Goal: Task Accomplishment & Management: Manage account settings

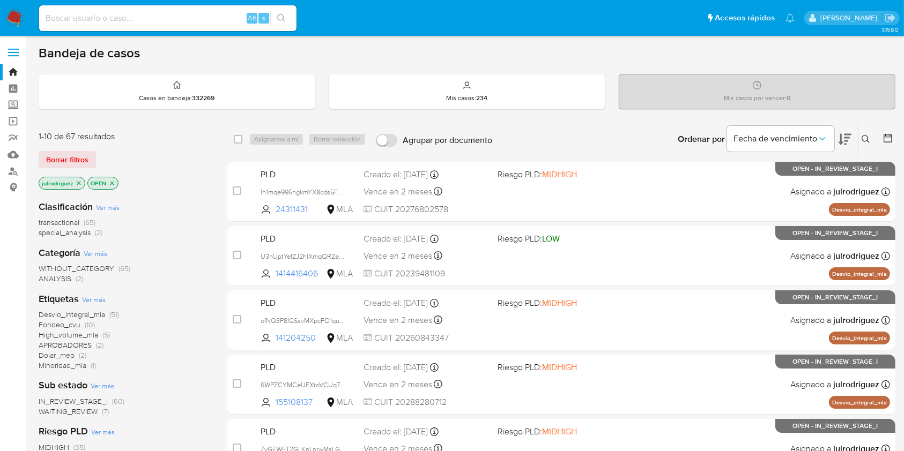
click at [168, 10] on div "Alt s" at bounding box center [167, 18] width 257 height 26
click at [168, 11] on input at bounding box center [167, 18] width 257 height 14
paste input "vQfKTGfh10aO63as2Vk6hBcW"
type input "vQfKTGfh10aO63as2Vk6hBcW"
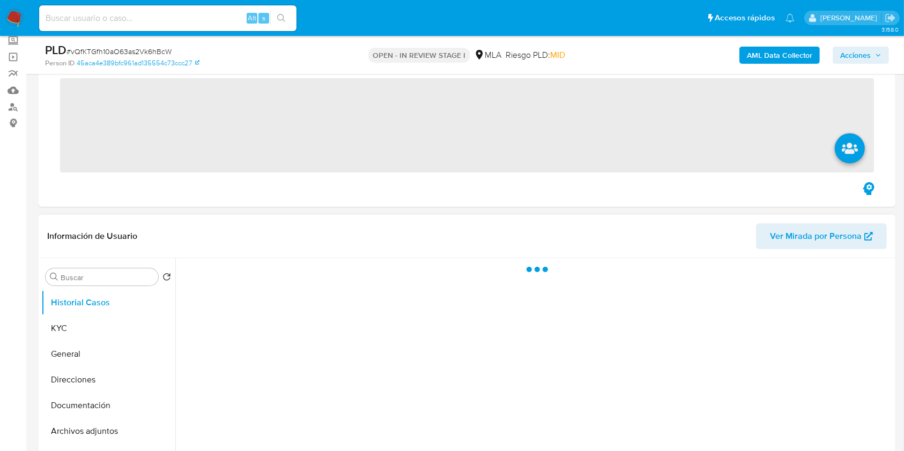
scroll to position [143, 0]
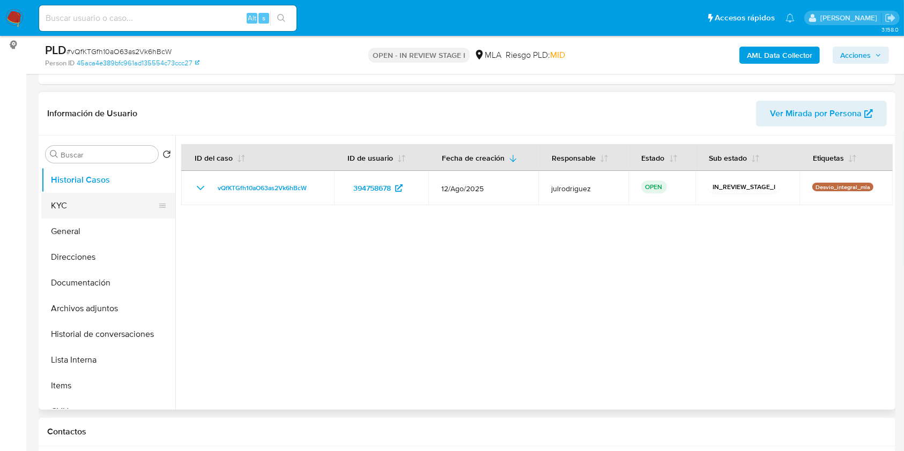
select select "10"
click at [92, 200] on button "KYC" at bounding box center [103, 206] width 125 height 26
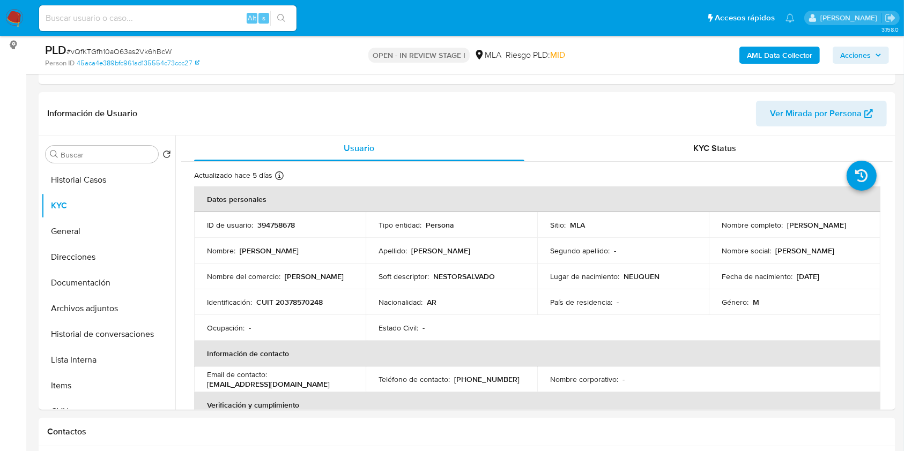
drag, startPoint x: 720, startPoint y: 228, endPoint x: 806, endPoint y: 232, distance: 86.4
click at [806, 230] on div "Nombre completo : Nestor Salvador Costich" at bounding box center [794, 225] width 146 height 10
copy p "Nestor Salvador Costich"
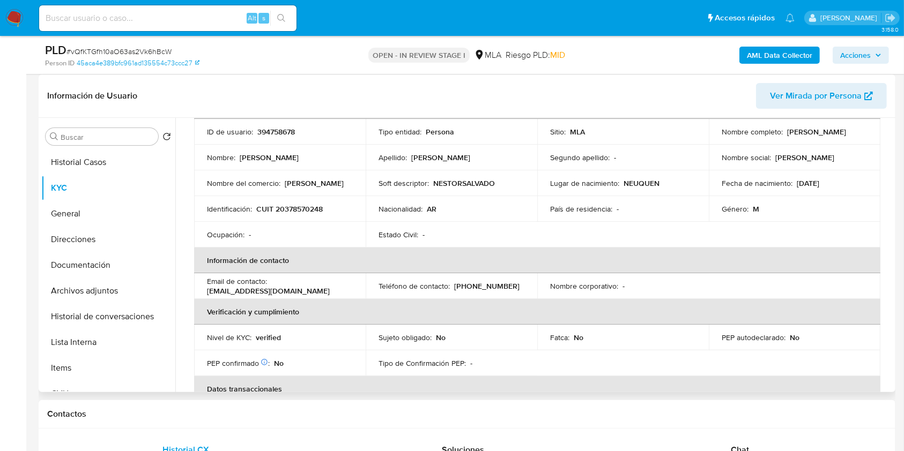
scroll to position [0, 0]
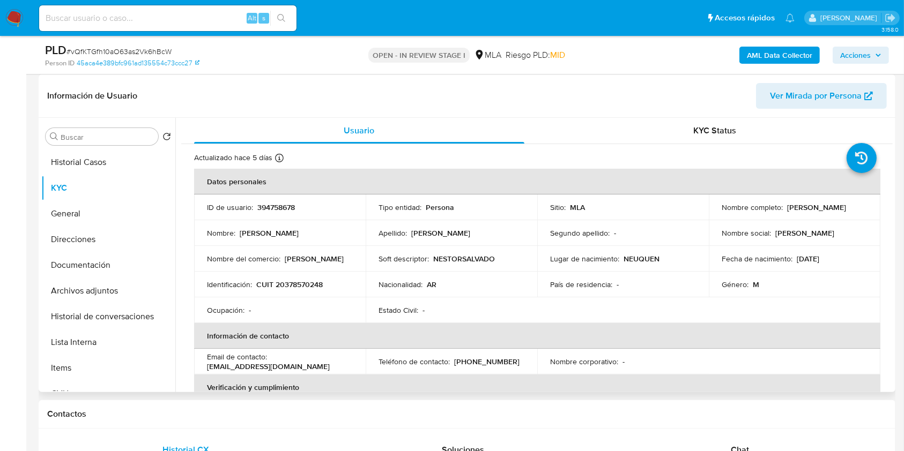
drag, startPoint x: 733, startPoint y: 215, endPoint x: 802, endPoint y: 214, distance: 68.6
click at [802, 212] on div "Nombre completo : Nestor Salvador Costich" at bounding box center [794, 208] width 146 height 10
copy p "Nestor Salvador Costich"
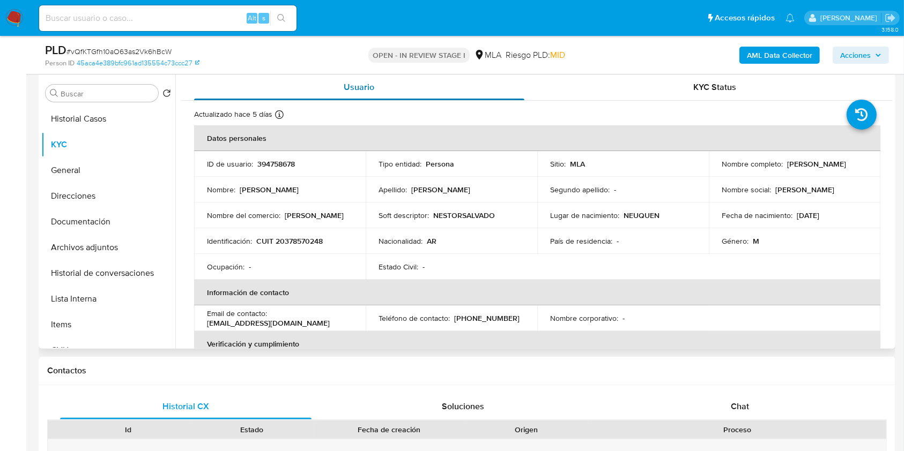
scroll to position [89, 0]
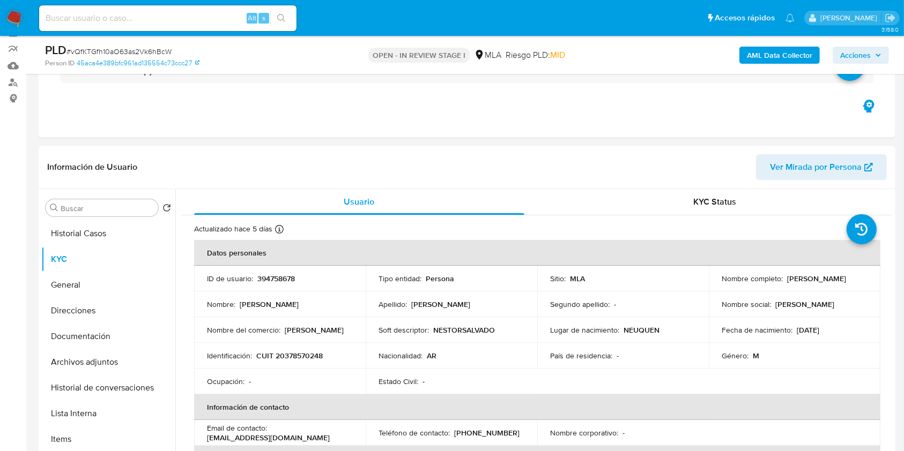
click at [284, 281] on p "394758678" at bounding box center [276, 279] width 38 height 10
copy p "394758678"
click at [139, 51] on span "# vQfKTGfh10aO63as2Vk6hBcW" at bounding box center [118, 51] width 105 height 11
drag, startPoint x: 139, startPoint y: 51, endPoint x: 282, endPoint y: 19, distance: 146.7
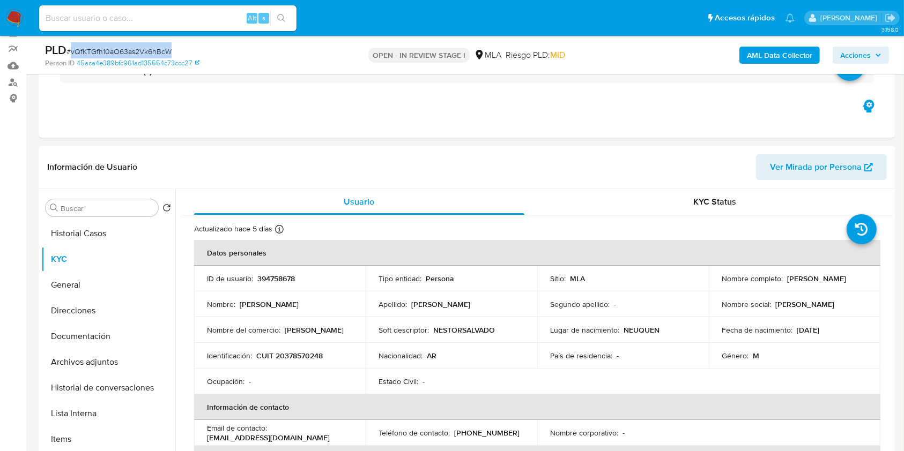
click at [139, 54] on span "# vQfKTGfh10aO63as2Vk6hBcW" at bounding box center [118, 51] width 105 height 11
copy span "vQfKTGfh10aO63as2Vk6hBcW"
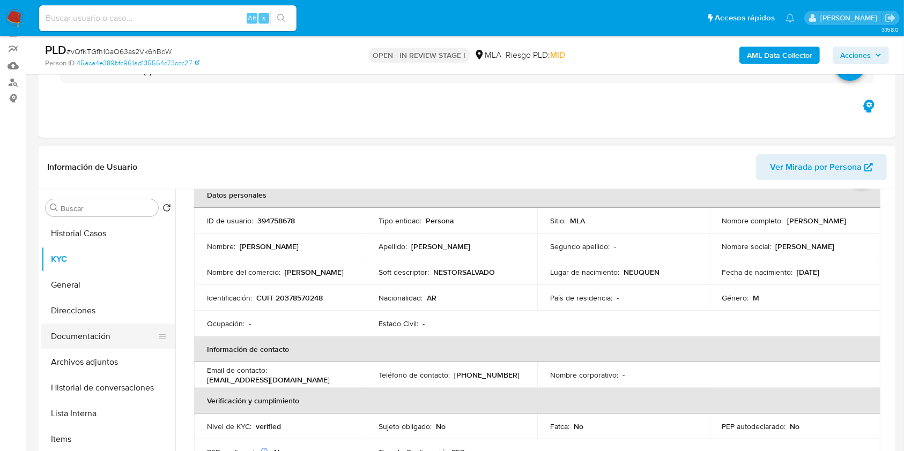
scroll to position [71, 0]
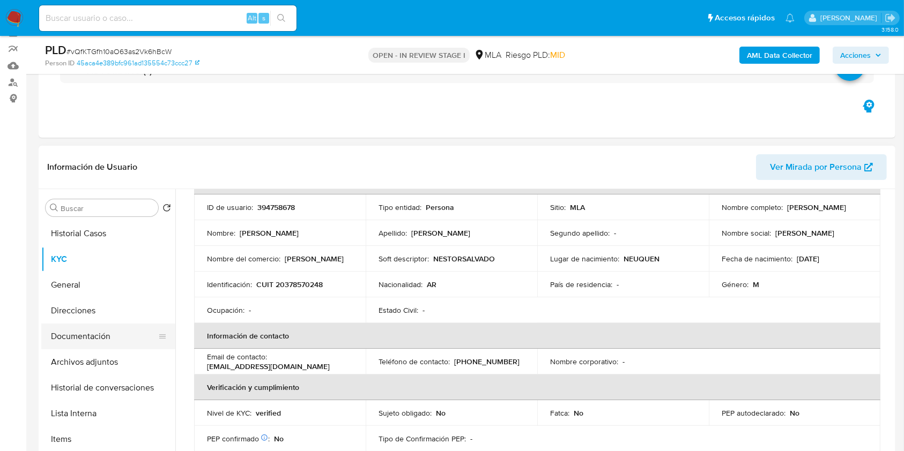
click at [91, 330] on button "Documentación" at bounding box center [103, 337] width 125 height 26
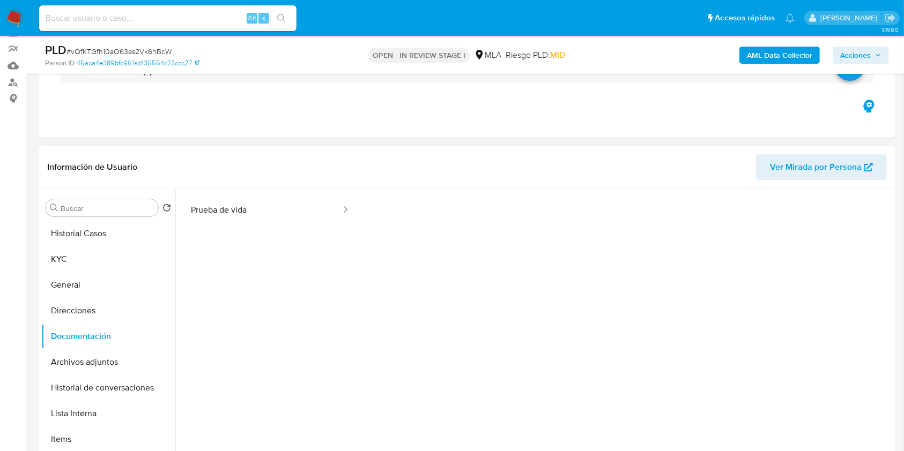
scroll to position [87, 0]
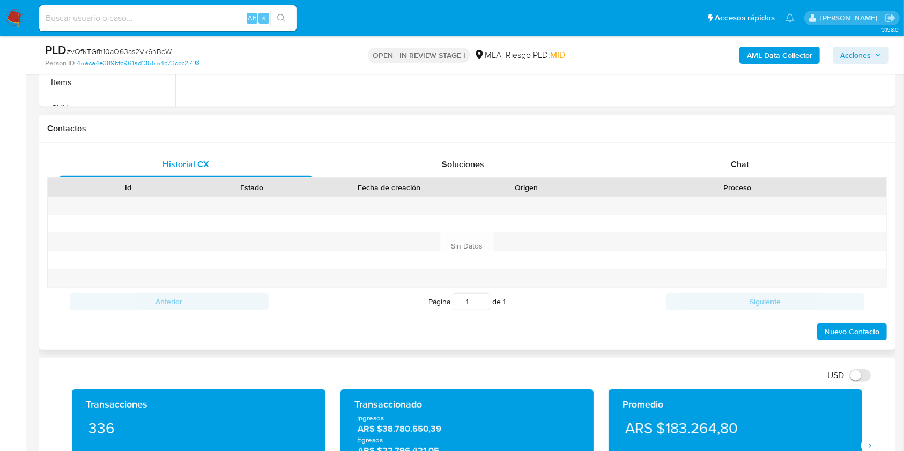
drag, startPoint x: 727, startPoint y: 170, endPoint x: 722, endPoint y: 178, distance: 9.4
click at [727, 171] on div "Chat" at bounding box center [739, 165] width 251 height 26
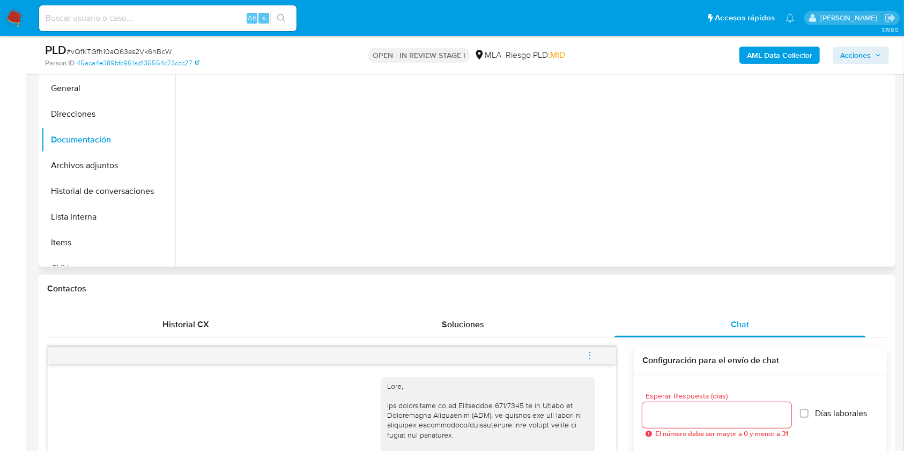
scroll to position [232, 0]
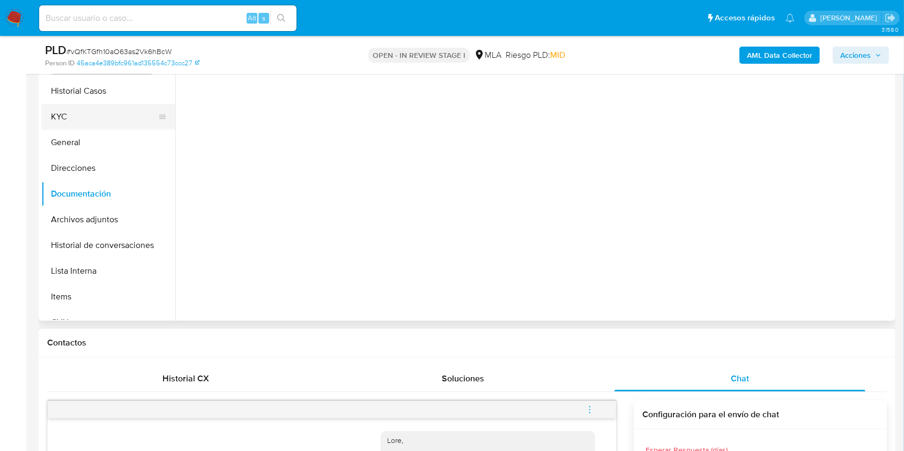
click at [136, 120] on button "KYC" at bounding box center [103, 117] width 125 height 26
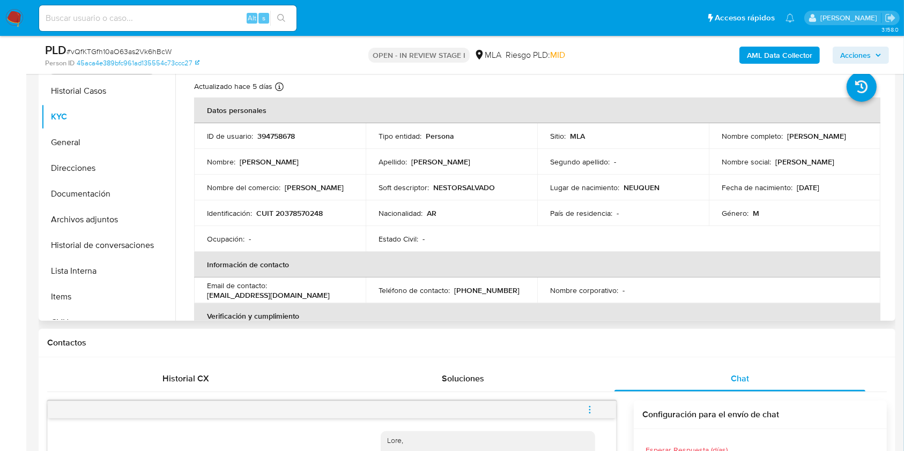
click at [297, 214] on p "CUIT 20378570248" at bounding box center [289, 213] width 66 height 10
copy p "20378570248"
click at [283, 139] on p "394758678" at bounding box center [276, 136] width 38 height 10
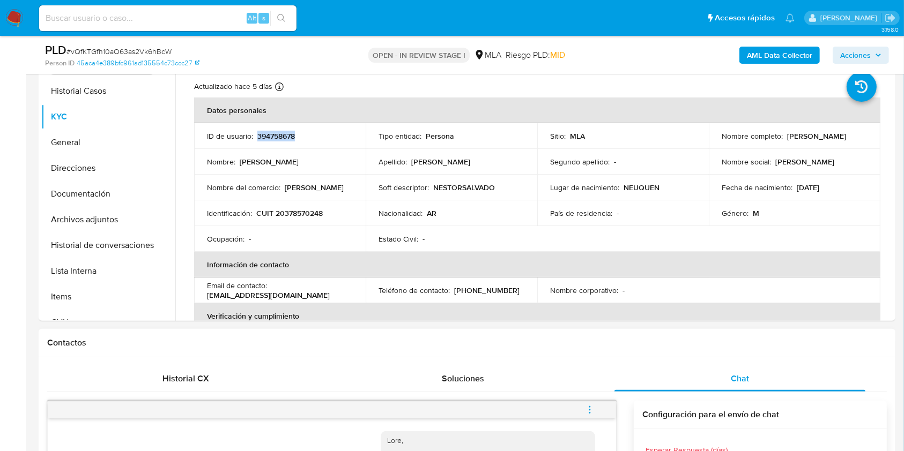
copy p "394758678"
drag, startPoint x: 720, startPoint y: 143, endPoint x: 794, endPoint y: 147, distance: 74.6
click at [794, 147] on td "Nombre completo : Nestor Salvador Costich" at bounding box center [795, 136] width 172 height 26
copy p "Nestor Salvador Costich"
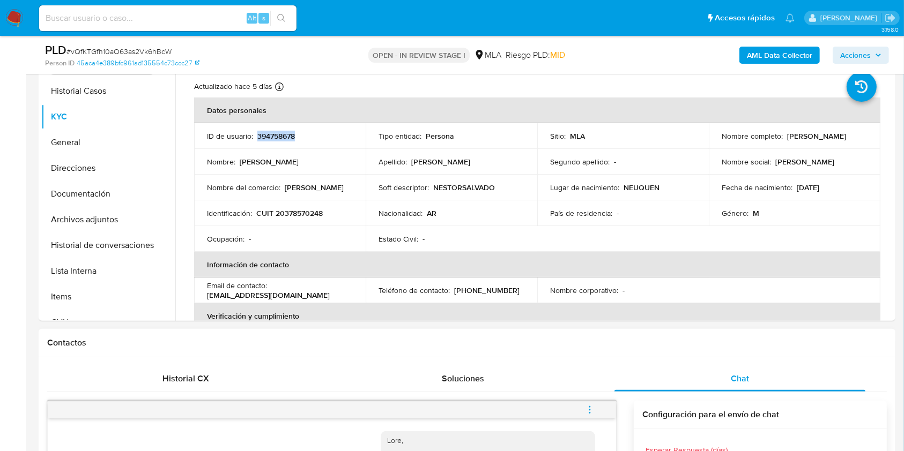
copy p "Nestor Salvador Costich"
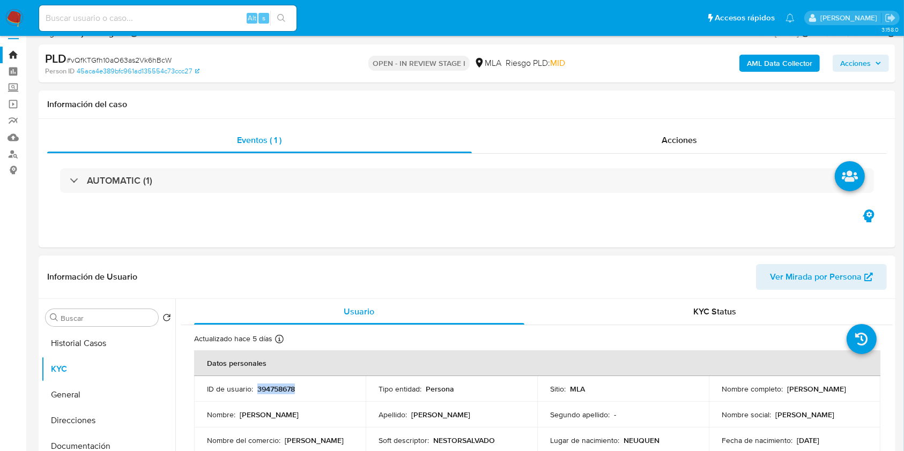
scroll to position [232, 0]
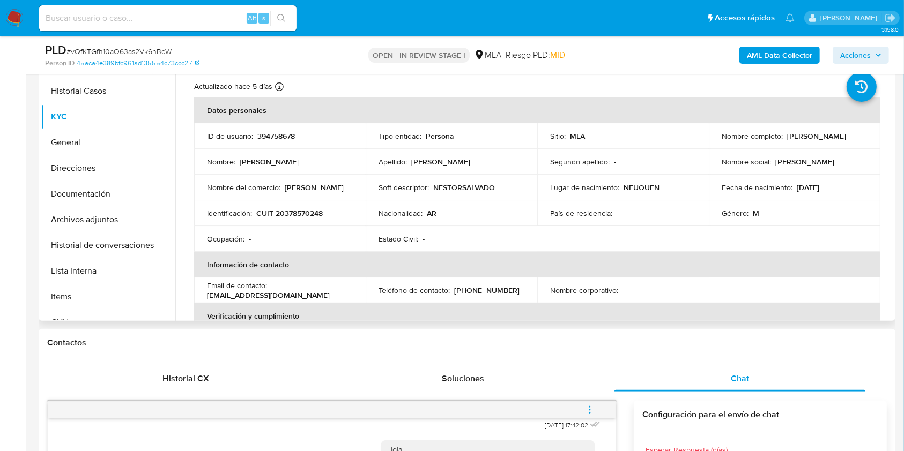
click at [282, 214] on p "CUIT 20378570248" at bounding box center [289, 213] width 66 height 10
copy p "20378570248"
drag, startPoint x: 285, startPoint y: 187, endPoint x: 351, endPoint y: 185, distance: 66.5
click at [351, 185] on div "Nombre del comercio : Nestor Costich" at bounding box center [280, 188] width 146 height 10
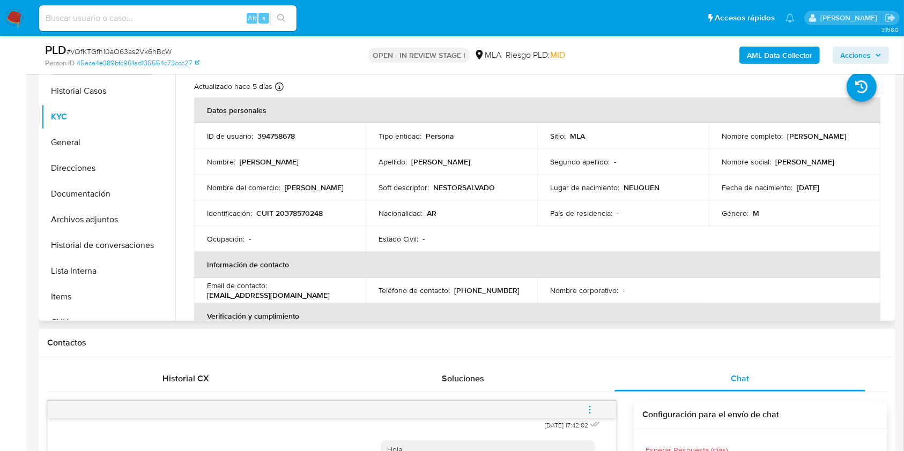
click at [301, 203] on td "Identificación : CUIT 20378570248" at bounding box center [280, 213] width 172 height 26
click at [307, 212] on p "CUIT 20378570248" at bounding box center [289, 213] width 66 height 10
click at [322, 183] on p "Nestor Costich" at bounding box center [314, 188] width 59 height 10
click at [302, 220] on td "Identificación : CUIT 20378570248" at bounding box center [280, 213] width 172 height 26
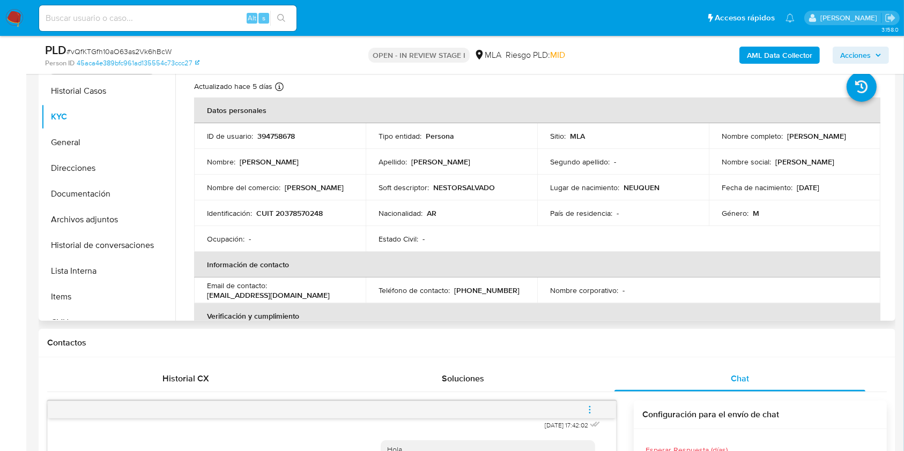
click at [301, 214] on p "CUIT 20378570248" at bounding box center [289, 213] width 66 height 10
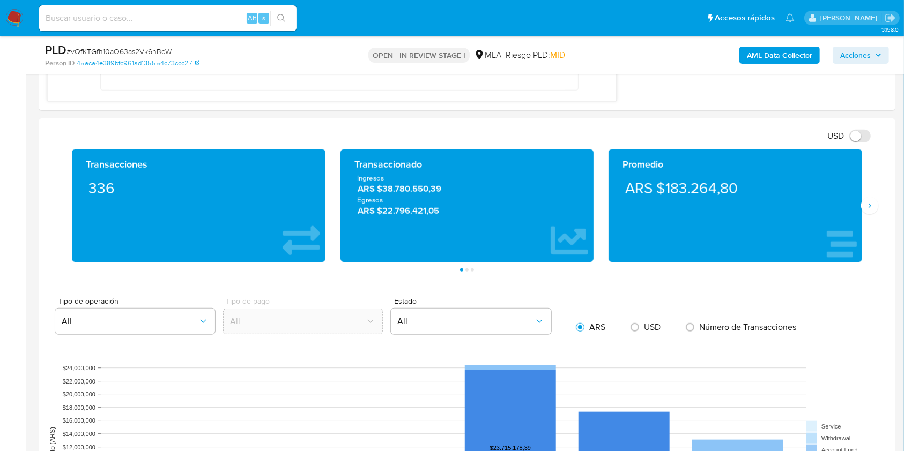
scroll to position [803, 0]
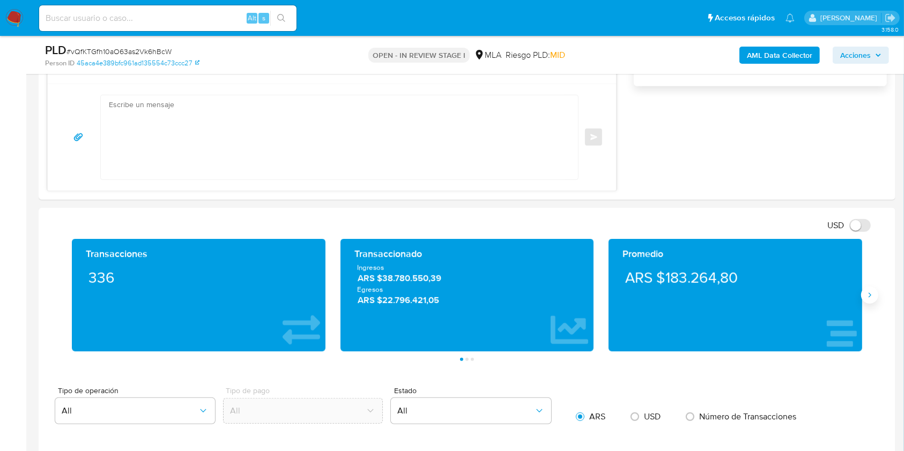
click at [868, 295] on icon "Siguiente" at bounding box center [869, 295] width 9 height 9
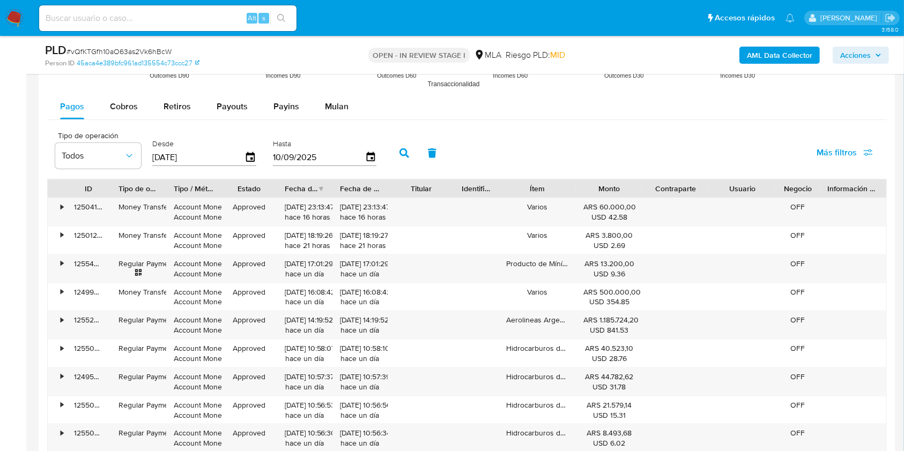
scroll to position [1303, 0]
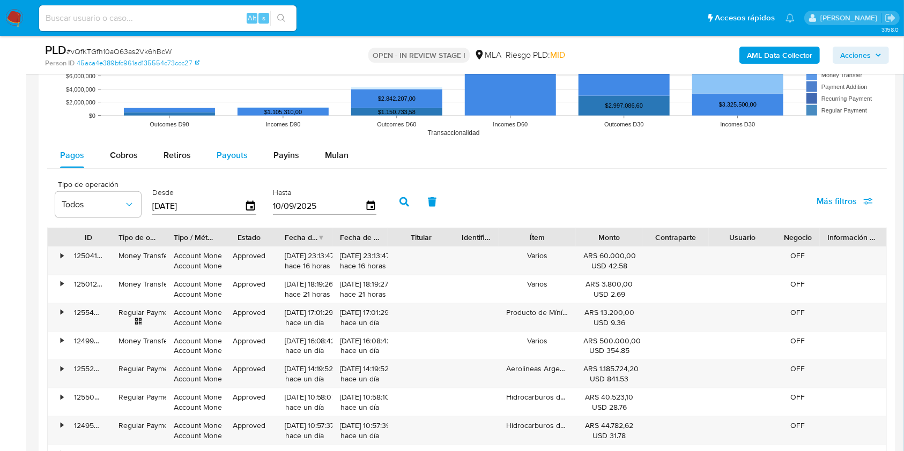
click at [223, 158] on span "Payouts" at bounding box center [232, 155] width 31 height 12
select select "10"
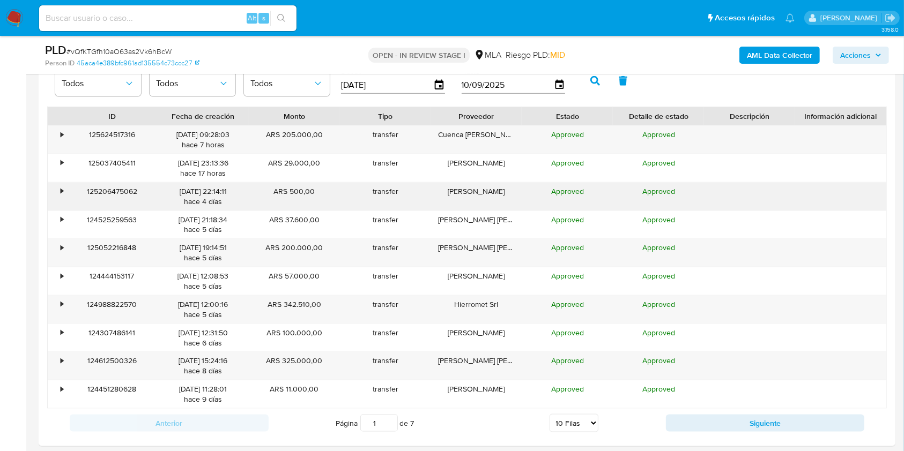
scroll to position [1447, 0]
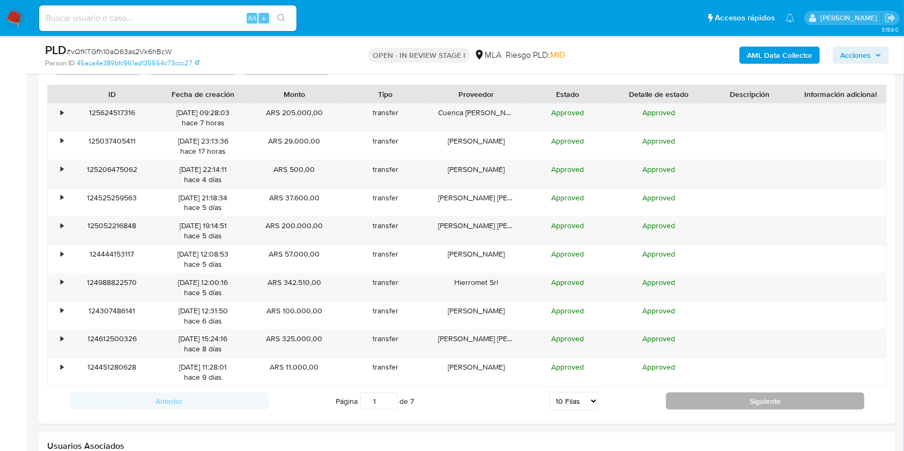
click at [699, 393] on button "Siguiente" at bounding box center [765, 401] width 199 height 17
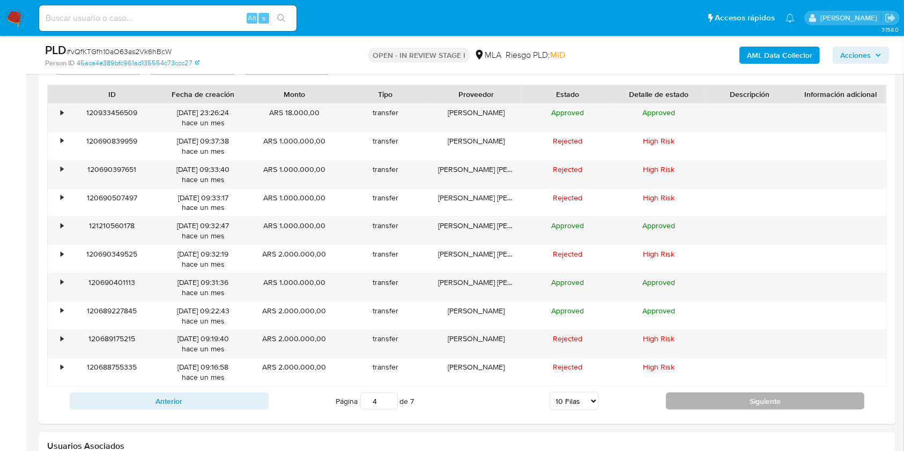
click at [699, 393] on button "Siguiente" at bounding box center [765, 401] width 199 height 17
type input "5"
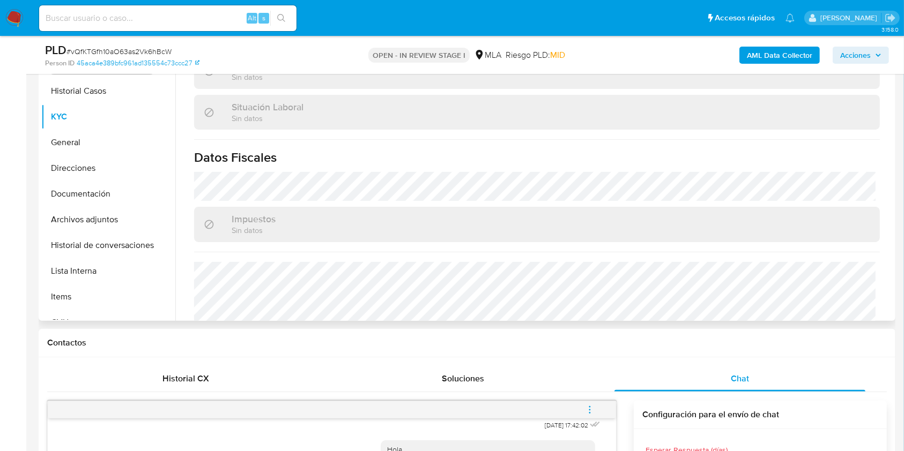
scroll to position [554, 0]
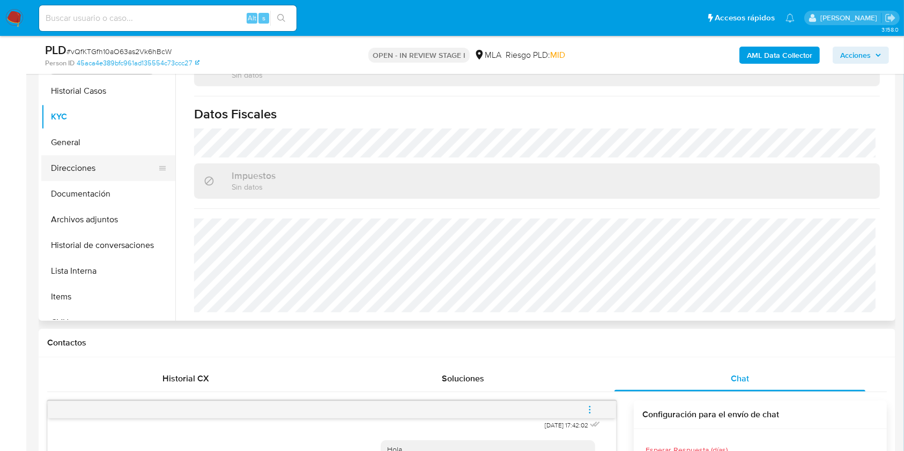
click at [122, 166] on button "Direcciones" at bounding box center [103, 168] width 125 height 26
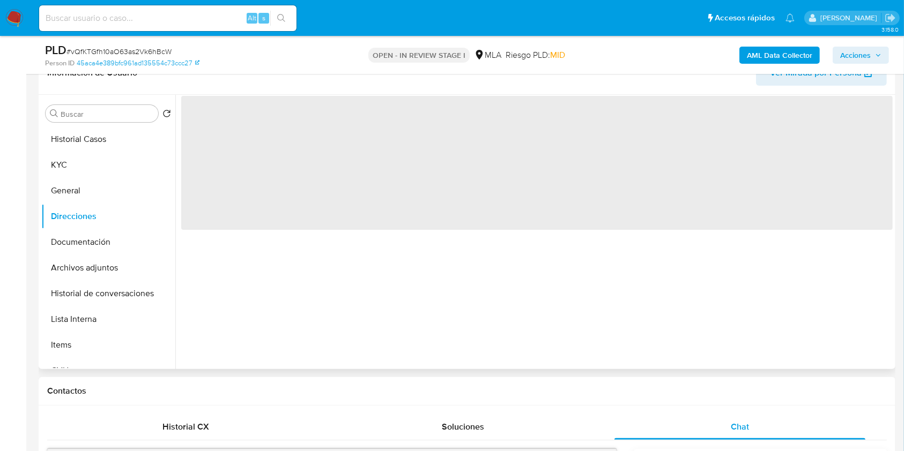
scroll to position [160, 0]
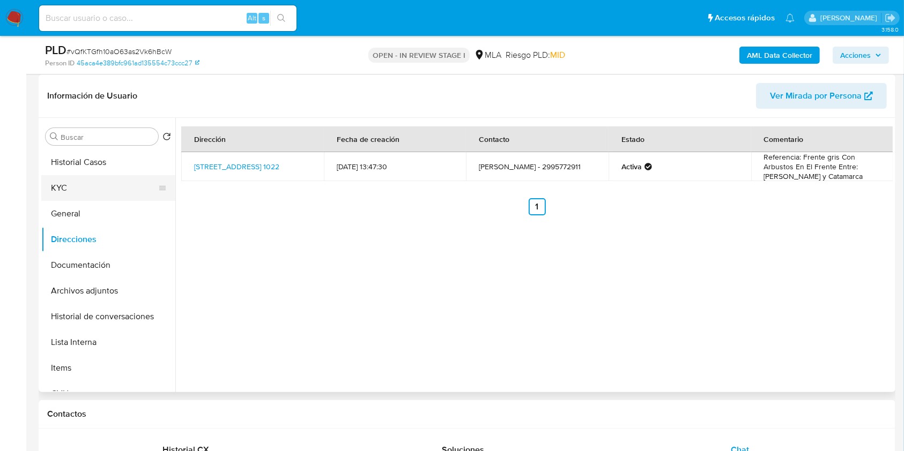
click at [65, 188] on button "KYC" at bounding box center [103, 188] width 125 height 26
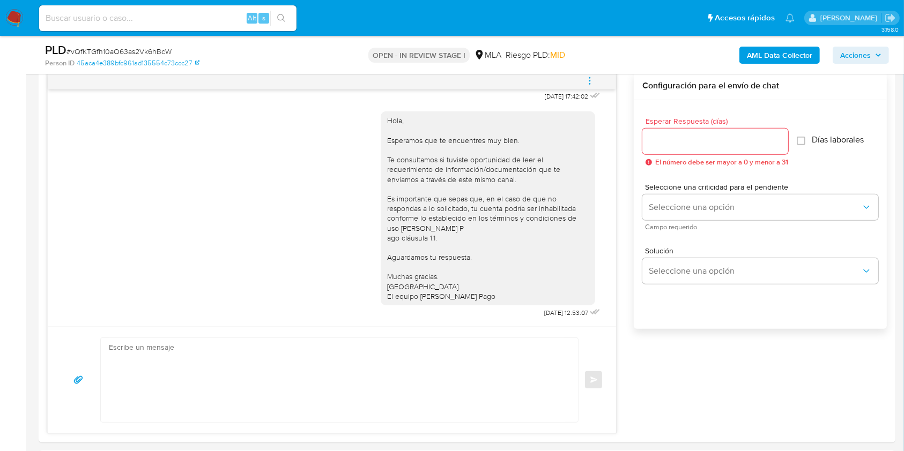
scroll to position [446, 0]
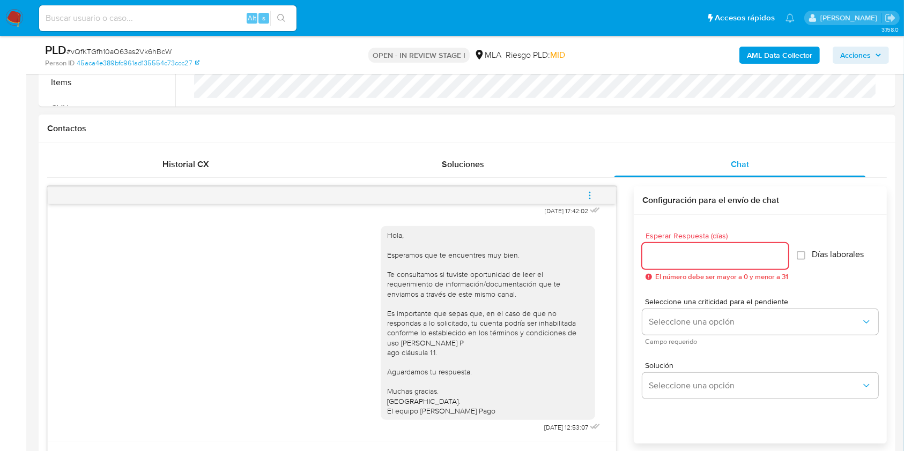
click at [717, 259] on input "Esperar Respuesta (días)" at bounding box center [715, 256] width 146 height 14
type input "3"
type input "2"
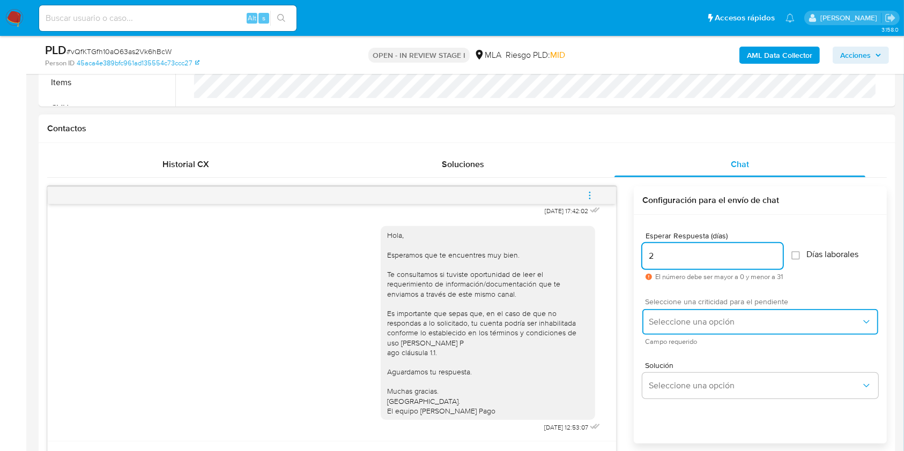
click at [689, 311] on button "Seleccione una opción" at bounding box center [760, 322] width 236 height 26
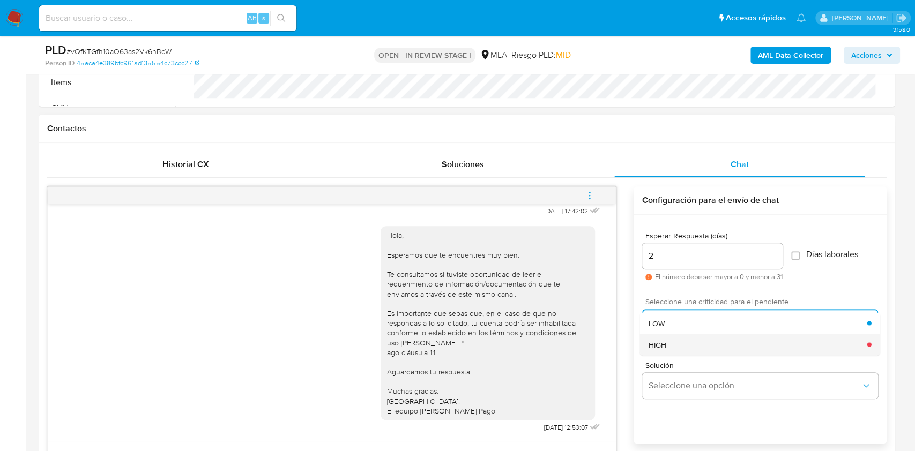
click at [682, 345] on div "HIGH" at bounding box center [758, 344] width 219 height 21
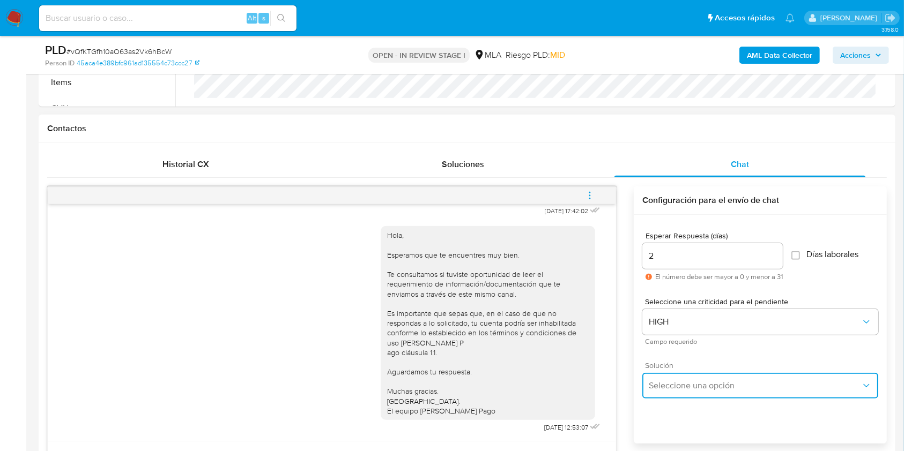
click at [682, 382] on span "Seleccione una opción" at bounding box center [755, 386] width 212 height 11
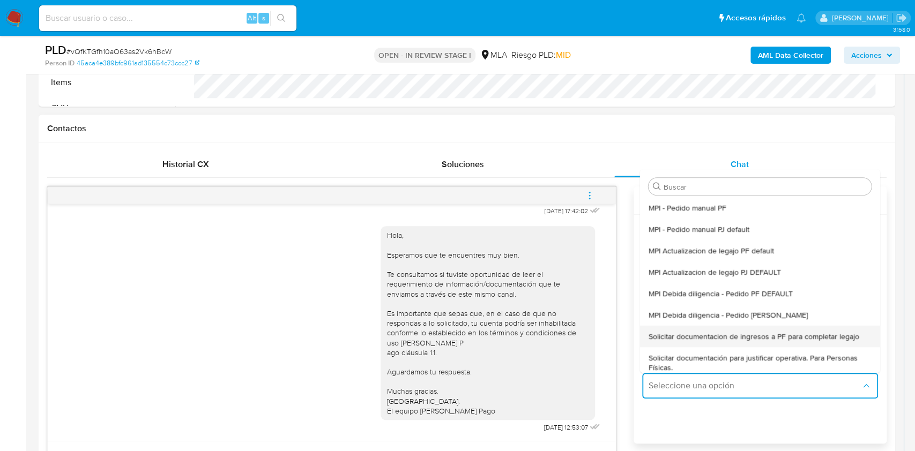
click at [718, 340] on span "Solicitar documentacion de ingresos a PF para completar legajo" at bounding box center [754, 337] width 211 height 10
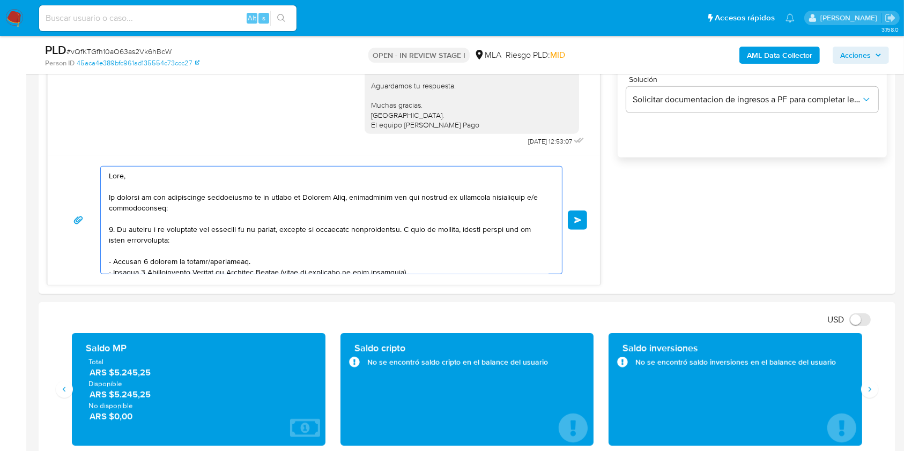
scroll to position [202, 0]
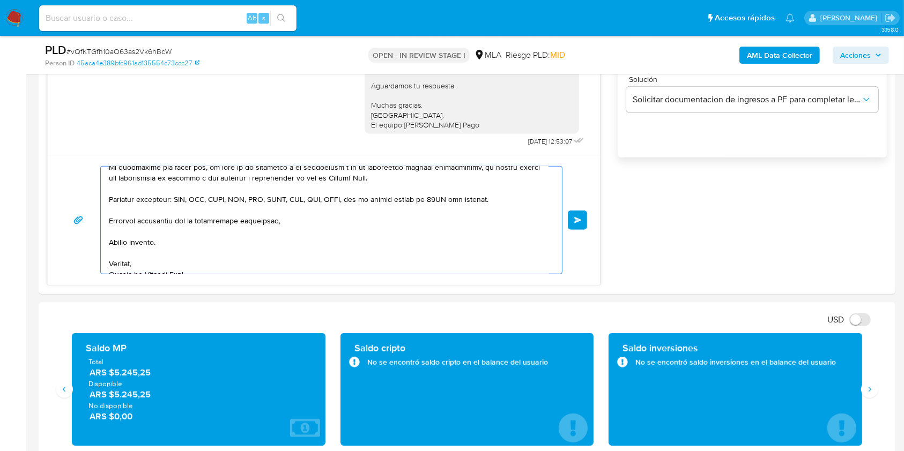
drag, startPoint x: 223, startPoint y: 178, endPoint x: 484, endPoint y: 392, distance: 337.4
type textarea "Hola,"
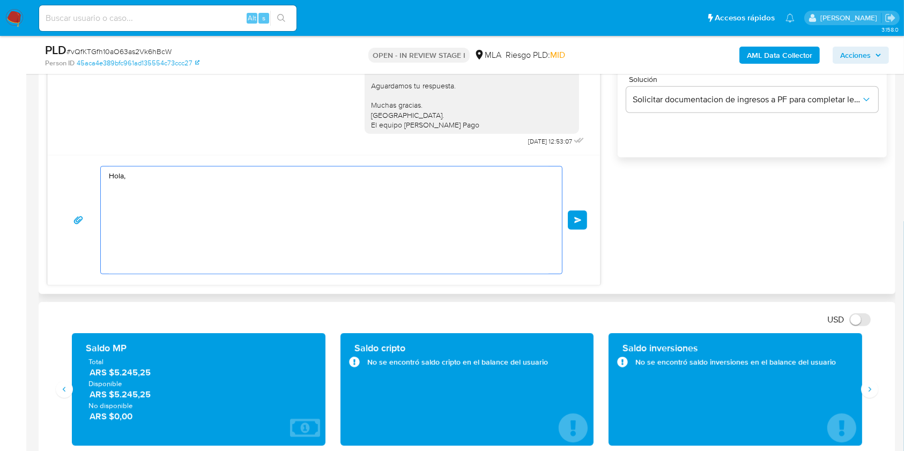
scroll to position [0, 0]
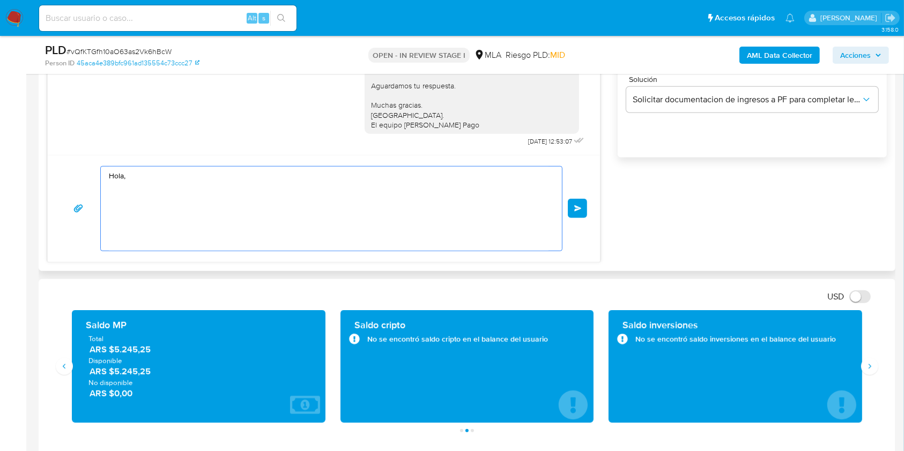
drag, startPoint x: 118, startPoint y: 163, endPoint x: 78, endPoint y: 155, distance: 41.4
click at [40, 134] on div "Historial CX Soluciones Chat Id Estado Fecha de creación Origen Proceso Anterio…" at bounding box center [467, 64] width 856 height 414
paste textarea "Buenas tardes, Queremos aclararte que la Resolución General ARCA 5696/2025 indi…"
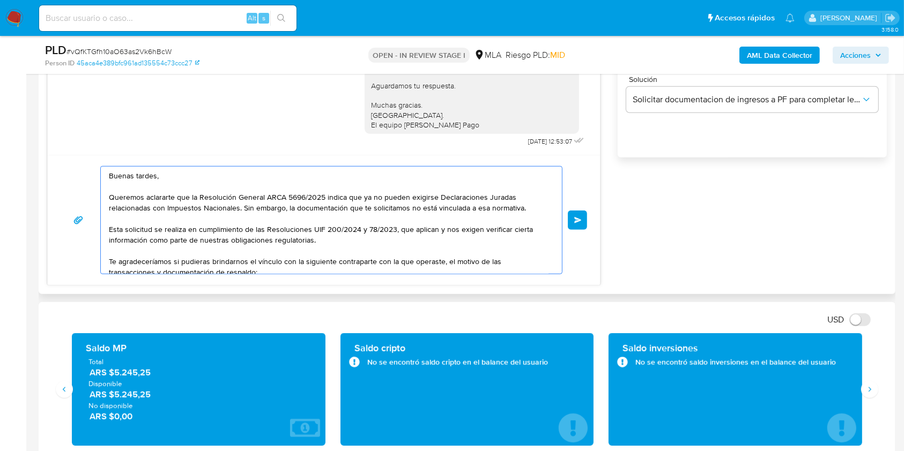
scroll to position [94, 0]
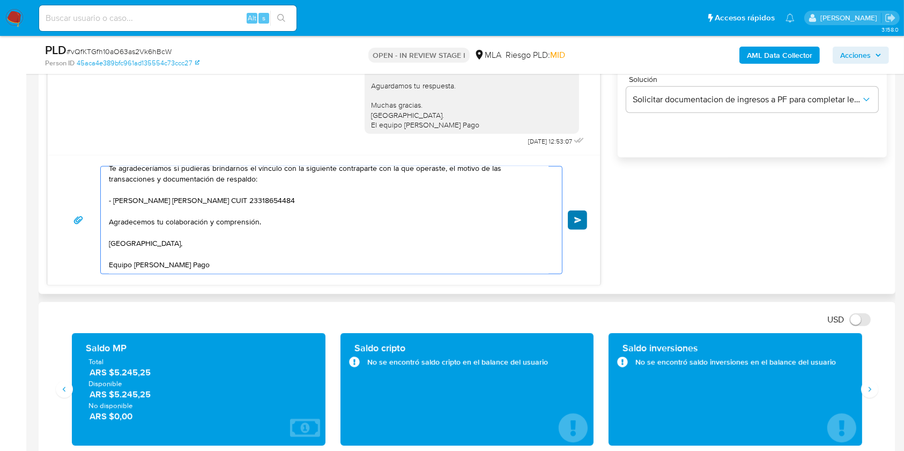
type textarea "Buenas tardes, Queremos aclararte que la Resolución General ARCA 5696/2025 indi…"
click at [576, 220] on span "Enviar" at bounding box center [578, 220] width 8 height 6
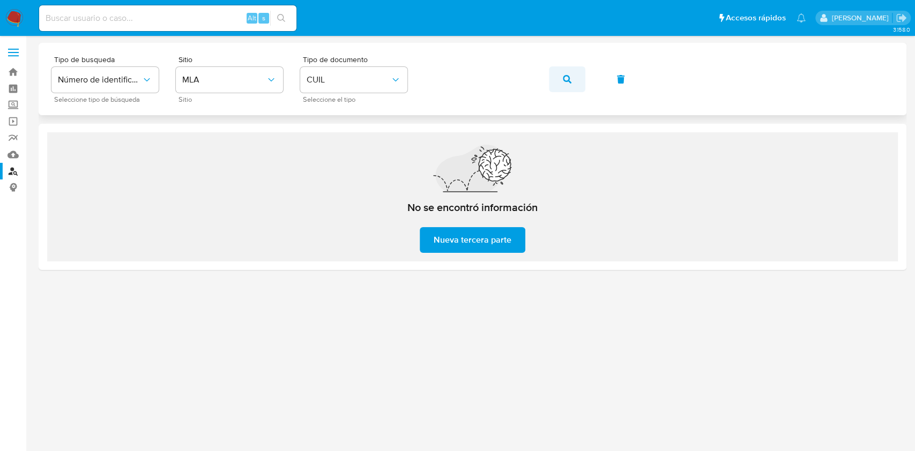
click at [571, 76] on button "button" at bounding box center [567, 79] width 36 height 26
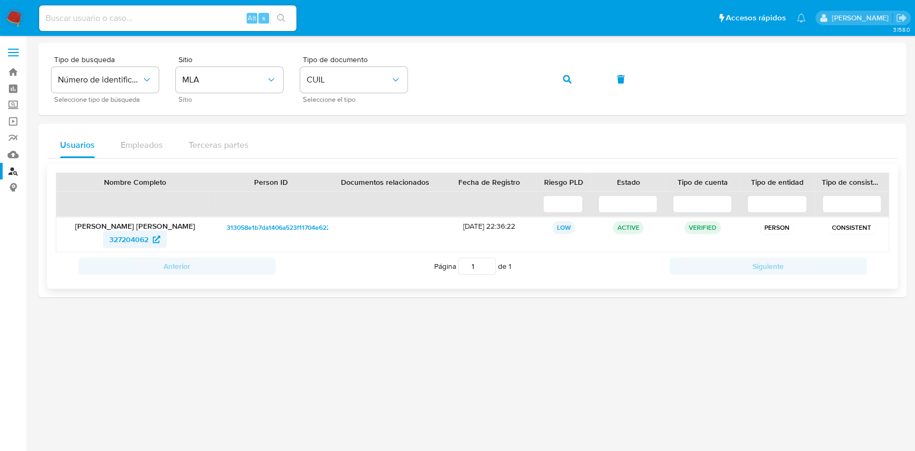
click at [120, 245] on span "327204062" at bounding box center [128, 239] width 39 height 17
click at [565, 83] on icon "button" at bounding box center [567, 79] width 9 height 9
click at [121, 237] on span "608767576" at bounding box center [129, 239] width 38 height 17
click at [563, 84] on span "button" at bounding box center [567, 80] width 9 height 24
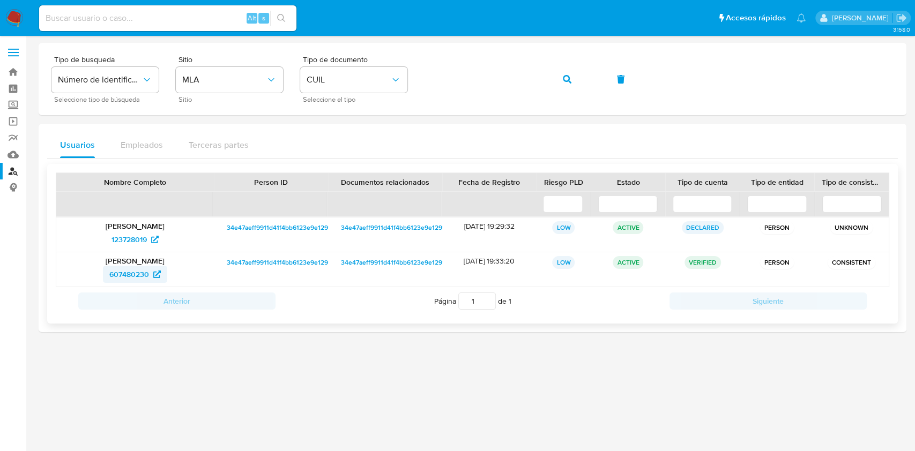
click at [129, 273] on span "607480230" at bounding box center [129, 274] width 40 height 17
click at [561, 78] on button "button" at bounding box center [567, 79] width 36 height 26
click at [145, 238] on span "548604357" at bounding box center [129, 239] width 39 height 17
click at [547, 78] on div "Tipo de busqueda Número de identificación Seleccione tipo de búsqueda Sitio MLA…" at bounding box center [472, 79] width 842 height 47
click at [579, 80] on button "button" at bounding box center [567, 79] width 36 height 26
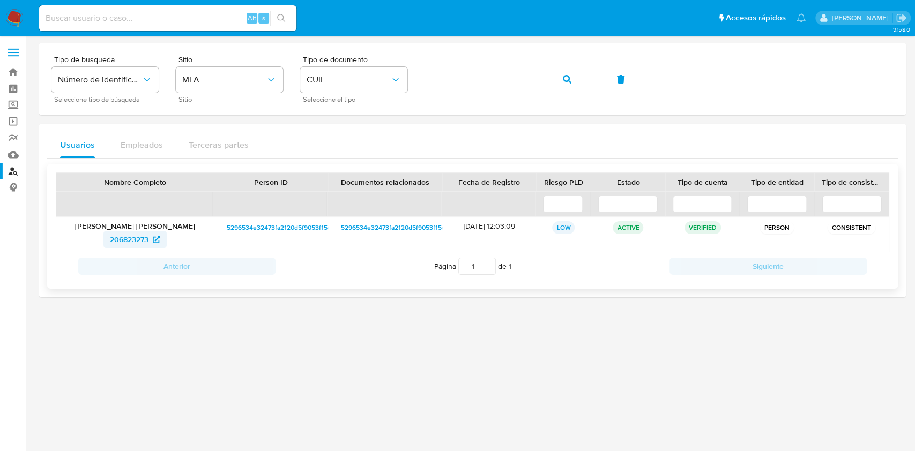
click at [135, 239] on span "206823273" at bounding box center [129, 239] width 39 height 17
click at [555, 74] on button "button" at bounding box center [567, 79] width 36 height 26
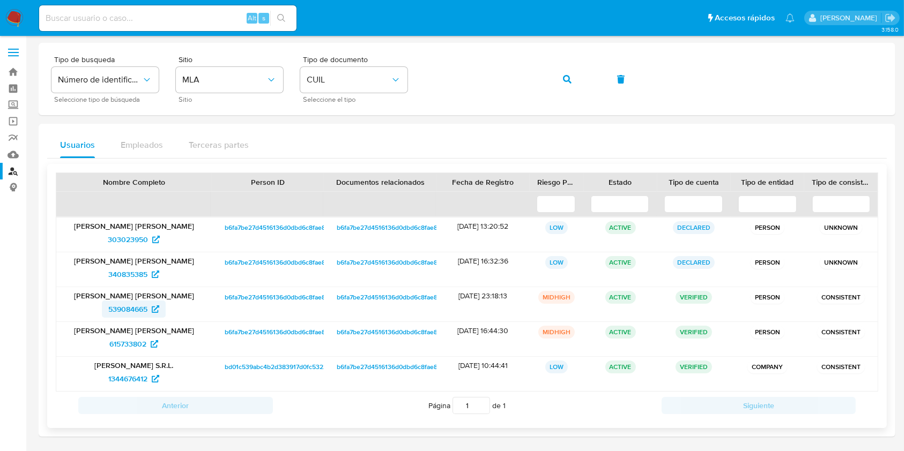
click at [137, 309] on span "539084665" at bounding box center [127, 309] width 39 height 17
click at [571, 81] on button "button" at bounding box center [567, 79] width 36 height 26
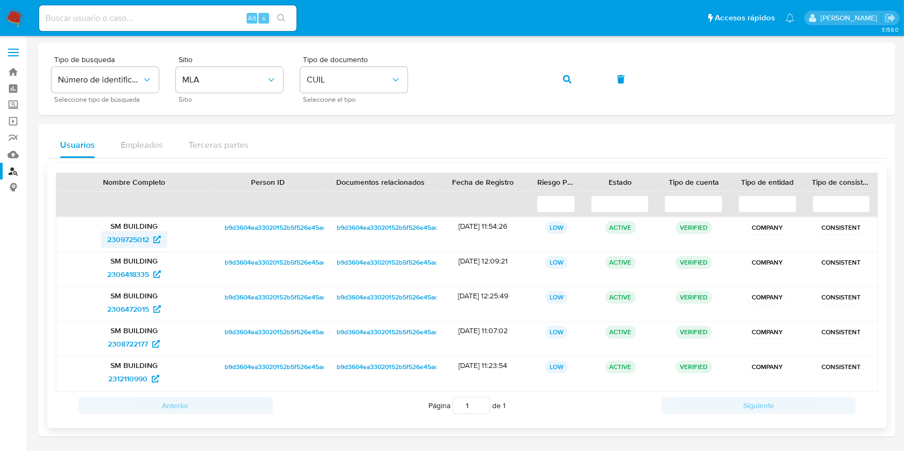
click at [121, 236] on span "2309725012" at bounding box center [128, 239] width 42 height 17
click at [570, 72] on span "button" at bounding box center [567, 80] width 9 height 24
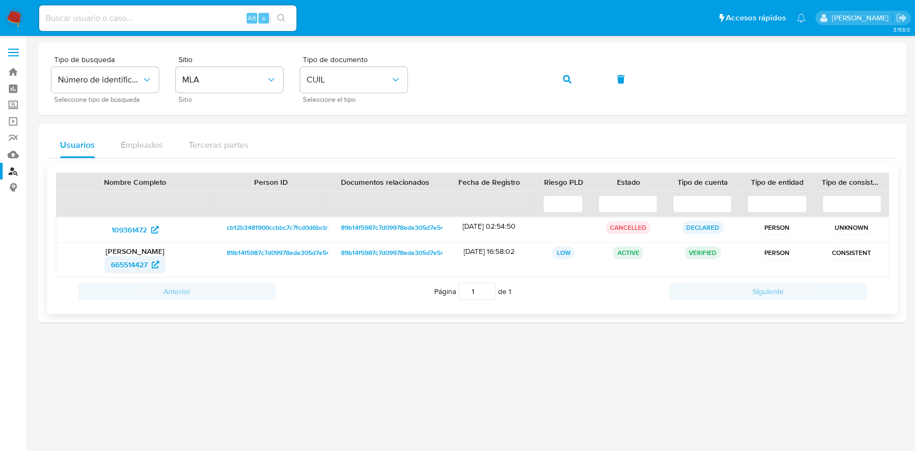
click at [123, 266] on span "665514427" at bounding box center [129, 264] width 36 height 17
click at [576, 68] on button "button" at bounding box center [567, 79] width 36 height 26
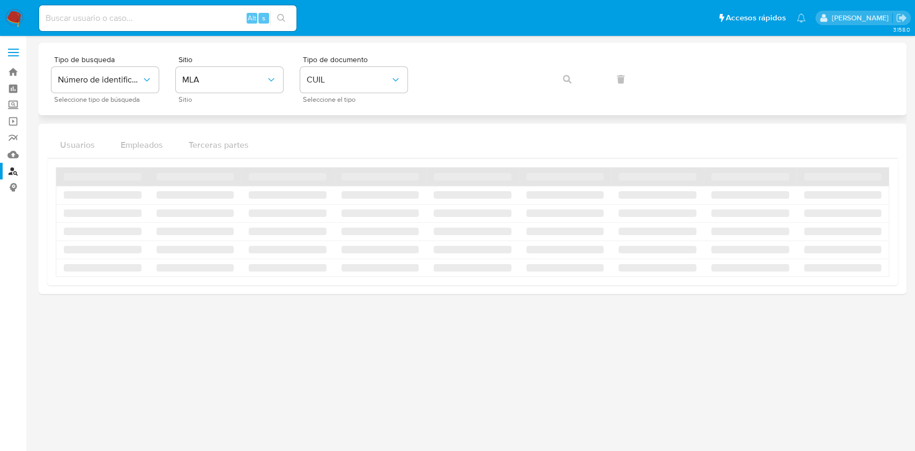
click at [567, 74] on div "Tipo de busqueda Número de identificación Seleccione tipo de búsqueda Sitio MLA…" at bounding box center [472, 79] width 842 height 47
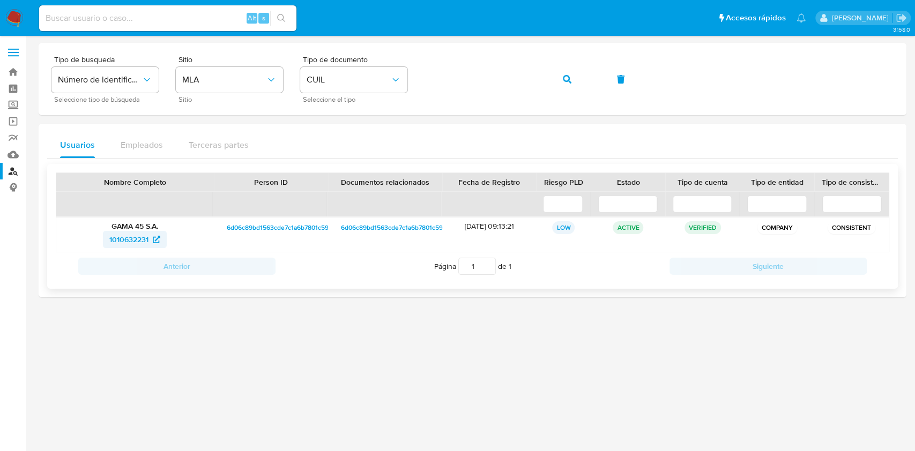
click at [145, 238] on span "1010632231" at bounding box center [128, 239] width 39 height 17
click at [557, 79] on button "button" at bounding box center [567, 79] width 36 height 26
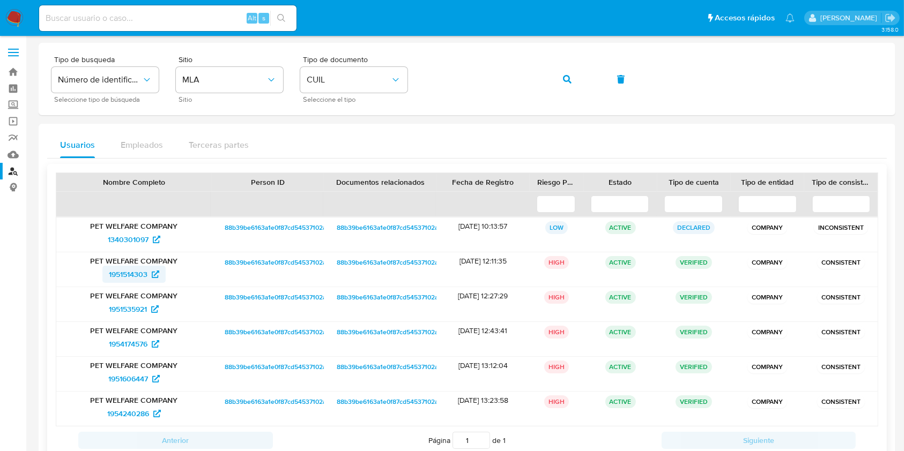
click at [144, 272] on span "1951514303" at bounding box center [128, 274] width 39 height 17
click at [557, 88] on button "button" at bounding box center [567, 79] width 36 height 26
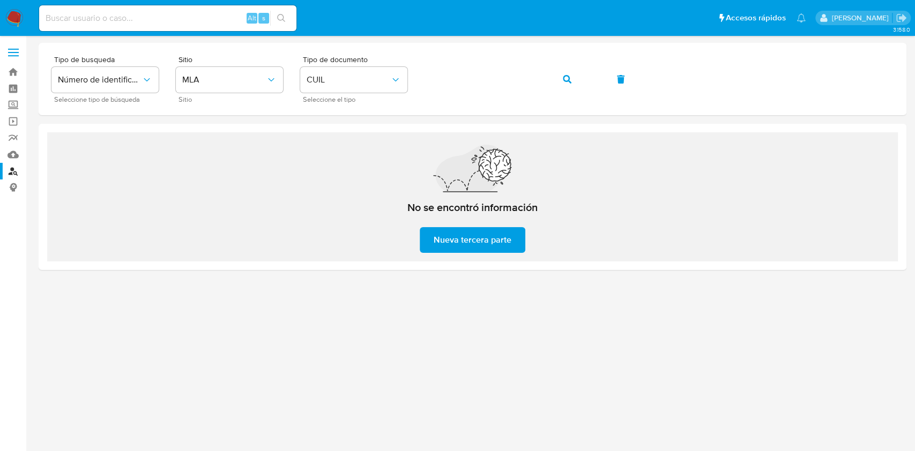
click at [495, 233] on span "Nueva tercera parte" at bounding box center [473, 240] width 78 height 24
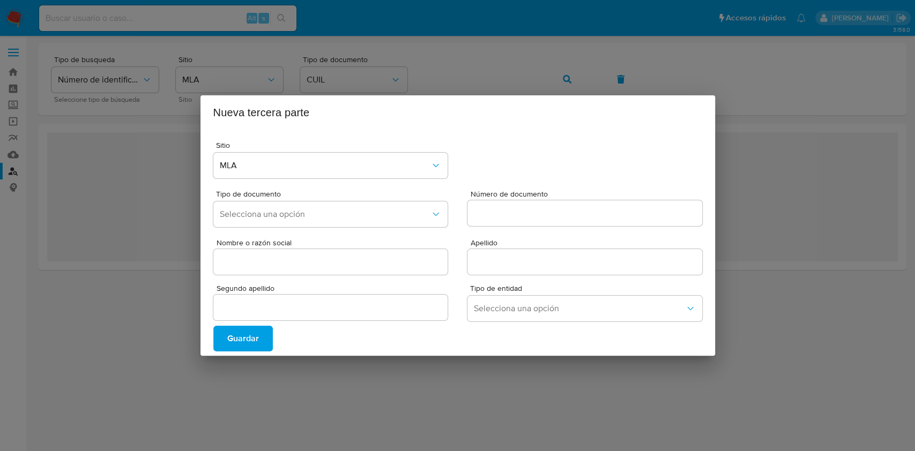
click at [225, 394] on div "Nueva tercera parte Sitio MLA Tipo de documento Selecciona una opción Número de…" at bounding box center [457, 225] width 915 height 451
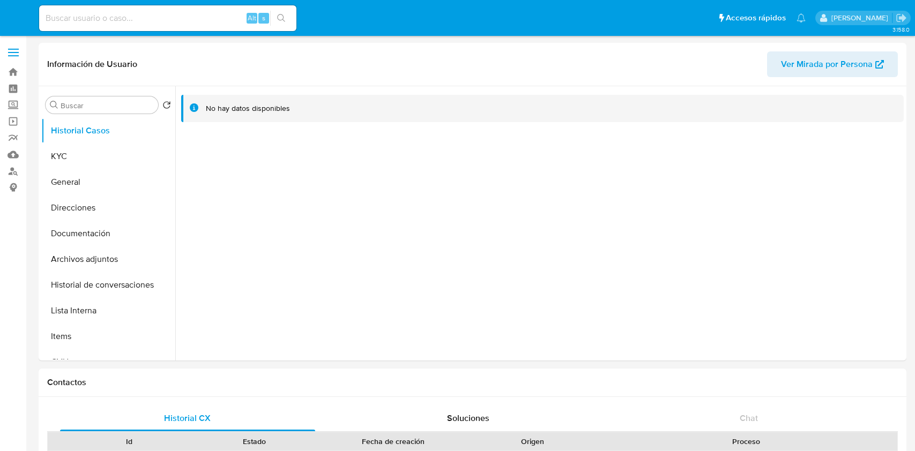
select select "10"
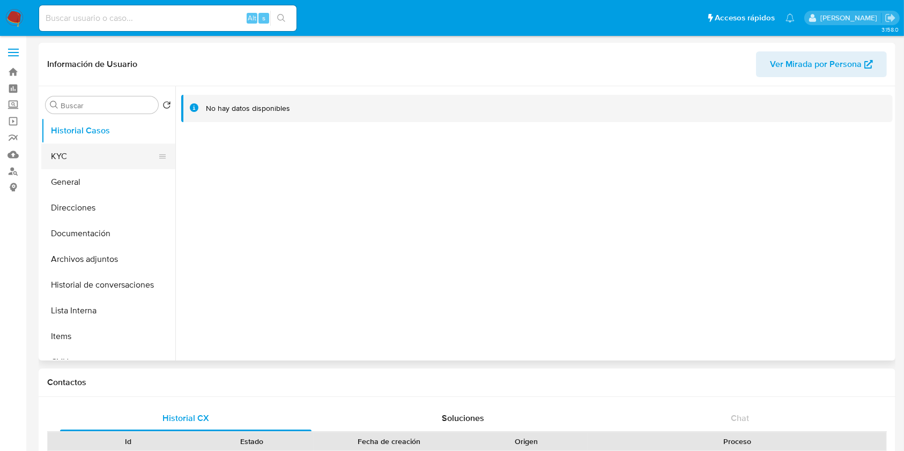
click at [116, 159] on button "KYC" at bounding box center [103, 157] width 125 height 26
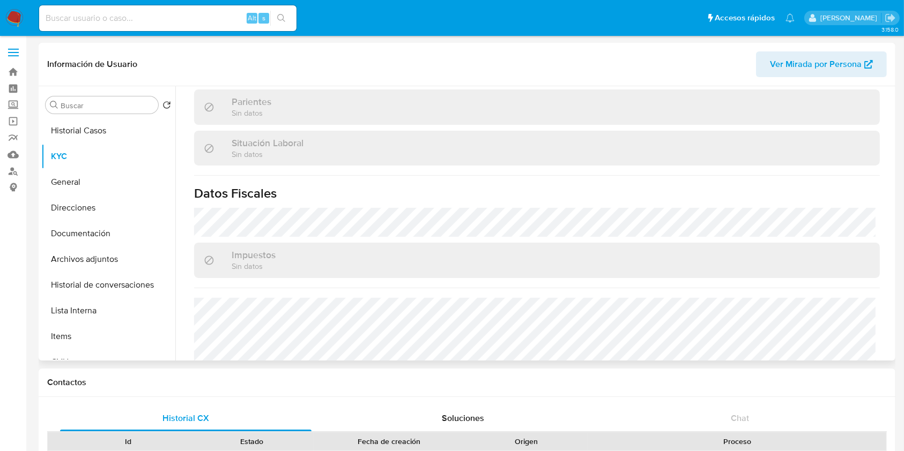
scroll to position [321, 0]
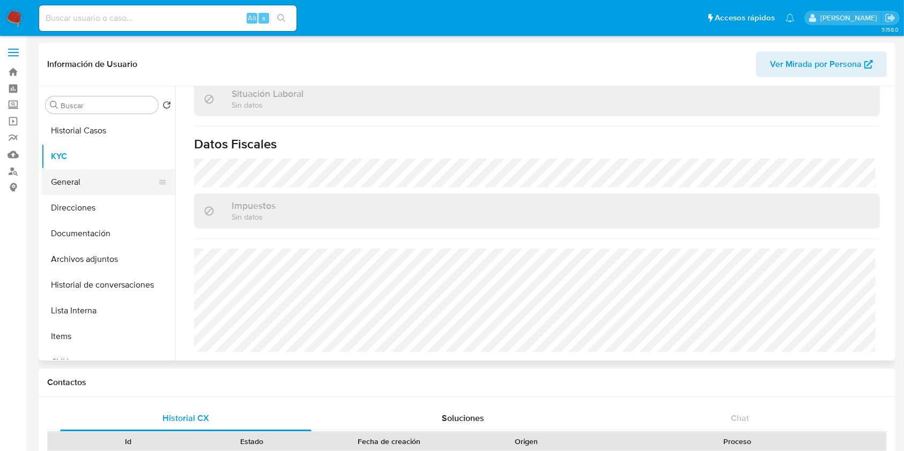
click at [86, 206] on button "Direcciones" at bounding box center [108, 208] width 134 height 26
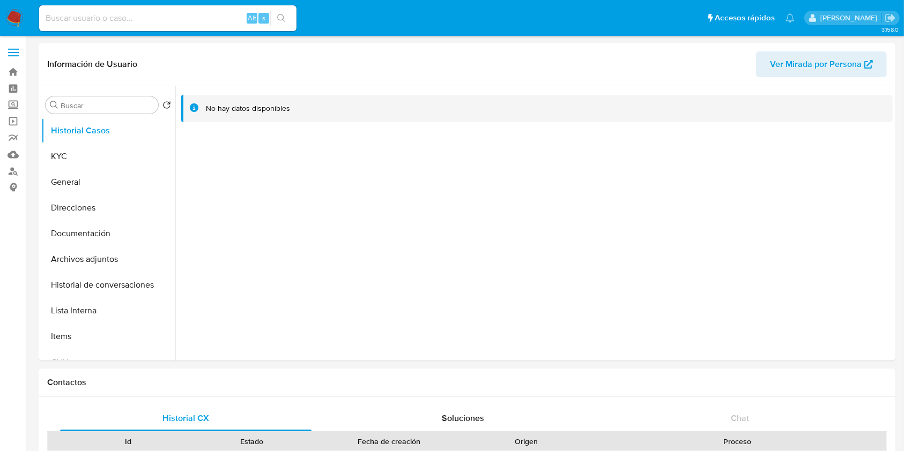
select select "10"
drag, startPoint x: 111, startPoint y: 157, endPoint x: 122, endPoint y: 158, distance: 10.3
click at [111, 157] on button "KYC" at bounding box center [103, 157] width 125 height 26
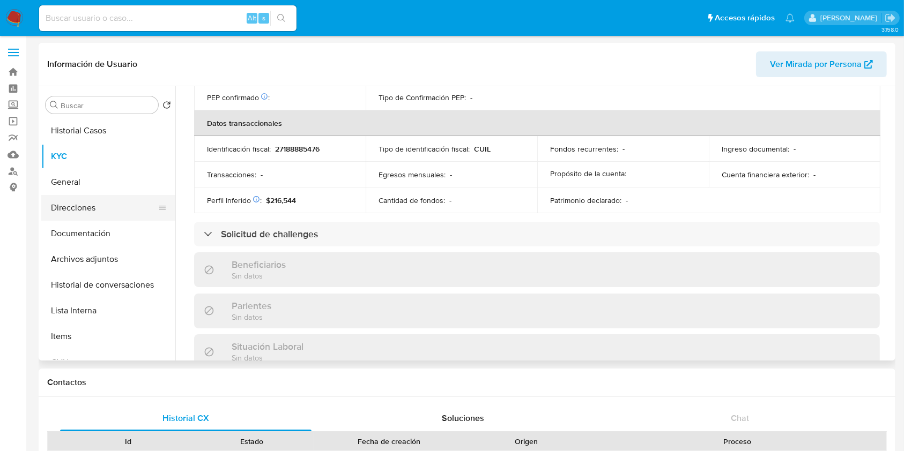
scroll to position [554, 0]
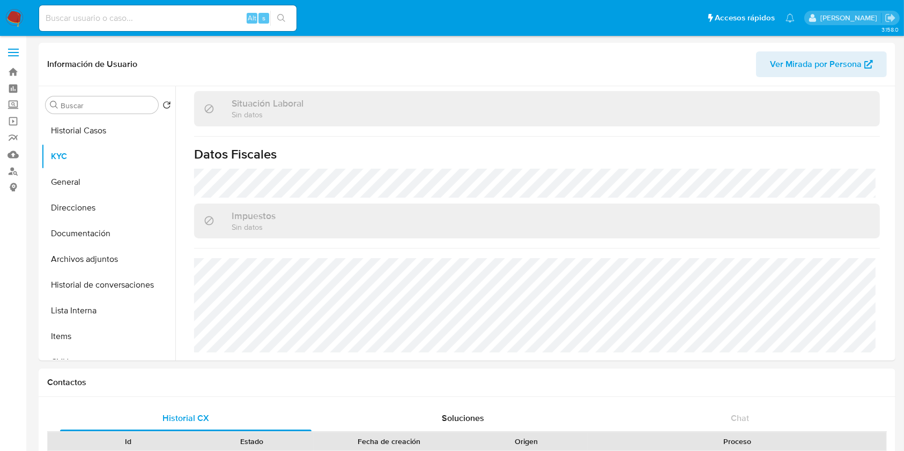
drag, startPoint x: 81, startPoint y: 205, endPoint x: 239, endPoint y: 16, distance: 245.5
click at [81, 205] on button "Direcciones" at bounding box center [108, 208] width 134 height 26
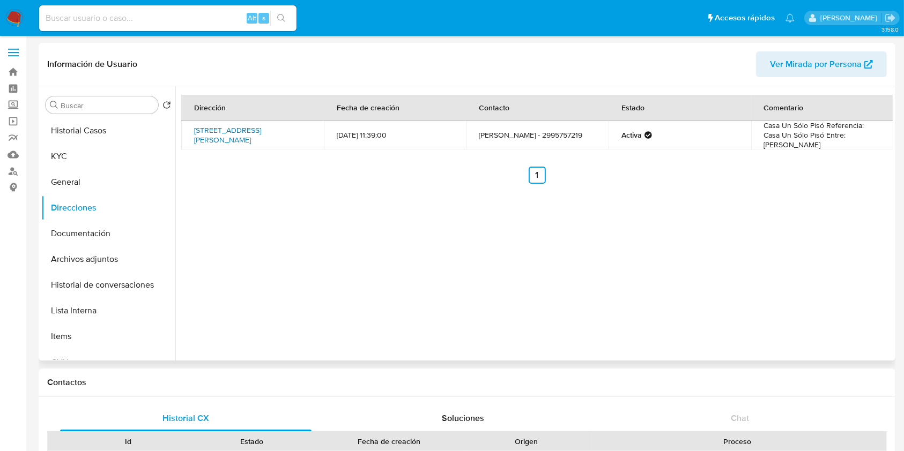
drag, startPoint x: 237, startPoint y: 149, endPoint x: 194, endPoint y: 125, distance: 49.7
click at [194, 125] on td "Belgrano 1022, Rincón De Los Sauces, Neuquén, 8319, Argentina 1022" at bounding box center [252, 135] width 143 height 29
copy link "Belgrano 1022, Rincón De Los Sauces, Neuquén, 8319, Argentina 1022"
click at [98, 163] on button "KYC" at bounding box center [103, 157] width 125 height 26
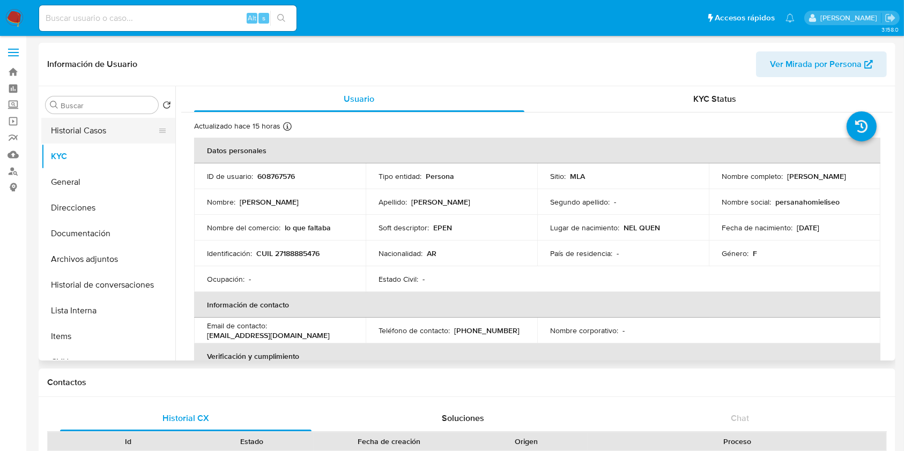
click at [78, 140] on button "Historial Casos" at bounding box center [103, 131] width 125 height 26
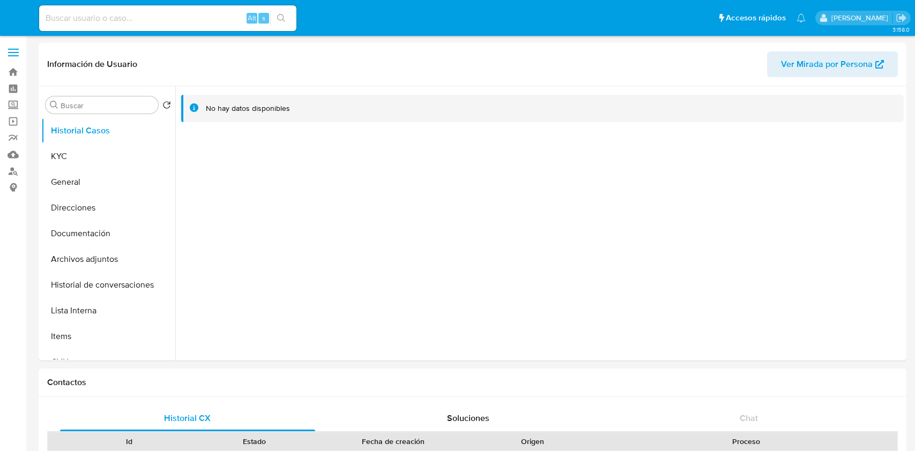
select select "10"
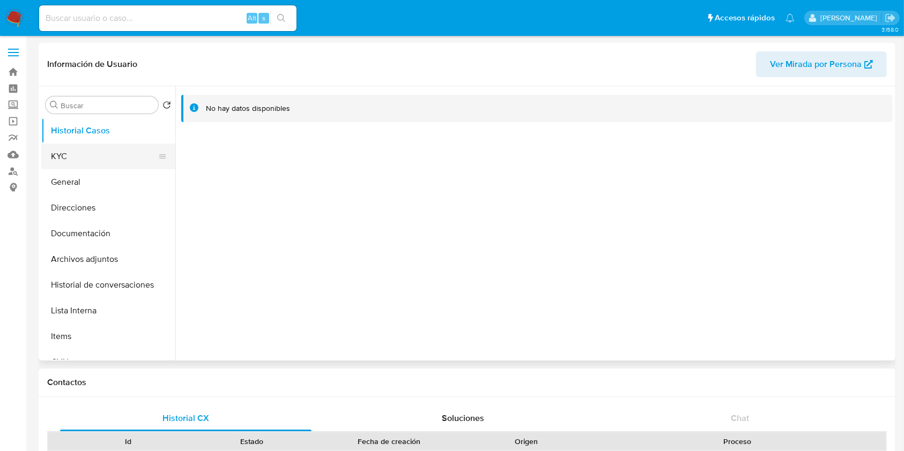
click at [105, 157] on button "KYC" at bounding box center [103, 157] width 125 height 26
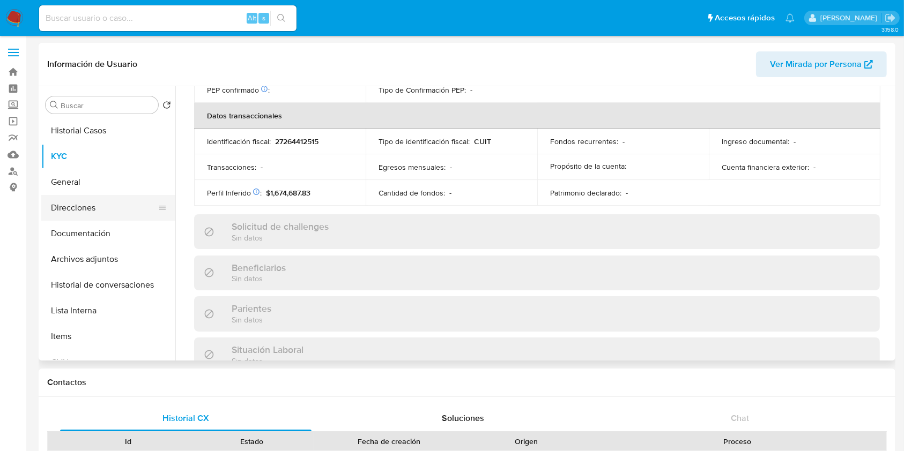
scroll to position [564, 0]
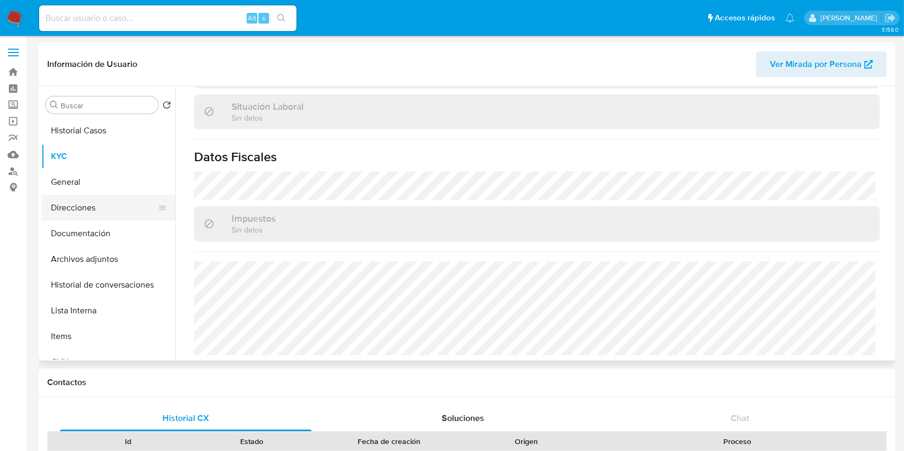
click at [102, 205] on button "Direcciones" at bounding box center [103, 208] width 125 height 26
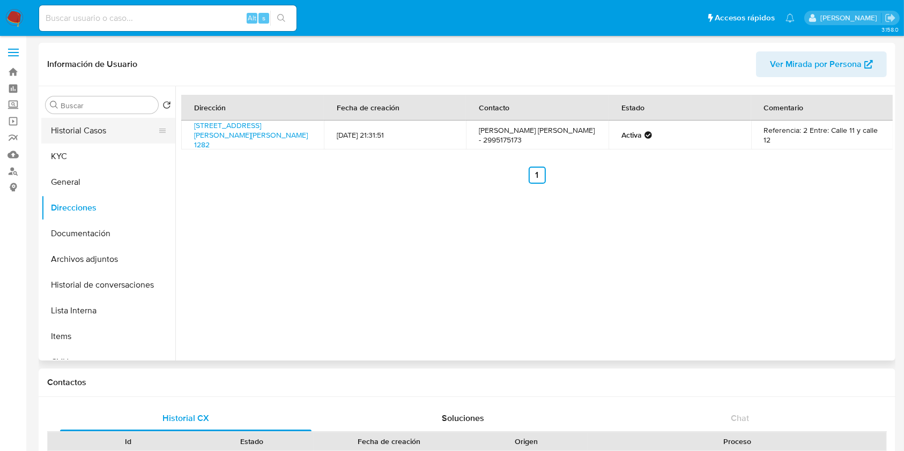
click at [91, 131] on button "Historial Casos" at bounding box center [103, 131] width 125 height 26
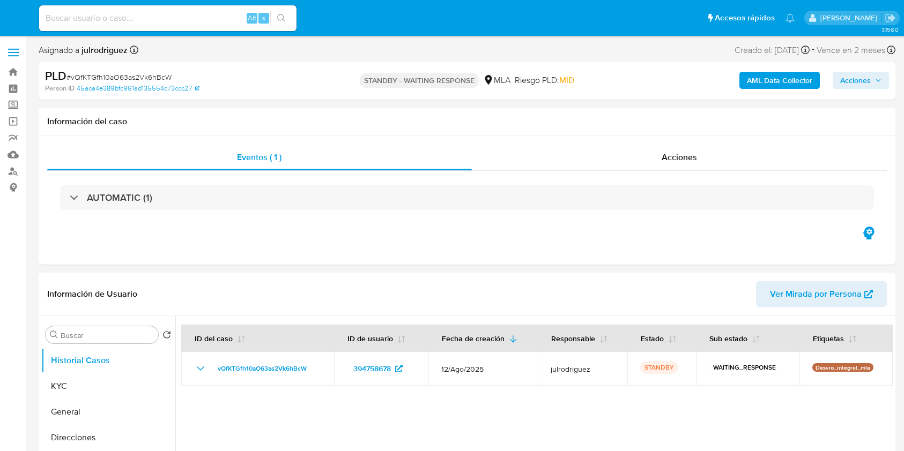
select select "10"
click at [177, 20] on input at bounding box center [167, 18] width 257 height 14
paste input "wz8FyDXxZc6bTiN4nkD85O0i"
type input "wz8FyDXxZc6bTiN4nkD85O0i"
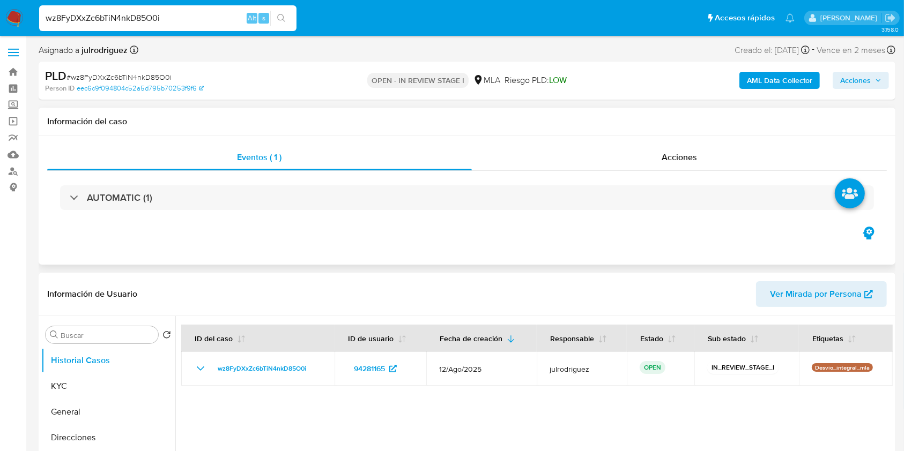
select select "10"
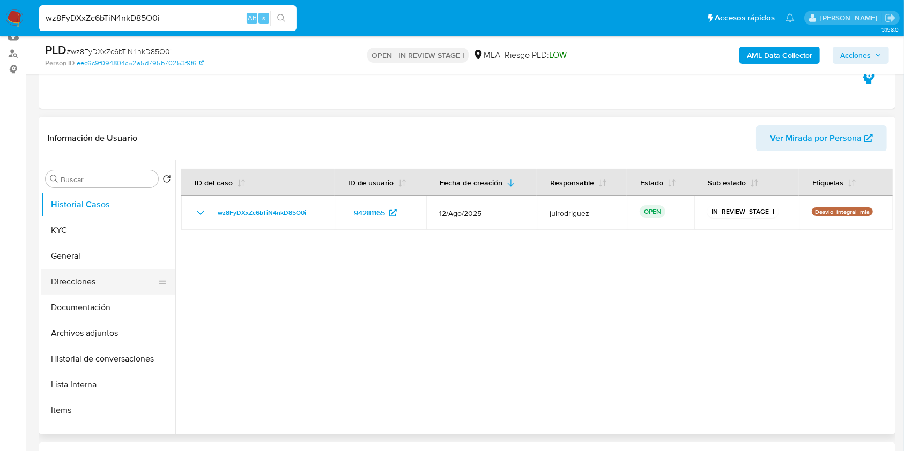
scroll to position [143, 0]
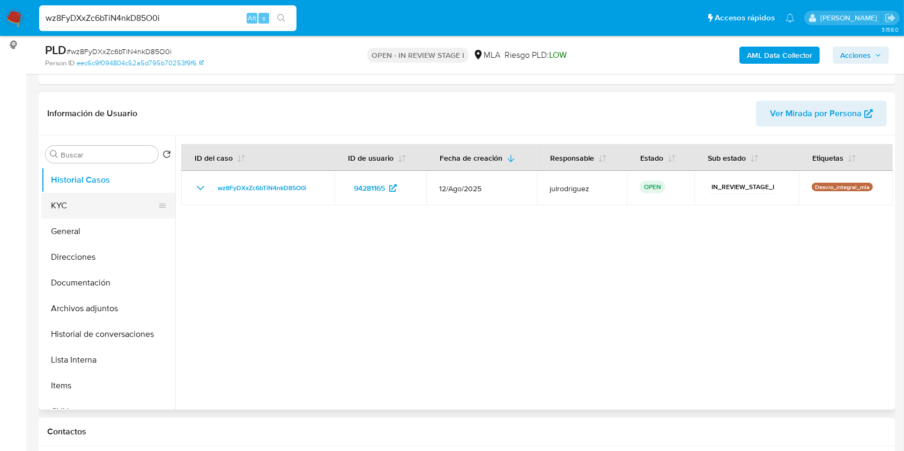
click at [64, 210] on button "KYC" at bounding box center [103, 206] width 125 height 26
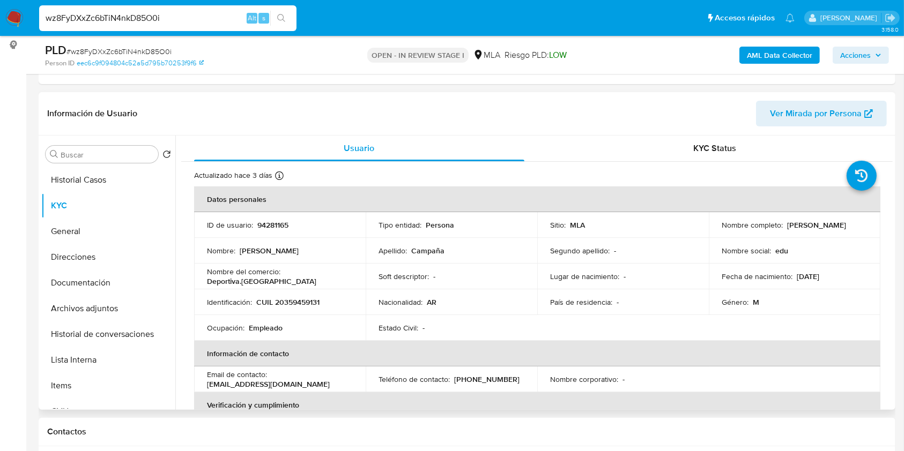
drag, startPoint x: 720, startPoint y: 232, endPoint x: 814, endPoint y: 229, distance: 93.8
click at [814, 229] on td "Nombre completo : Eduardo Emanuel Campaña" at bounding box center [795, 225] width 172 height 26
copy p "Eduardo Emanuel Campaña"
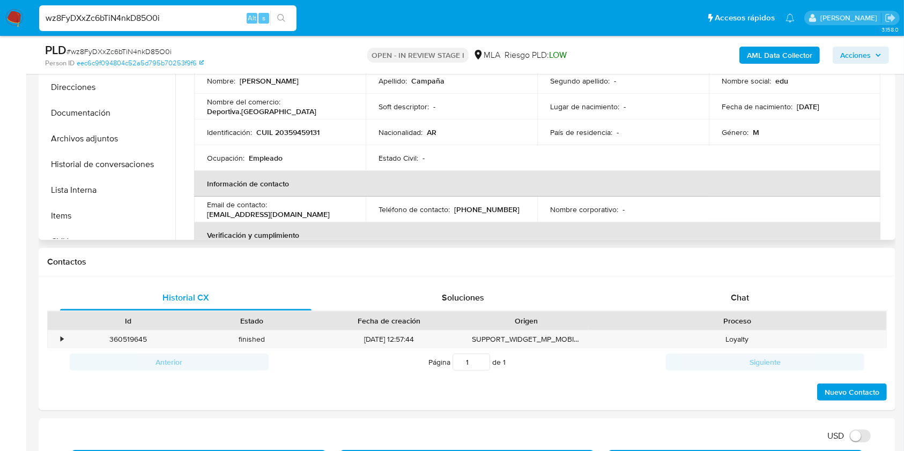
scroll to position [88, 0]
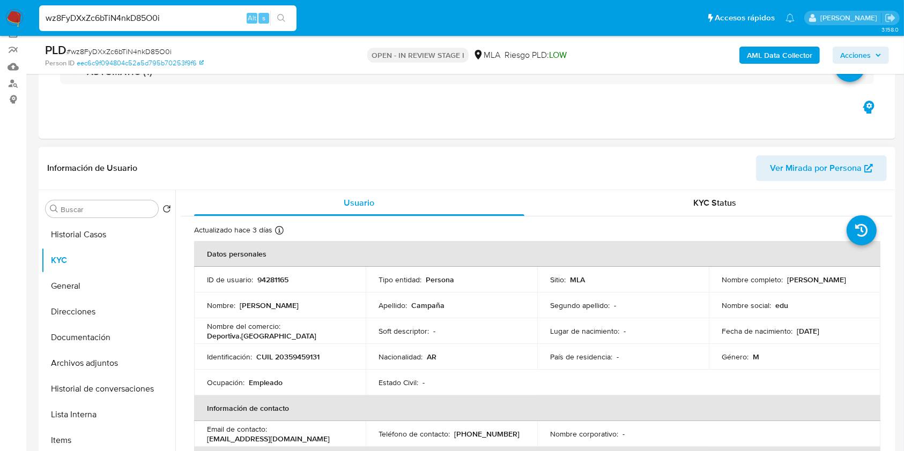
click at [276, 277] on p "94281165" at bounding box center [272, 280] width 31 height 10
copy p "94281165"
click at [121, 53] on span "# wz8FyDXxZc6bTiN4nkD85O0i" at bounding box center [118, 51] width 105 height 11
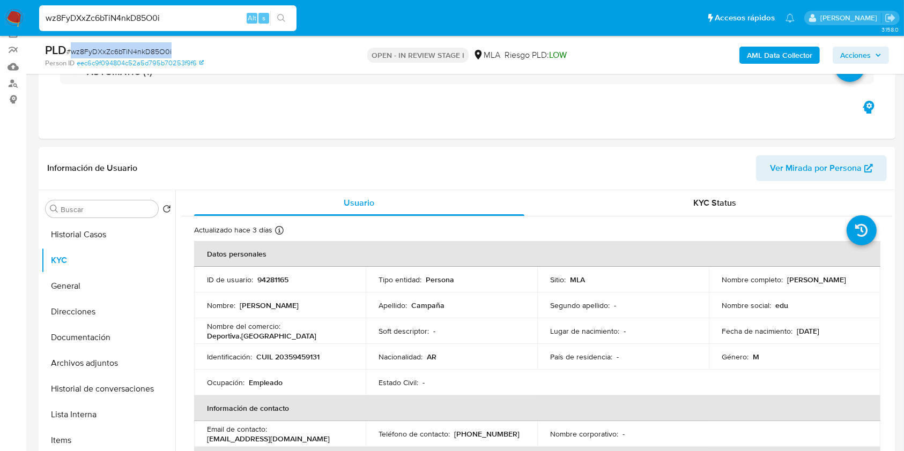
copy span "wz8FyDXxZc6bTiN4nkD85O0i"
click at [296, 357] on p "CUIL 20359459131" at bounding box center [287, 357] width 63 height 10
copy p "20359459131"
click at [279, 280] on p "94281165" at bounding box center [272, 280] width 31 height 10
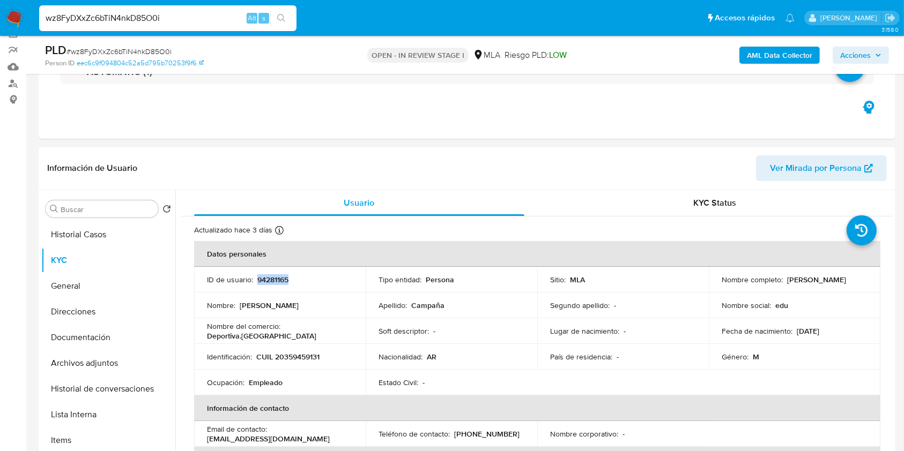
click at [279, 280] on p "94281165" at bounding box center [272, 280] width 31 height 10
copy p "94281165"
drag, startPoint x: 85, startPoint y: 343, endPoint x: 569, endPoint y: 211, distance: 501.8
click at [85, 344] on button "Documentación" at bounding box center [108, 338] width 134 height 26
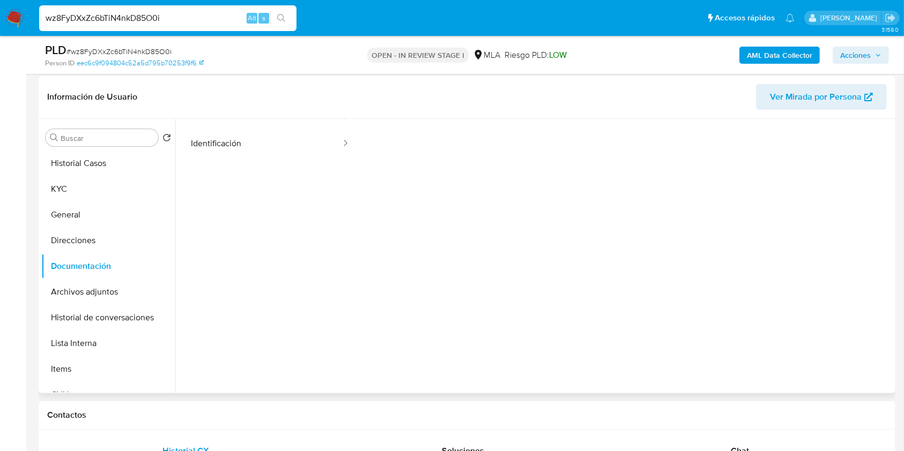
scroll to position [87, 0]
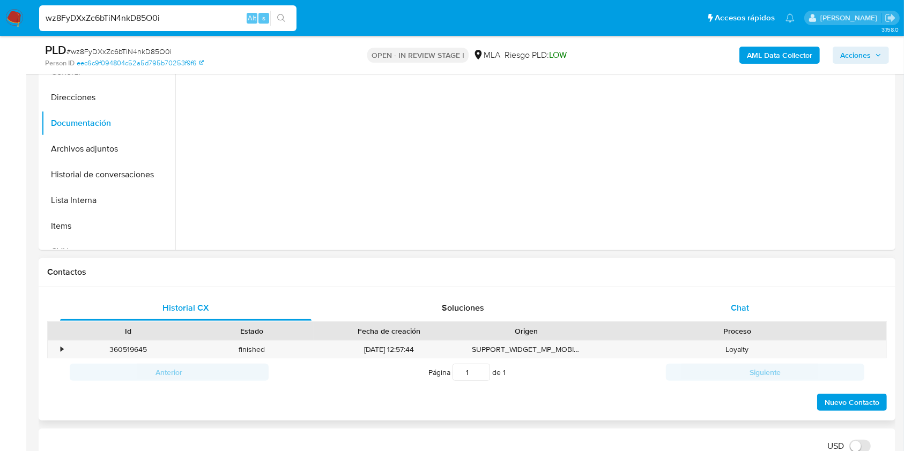
click at [740, 314] on span "Chat" at bounding box center [740, 308] width 18 height 12
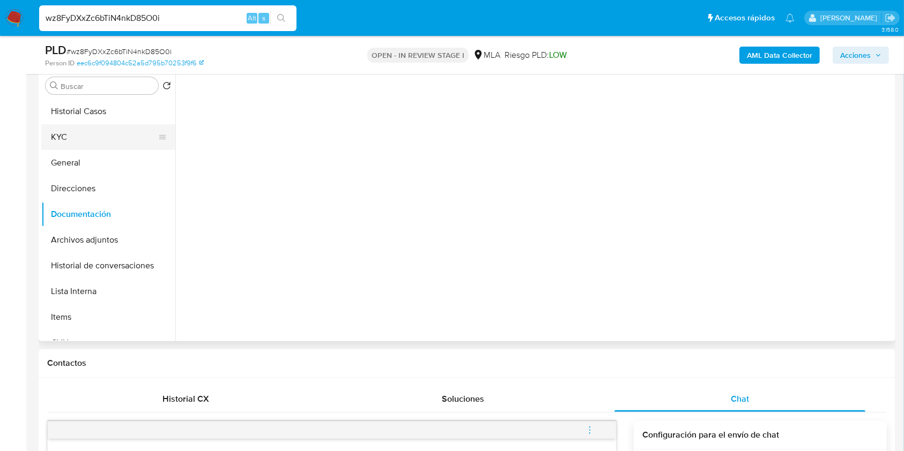
scroll to position [159, 0]
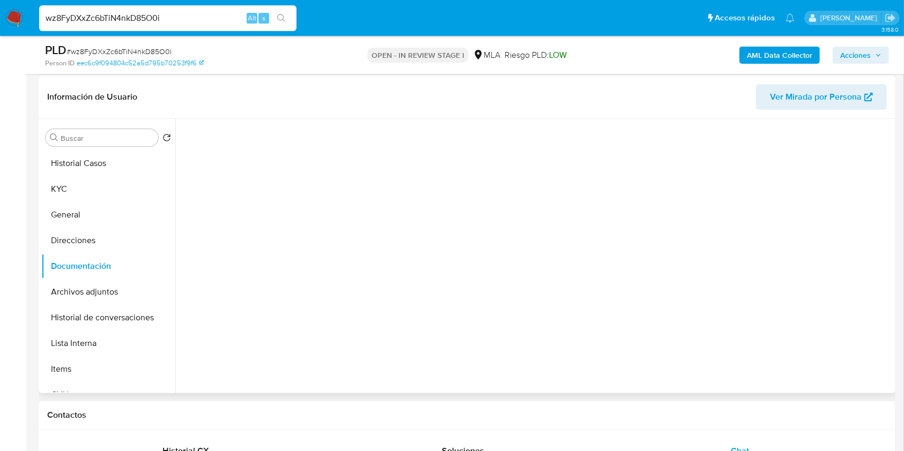
click at [69, 186] on button "KYC" at bounding box center [108, 189] width 134 height 26
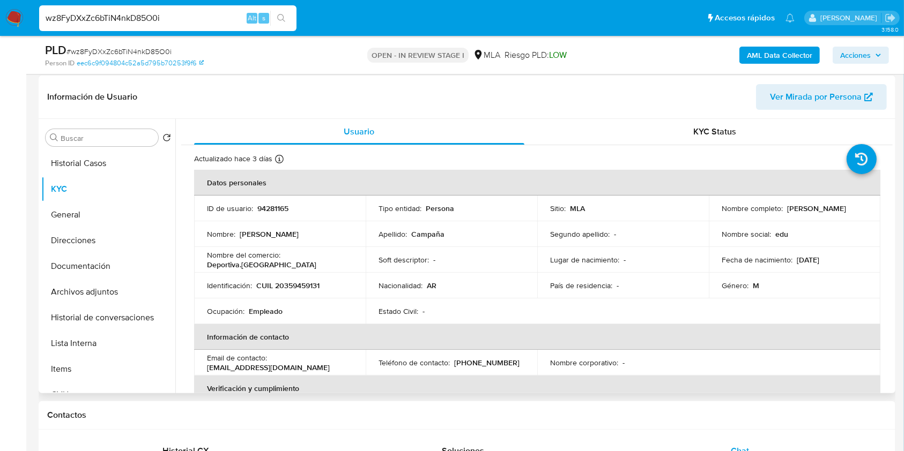
drag, startPoint x: 711, startPoint y: 212, endPoint x: 830, endPoint y: 214, distance: 119.5
click at [830, 214] on td "Nombre completo : Eduardo Emanuel Campaña" at bounding box center [795, 209] width 172 height 26
copy p "Eduardo Emanuel Campaña"
click at [296, 284] on p "CUIL 20359459131" at bounding box center [287, 286] width 63 height 10
drag, startPoint x: 296, startPoint y: 284, endPoint x: 403, endPoint y: 111, distance: 202.6
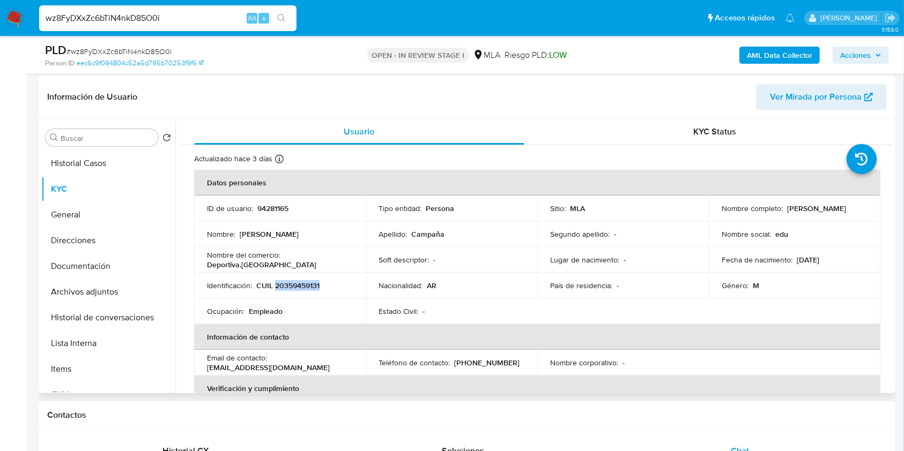
click at [296, 284] on p "CUIL 20359459131" at bounding box center [287, 286] width 63 height 10
copy p "20359459131"
drag, startPoint x: 722, startPoint y: 215, endPoint x: 814, endPoint y: 211, distance: 91.7
click at [814, 213] on div "Nombre completo : Eduardo Emanuel Campaña" at bounding box center [794, 209] width 146 height 10
copy p "Eduardo Emanuel Campaña"
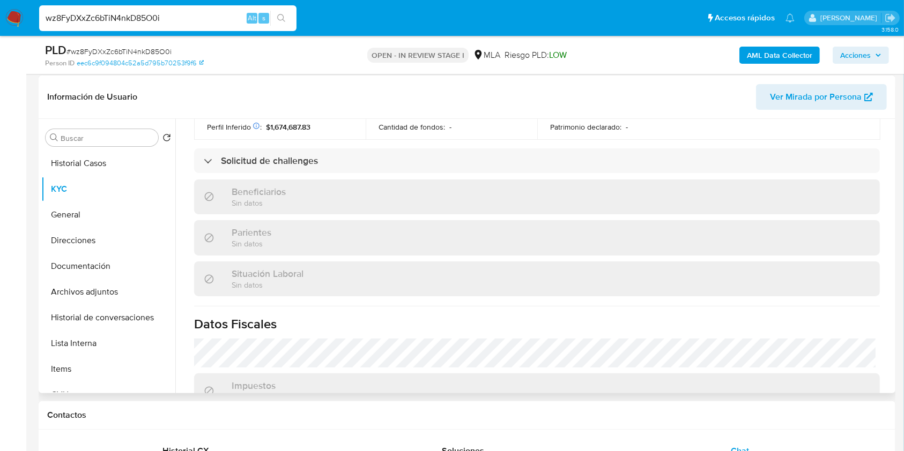
scroll to position [554, 0]
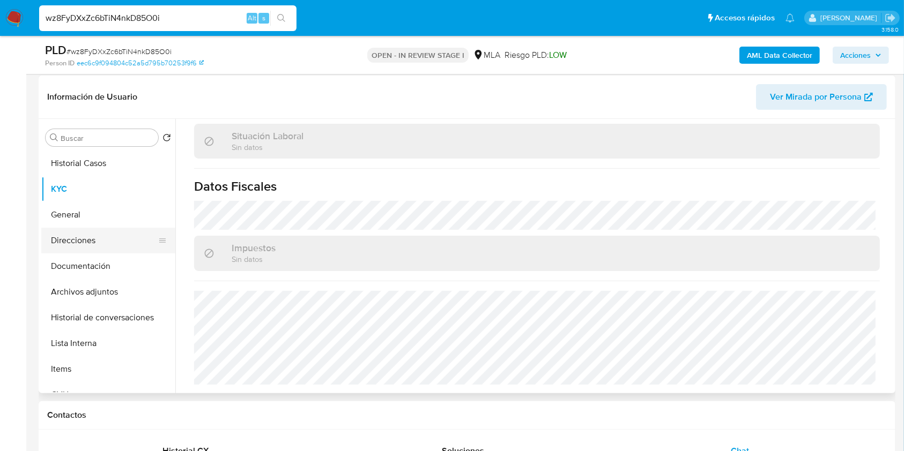
click at [91, 237] on button "Direcciones" at bounding box center [103, 241] width 125 height 26
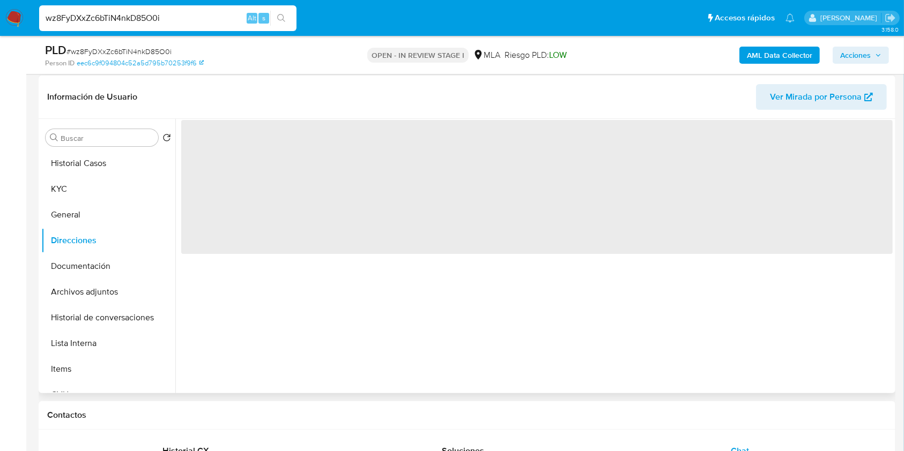
scroll to position [0, 0]
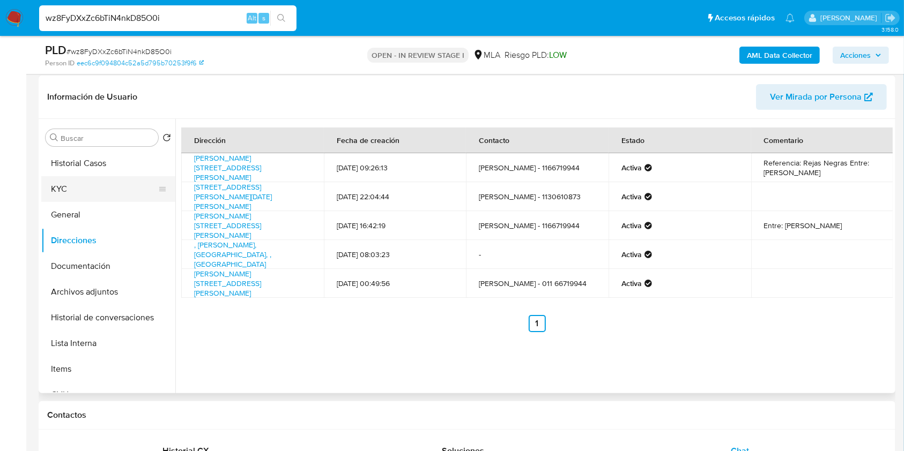
click at [72, 187] on button "KYC" at bounding box center [103, 189] width 125 height 26
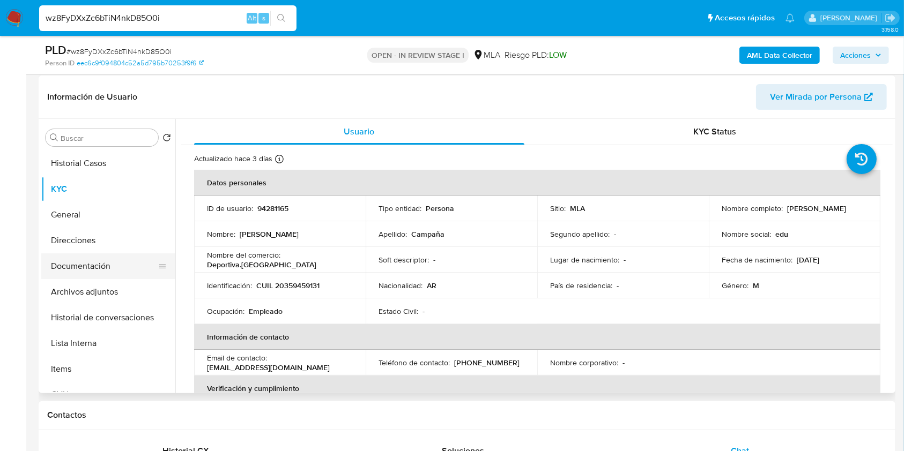
click at [101, 266] on button "Documentación" at bounding box center [103, 267] width 125 height 26
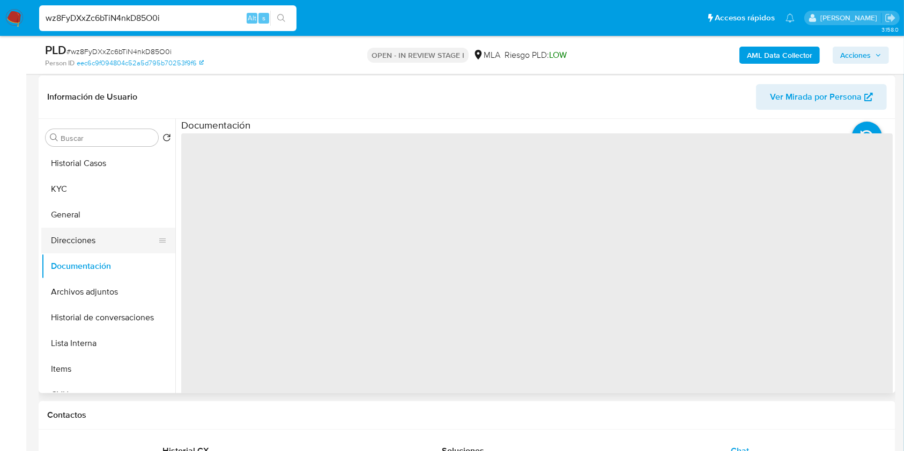
click at [99, 240] on button "Direcciones" at bounding box center [103, 241] width 125 height 26
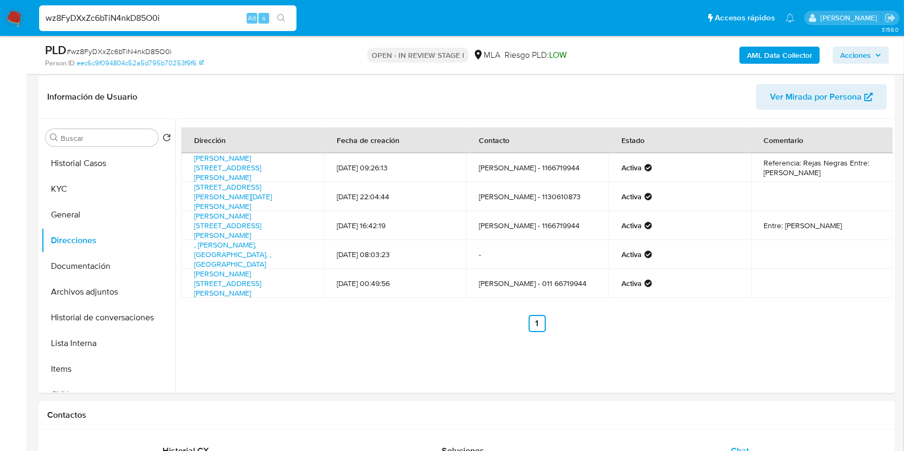
drag, startPoint x: 308, startPoint y: 199, endPoint x: 192, endPoint y: 190, distance: 116.7
click at [192, 190] on td "Avenida Peron 1447, San Miguel, Buenos Aires, 1663, Argentina 1447" at bounding box center [252, 196] width 143 height 29
copy link "Avenida Peron 1447, San Miguel, Buenos Aires, 1663, Argentina 1447"
click at [322, 385] on div "Dirección Fecha de creación Contacto Estado Comentario Sarmiento 4610, Jose Cle…" at bounding box center [533, 256] width 717 height 274
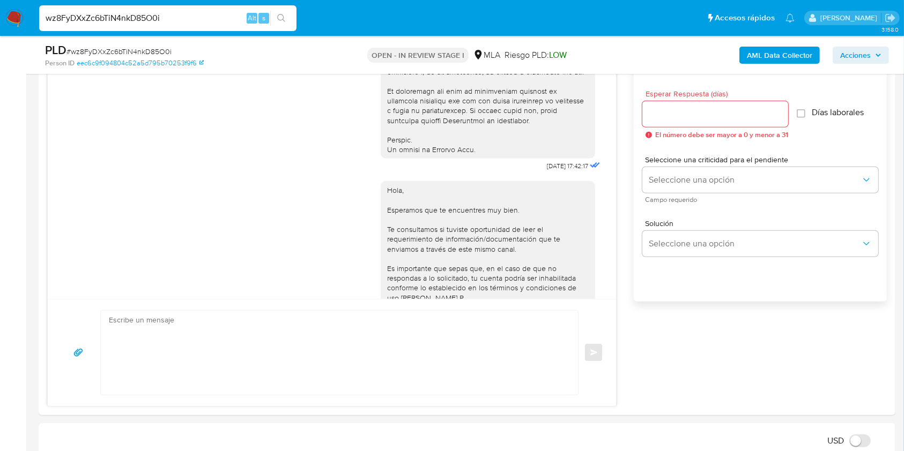
scroll to position [463, 0]
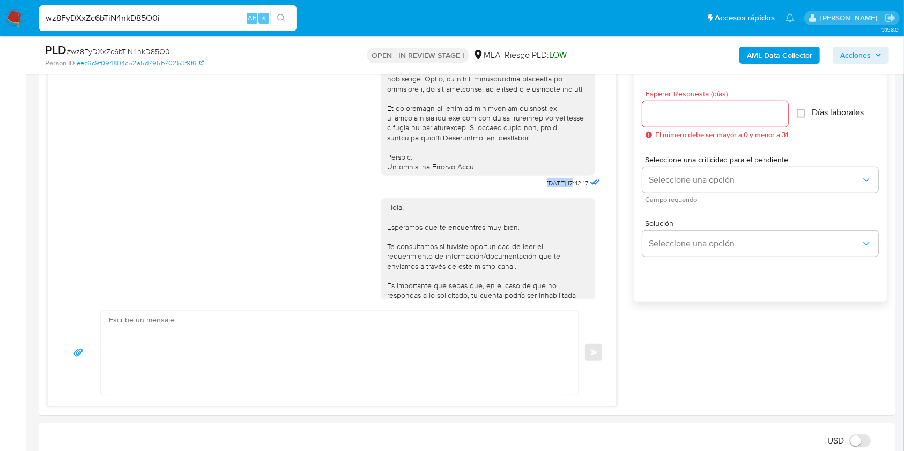
drag, startPoint x: 520, startPoint y: 204, endPoint x: 553, endPoint y: 203, distance: 32.7
copy span "18/08/202"
click at [534, 238] on div "Hola, Esperamos que te encuentres muy bien. Te consultamos si tuviste oportunid…" at bounding box center [488, 295] width 202 height 185
drag, startPoint x: 524, startPoint y: 200, endPoint x: 556, endPoint y: 208, distance: 33.3
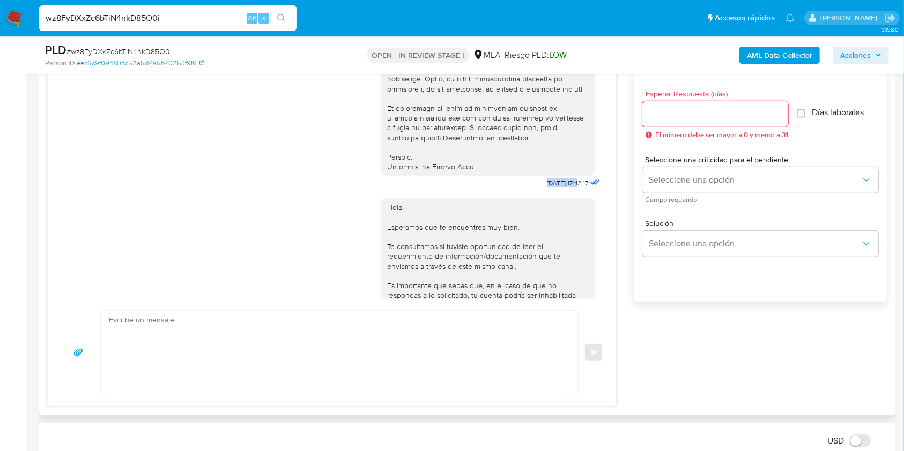
click at [556, 191] on div "18/08/2025 17:42:17" at bounding box center [575, 183] width 56 height 15
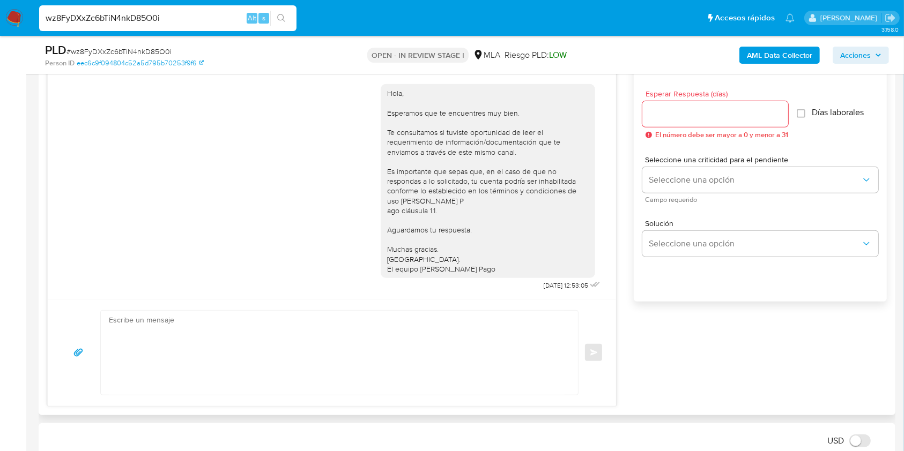
scroll to position [606, 0]
drag, startPoint x: 519, startPoint y: 287, endPoint x: 552, endPoint y: 288, distance: 32.7
click at [552, 288] on span "22/08/2025 12:53:05" at bounding box center [565, 285] width 44 height 9
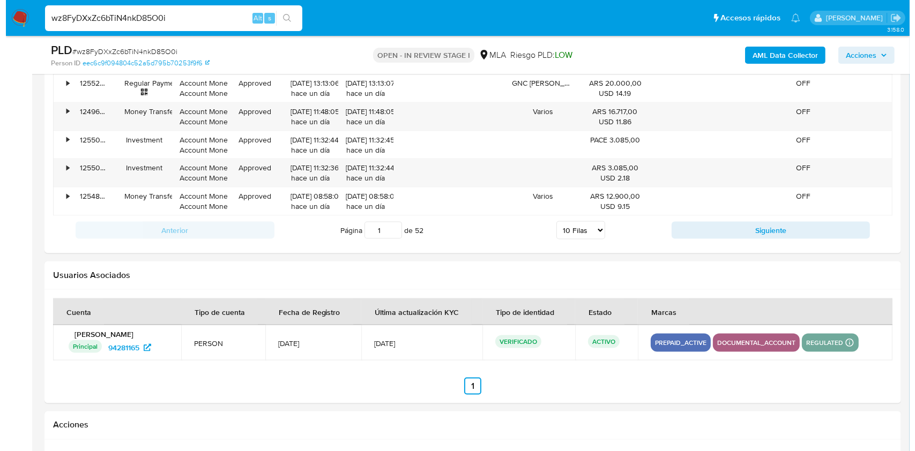
scroll to position [1895, 0]
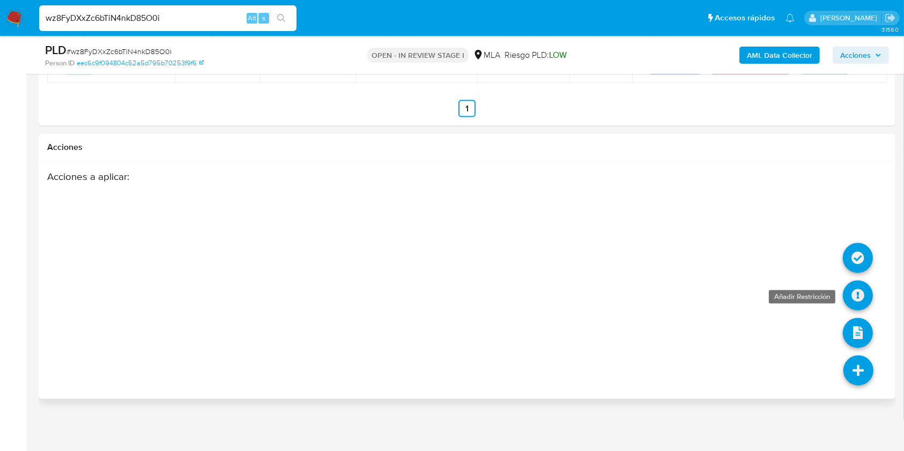
click at [848, 295] on icon at bounding box center [858, 296] width 30 height 30
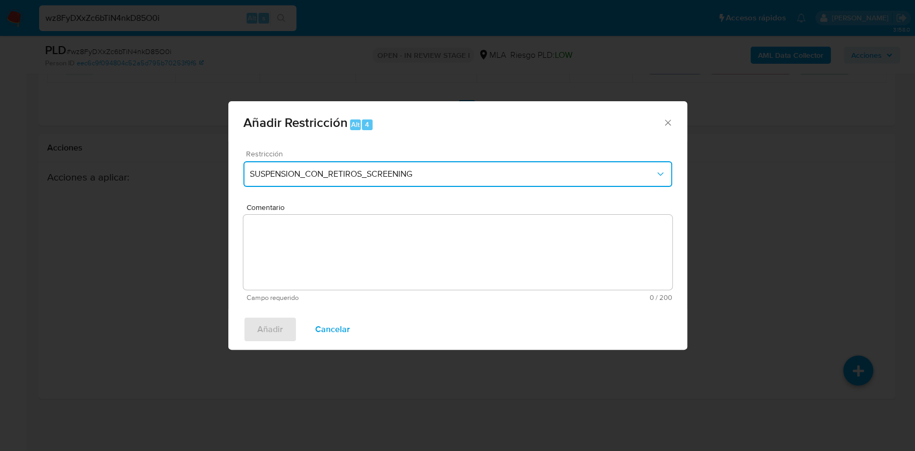
click at [316, 165] on button "SUSPENSION_CON_RETIROS_SCREENING" at bounding box center [457, 174] width 429 height 26
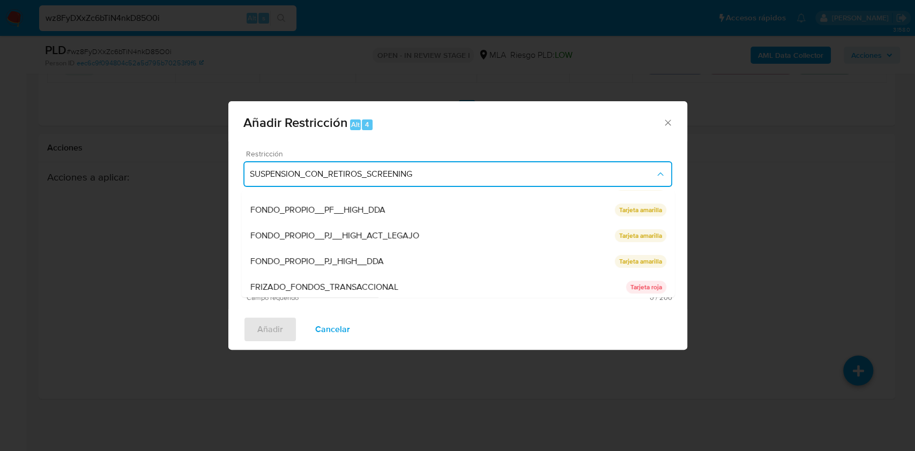
scroll to position [227, 0]
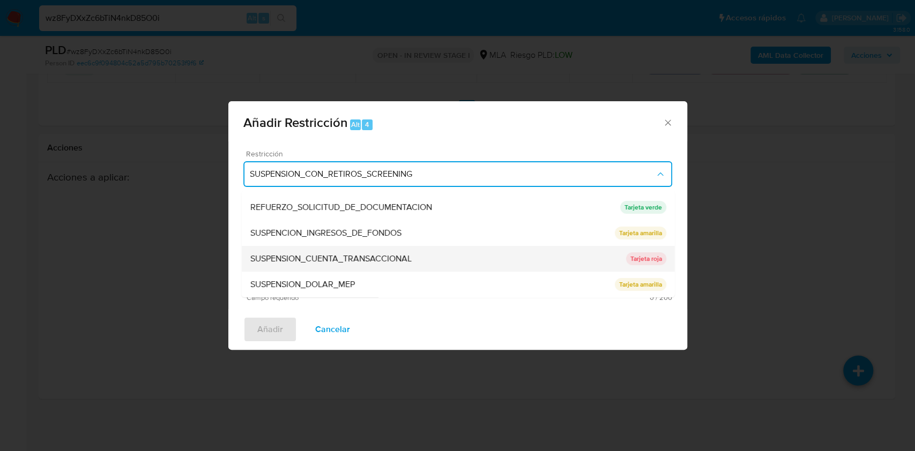
click at [327, 251] on div "SUSPENSION_CUENTA_TRANSACCIONAL" at bounding box center [438, 259] width 376 height 26
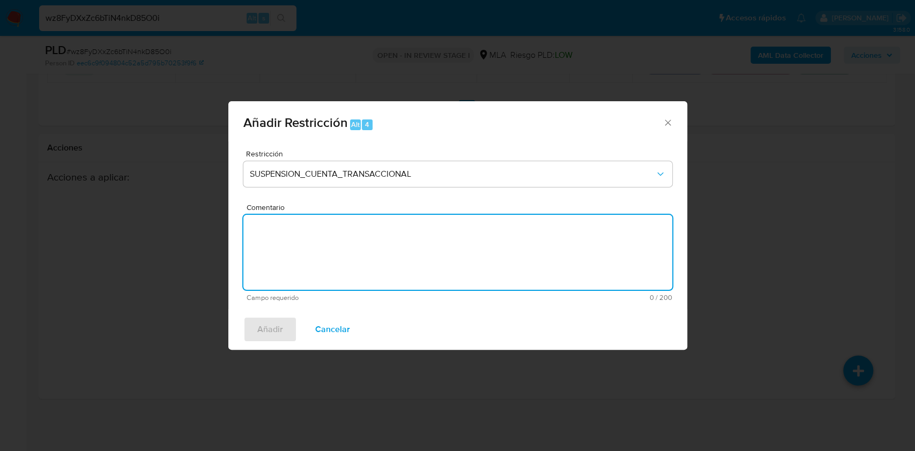
click at [381, 243] on textarea "Comentario" at bounding box center [457, 252] width 429 height 75
type textarea "AML"
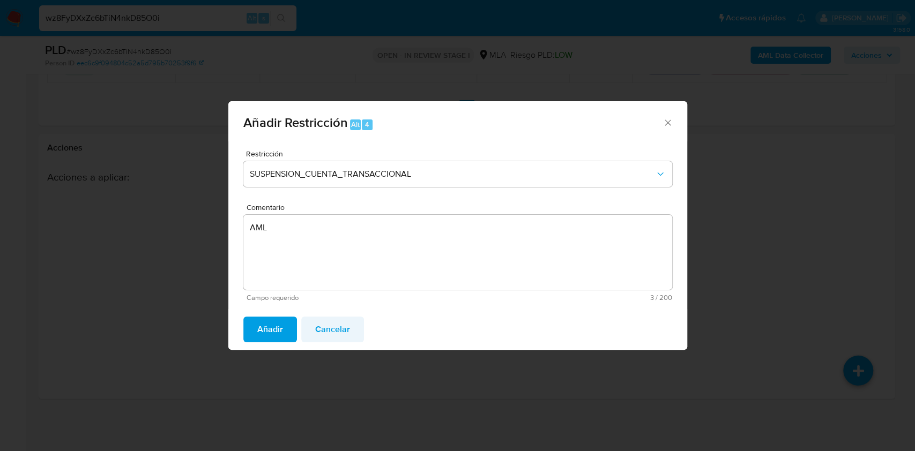
drag, startPoint x: 262, startPoint y: 326, endPoint x: 314, endPoint y: 331, distance: 51.7
click at [264, 326] on span "Añadir" at bounding box center [270, 330] width 26 height 24
click at [270, 330] on span "Añadir" at bounding box center [270, 330] width 26 height 24
click at [276, 327] on span "Añadir" at bounding box center [270, 330] width 26 height 24
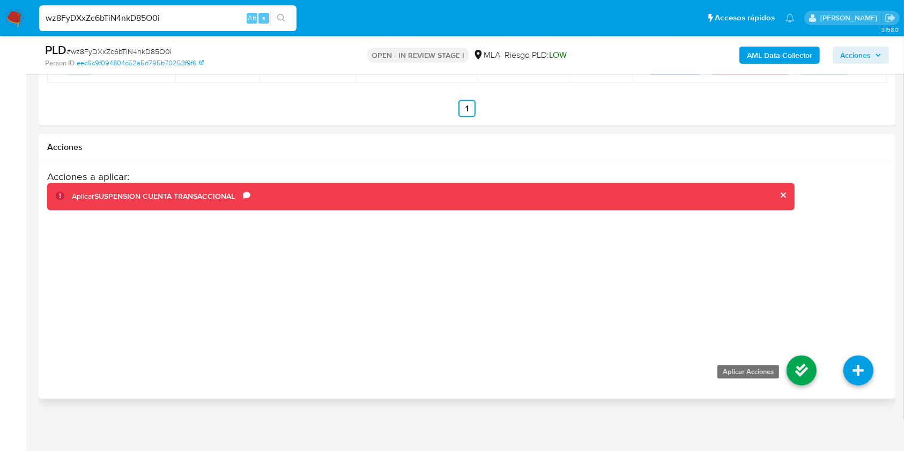
click at [792, 363] on icon at bounding box center [801, 371] width 30 height 30
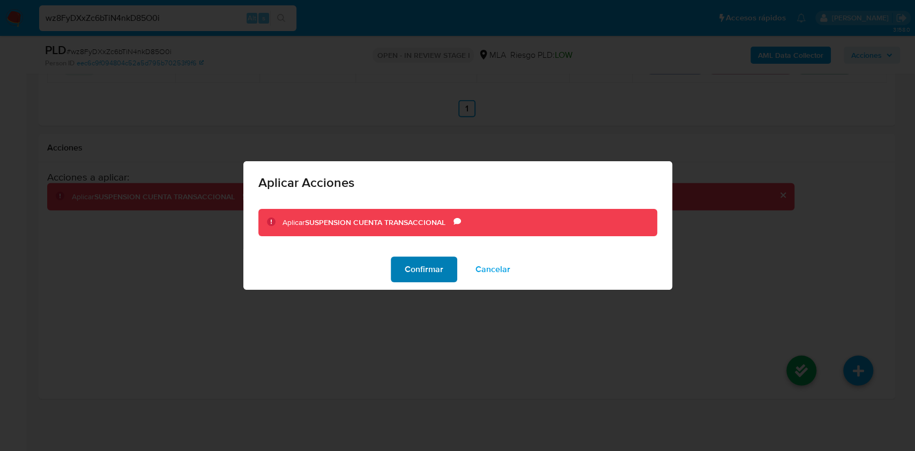
click at [413, 272] on span "Confirmar" at bounding box center [424, 270] width 39 height 24
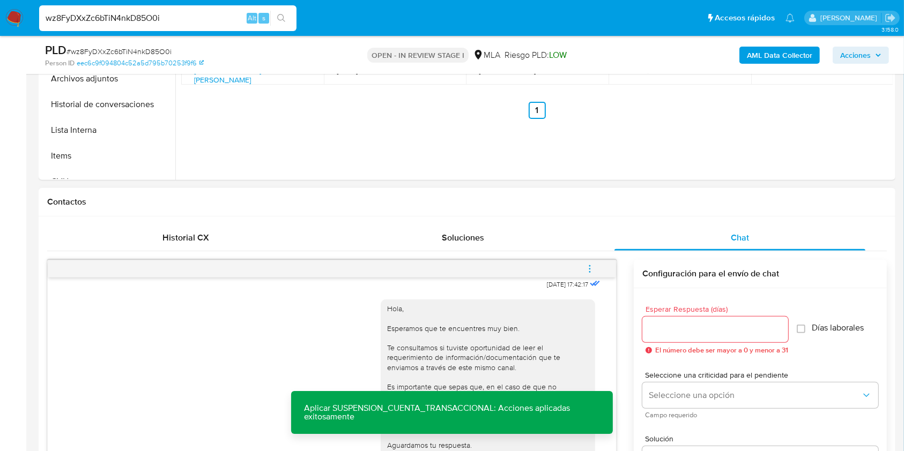
scroll to position [394, 0]
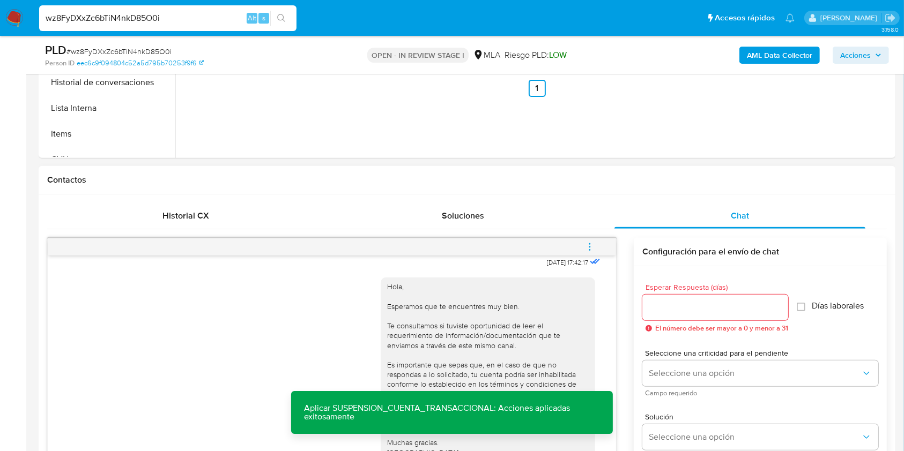
click at [592, 242] on icon "menu-action" at bounding box center [590, 247] width 10 height 10
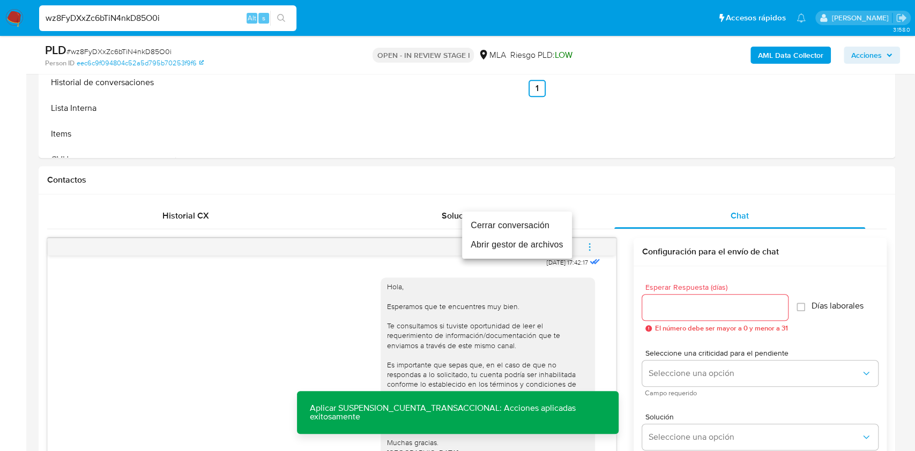
click at [511, 229] on li "Cerrar conversación" at bounding box center [517, 225] width 110 height 19
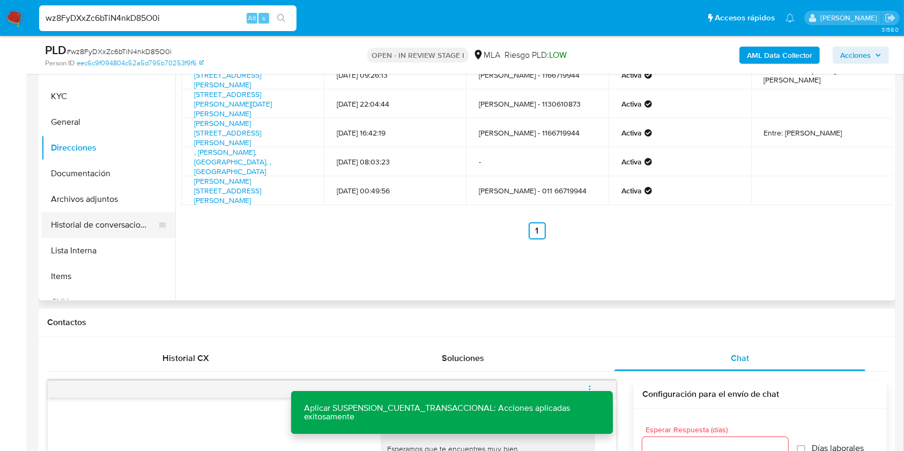
click at [101, 220] on button "Historial de conversaciones" at bounding box center [103, 225] width 125 height 26
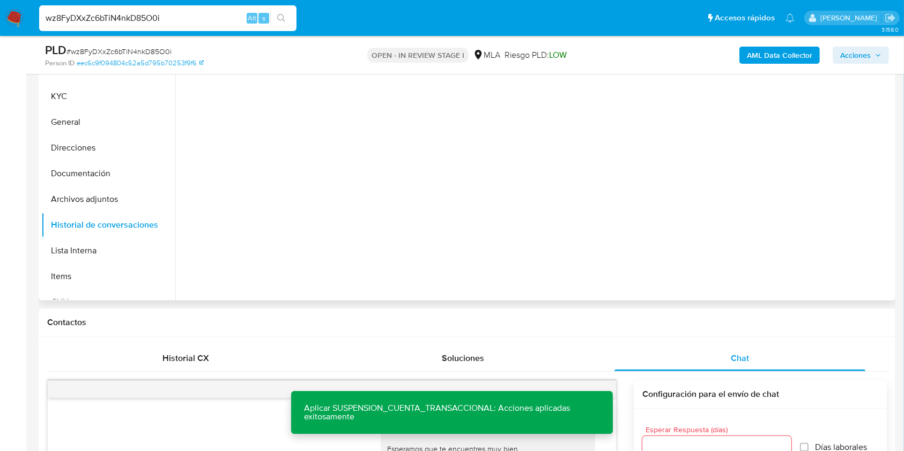
scroll to position [109, 0]
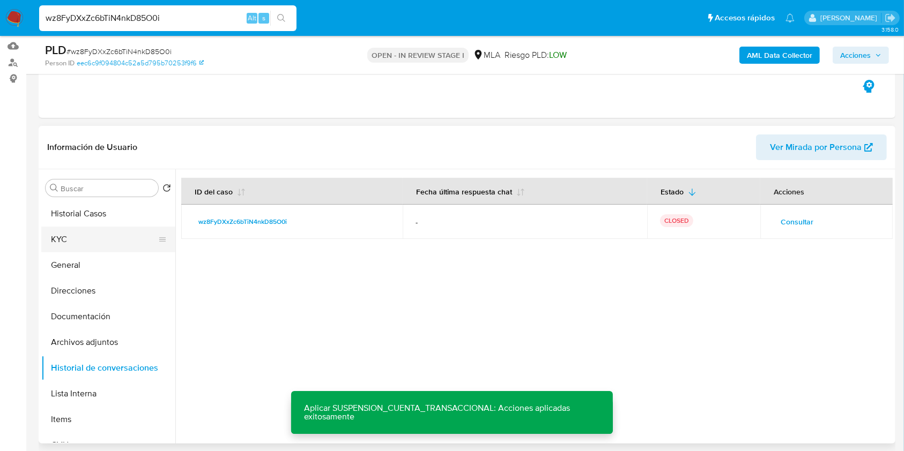
click at [80, 235] on button "KYC" at bounding box center [103, 240] width 125 height 26
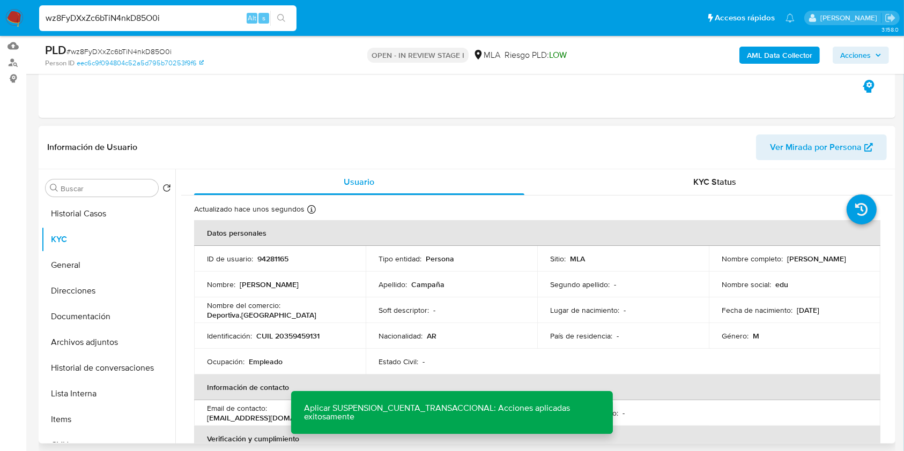
click at [267, 257] on p "94281165" at bounding box center [272, 259] width 31 height 10
click at [144, 54] on span "# wz8FyDXxZc6bTiN4nkD85O0i" at bounding box center [118, 51] width 105 height 11
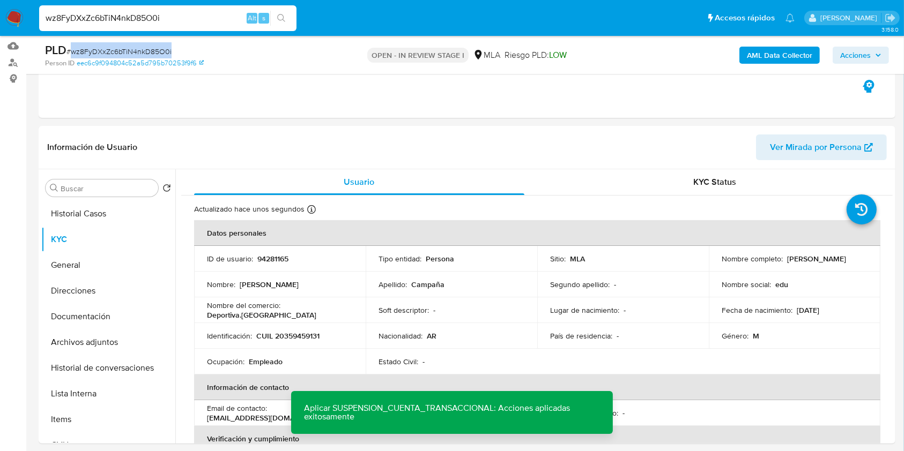
click at [144, 54] on span "# wz8FyDXxZc6bTiN4nkD85O0i" at bounding box center [118, 51] width 105 height 11
click at [786, 48] on b "AML Data Collector" at bounding box center [779, 55] width 65 height 17
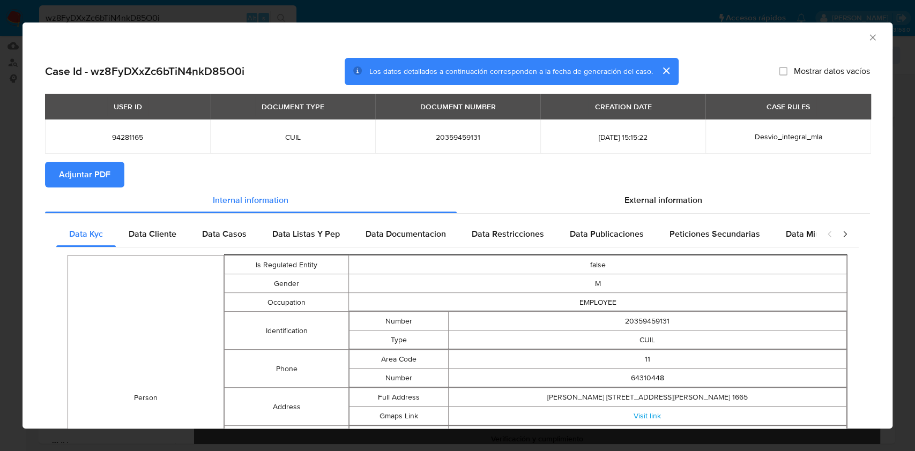
click at [96, 187] on span "Adjuntar PDF" at bounding box center [84, 175] width 51 height 24
click at [867, 40] on icon "Cerrar ventana" at bounding box center [872, 37] width 11 height 11
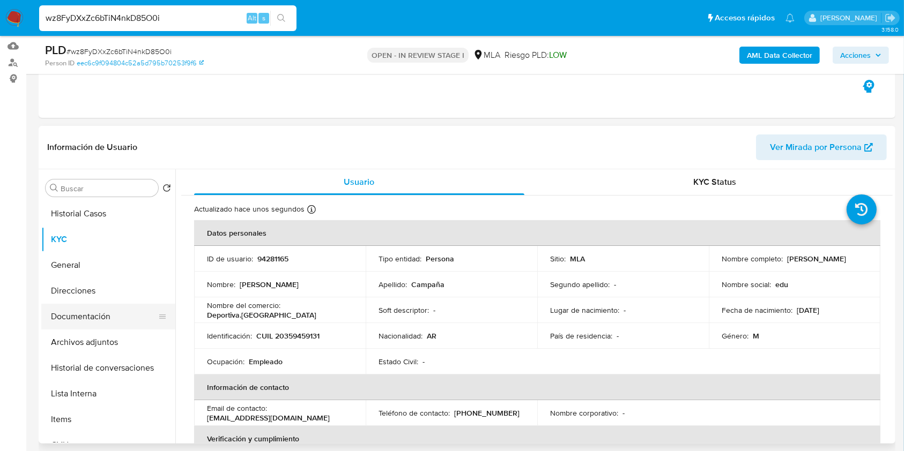
click at [86, 317] on button "Documentación" at bounding box center [103, 317] width 125 height 26
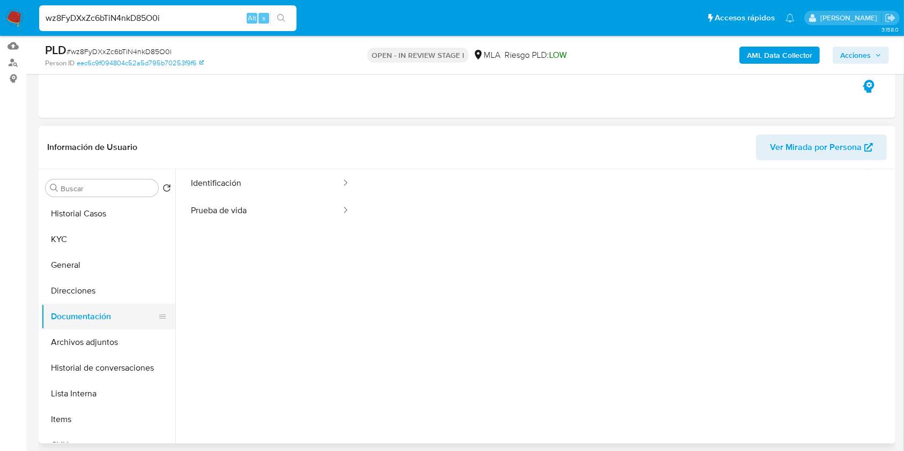
scroll to position [71, 0]
click at [103, 336] on button "Archivos adjuntos" at bounding box center [103, 343] width 125 height 26
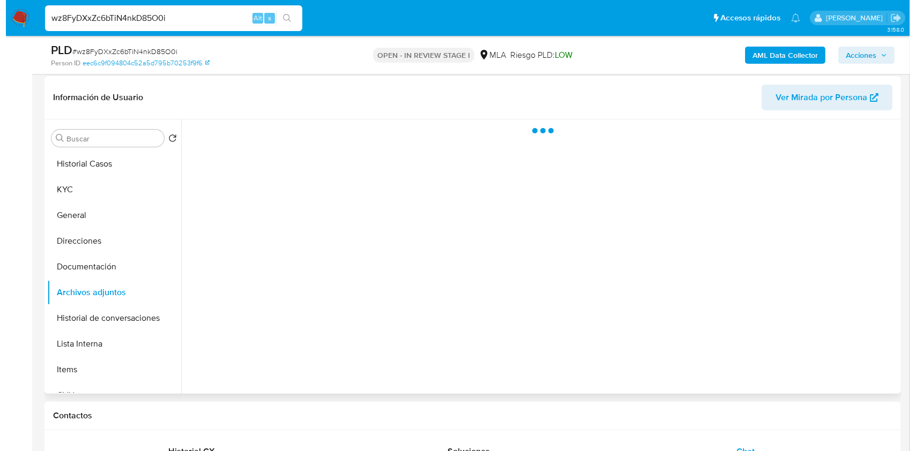
scroll to position [180, 0]
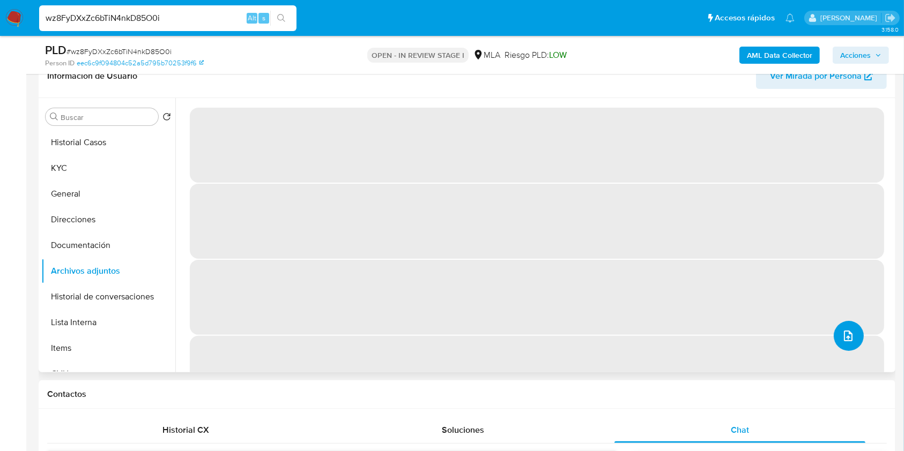
click at [841, 333] on icon "upload-file" at bounding box center [847, 336] width 13 height 13
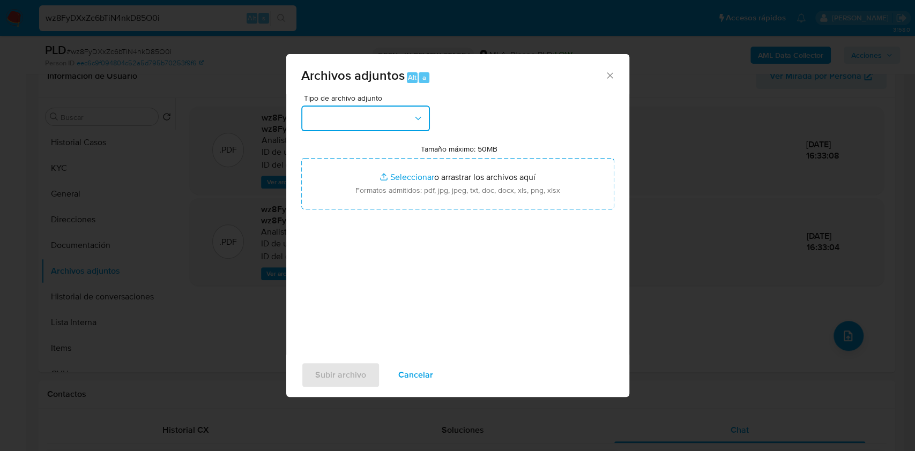
click at [370, 116] on button "button" at bounding box center [365, 119] width 129 height 26
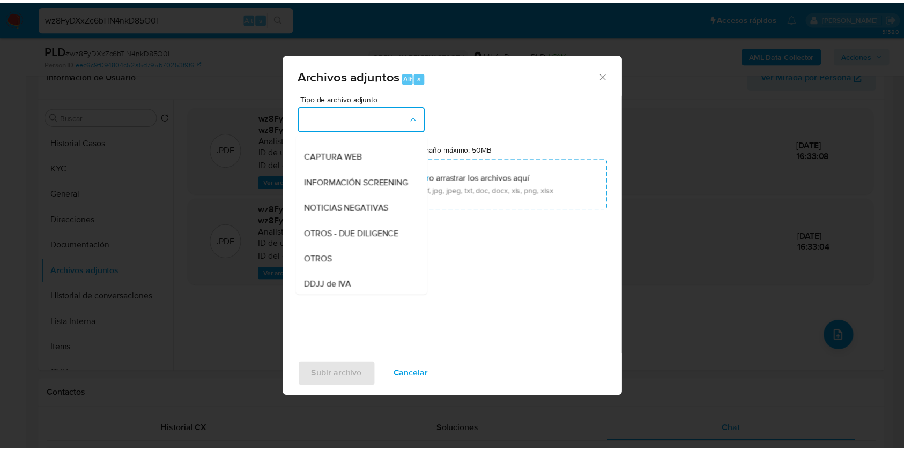
scroll to position [214, 0]
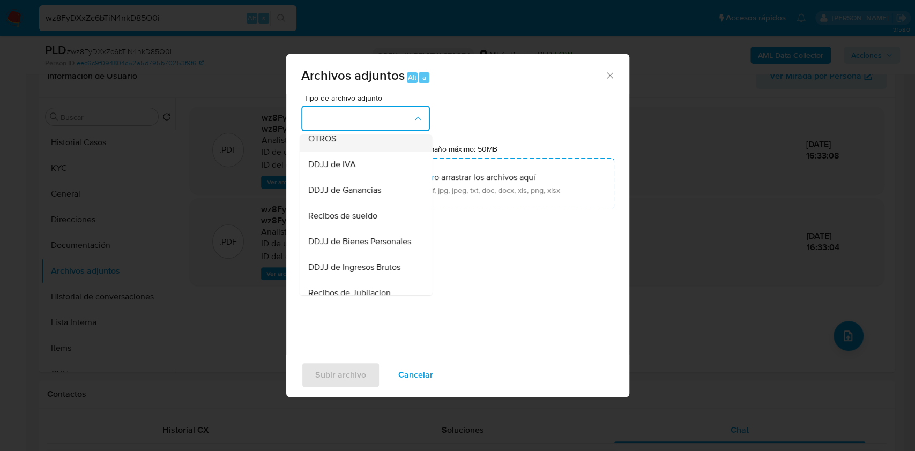
click at [328, 143] on span "OTROS" at bounding box center [322, 138] width 28 height 11
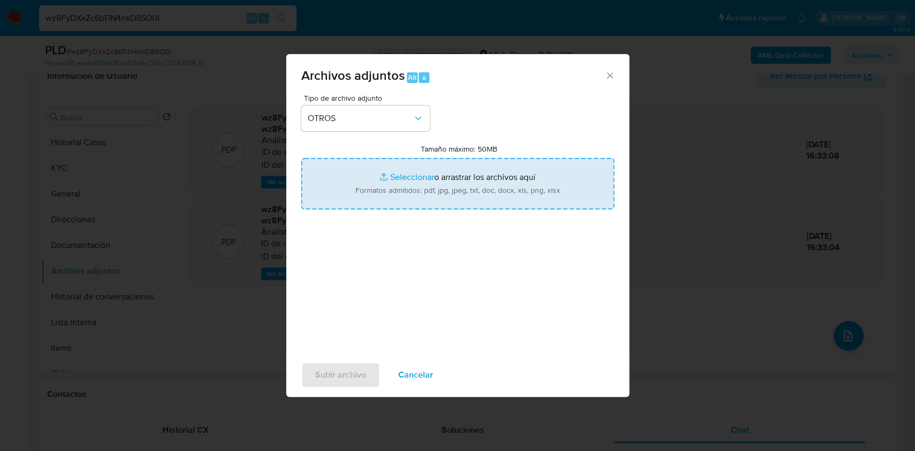
click at [431, 177] on input "Tamaño máximo: 50MB Seleccionar archivos" at bounding box center [457, 183] width 313 height 51
type input "C:\fakepath\Eduardo Emanuel Campaña - NOSIS - AGOSTO 2025.pdf"
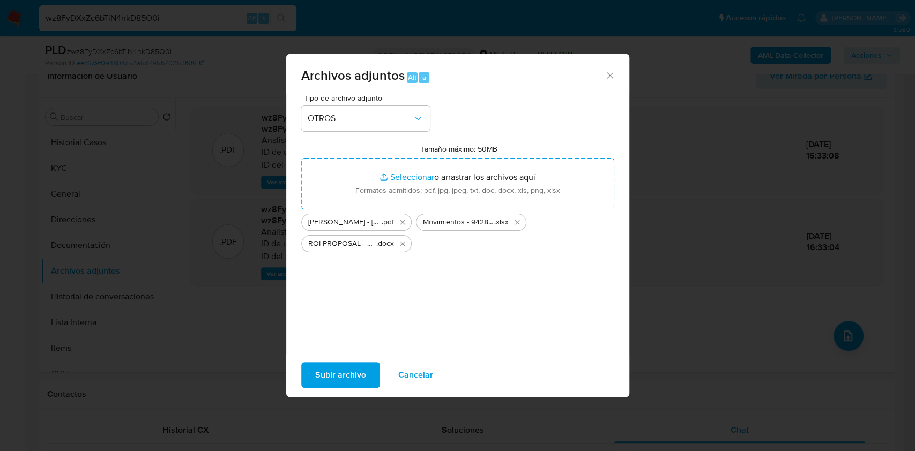
click at [362, 375] on span "Subir archivo" at bounding box center [340, 375] width 51 height 24
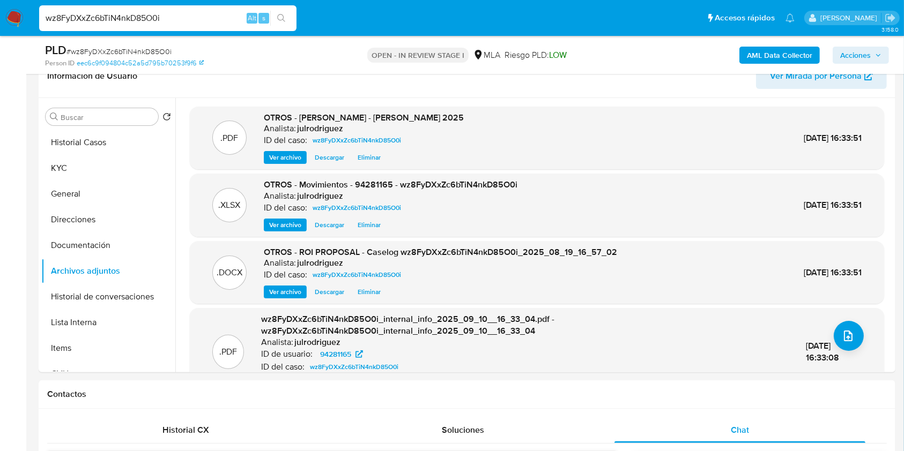
click at [850, 56] on span "Acciones" at bounding box center [855, 55] width 31 height 17
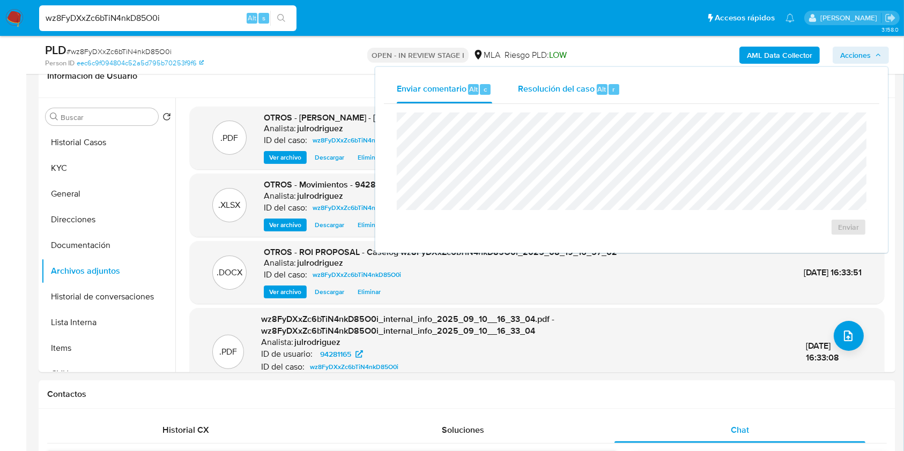
click at [567, 96] on div "Resolución del caso Alt r" at bounding box center [569, 90] width 102 height 28
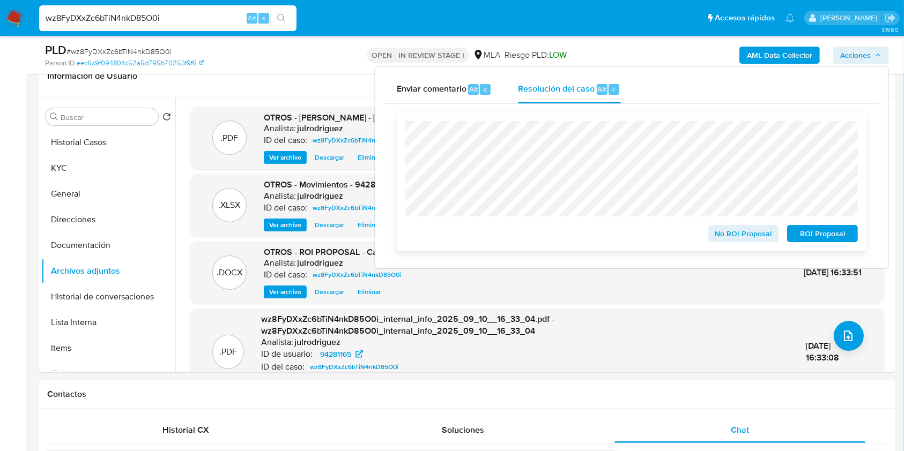
click at [819, 234] on span "ROI Proposal" at bounding box center [822, 233] width 56 height 15
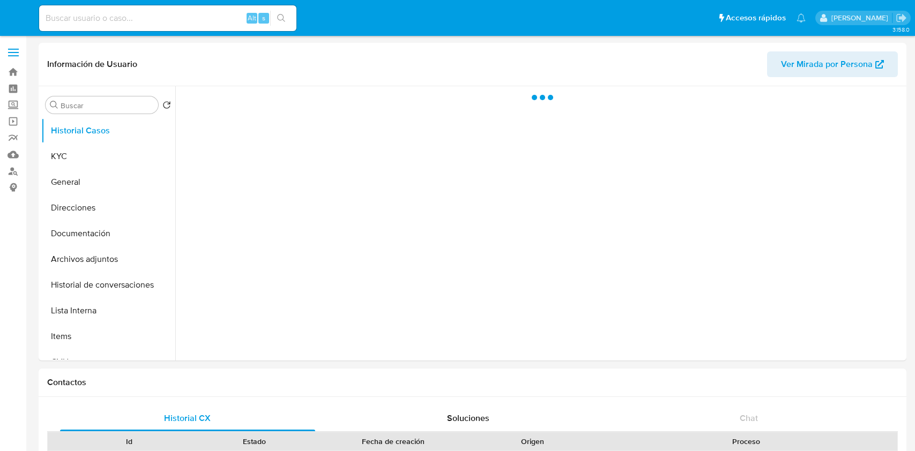
select select "10"
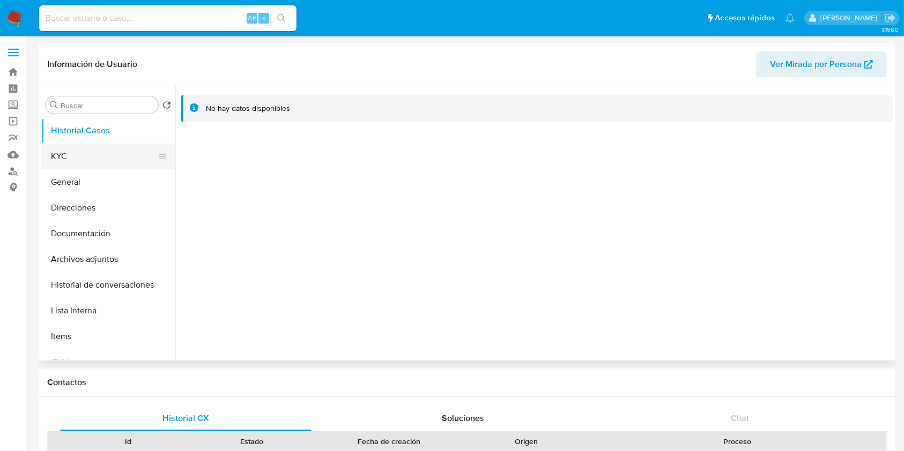
click at [100, 151] on button "KYC" at bounding box center [103, 157] width 125 height 26
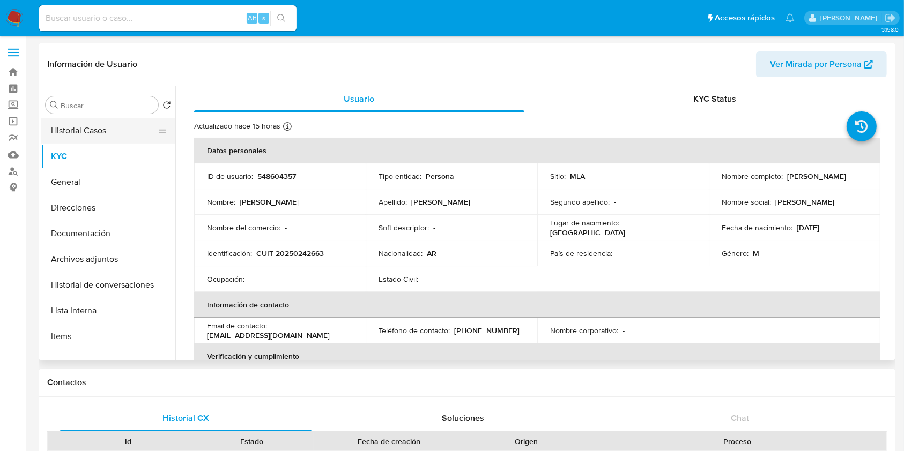
click at [122, 139] on button "Historial Casos" at bounding box center [103, 131] width 125 height 26
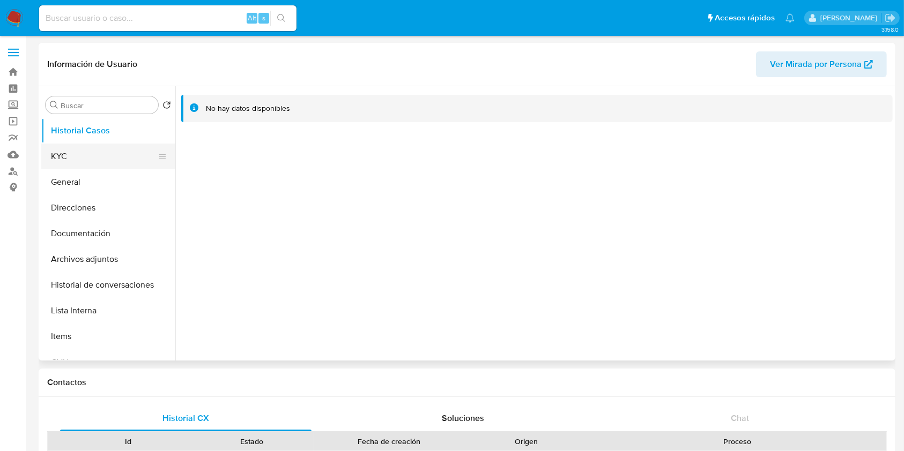
click at [80, 154] on button "KYC" at bounding box center [103, 157] width 125 height 26
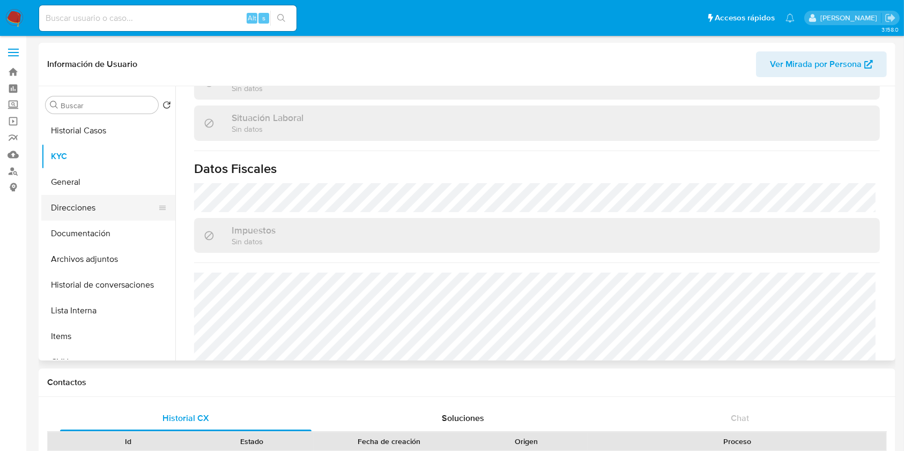
scroll to position [539, 0]
click at [92, 211] on button "Direcciones" at bounding box center [103, 208] width 125 height 26
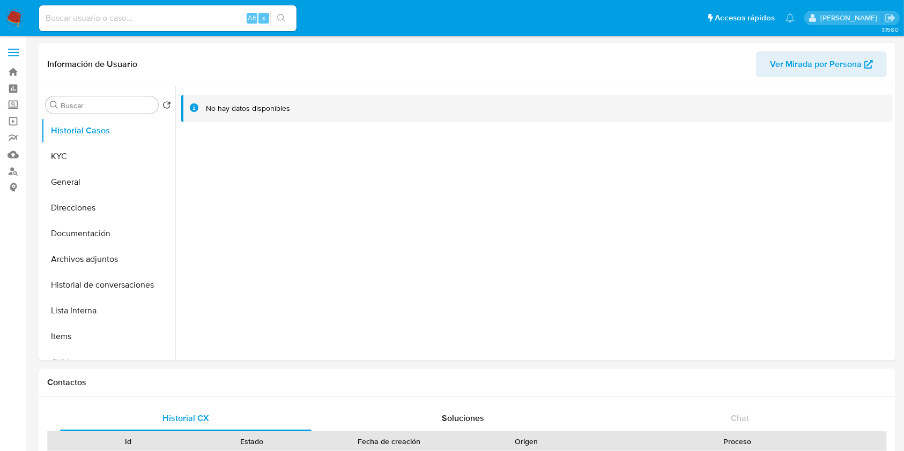
select select "10"
click at [115, 157] on button "KYC" at bounding box center [103, 157] width 125 height 26
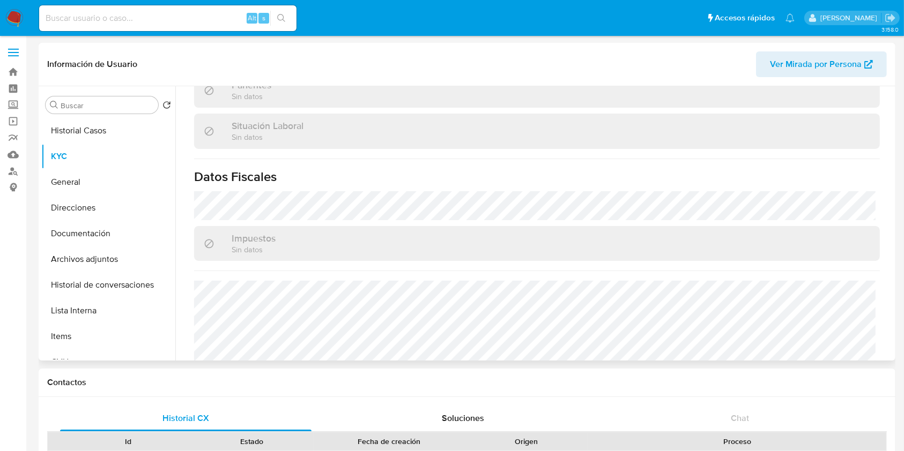
scroll to position [286, 0]
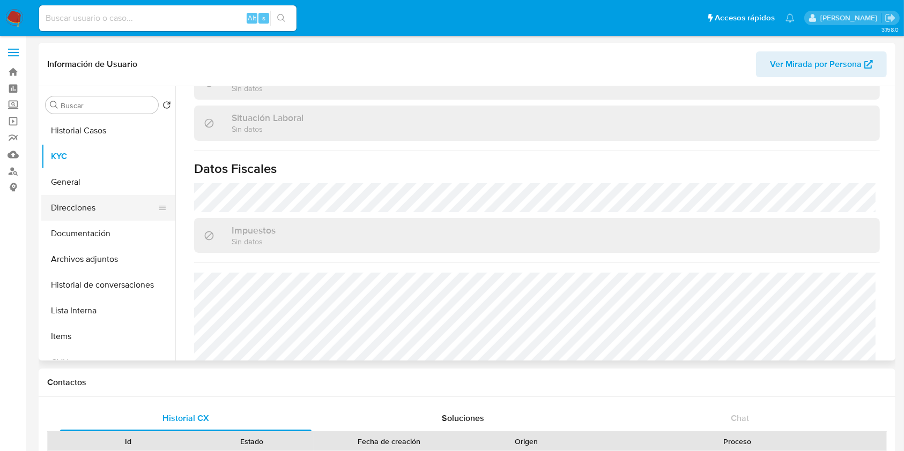
click at [75, 202] on button "Direcciones" at bounding box center [103, 208] width 125 height 26
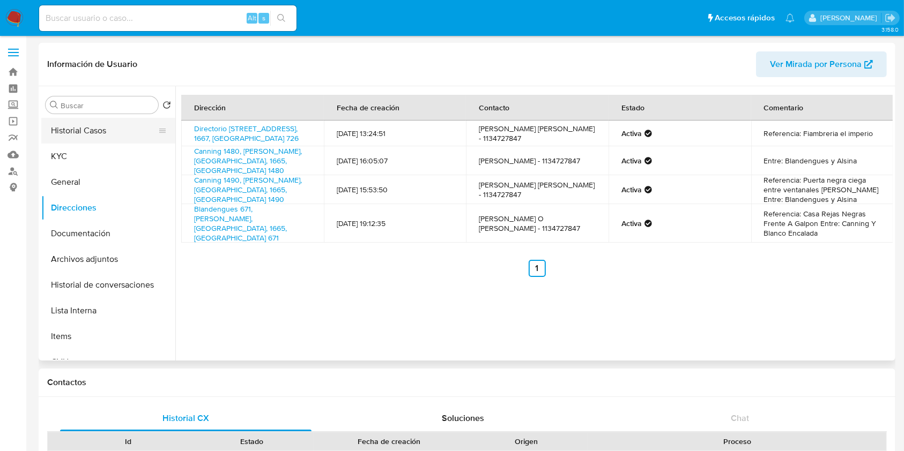
click at [93, 123] on button "Historial Casos" at bounding box center [103, 131] width 125 height 26
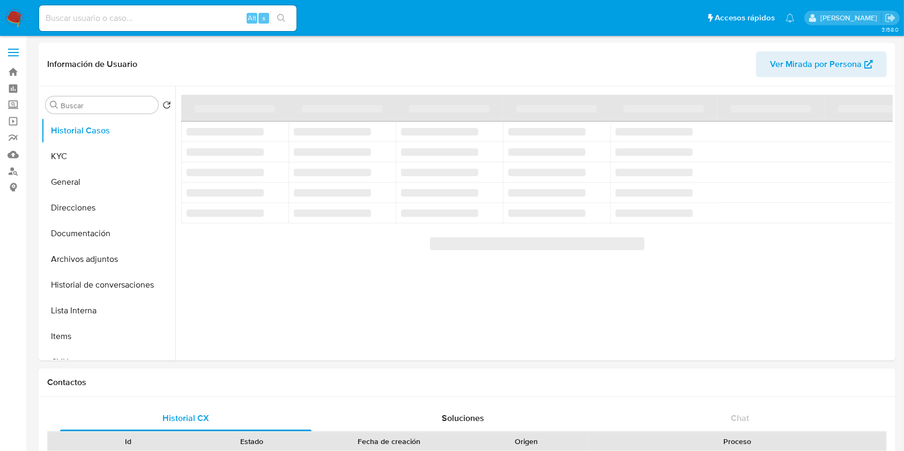
select select "10"
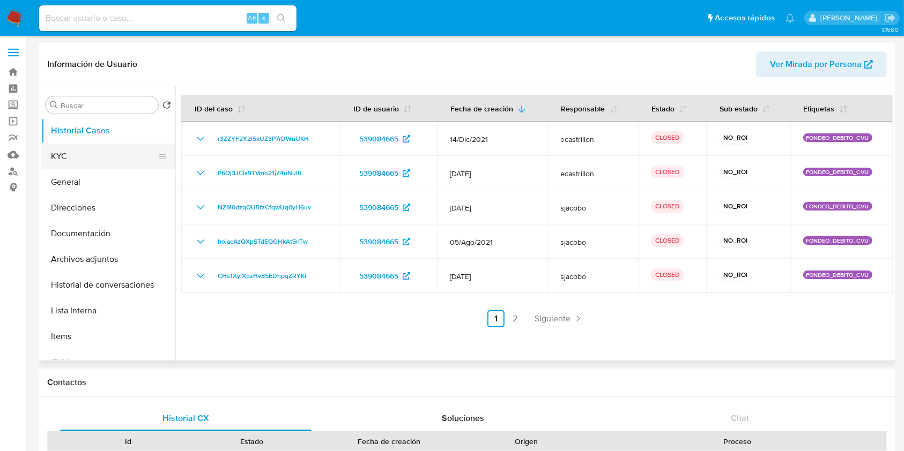
click at [98, 155] on button "KYC" at bounding box center [103, 157] width 125 height 26
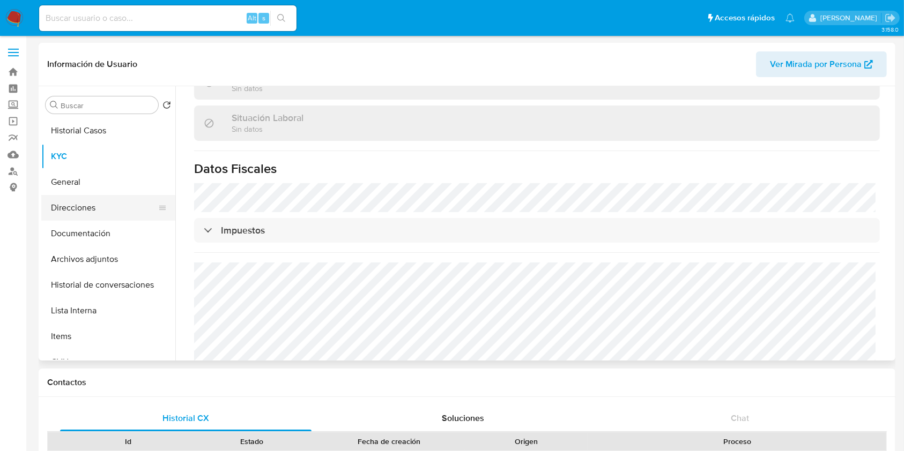
scroll to position [539, 0]
click at [91, 199] on button "Direcciones" at bounding box center [103, 208] width 125 height 26
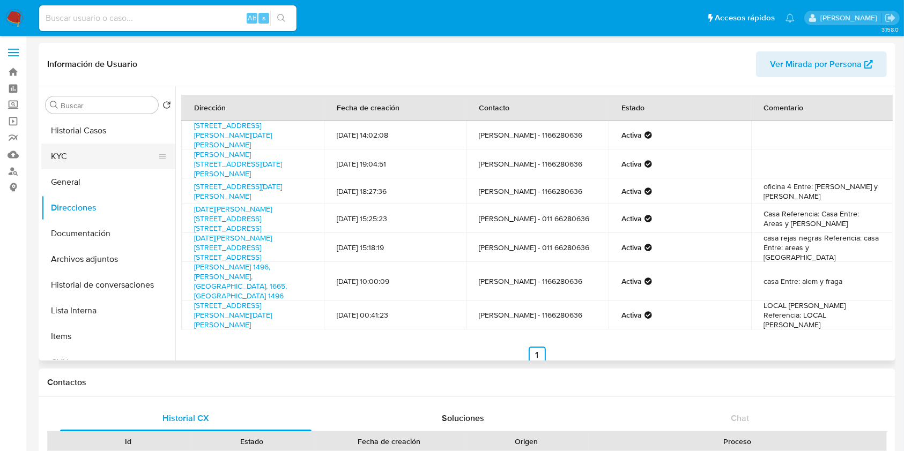
click at [81, 154] on button "KYC" at bounding box center [103, 157] width 125 height 26
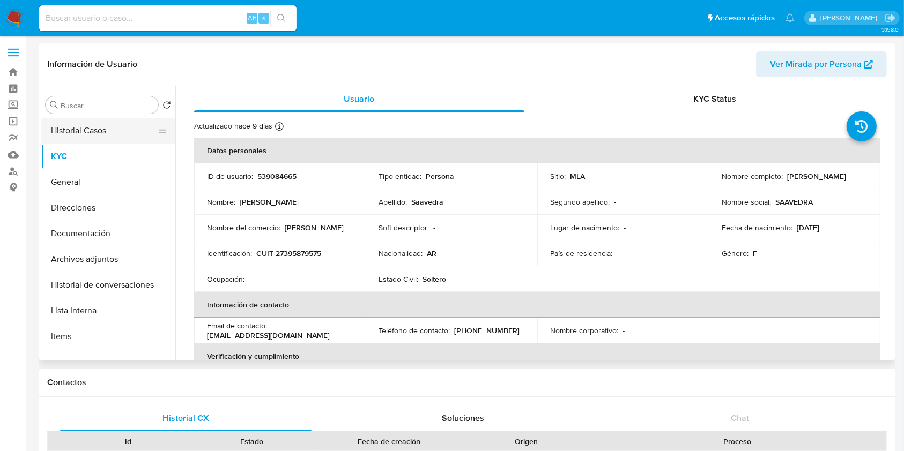
click at [96, 131] on button "Historial Casos" at bounding box center [103, 131] width 125 height 26
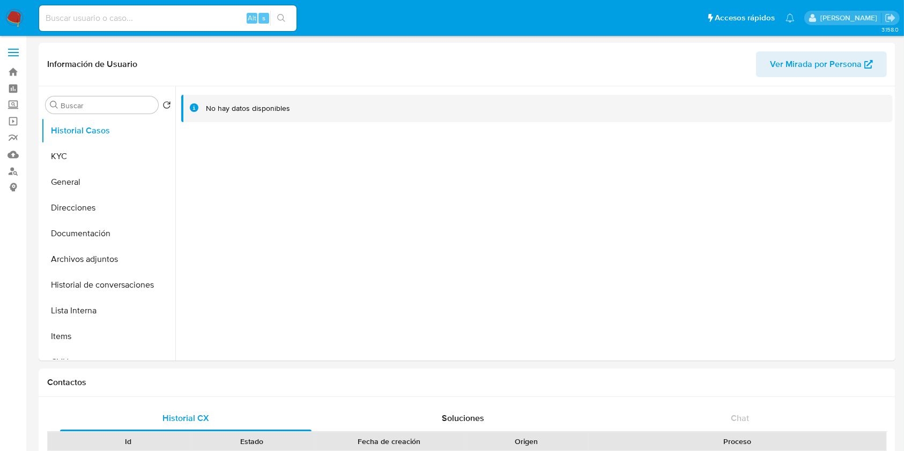
select select "10"
click at [68, 151] on button "KYC" at bounding box center [103, 157] width 125 height 26
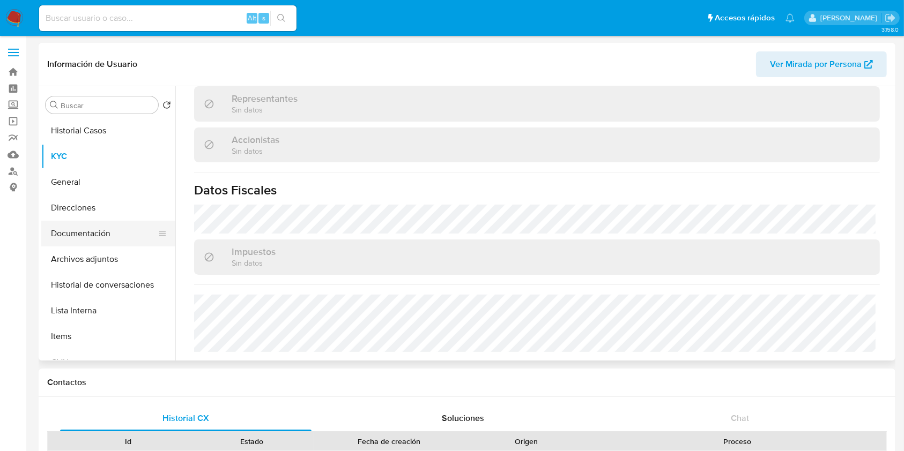
scroll to position [702, 0]
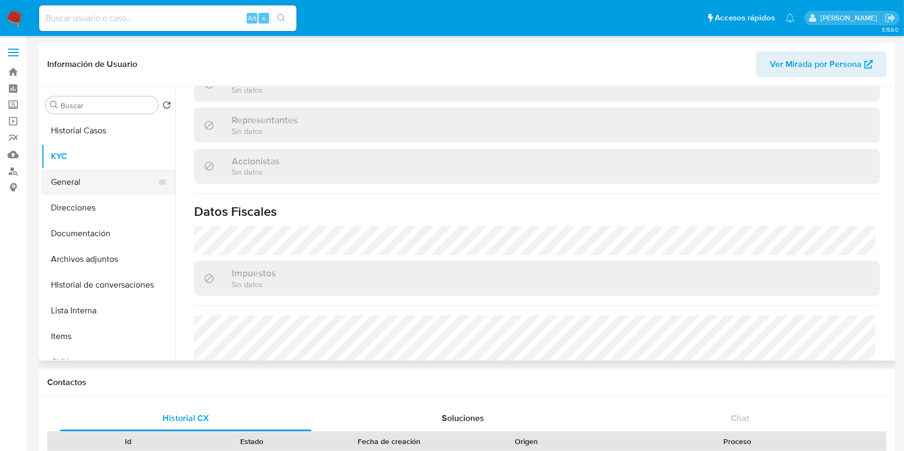
click at [80, 212] on button "Direcciones" at bounding box center [108, 208] width 134 height 26
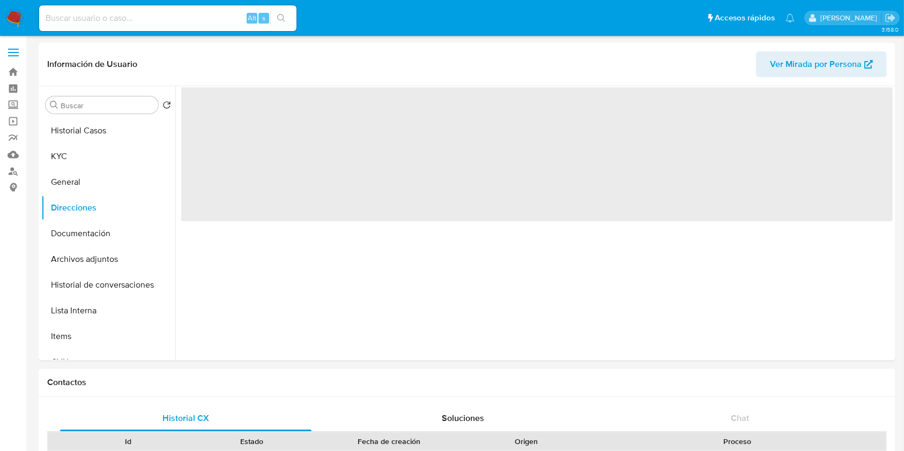
scroll to position [0, 0]
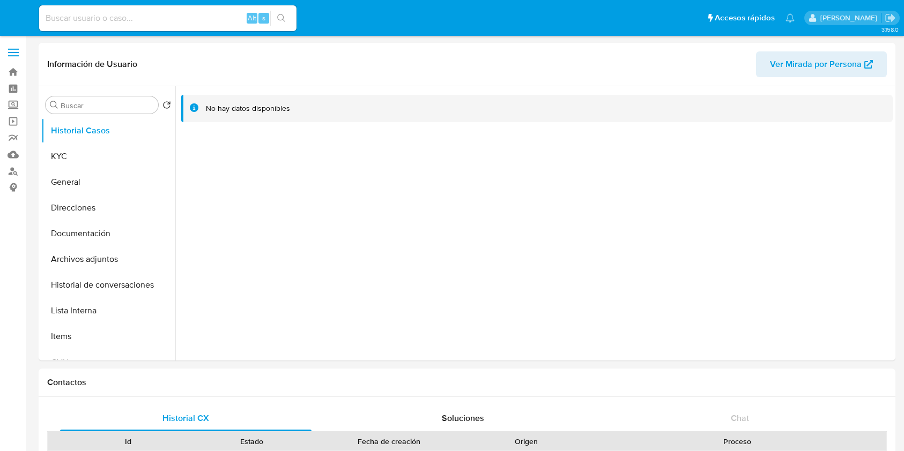
select select "10"
click at [80, 152] on button "KYC" at bounding box center [103, 157] width 125 height 26
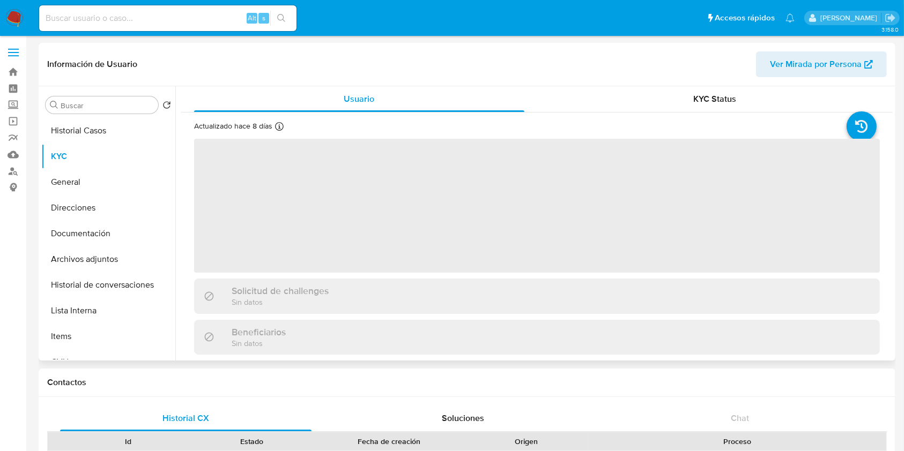
scroll to position [286, 0]
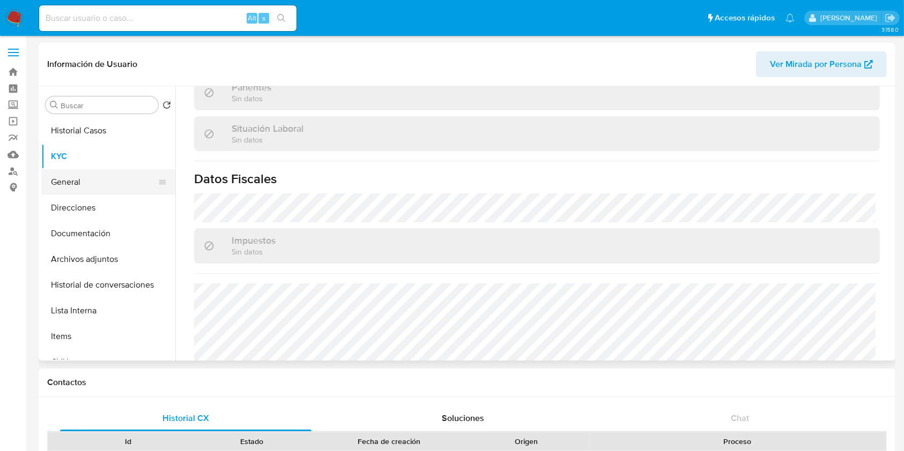
drag, startPoint x: 72, startPoint y: 200, endPoint x: 87, endPoint y: 171, distance: 32.9
click at [71, 200] on button "Direcciones" at bounding box center [108, 208] width 134 height 26
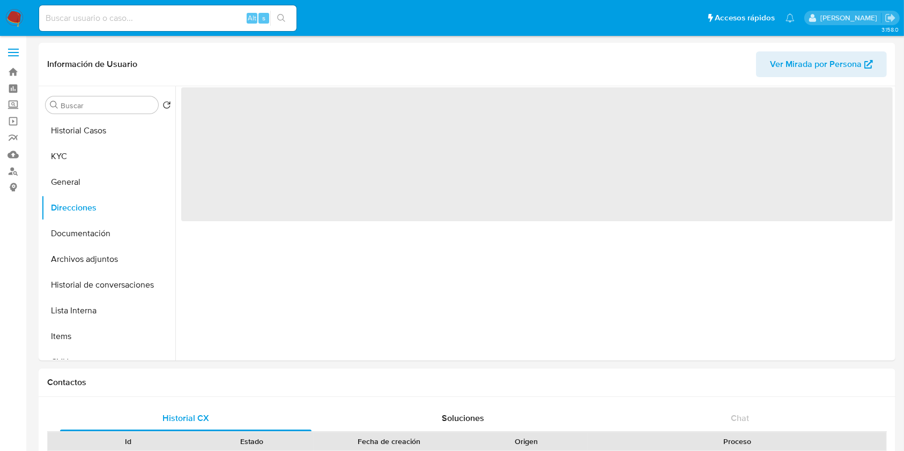
scroll to position [0, 0]
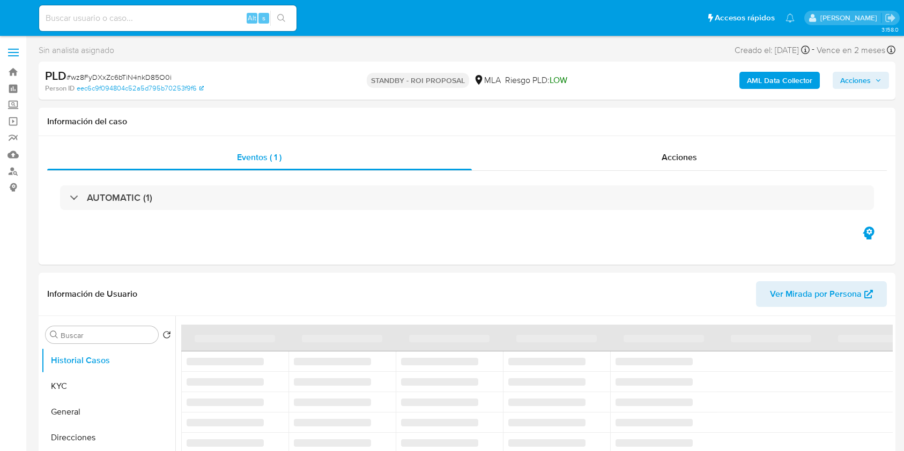
select select "10"
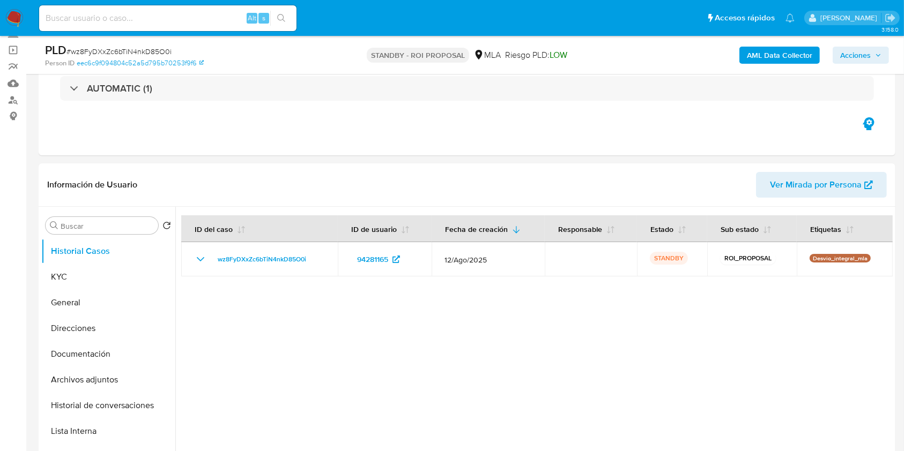
scroll to position [143, 0]
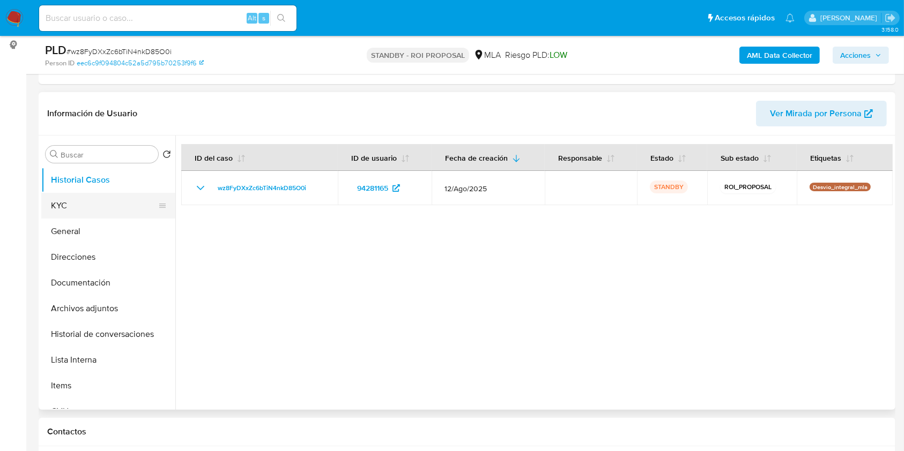
click at [72, 212] on button "KYC" at bounding box center [103, 206] width 125 height 26
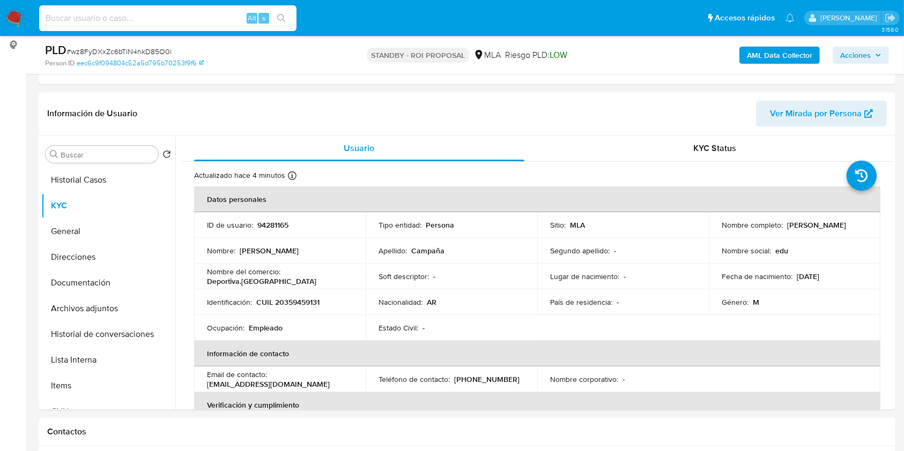
click at [195, 19] on input at bounding box center [167, 18] width 257 height 14
paste input "idEzJhvr6xab07M3VBRMSa8f"
type input "idEzJhvr6xab07M3VBRMSa8f"
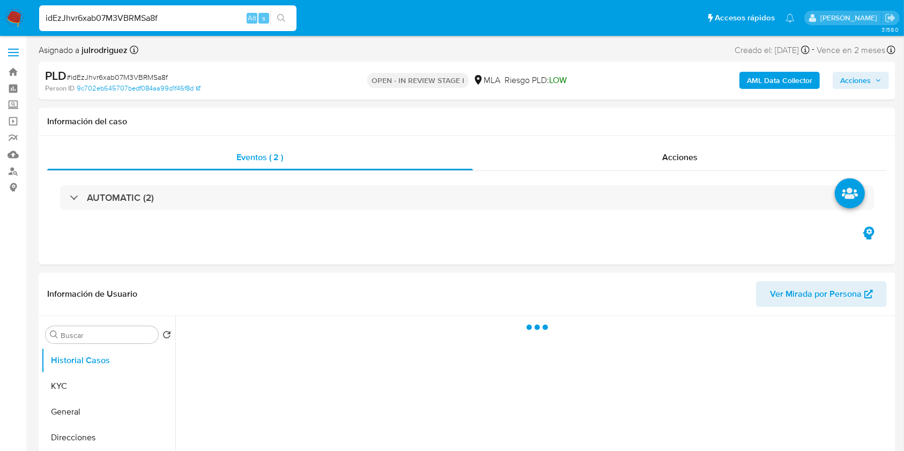
select select "10"
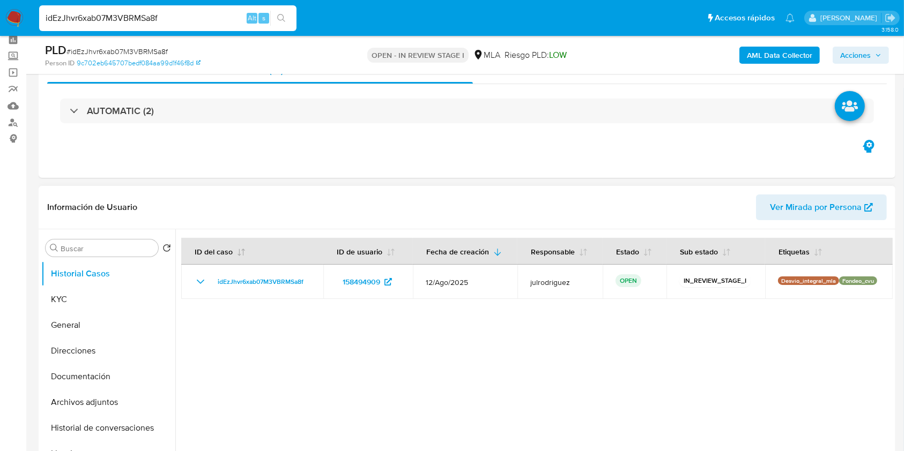
scroll to position [71, 0]
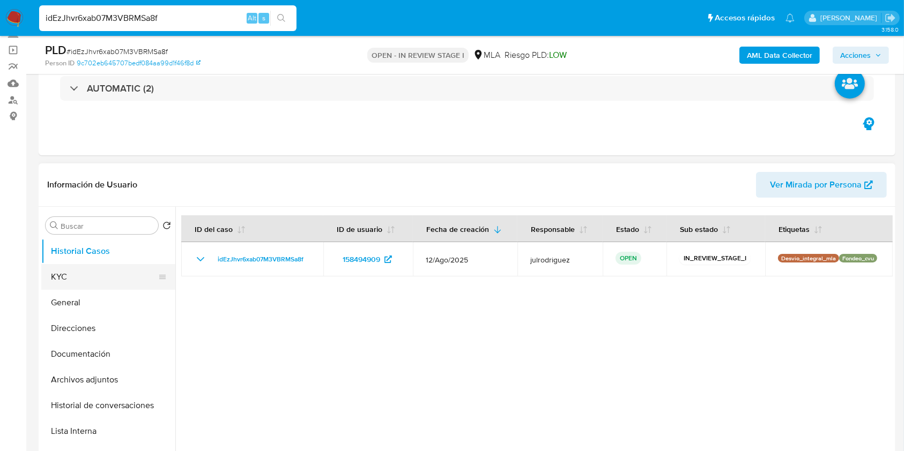
click at [77, 267] on button "KYC" at bounding box center [103, 277] width 125 height 26
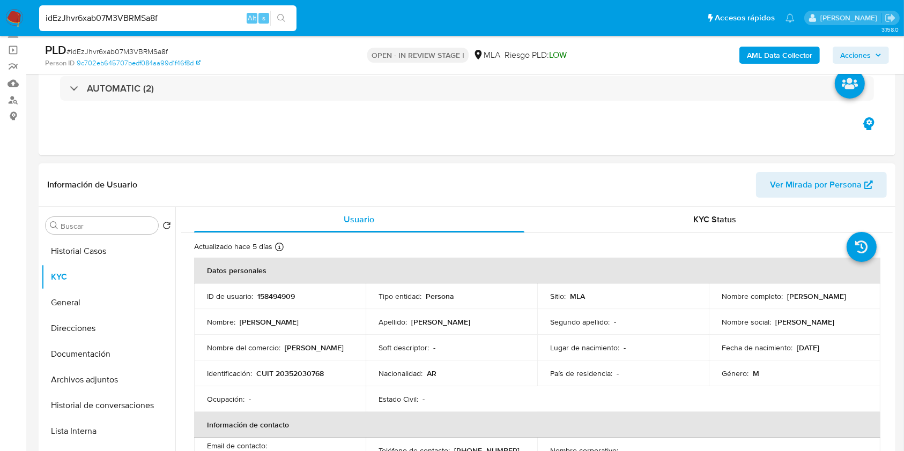
click at [787, 296] on p "Dario Roman Herrera" at bounding box center [816, 297] width 59 height 10
drag, startPoint x: 783, startPoint y: 295, endPoint x: 860, endPoint y: 297, distance: 77.7
click at [860, 297] on div "Nombre completo : Dario Roman Herrera" at bounding box center [794, 297] width 146 height 10
copy p "Dario Roman Herrera"
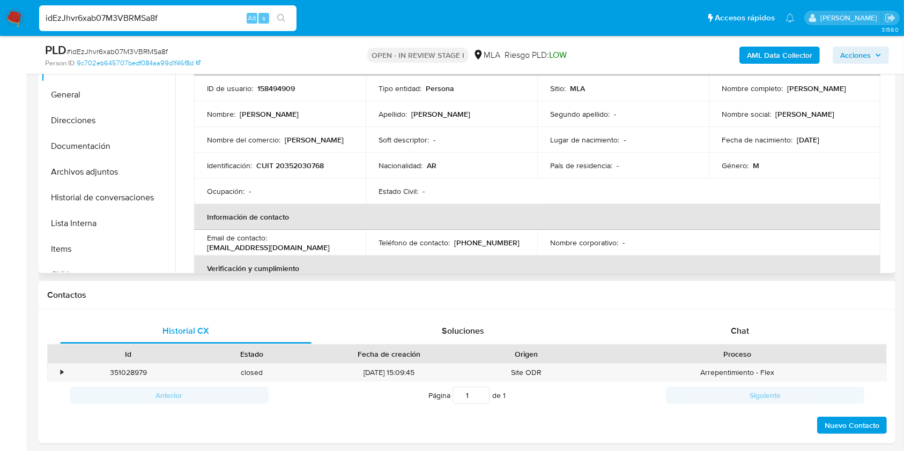
scroll to position [231, 0]
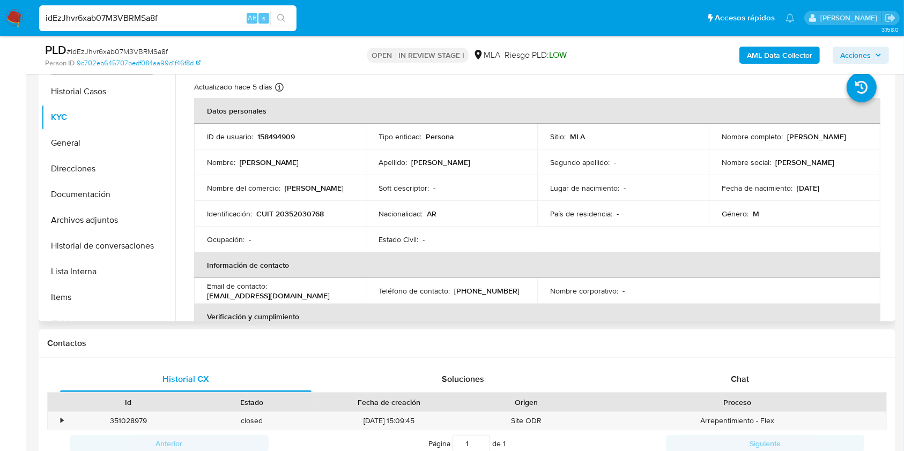
click at [288, 132] on p "158494909" at bounding box center [276, 137] width 38 height 10
copy p "158494909"
click at [112, 50] on span "# idEzJhvr6xab07M3VBRMSa8f" at bounding box center [116, 51] width 101 height 11
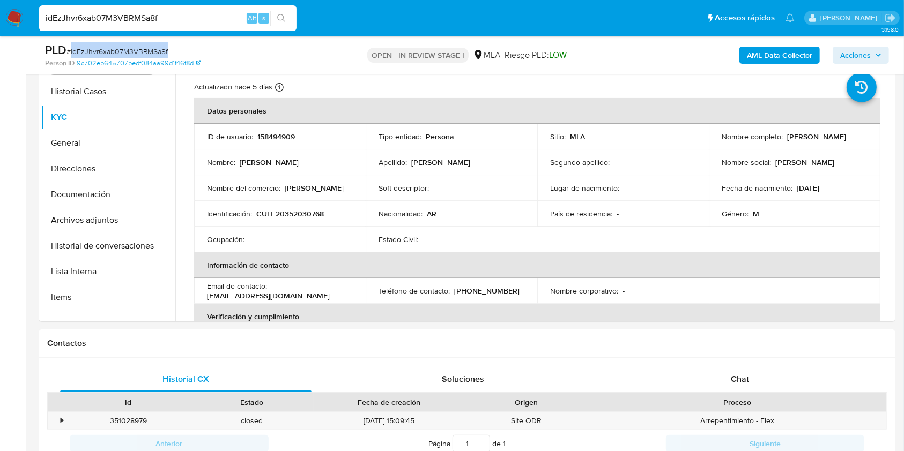
copy span "idEzJhvr6xab07M3VBRMSa8f"
click at [307, 214] on p "CUIT 20352030768" at bounding box center [290, 214] width 68 height 10
copy p "20352030768"
click at [274, 137] on p "158494909" at bounding box center [276, 137] width 38 height 10
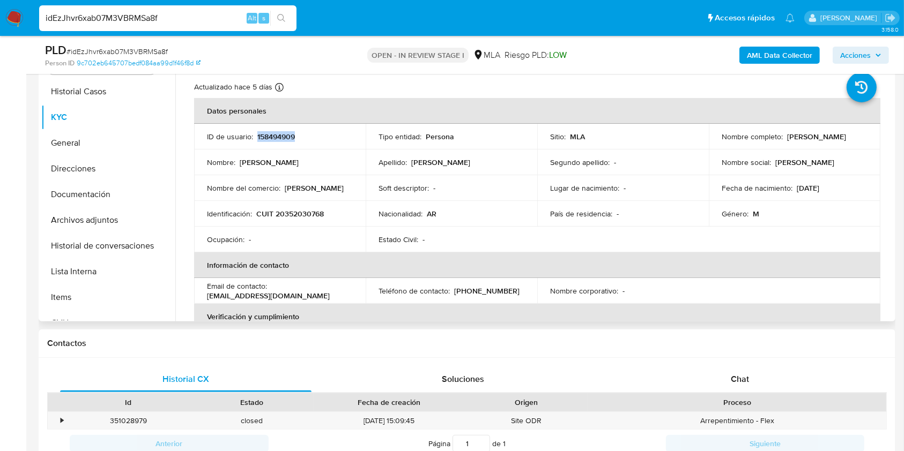
click at [274, 137] on p "158494909" at bounding box center [276, 137] width 38 height 10
copy p "158494909"
click at [111, 192] on button "Documentación" at bounding box center [103, 195] width 125 height 26
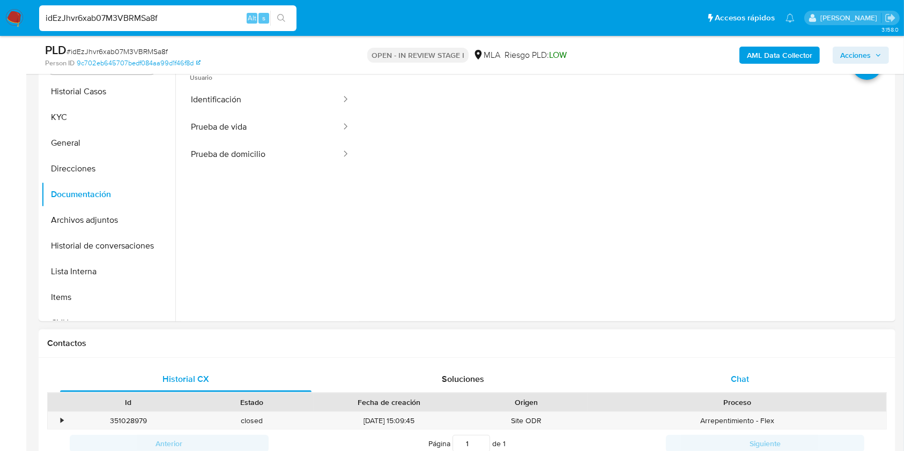
click at [741, 378] on span "Chat" at bounding box center [740, 379] width 18 height 12
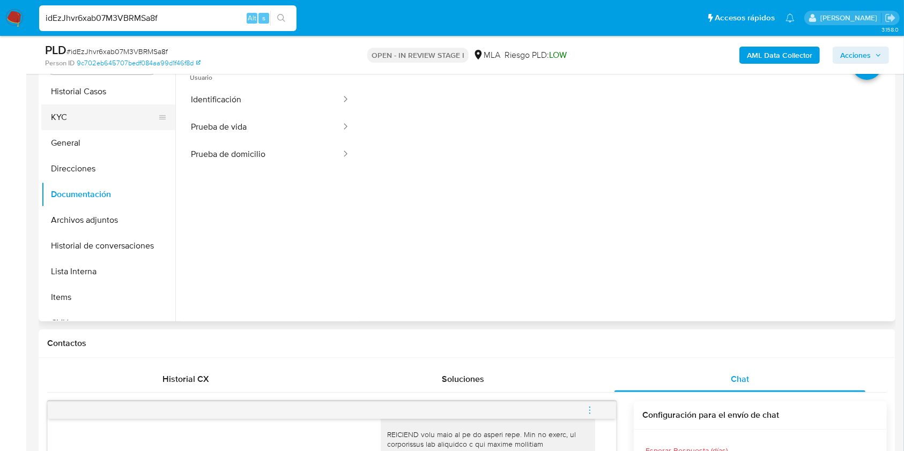
click at [93, 110] on button "KYC" at bounding box center [103, 118] width 125 height 26
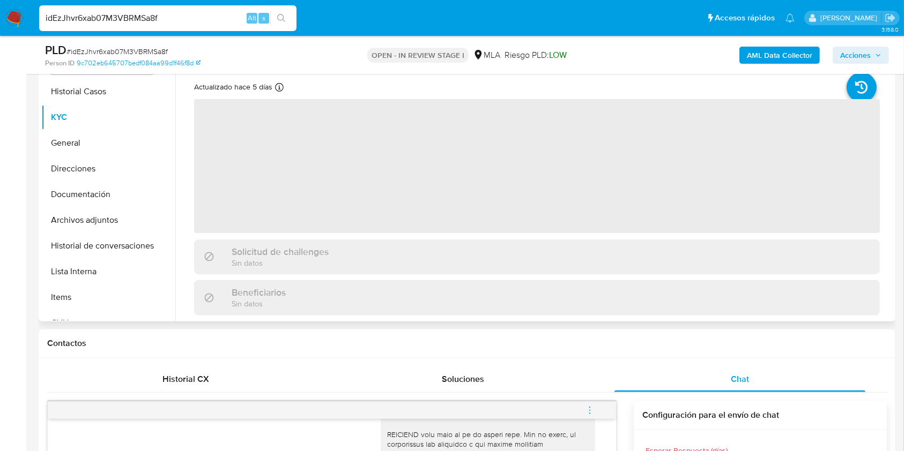
scroll to position [159, 0]
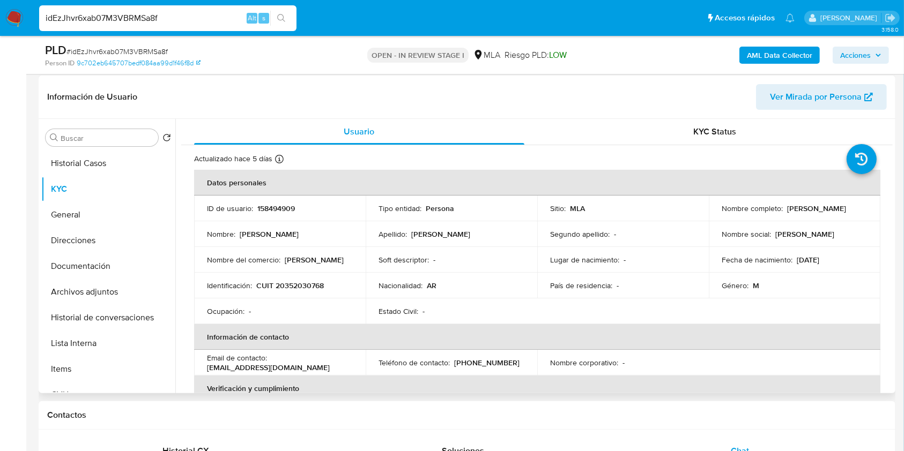
click at [293, 282] on p "CUIT 20352030768" at bounding box center [290, 286] width 68 height 10
copy p "20352030768"
drag, startPoint x: 785, startPoint y: 207, endPoint x: 855, endPoint y: 212, distance: 70.9
click at [855, 212] on div "Nombre completo : Dario Roman Herrera" at bounding box center [794, 209] width 146 height 10
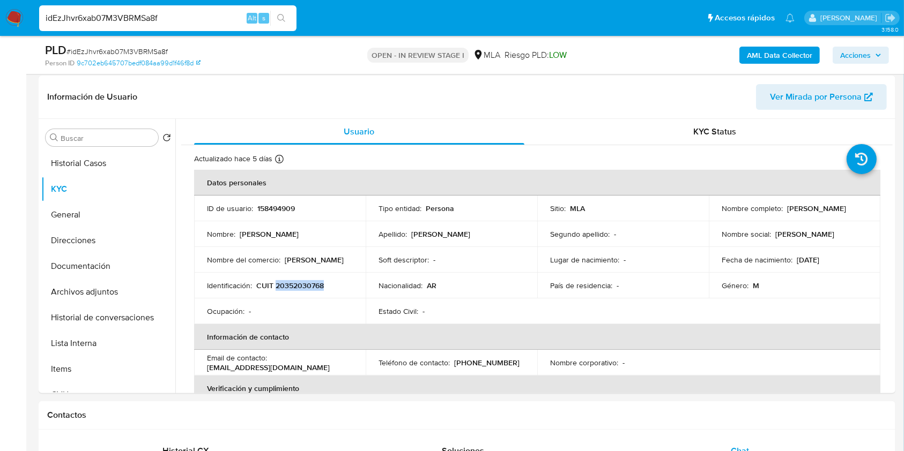
copy p "[PERSON_NAME] [PERSON_NAME]"
click at [293, 292] on td "Identificación : CUIT 20352030768" at bounding box center [280, 286] width 172 height 26
click at [293, 288] on p "CUIT 20352030768" at bounding box center [290, 286] width 68 height 10
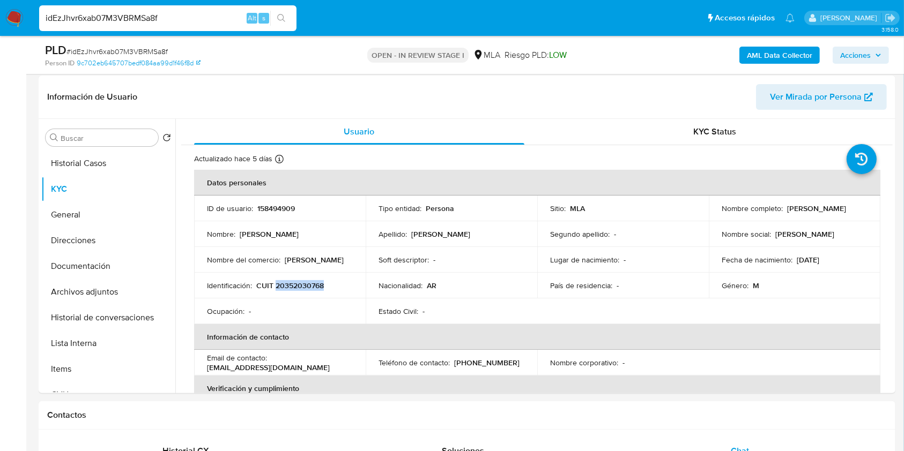
copy p "20352030768"
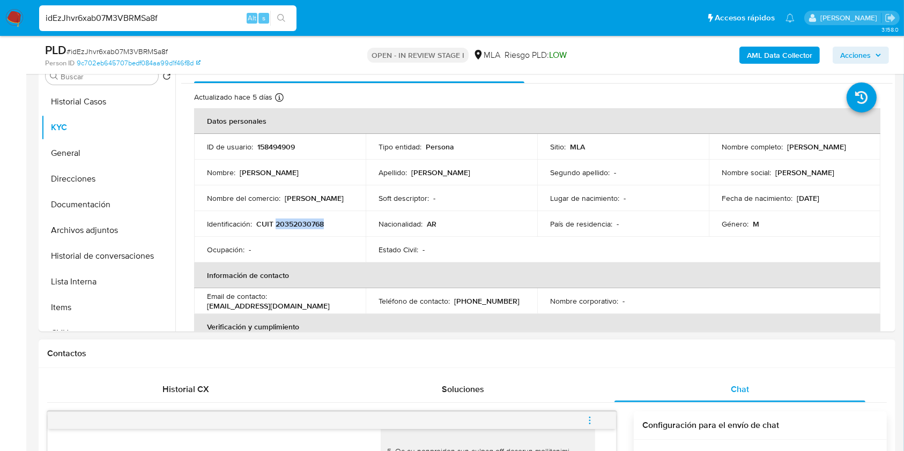
scroll to position [88, 0]
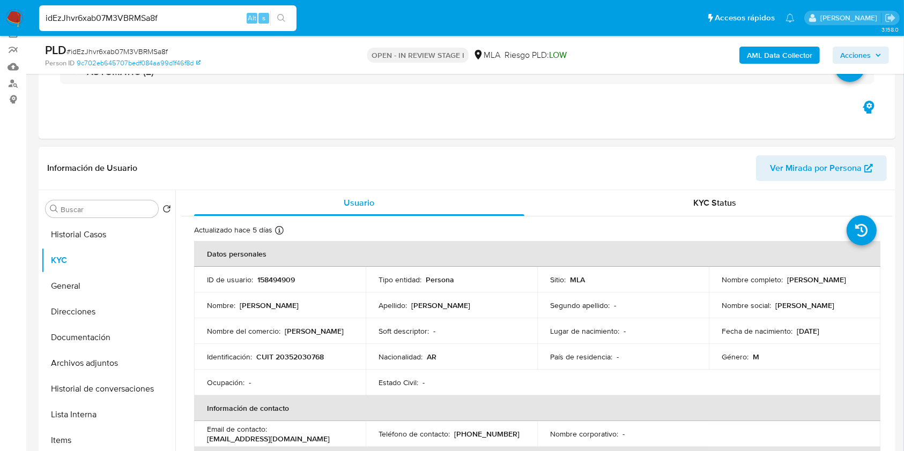
click at [473, 389] on td "Estado Civil : -" at bounding box center [452, 383] width 172 height 26
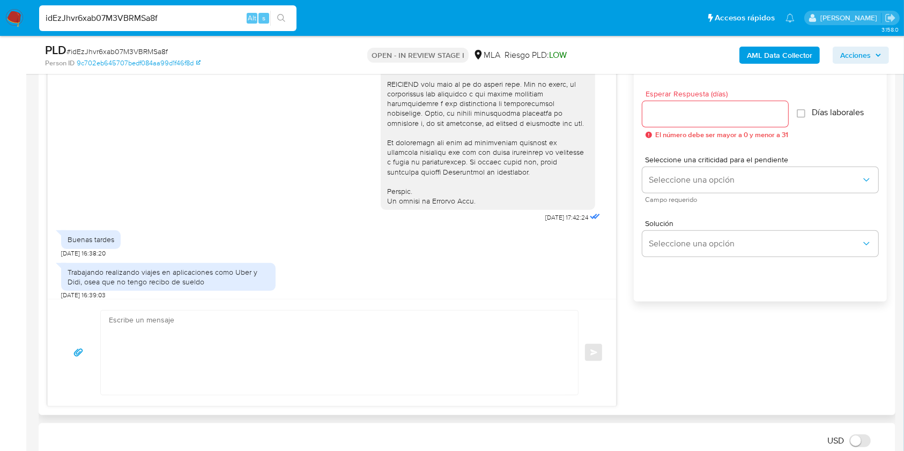
scroll to position [455, 0]
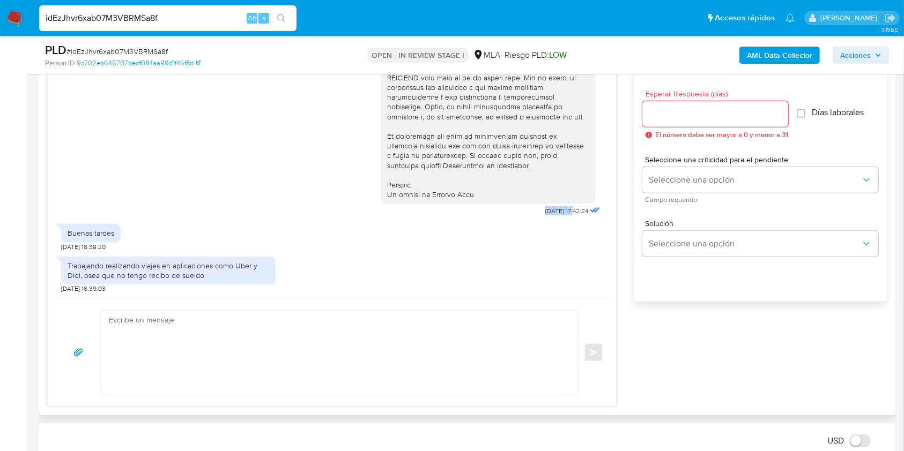
drag, startPoint x: 539, startPoint y: 208, endPoint x: 553, endPoint y: 211, distance: 14.7
click at [544, 234] on div "Buenas tardes 21/08/2025 16:38:20" at bounding box center [331, 235] width 541 height 32
drag, startPoint x: 519, startPoint y: 210, endPoint x: 551, endPoint y: 212, distance: 32.3
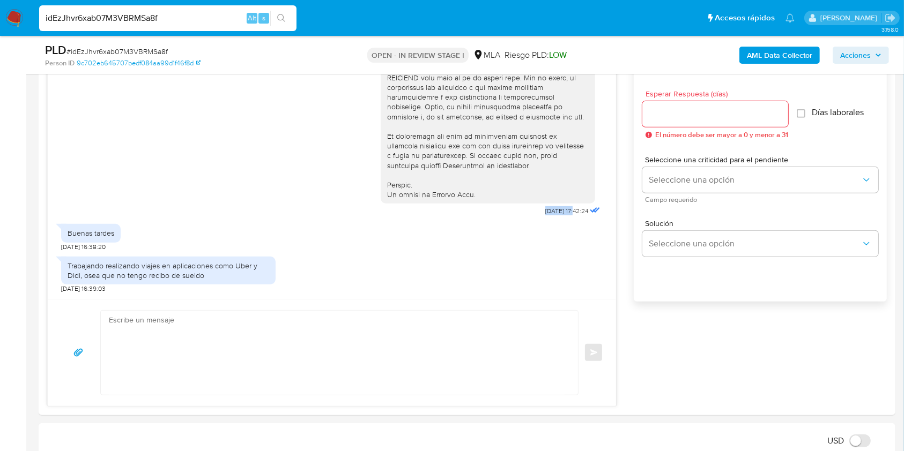
copy span "18/08/2025"
click at [62, 258] on div "Trabajando realizando viajes en aplicaciones como Uber y Didi, osea que no teng…" at bounding box center [168, 271] width 214 height 28
drag, startPoint x: 212, startPoint y: 277, endPoint x: 67, endPoint y: 269, distance: 145.4
click at [68, 269] on div "Trabajando realizando viajes en aplicaciones como Uber y Didi, osea que no teng…" at bounding box center [169, 270] width 202 height 19
copy div "Trabajando realizando viajes en aplicaciones como Uber y Didi, osea que no teng…"
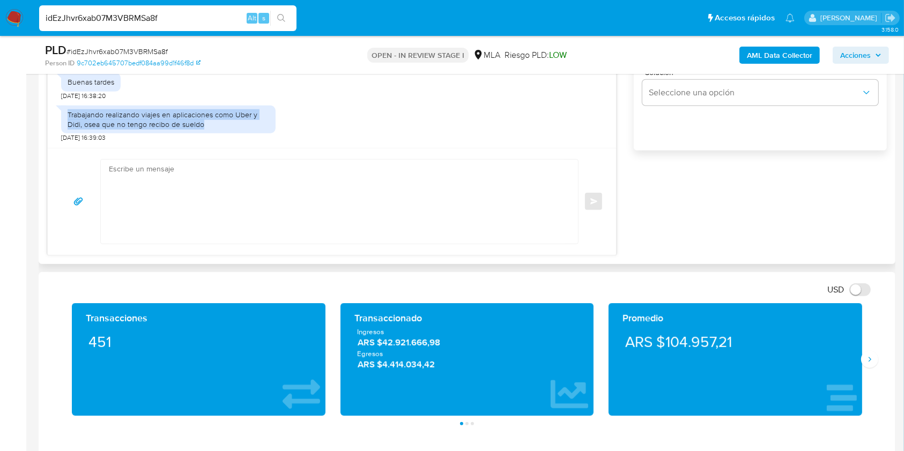
scroll to position [635, 0]
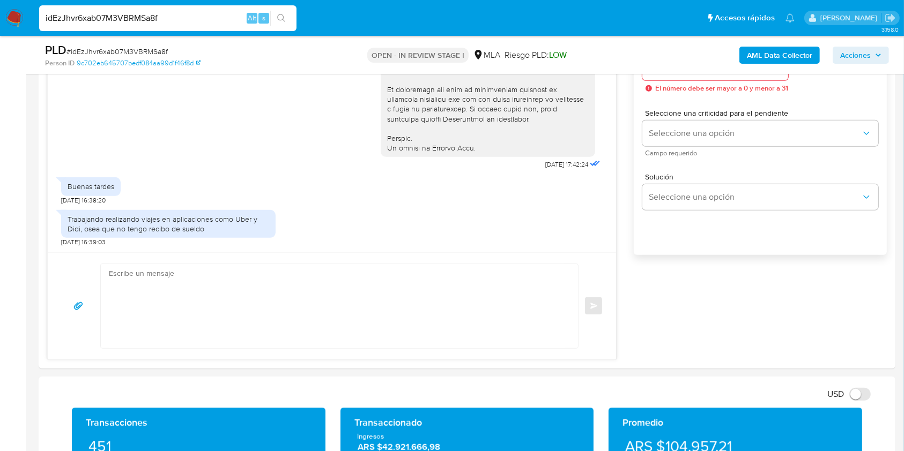
click at [138, 16] on input "idEzJhvr6xab07M3VBRMSa8f" at bounding box center [167, 18] width 257 height 14
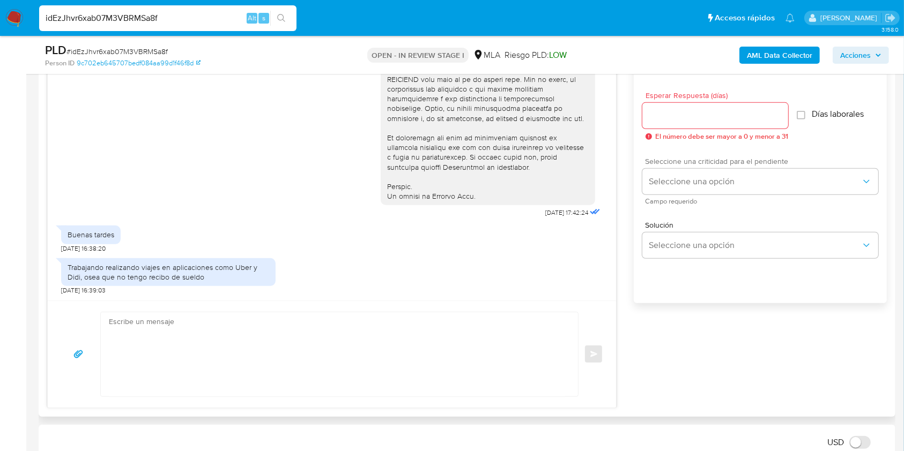
scroll to position [563, 0]
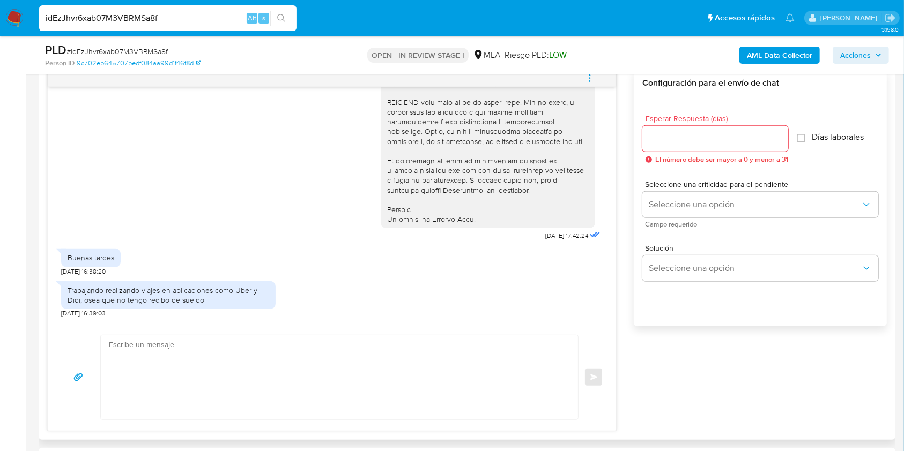
click at [686, 123] on div "Esperar Respuesta (días) El número debe ser mayor a 0 y menor a 31" at bounding box center [715, 139] width 146 height 49
click at [672, 140] on input "Esperar Respuesta (días)" at bounding box center [715, 139] width 146 height 14
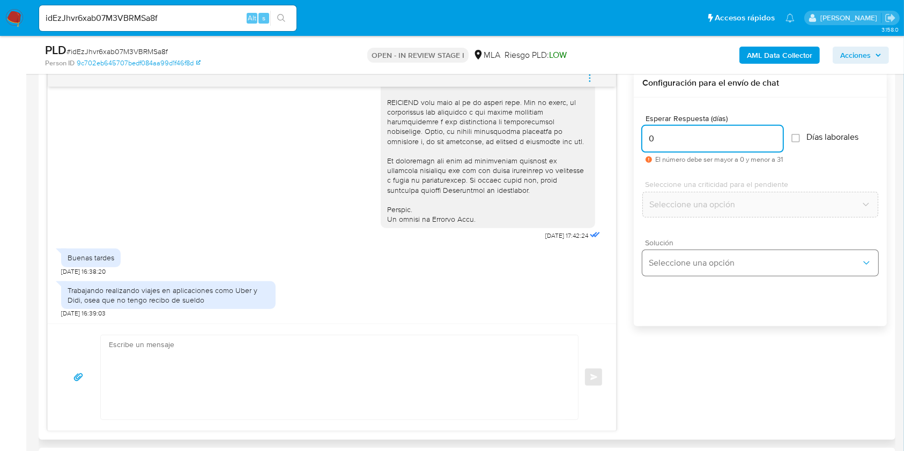
type input "0"
click at [694, 263] on span "Seleccione una opción" at bounding box center [755, 263] width 212 height 11
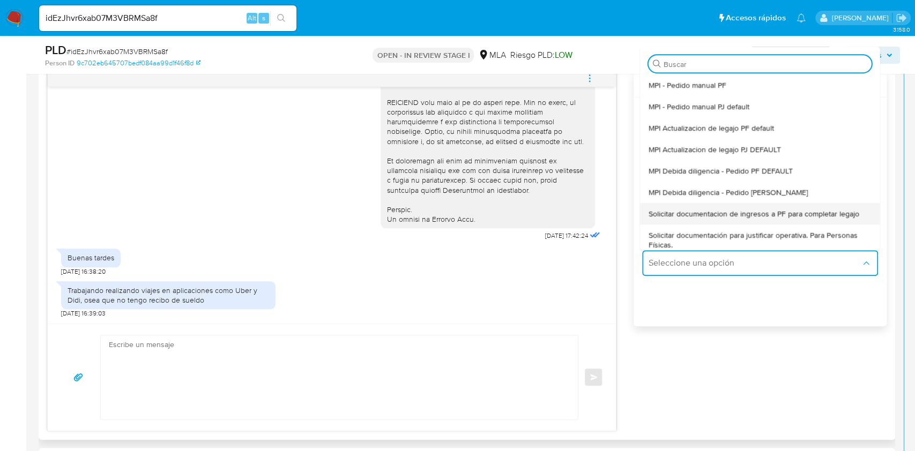
click at [735, 205] on div "Solicitar documentacion de ingresos a PF para completar legajo" at bounding box center [760, 213] width 223 height 21
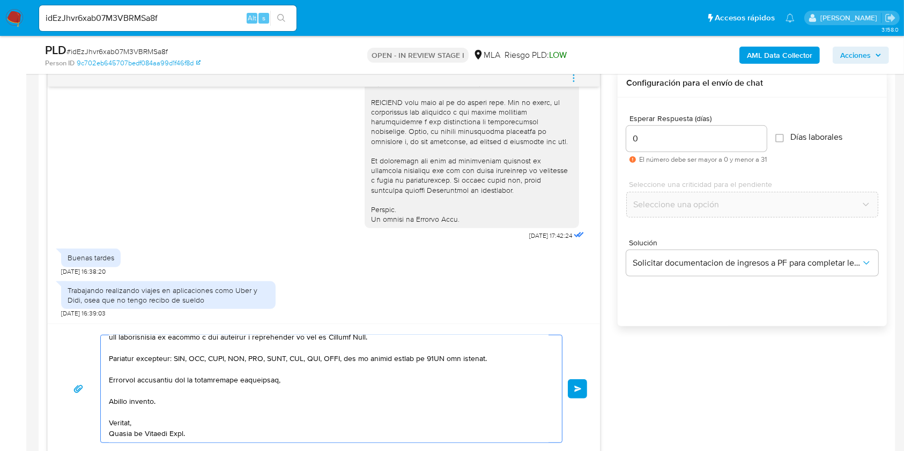
scroll to position [681, 0]
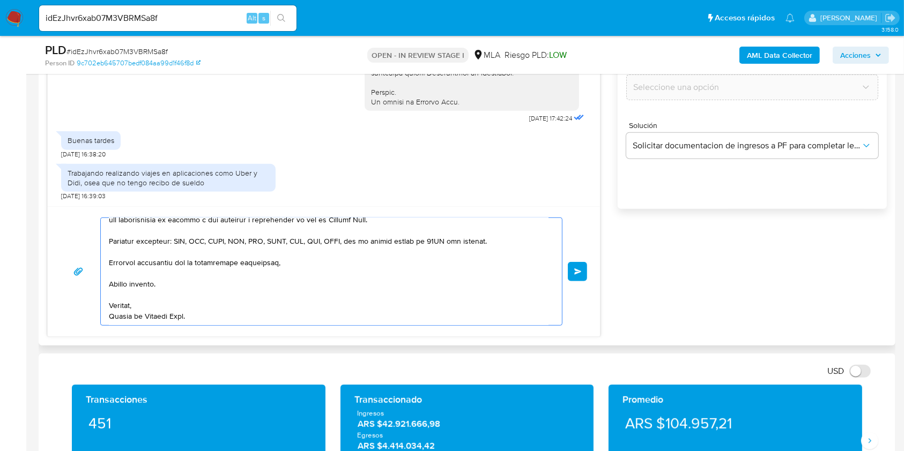
drag, startPoint x: 146, startPoint y: 363, endPoint x: 202, endPoint y: 311, distance: 76.6
type textarea "Hola, En función"
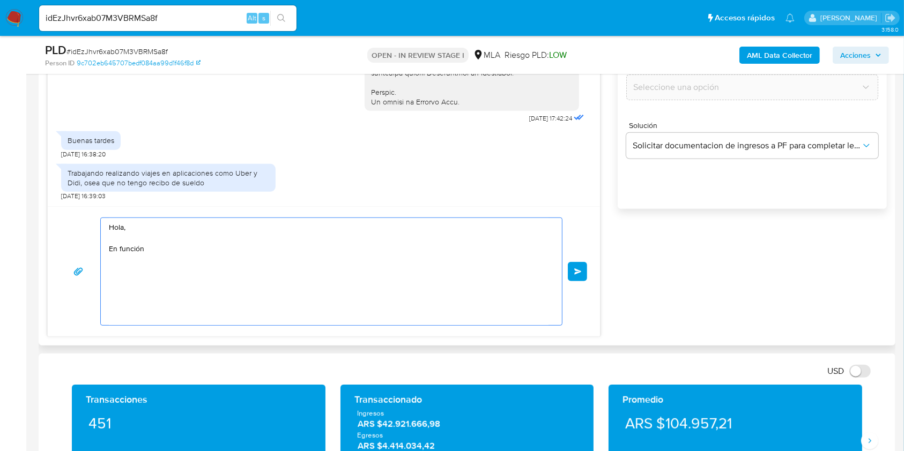
scroll to position [0, 0]
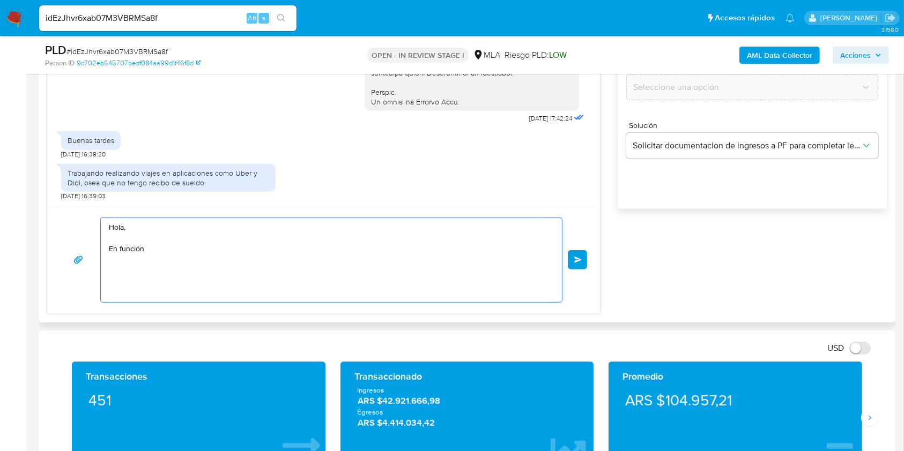
drag, startPoint x: 187, startPoint y: 259, endPoint x: 101, endPoint y: 212, distance: 97.9
click at [101, 212] on div "Hola, En función Enviar" at bounding box center [324, 259] width 552 height 107
paste textarea "Buenas tardes, ¡Muchas gracias por tu respuesta! Confirmamos la recepción de la…"
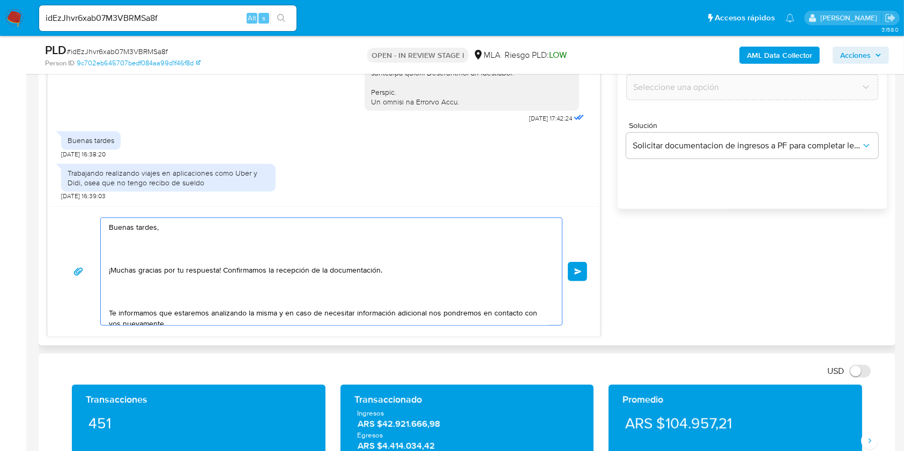
drag, startPoint x: 396, startPoint y: 269, endPoint x: 221, endPoint y: 271, distance: 174.2
click at [221, 271] on textarea "Buenas tardes, ¡Muchas gracias por tu respuesta! Confirmamos la recepción de la…" at bounding box center [328, 271] width 439 height 107
click at [178, 256] on textarea "Buenas tardes, ¡Muchas gracias por tu respuesta! Te informamos que estaremos an…" at bounding box center [328, 271] width 439 height 107
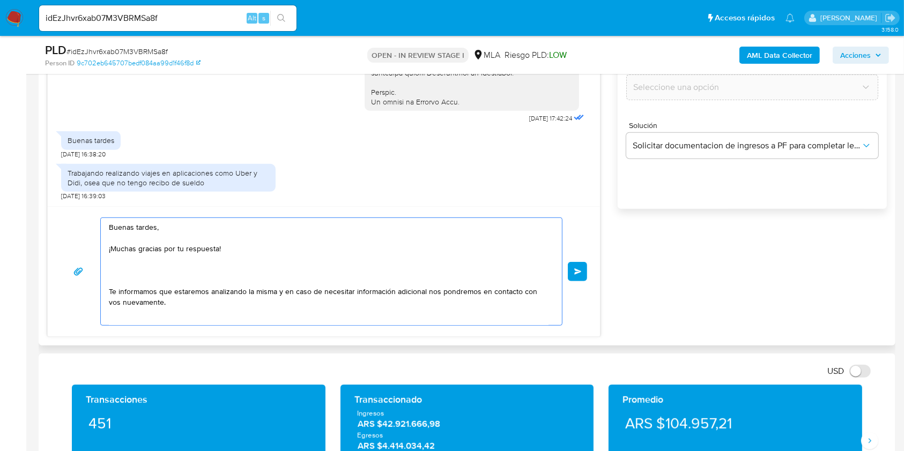
click at [177, 275] on textarea "Buenas tardes, ¡Muchas gracias por tu respuesta! Te informamos que estaremos an…" at bounding box center [328, 271] width 439 height 107
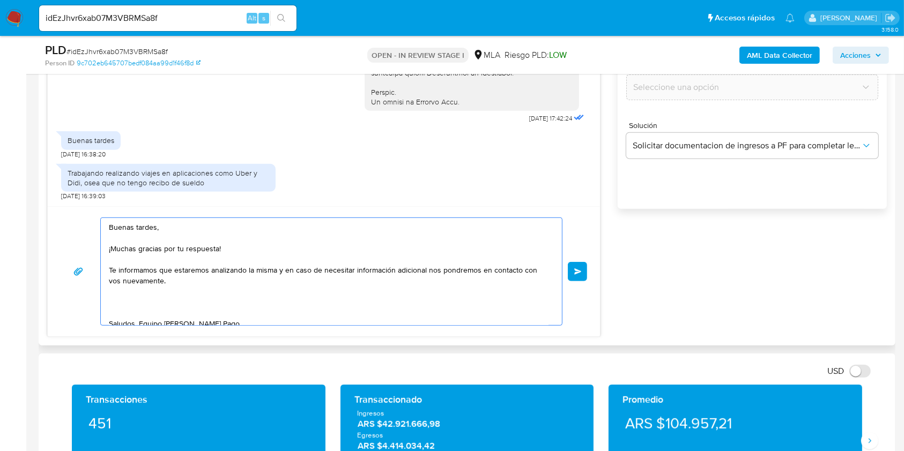
click at [184, 300] on textarea "Buenas tardes, ¡Muchas gracias por tu respuesta! Te informamos que estaremos an…" at bounding box center [328, 271] width 439 height 107
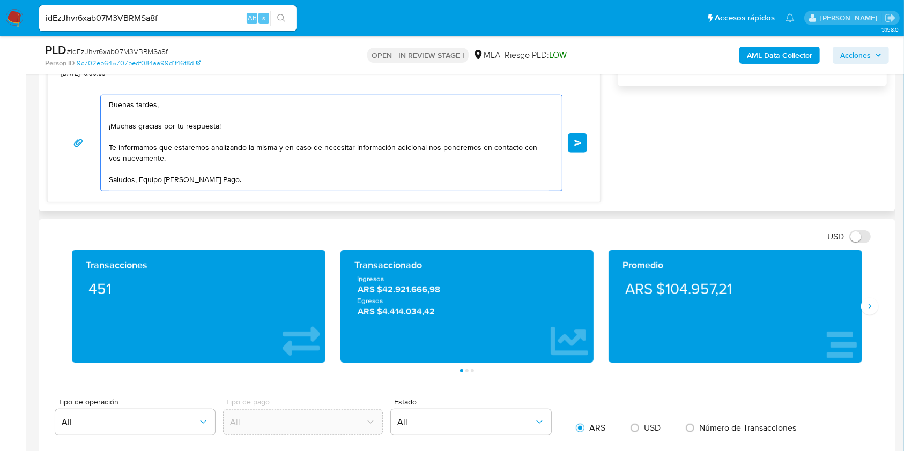
scroll to position [752, 0]
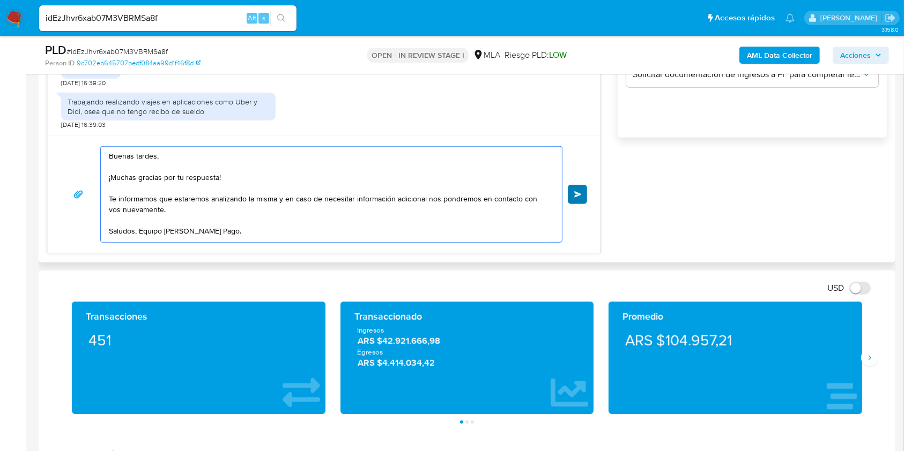
type textarea "Buenas tardes, ¡Muchas gracias por tu respuesta! Te informamos que estaremos an…"
click at [583, 185] on button "Enviar" at bounding box center [577, 194] width 19 height 19
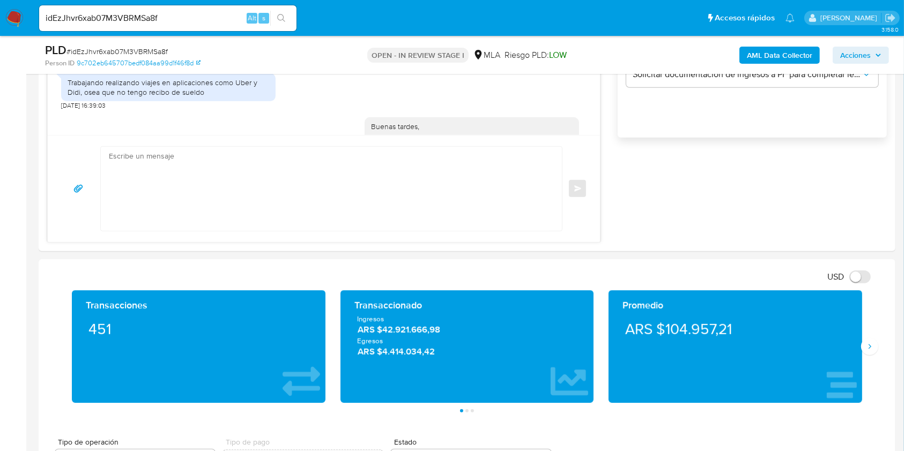
scroll to position [573, 0]
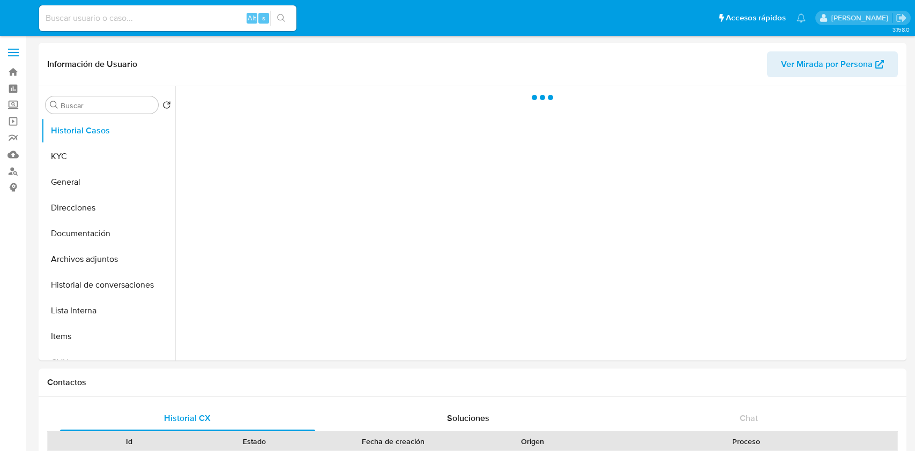
select select "10"
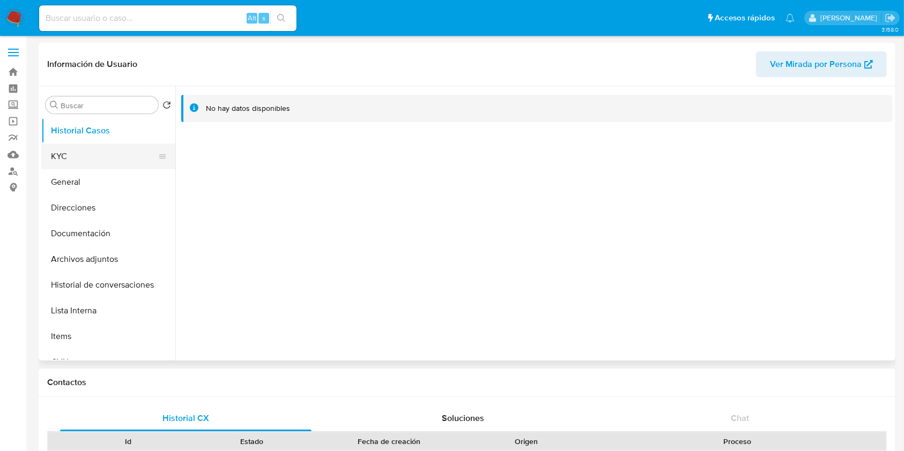
click at [113, 155] on button "KYC" at bounding box center [103, 157] width 125 height 26
select select "10"
click at [104, 163] on button "KYC" at bounding box center [103, 157] width 125 height 26
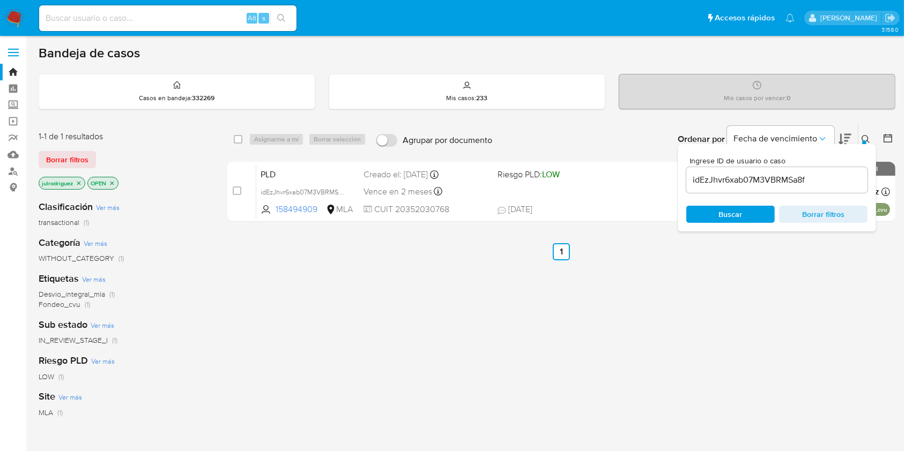
click at [244, 140] on div "select-all-cases-checkbox" at bounding box center [240, 139] width 13 height 13
click at [241, 144] on div "select-all-cases-checkbox" at bounding box center [238, 139] width 9 height 11
click at [240, 142] on input "checkbox" at bounding box center [238, 139] width 9 height 9
checkbox input "true"
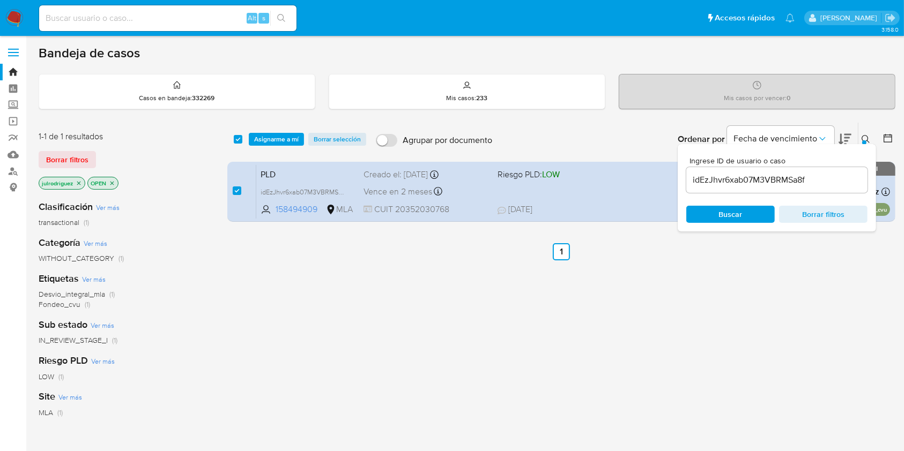
click at [271, 147] on div "select-all-cases-checkbox Asignarme a mí Borrar selección Agrupar por documento…" at bounding box center [561, 139] width 668 height 33
click at [270, 142] on span "Asignarme a mí" at bounding box center [276, 139] width 44 height 11
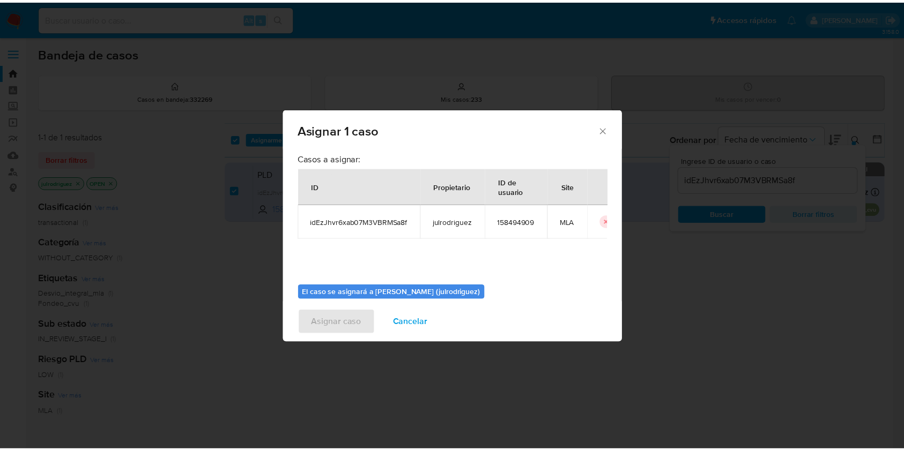
scroll to position [55, 0]
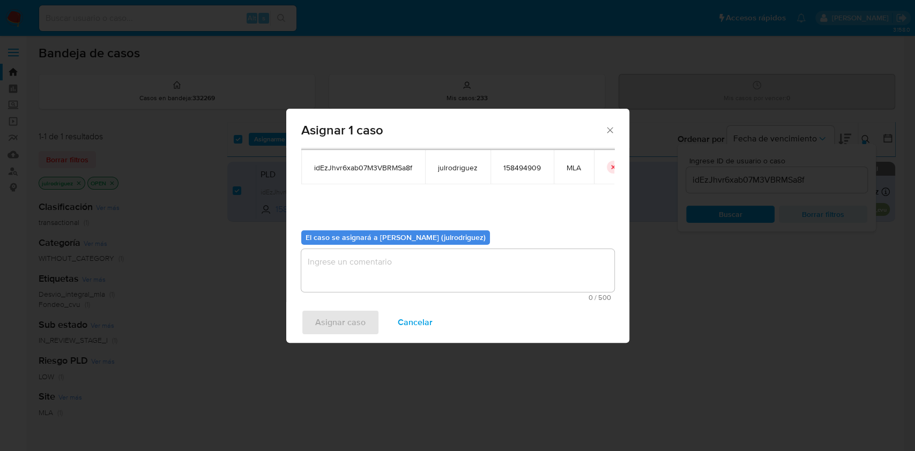
click at [403, 273] on textarea "assign-modal" at bounding box center [457, 270] width 313 height 43
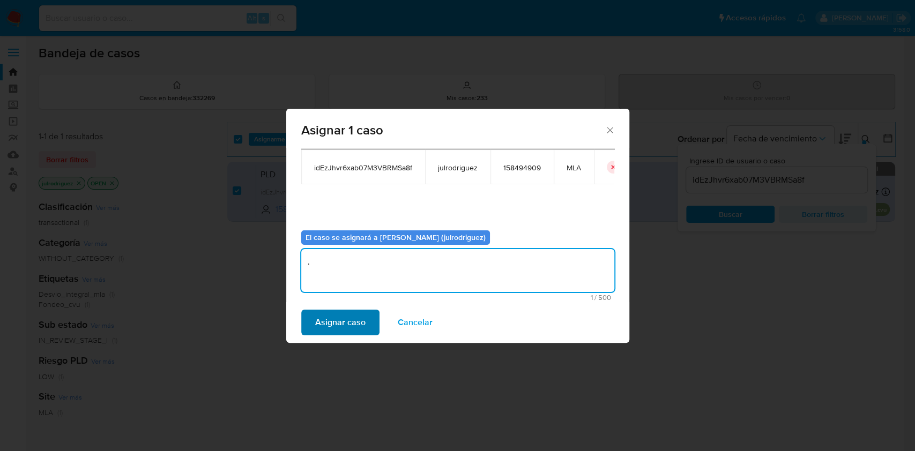
type textarea "."
click at [350, 315] on span "Asignar caso" at bounding box center [340, 323] width 50 height 24
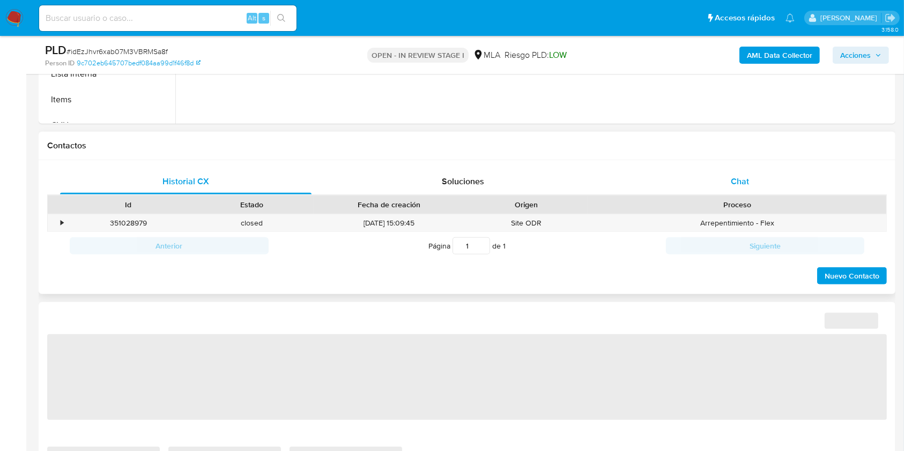
click at [752, 178] on div "Chat" at bounding box center [739, 182] width 251 height 26
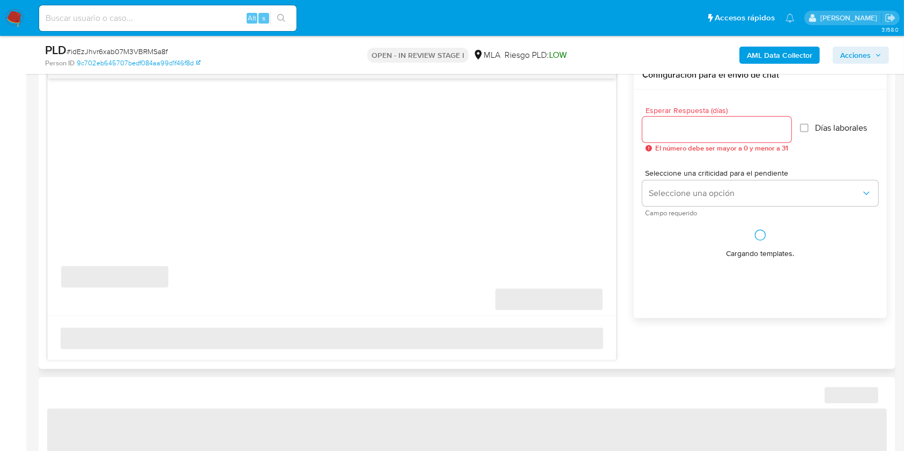
select select "10"
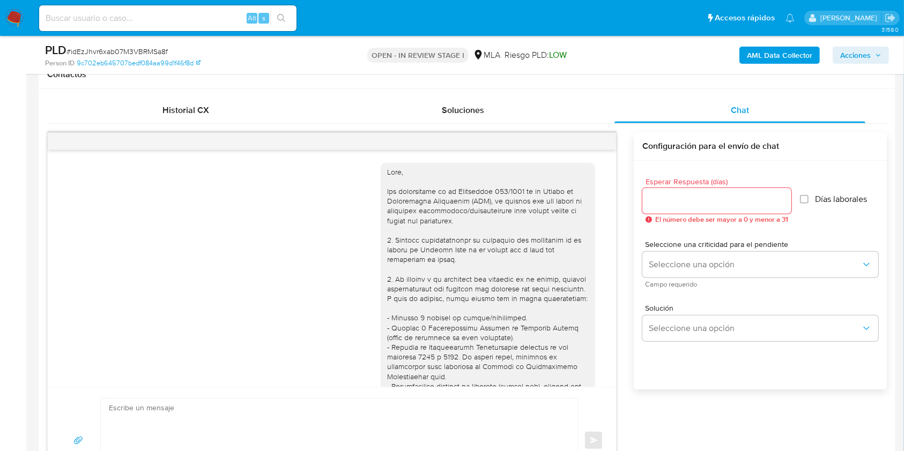
scroll to position [573, 0]
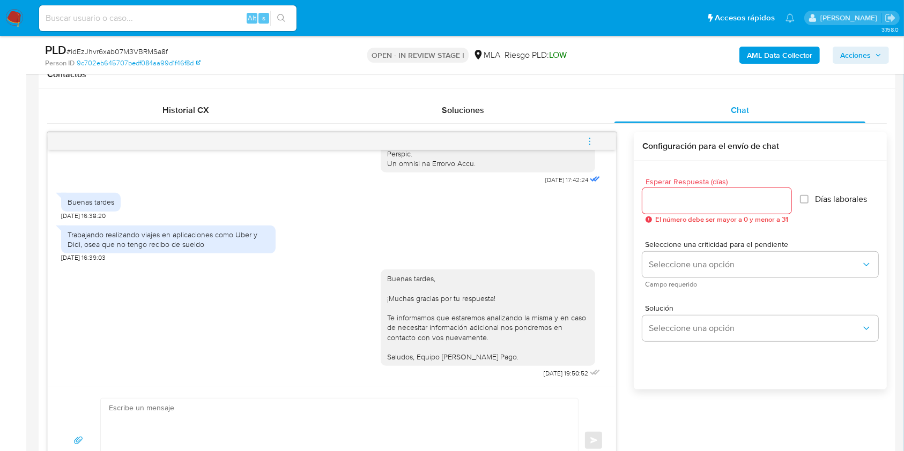
click at [590, 143] on icon "menu-action" at bounding box center [590, 142] width 10 height 10
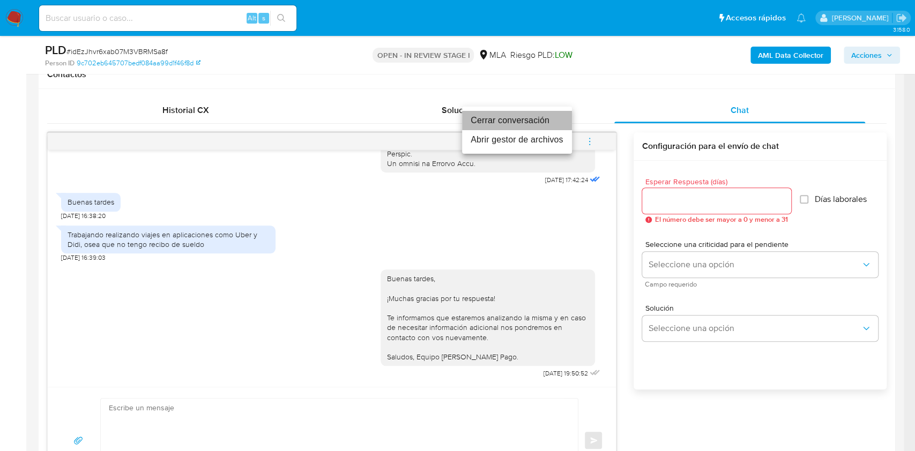
click at [493, 118] on li "Cerrar conversación" at bounding box center [517, 120] width 110 height 19
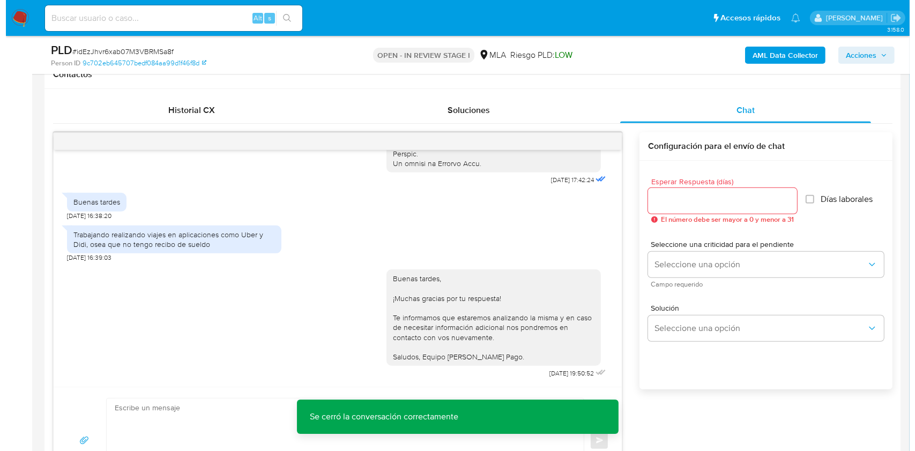
scroll to position [2207, 0]
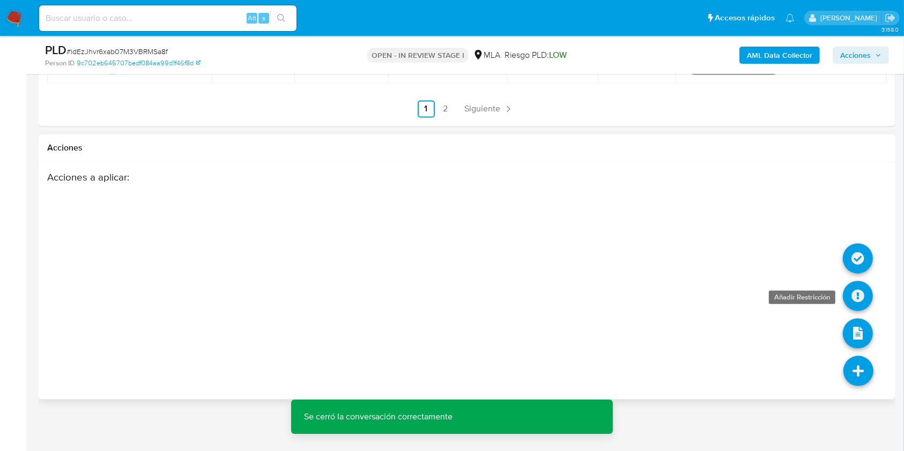
click at [858, 298] on icon at bounding box center [858, 296] width 30 height 30
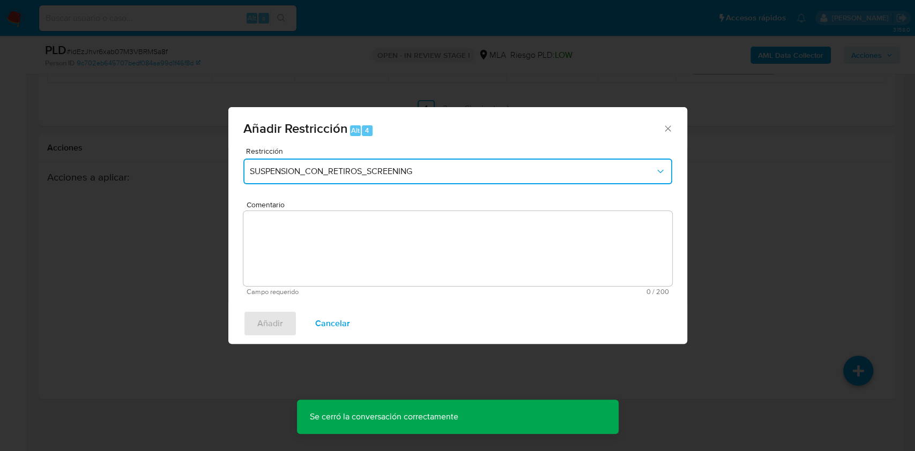
click at [357, 171] on span "SUSPENSION_CON_RETIROS_SCREENING" at bounding box center [452, 171] width 405 height 11
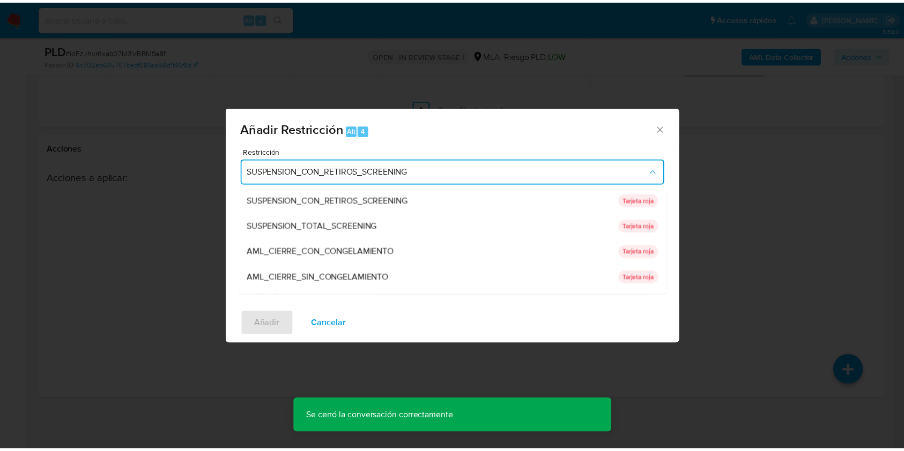
scroll to position [227, 0]
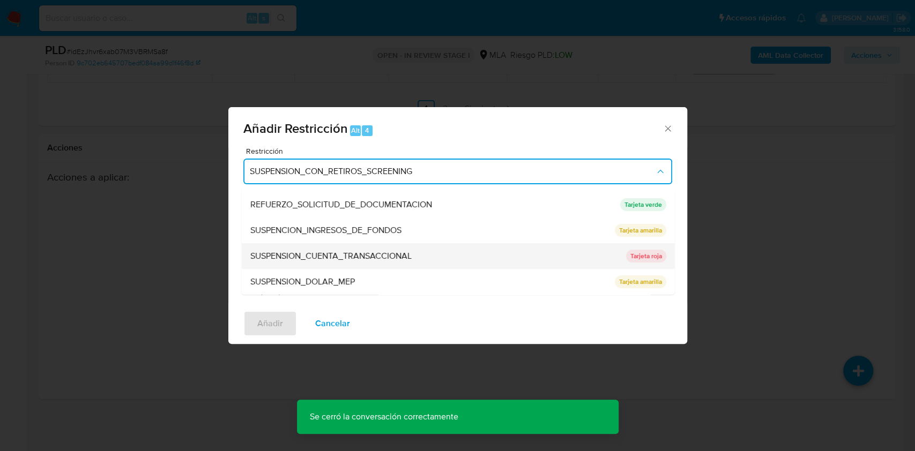
click at [366, 251] on span "SUSPENSION_CUENTA_TRANSACCIONAL" at bounding box center [330, 256] width 161 height 11
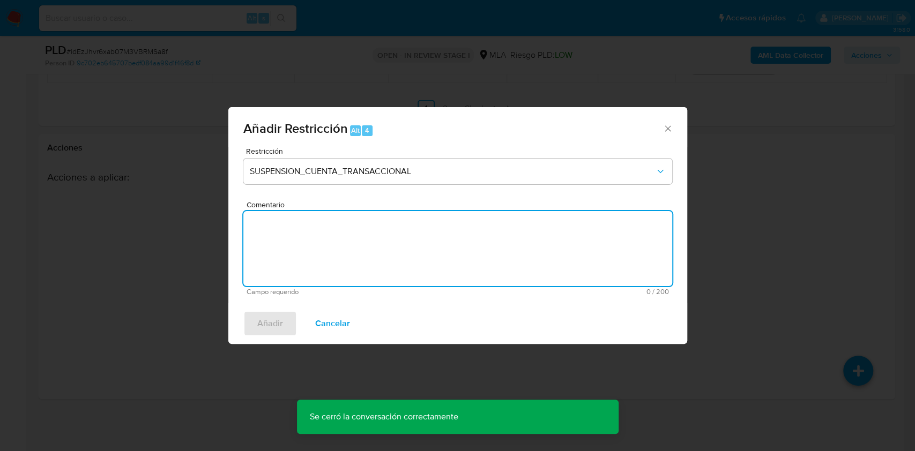
click at [409, 250] on textarea "Comentario" at bounding box center [457, 248] width 429 height 75
type textarea "AML"
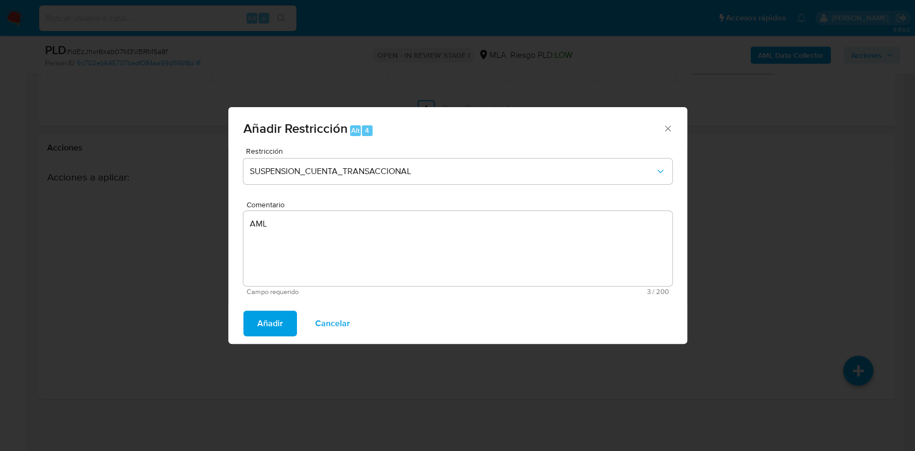
click at [287, 322] on button "Añadir" at bounding box center [270, 324] width 54 height 26
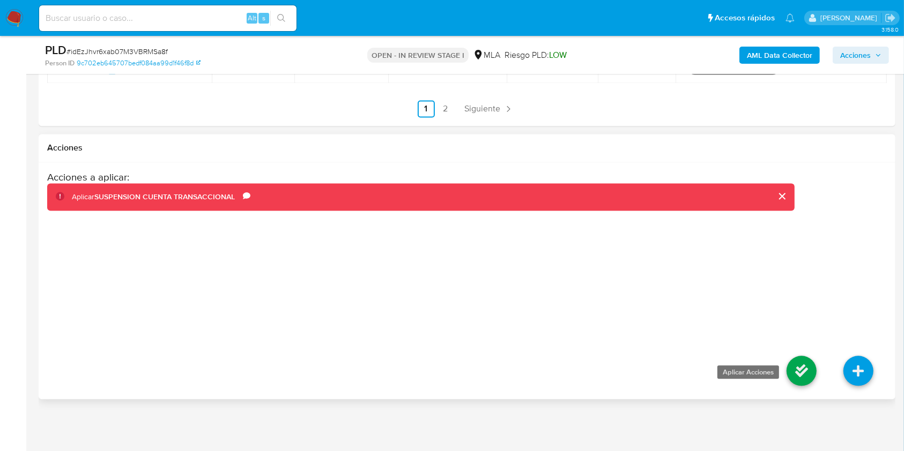
click at [809, 374] on icon at bounding box center [801, 371] width 30 height 30
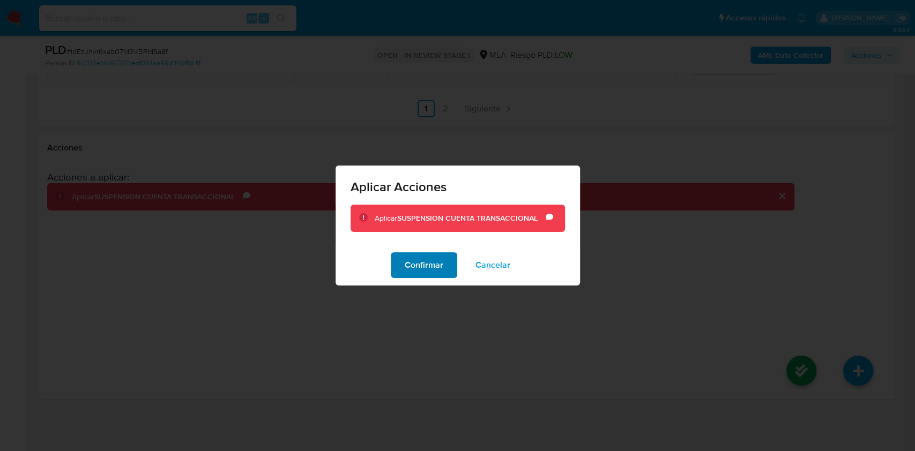
click at [421, 262] on span "Confirmar" at bounding box center [424, 266] width 39 height 24
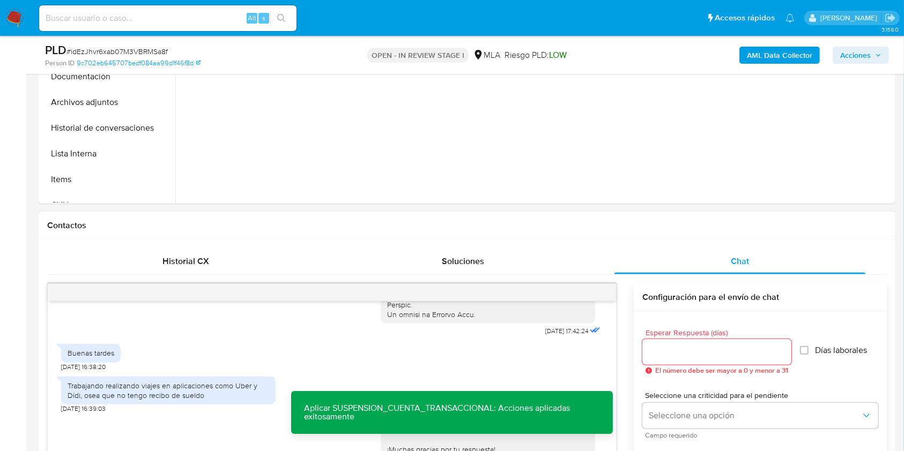
scroll to position [63, 0]
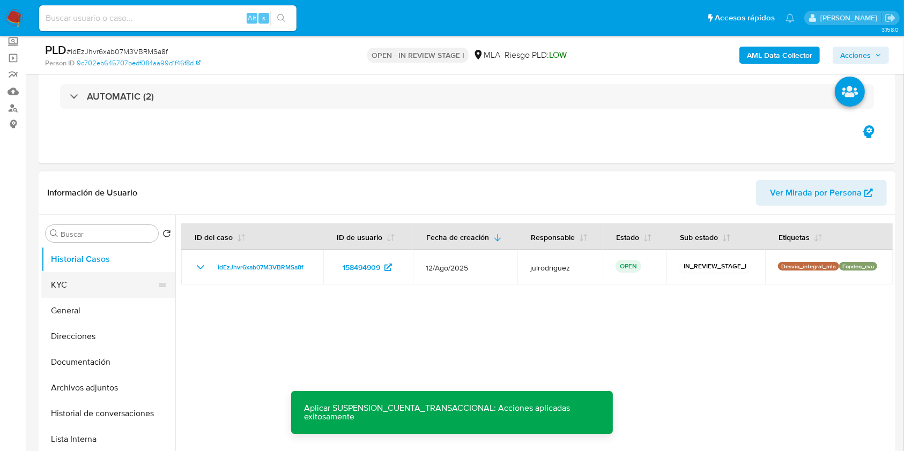
click at [97, 285] on button "KYC" at bounding box center [103, 285] width 125 height 26
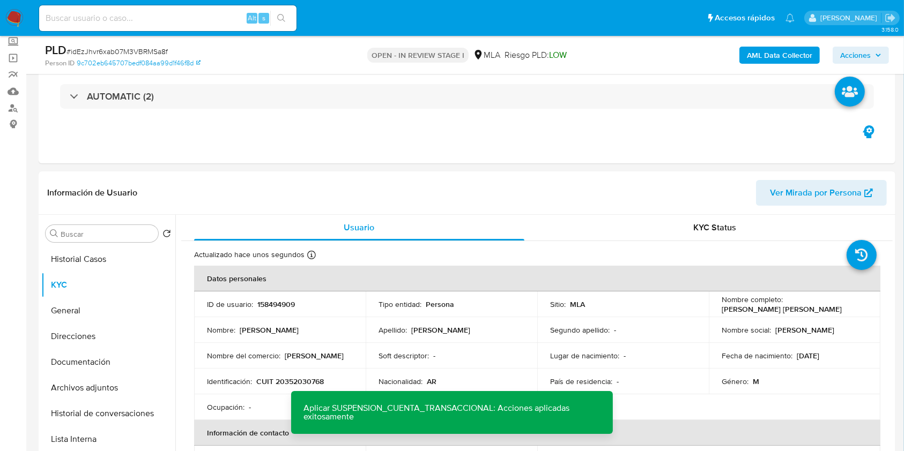
scroll to position [517, 0]
drag, startPoint x: 582, startPoint y: 29, endPoint x: 378, endPoint y: 265, distance: 312.0
click at [277, 302] on p "158494909" at bounding box center [276, 305] width 38 height 10
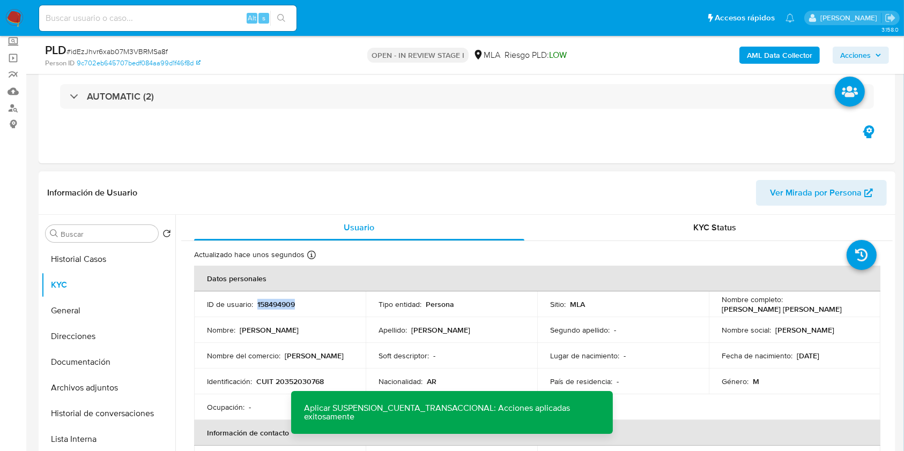
click at [277, 302] on p "158494909" at bounding box center [276, 305] width 38 height 10
copy p "158494909"
click at [116, 49] on span "# idEzJhvr6xab07M3VBRMSa8f" at bounding box center [116, 51] width 101 height 11
copy span "idEzJhvr6xab07M3VBRMSa8f"
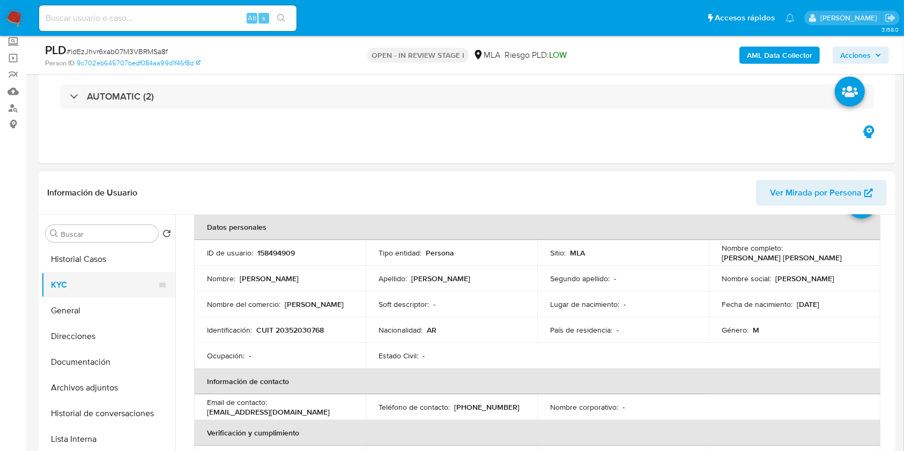
scroll to position [71, 0]
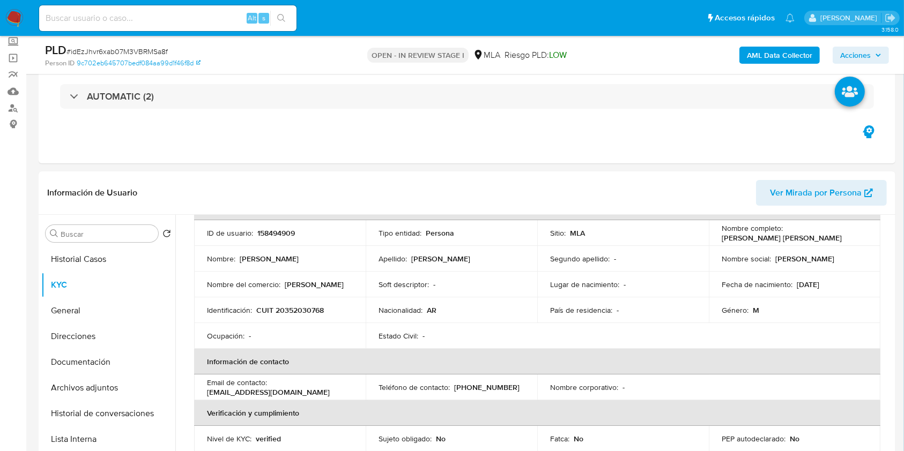
click at [776, 61] on b "AML Data Collector" at bounding box center [779, 55] width 65 height 17
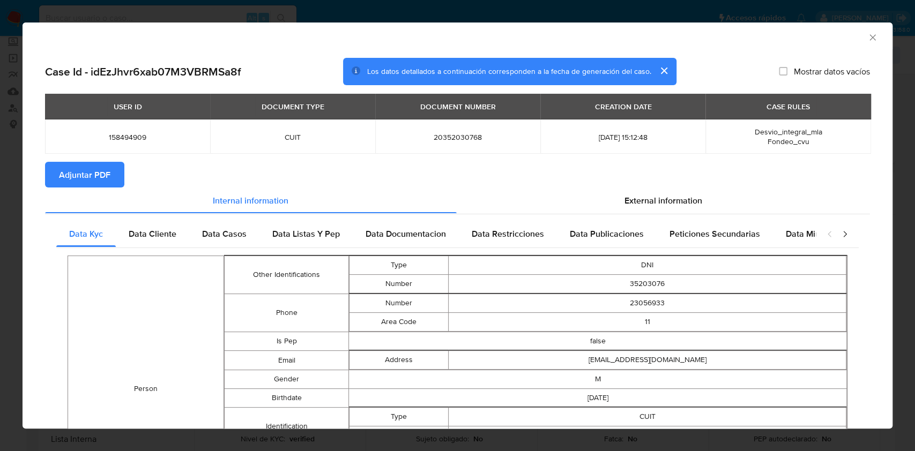
click at [101, 175] on span "Adjuntar PDF" at bounding box center [84, 175] width 51 height 24
click at [867, 41] on icon "Cerrar ventana" at bounding box center [872, 37] width 11 height 11
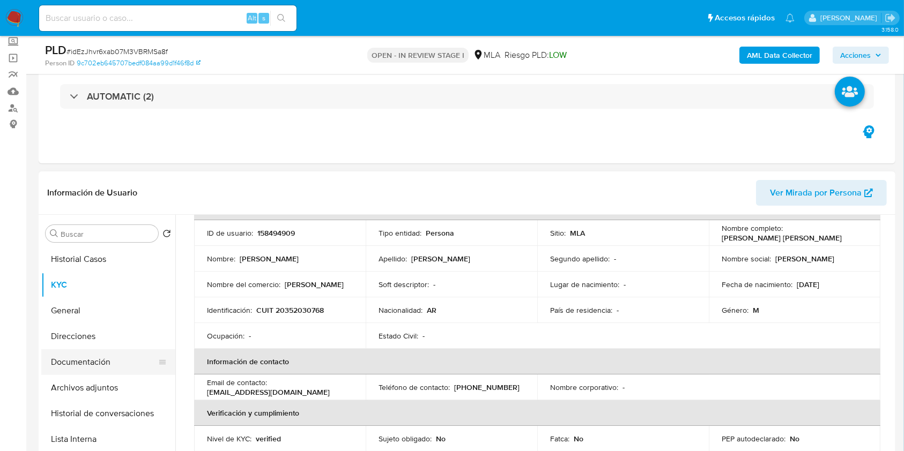
click at [102, 367] on button "Documentación" at bounding box center [103, 362] width 125 height 26
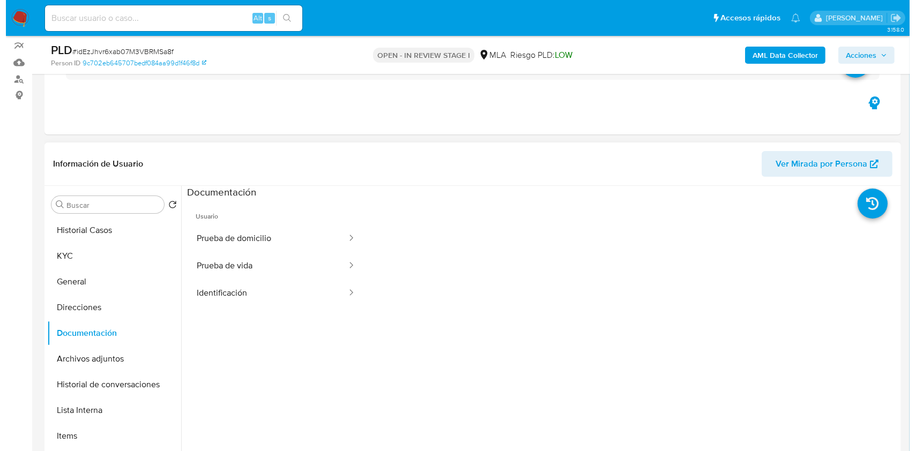
scroll to position [135, 0]
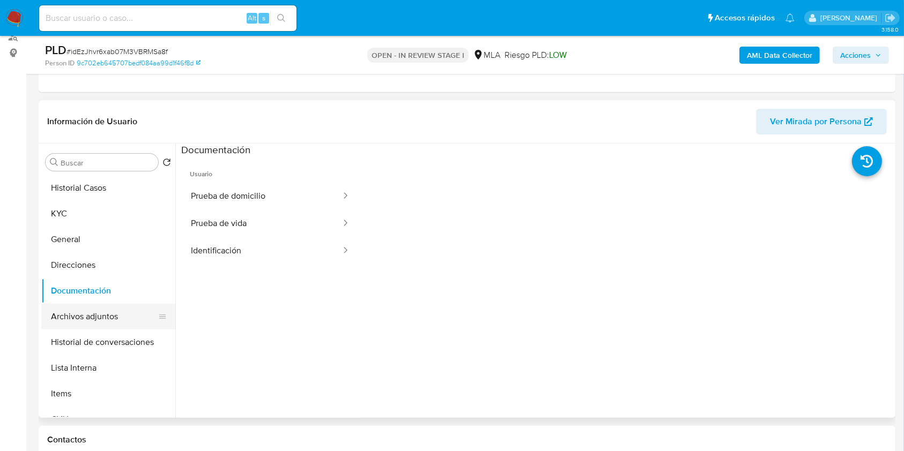
click at [65, 311] on button "Archivos adjuntos" at bounding box center [103, 317] width 125 height 26
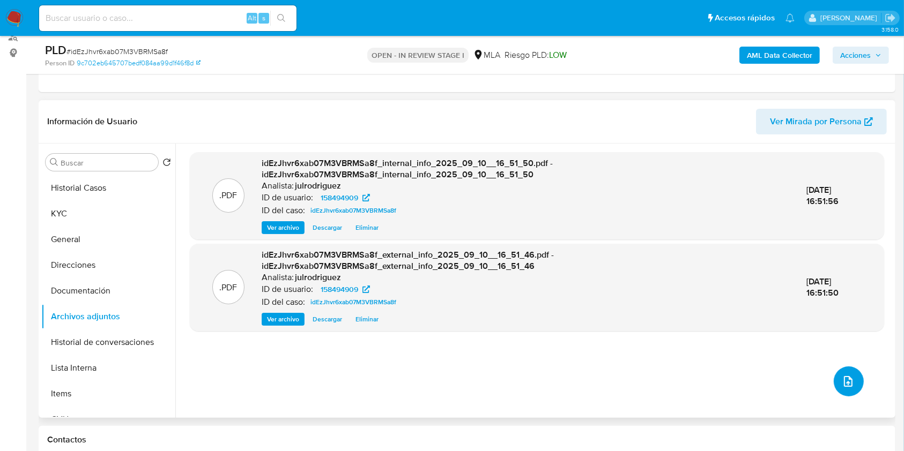
click at [847, 393] on button "upload-file" at bounding box center [848, 382] width 30 height 30
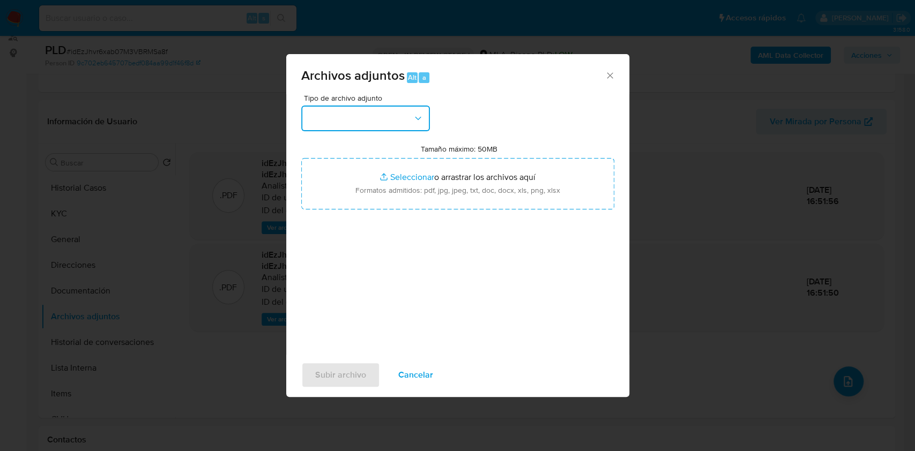
click at [374, 114] on button "button" at bounding box center [365, 119] width 129 height 26
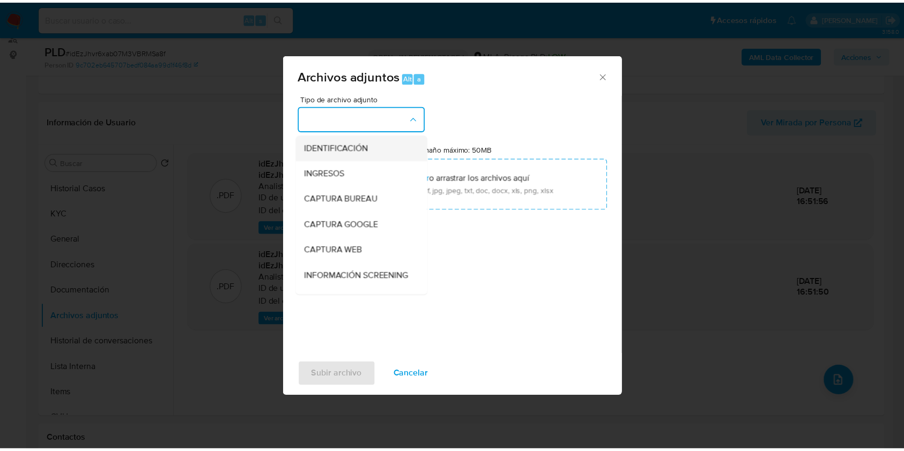
scroll to position [143, 0]
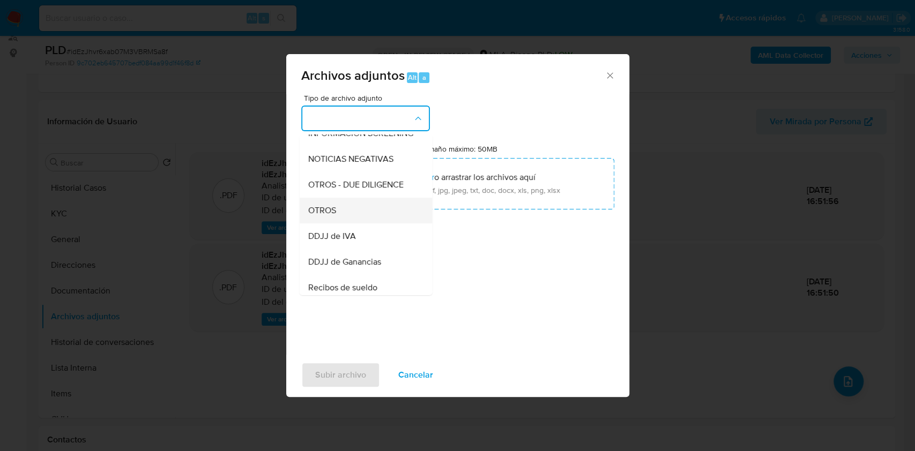
click at [336, 217] on div "OTROS" at bounding box center [362, 211] width 109 height 26
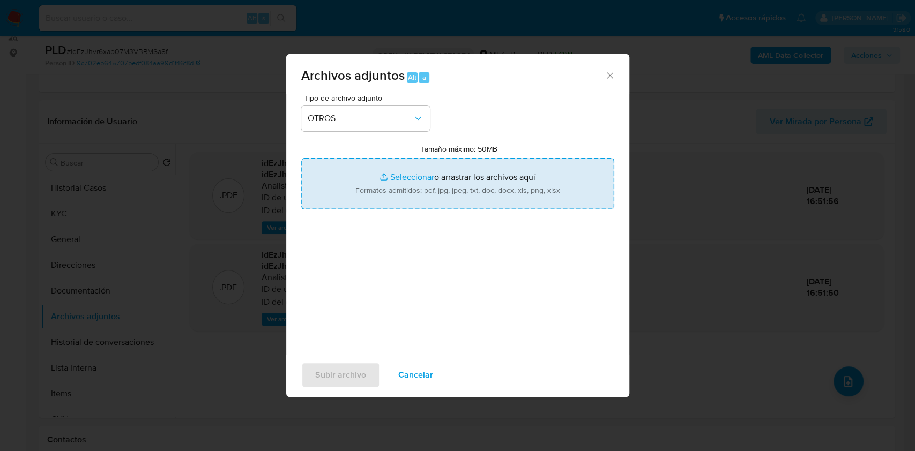
click at [429, 181] on input "Tamaño máximo: 50MB Seleccionar archivos" at bounding box center [457, 183] width 313 height 51
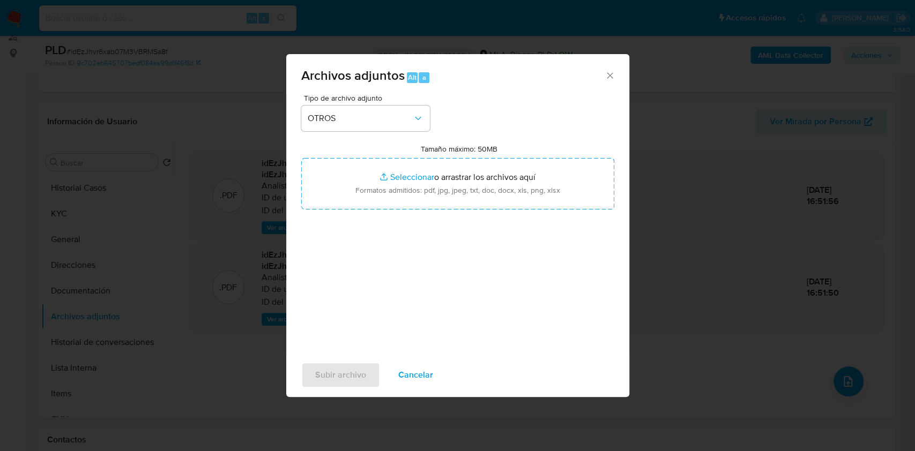
type input "C:\fakepath\Dario Roman Herrera - NOSIS - AGOSTO 2025.pdf"
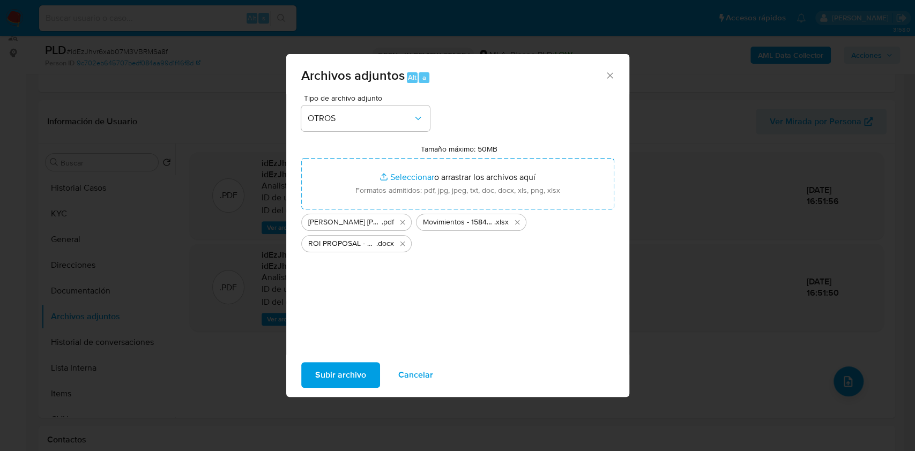
click at [349, 381] on span "Subir archivo" at bounding box center [340, 375] width 51 height 24
click at [349, 364] on span "Subir archivo" at bounding box center [340, 375] width 51 height 24
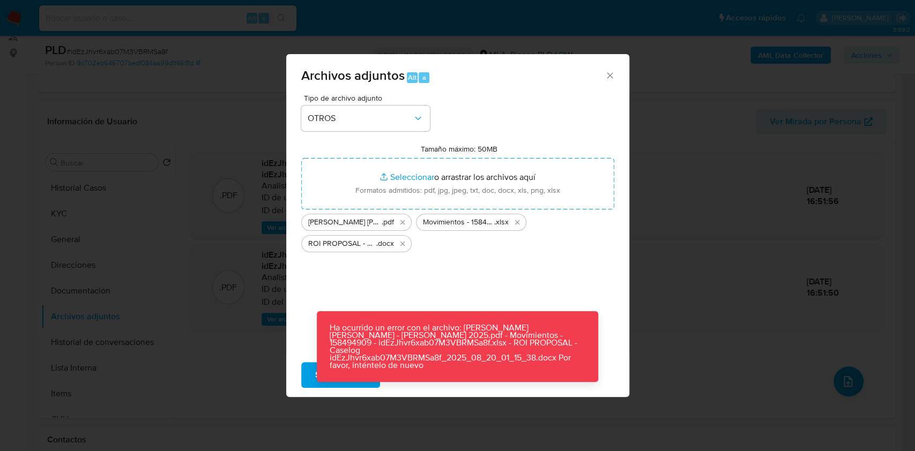
click at [570, 309] on div "Tipo de archivo adjunto OTROS Tamaño máximo: 50MB Seleccionar archivos Seleccio…" at bounding box center [457, 220] width 313 height 253
click at [608, 86] on div "Archivos adjuntos Alt a" at bounding box center [457, 74] width 343 height 40
click at [608, 67] on div "Archivos adjuntos Alt a" at bounding box center [457, 74] width 343 height 40
click at [609, 72] on icon "Cerrar" at bounding box center [610, 75] width 11 height 11
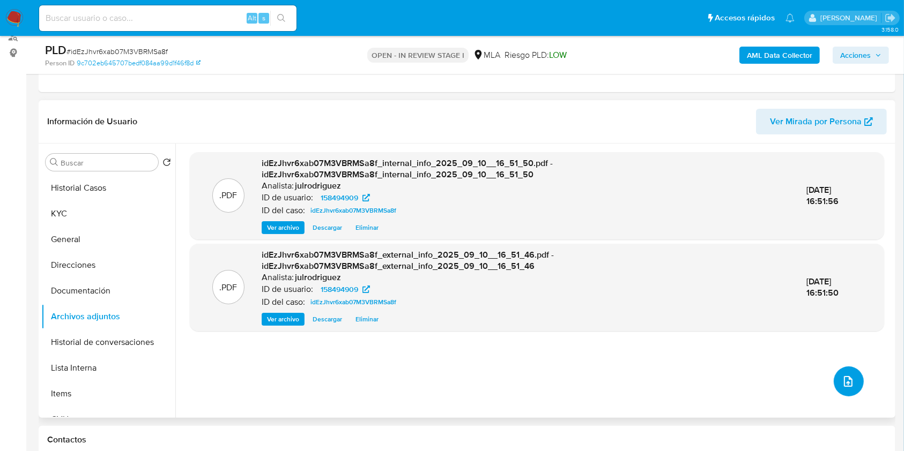
click at [844, 378] on icon "upload-file" at bounding box center [848, 381] width 9 height 11
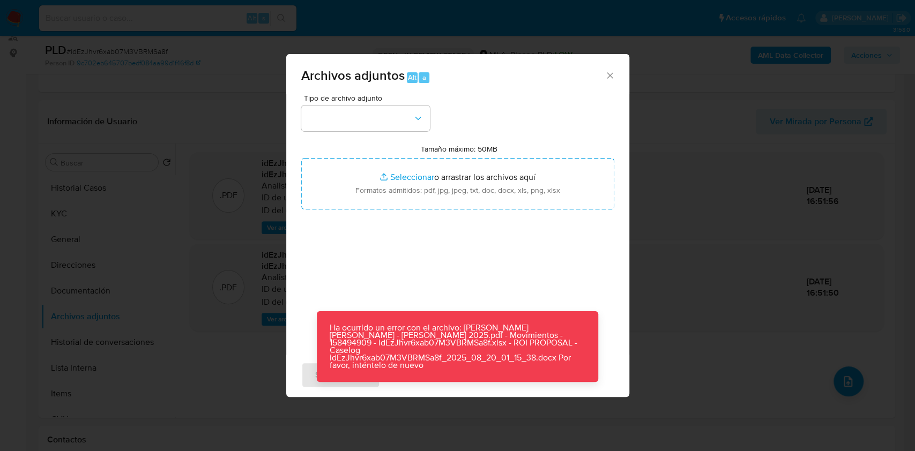
click at [606, 72] on icon "Cerrar" at bounding box center [610, 75] width 11 height 11
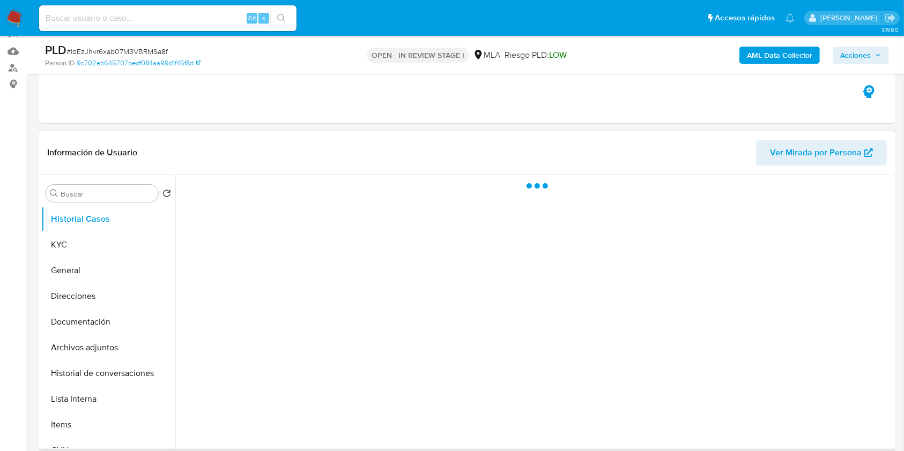
scroll to position [30, 0]
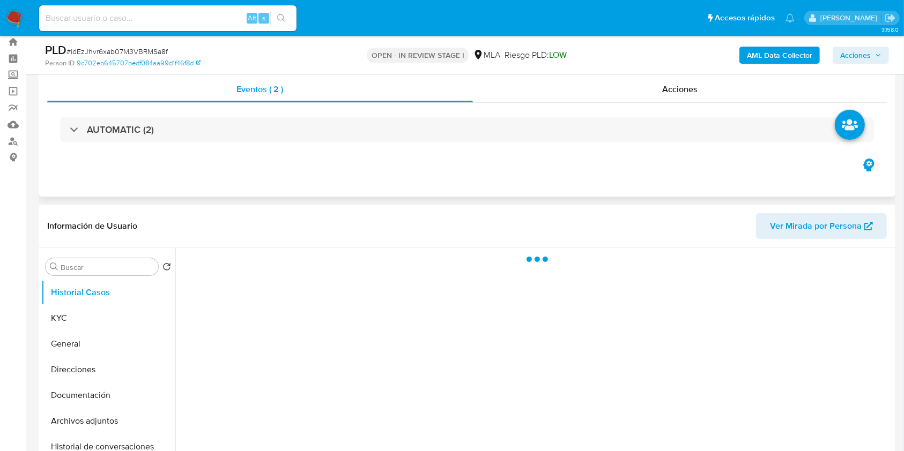
select select "10"
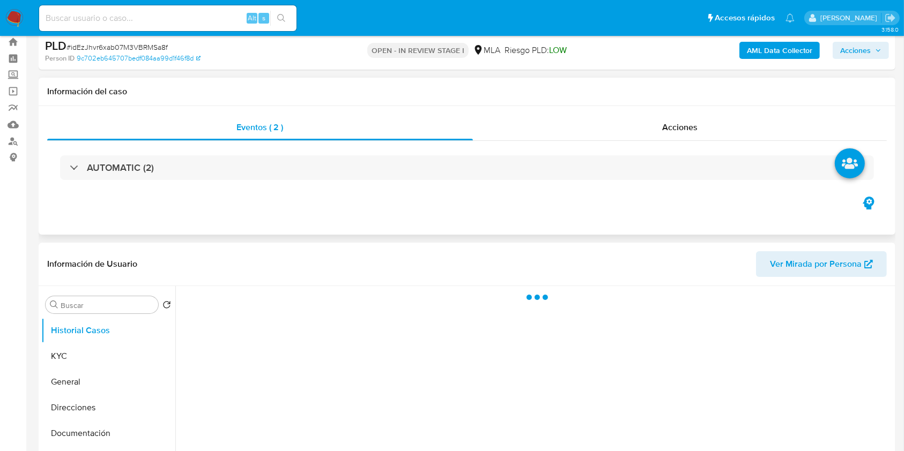
scroll to position [0, 0]
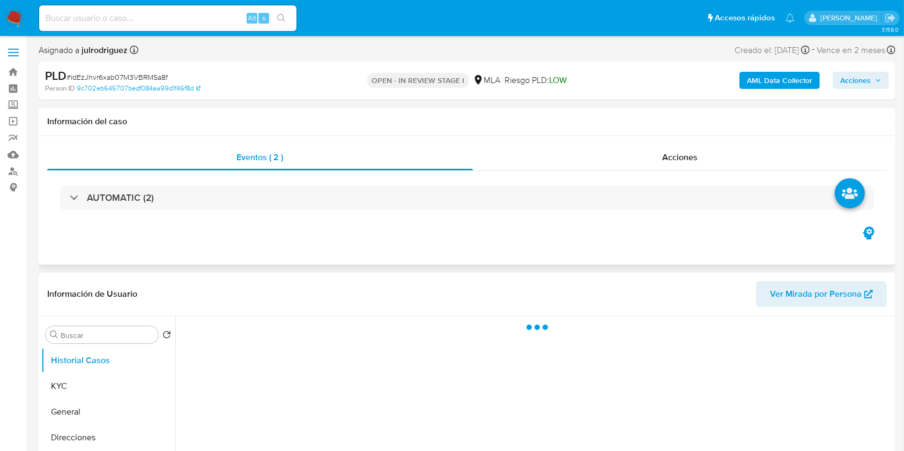
click at [669, 172] on div "AUTOMATIC (2)" at bounding box center [466, 198] width 839 height 54
click at [673, 162] on span "Acciones" at bounding box center [679, 157] width 35 height 12
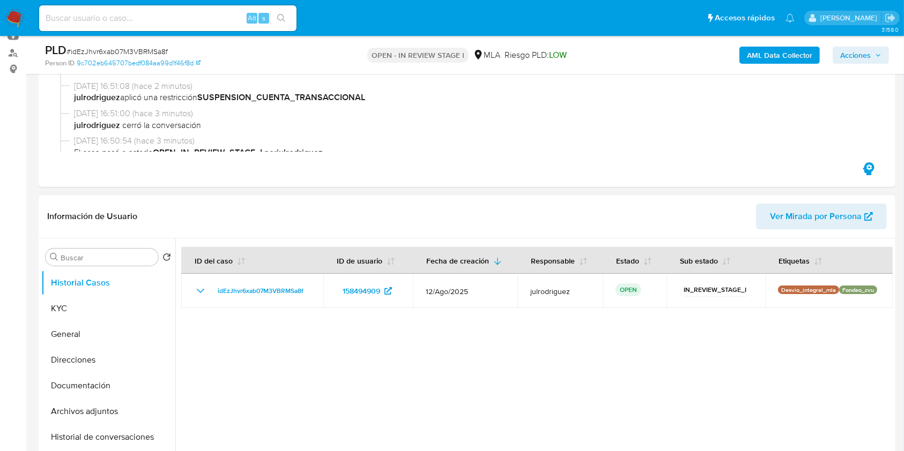
scroll to position [214, 0]
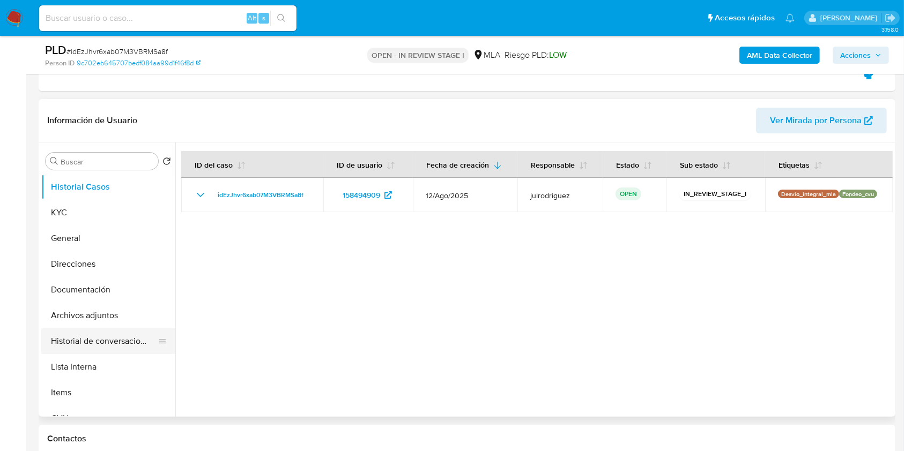
click at [107, 332] on button "Historial de conversaciones" at bounding box center [103, 342] width 125 height 26
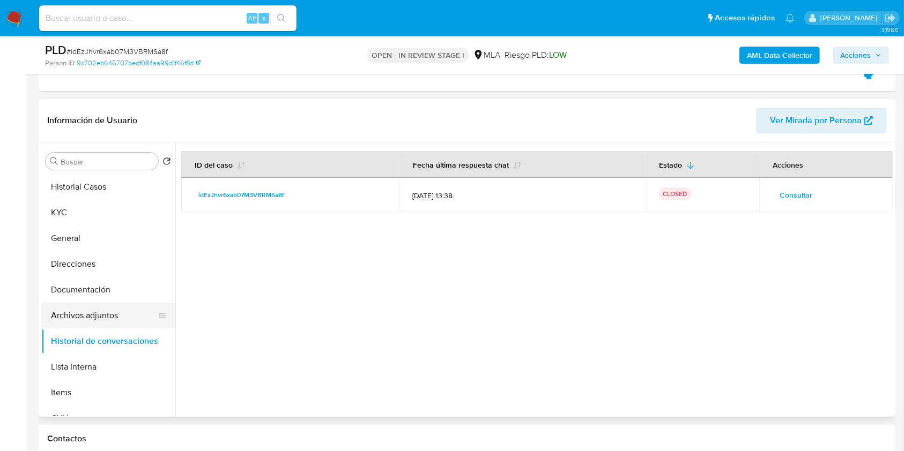
click at [90, 312] on button "Archivos adjuntos" at bounding box center [103, 316] width 125 height 26
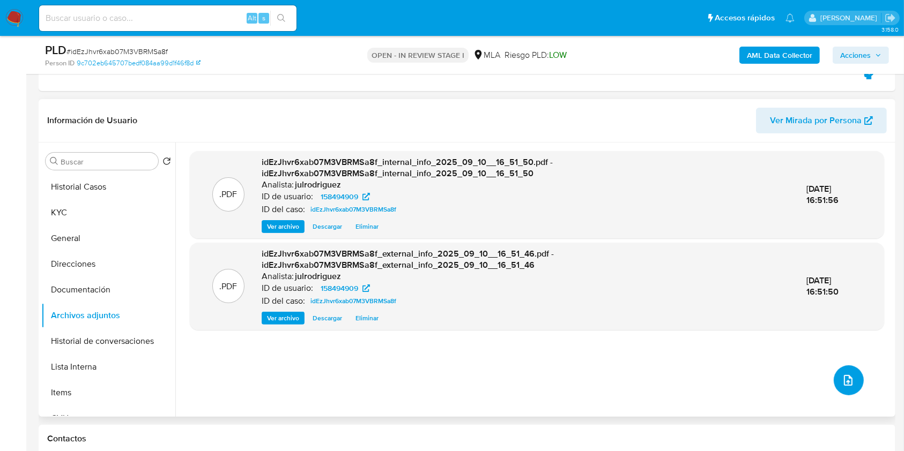
click at [843, 375] on icon "upload-file" at bounding box center [847, 380] width 13 height 13
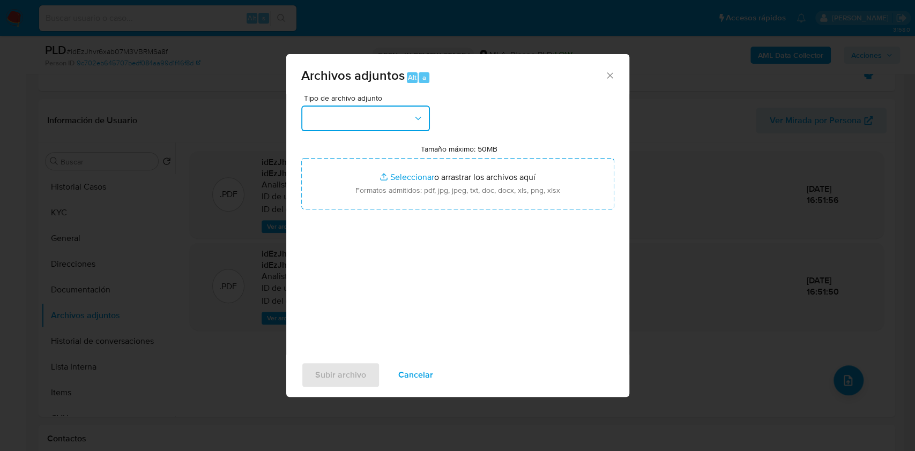
click at [352, 115] on button "button" at bounding box center [365, 119] width 129 height 26
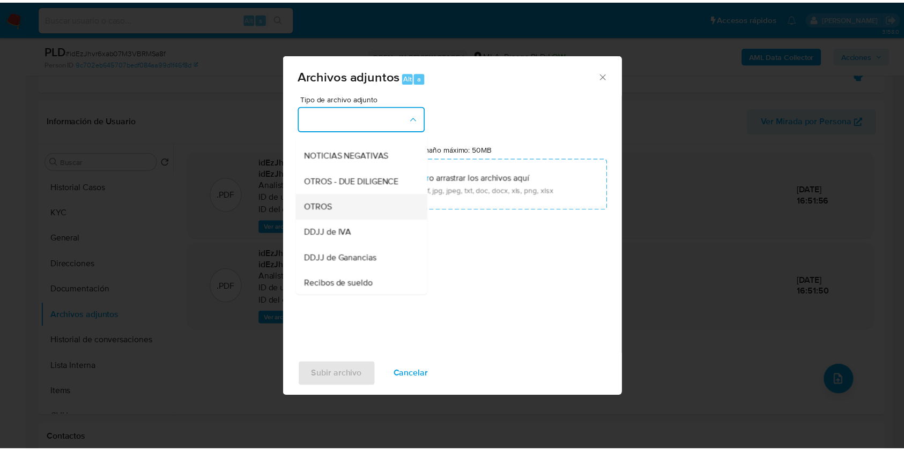
scroll to position [143, 0]
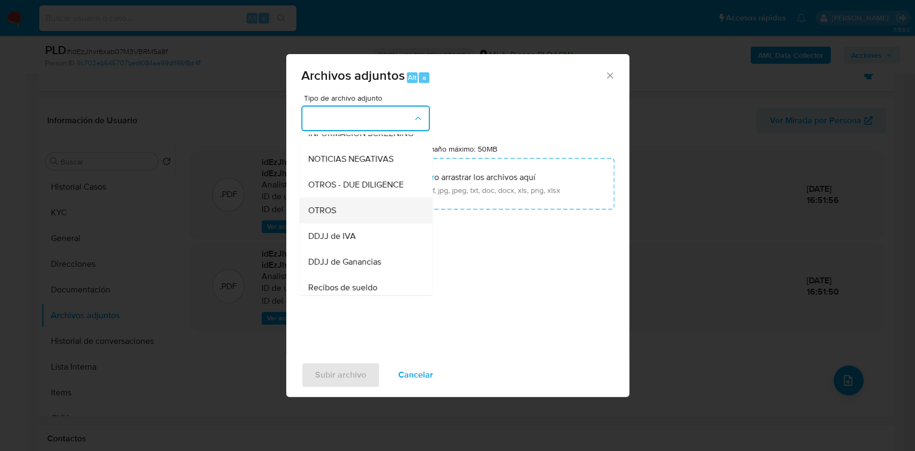
click at [331, 213] on div "OTROS" at bounding box center [362, 211] width 109 height 26
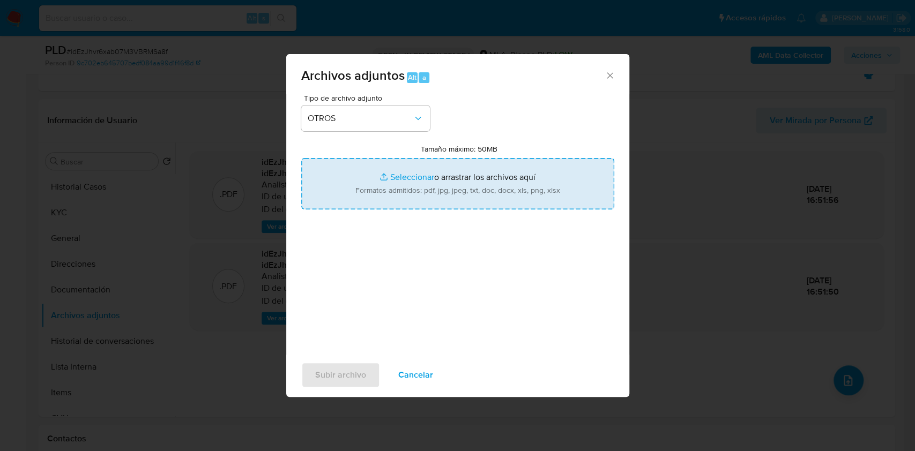
click at [429, 186] on input "Tamaño máximo: 50MB Seleccionar archivos" at bounding box center [457, 183] width 313 height 51
type input "C:\fakepath\[PERSON_NAME] [PERSON_NAME] - [PERSON_NAME] 2025.pdf"
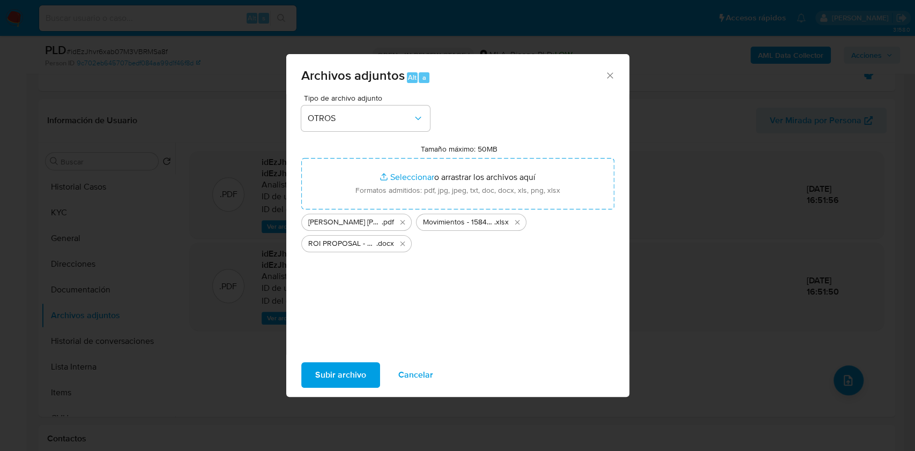
click at [349, 378] on span "Subir archivo" at bounding box center [340, 375] width 51 height 24
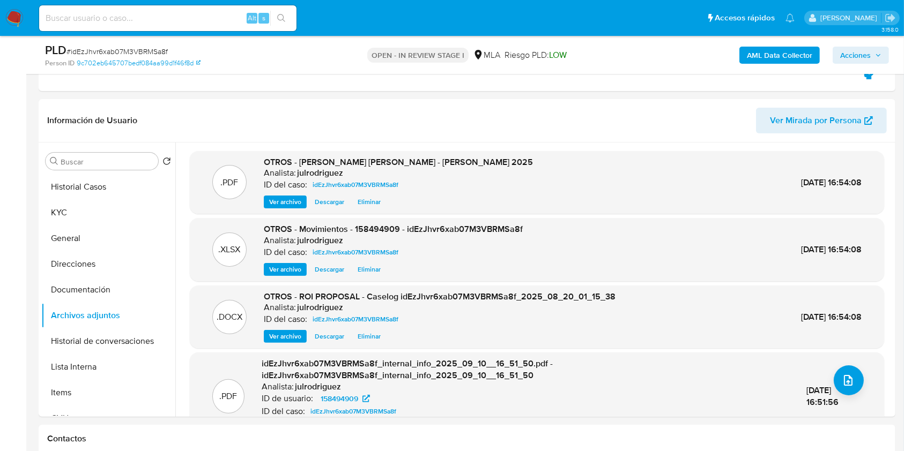
drag, startPoint x: 849, startPoint y: 58, endPoint x: 831, endPoint y: 60, distance: 18.3
click at [849, 58] on span "Acciones" at bounding box center [855, 55] width 31 height 17
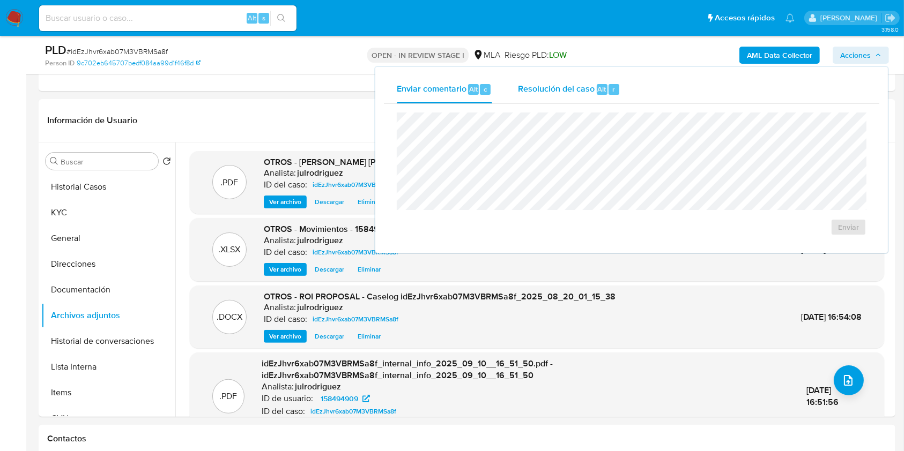
click at [608, 94] on div "r" at bounding box center [613, 89] width 11 height 11
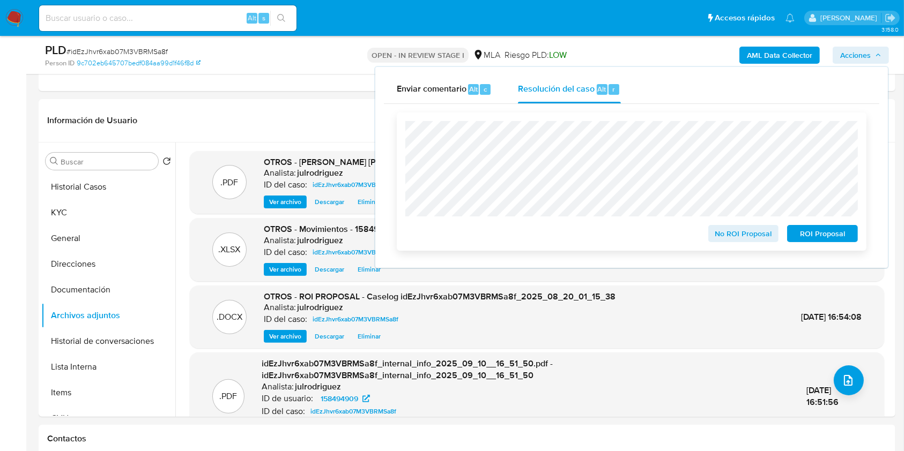
click at [804, 234] on span "ROI Proposal" at bounding box center [822, 233] width 56 height 15
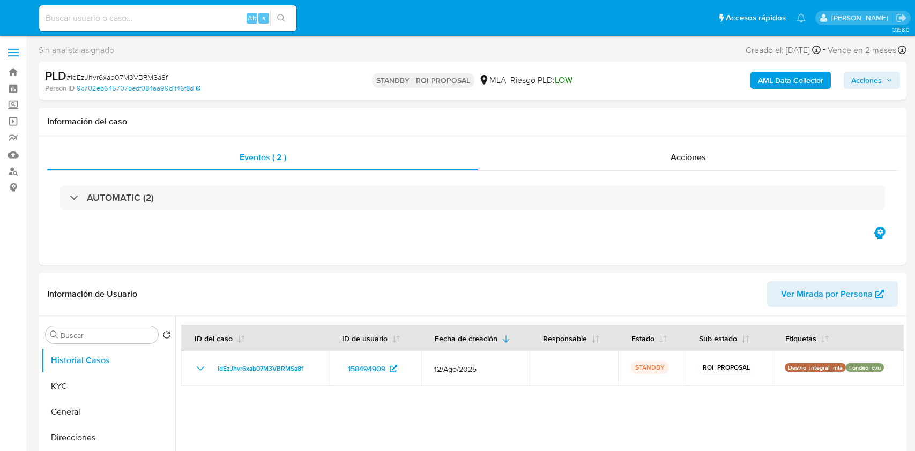
select select "10"
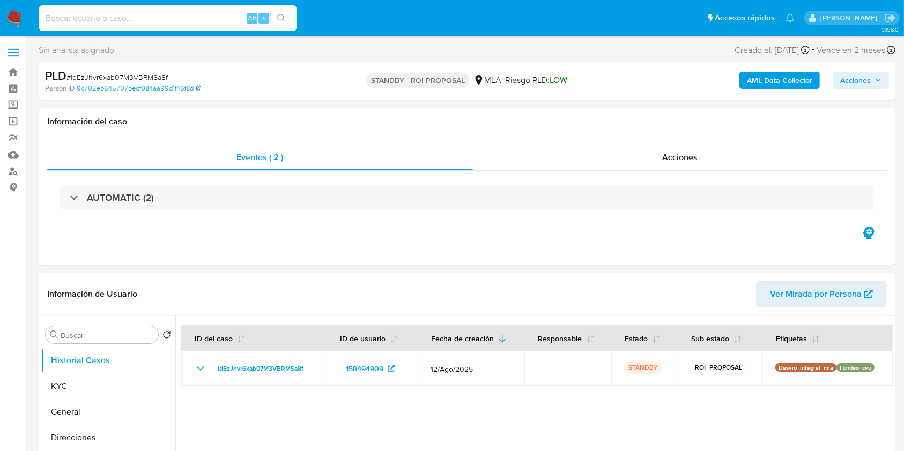
click at [152, 24] on input at bounding box center [167, 18] width 257 height 14
paste input "ueLQuqdEJeTTebvWdgGsBqWr"
type input "ueLQuqdEJeTTebvWdgGsBqWr"
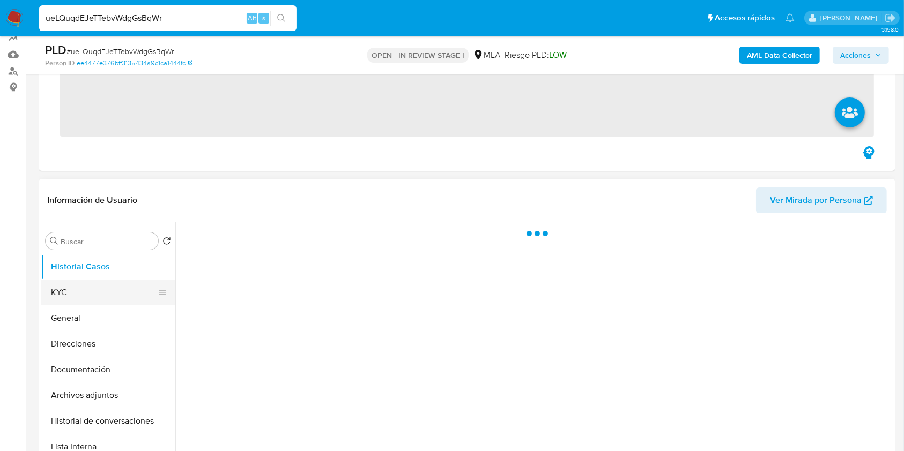
scroll to position [143, 0]
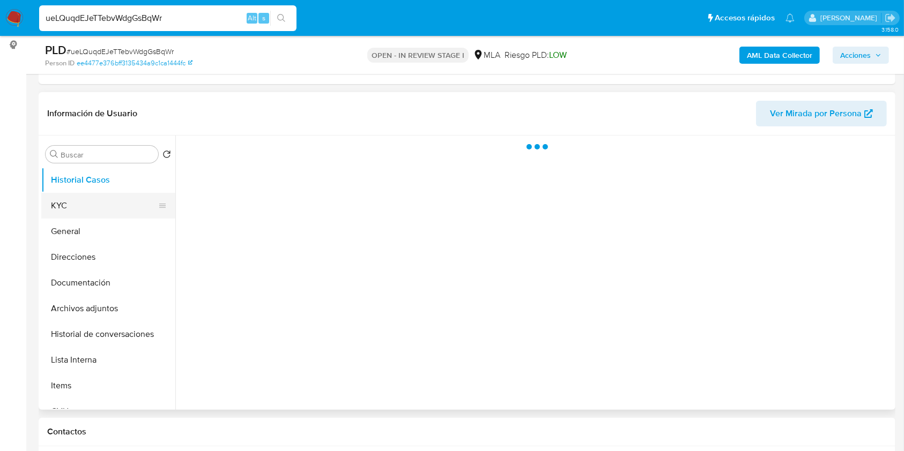
click at [92, 211] on button "KYC" at bounding box center [103, 206] width 125 height 26
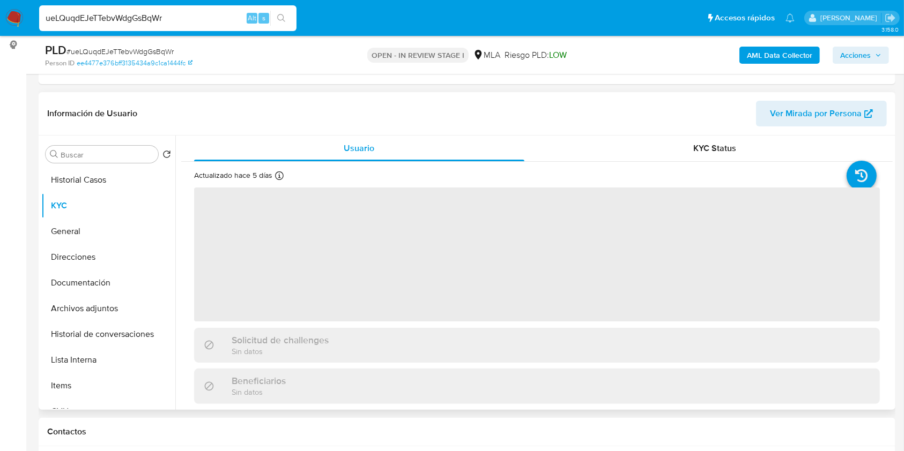
select select "10"
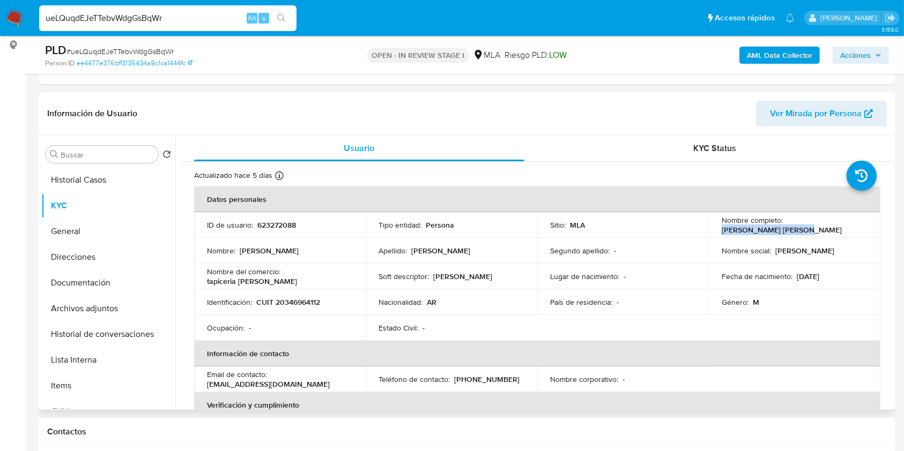
drag, startPoint x: 723, startPoint y: 228, endPoint x: 795, endPoint y: 228, distance: 71.8
click at [796, 228] on td "Nombre completo : Pablo Rolando Becerra" at bounding box center [795, 225] width 172 height 26
copy p "Pablo Rolando Becerra"
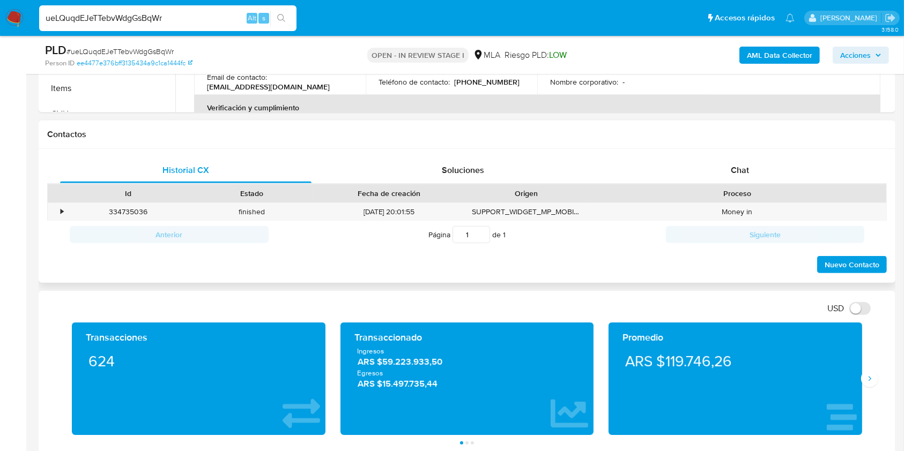
scroll to position [231, 0]
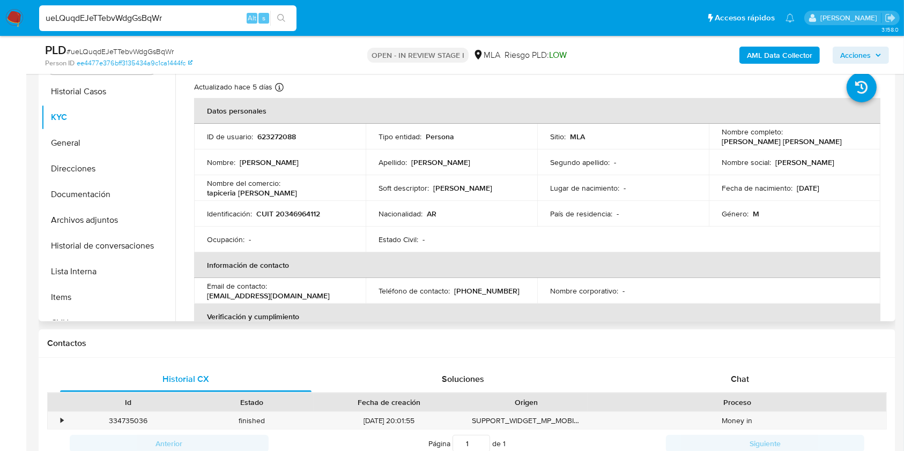
click at [278, 137] on p "623272088" at bounding box center [276, 137] width 39 height 10
copy p "623272088"
click at [123, 54] on span "# ueLQuqdEJeTTebvWdgGsBqWr" at bounding box center [119, 51] width 107 height 11
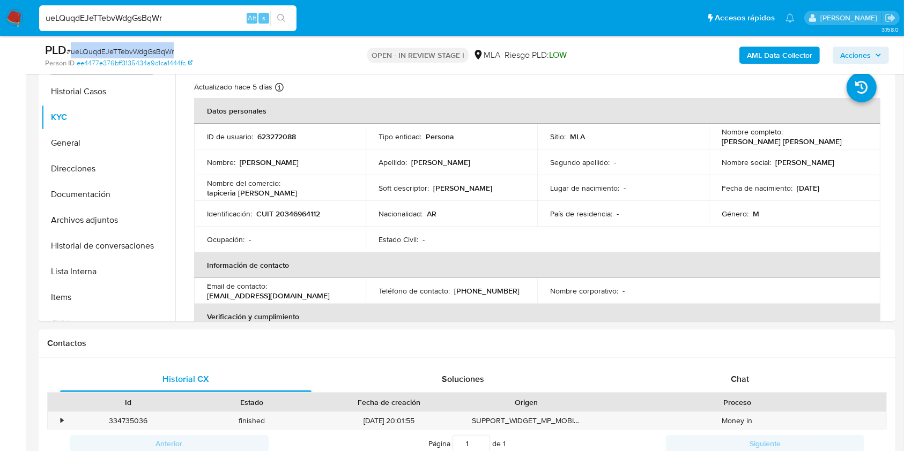
copy span "ueLQuqdEJeTTebvWdgGsBqWr"
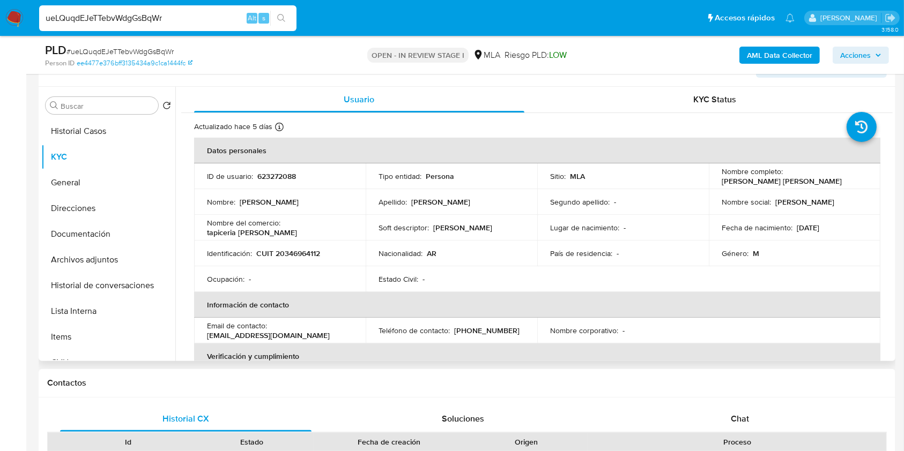
scroll to position [88, 0]
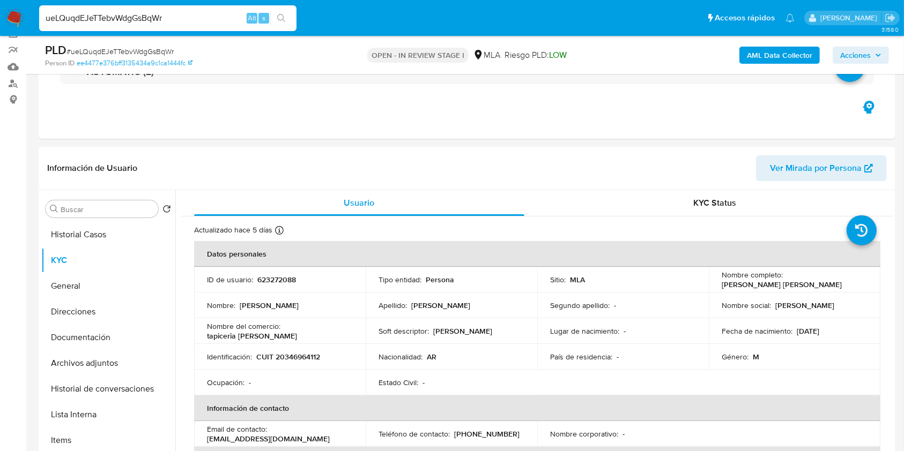
drag, startPoint x: 167, startPoint y: 18, endPoint x: 0, endPoint y: -11, distance: 169.6
drag, startPoint x: 718, startPoint y: 281, endPoint x: 809, endPoint y: 286, distance: 91.2
click at [809, 286] on div "Nombre completo : Pablo Rolando Becerra" at bounding box center [794, 279] width 146 height 19
copy p "Pablo Rolando Becerra"
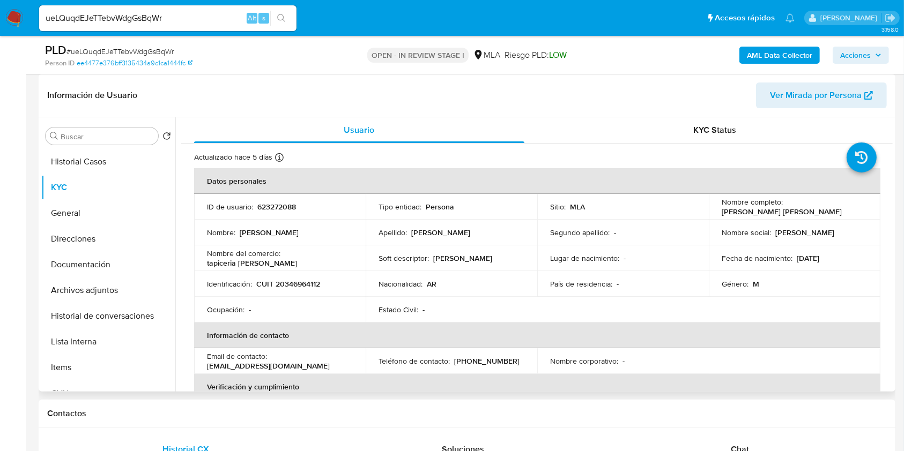
scroll to position [159, 0]
click at [277, 204] on p "623272088" at bounding box center [276, 209] width 39 height 10
copy p "623272088"
click at [152, 49] on span "# ueLQuqdEJeTTebvWdgGsBqWr" at bounding box center [119, 51] width 107 height 11
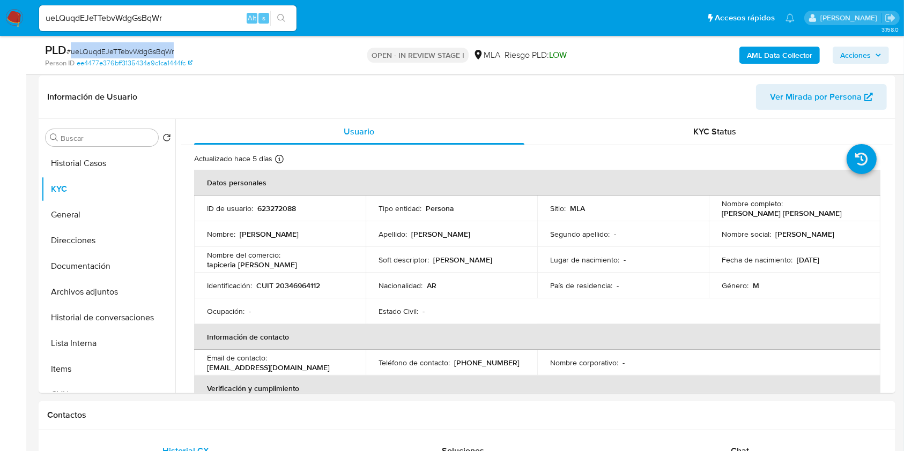
click at [152, 49] on span "# ueLQuqdEJeTTebvWdgGsBqWr" at bounding box center [119, 51] width 107 height 11
copy span "ueLQuqdEJeTTebvWdgGsBqWr"
click at [102, 257] on button "Documentación" at bounding box center [103, 267] width 125 height 26
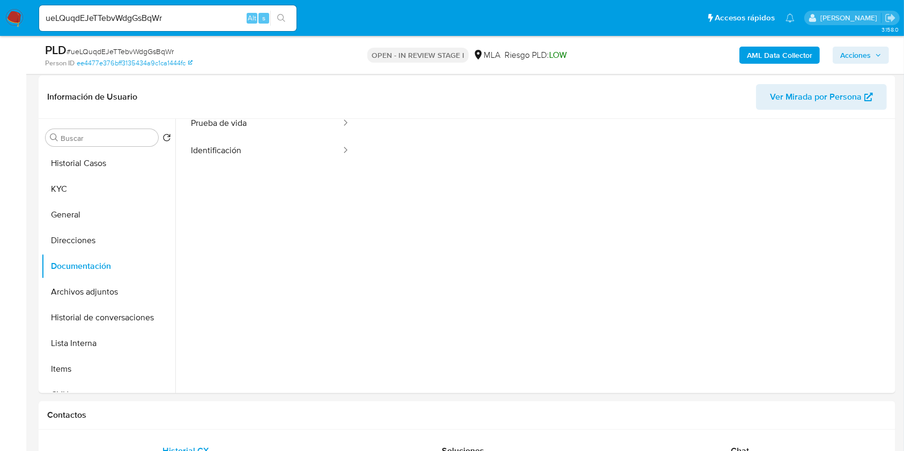
scroll to position [87, 0]
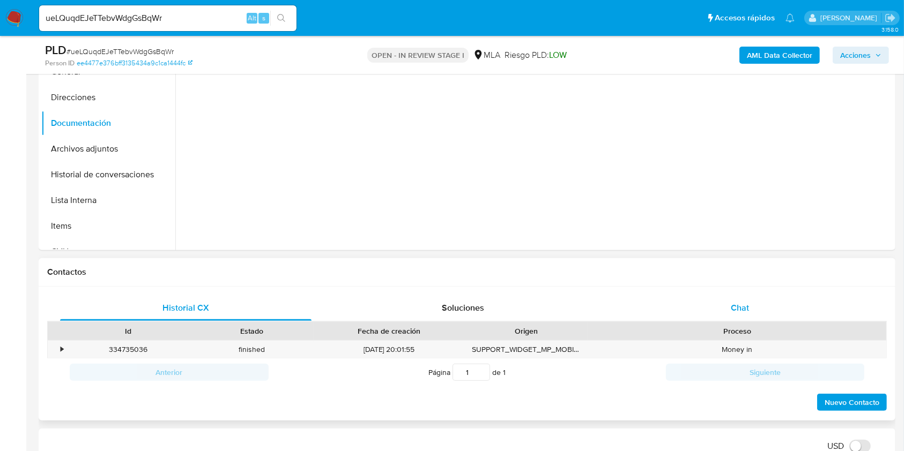
click at [713, 310] on div "Chat" at bounding box center [739, 308] width 251 height 26
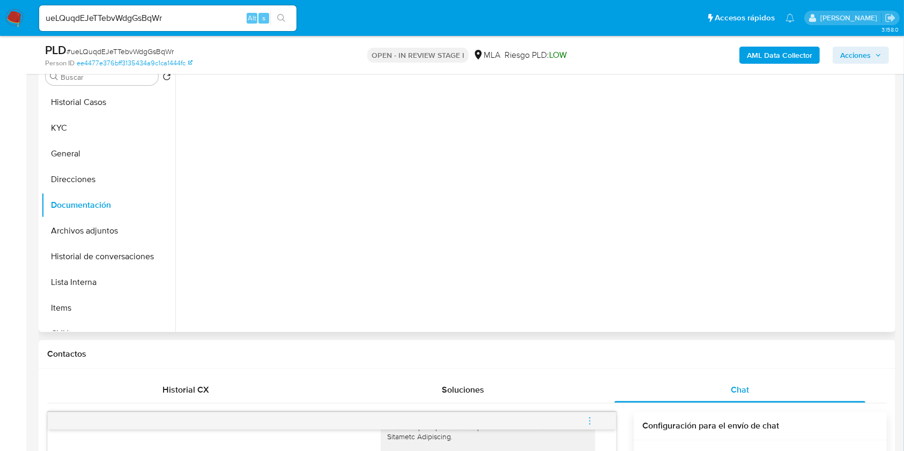
scroll to position [159, 0]
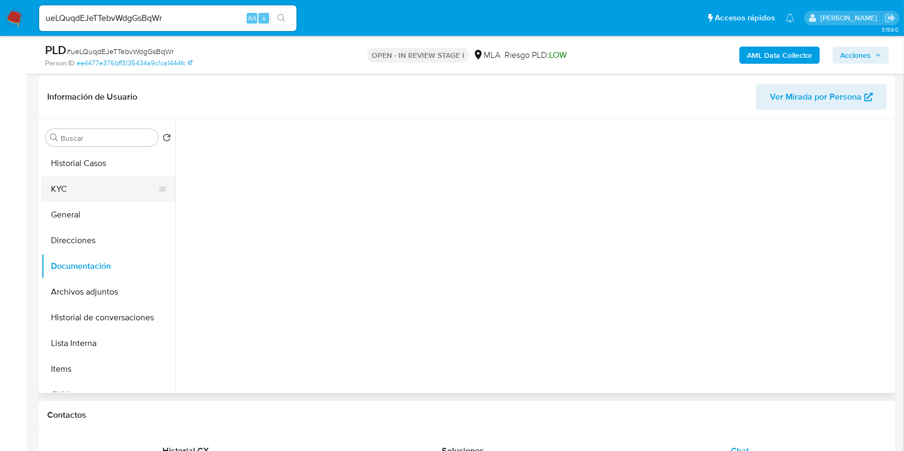
click at [87, 194] on button "KYC" at bounding box center [103, 189] width 125 height 26
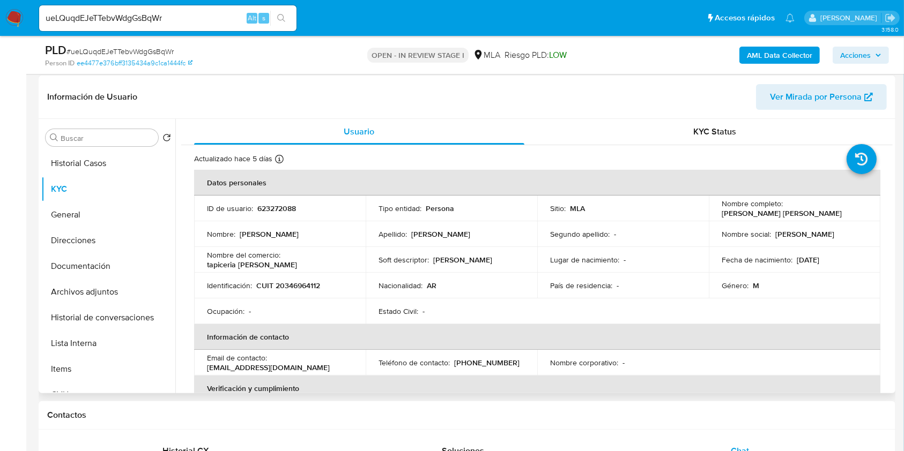
click at [294, 290] on p "CUIT 20346964112" at bounding box center [288, 286] width 64 height 10
copy p "20346964112"
click at [273, 213] on p "623272088" at bounding box center [276, 209] width 39 height 10
click at [273, 214] on td "ID de usuario : 623272088" at bounding box center [280, 209] width 172 height 26
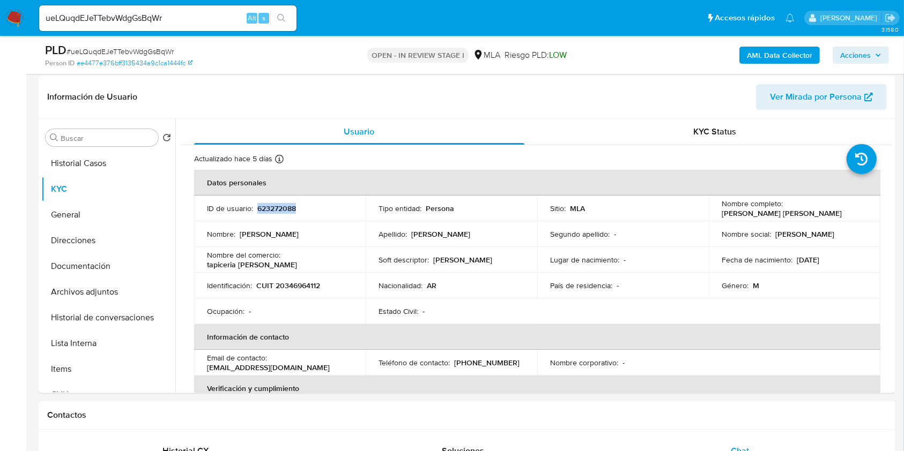
copy p "623272088"
drag, startPoint x: 719, startPoint y: 212, endPoint x: 798, endPoint y: 206, distance: 79.0
click at [806, 217] on div "Nombre completo : Pablo Rolando Becerra" at bounding box center [794, 208] width 146 height 19
copy p "Pablo Rolando Becerra"
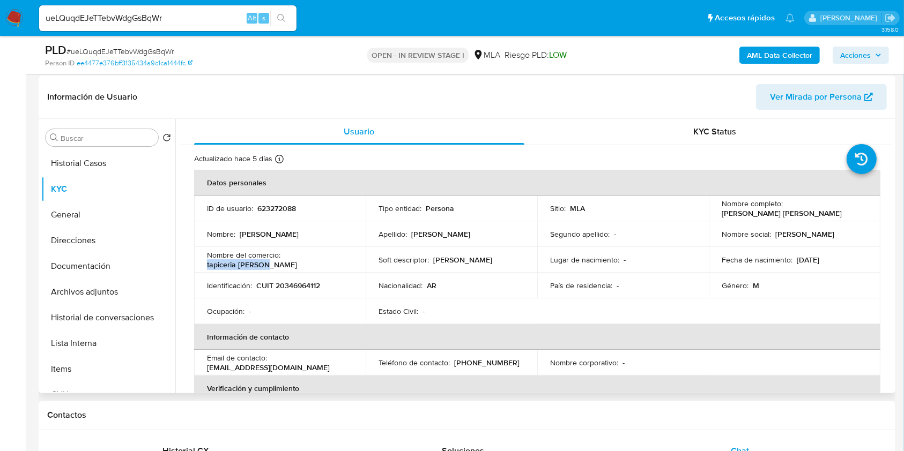
drag, startPoint x: 283, startPoint y: 259, endPoint x: 364, endPoint y: 247, distance: 82.5
click at [348, 259] on div "Nombre del comercio : tapiceria becerra" at bounding box center [280, 259] width 146 height 19
click at [297, 260] on p "tapiceria becerra" at bounding box center [252, 265] width 90 height 10
click at [302, 284] on p "CUIT 20346964112" at bounding box center [288, 286] width 64 height 10
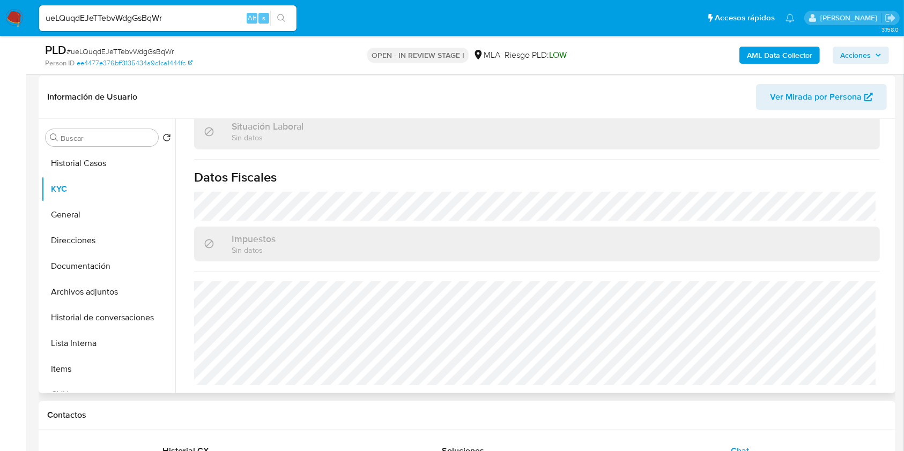
scroll to position [574, 0]
click at [81, 230] on button "Direcciones" at bounding box center [103, 241] width 125 height 26
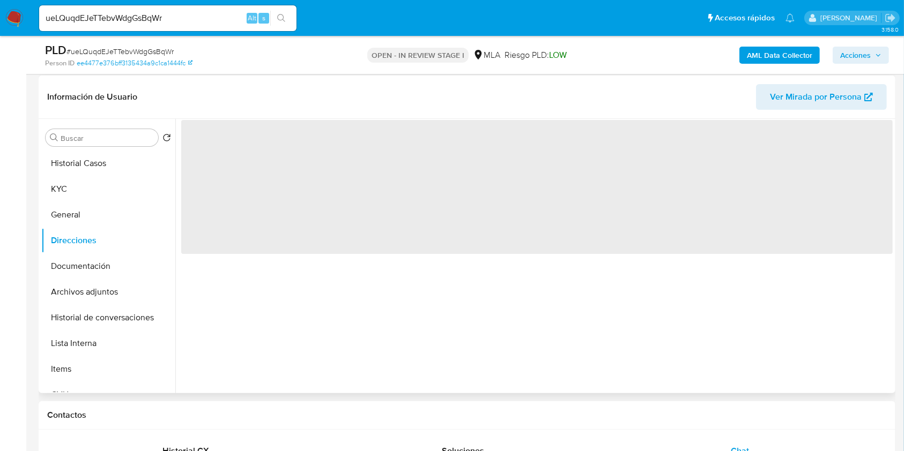
scroll to position [0, 0]
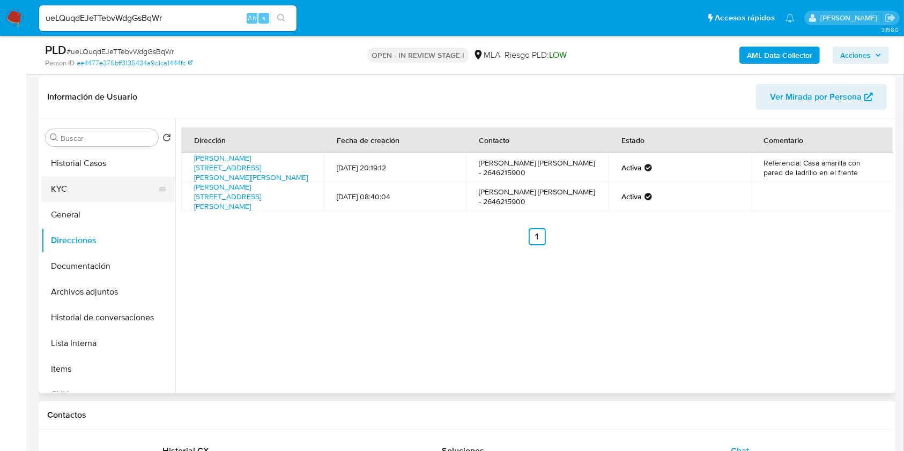
click at [100, 190] on button "KYC" at bounding box center [103, 189] width 125 height 26
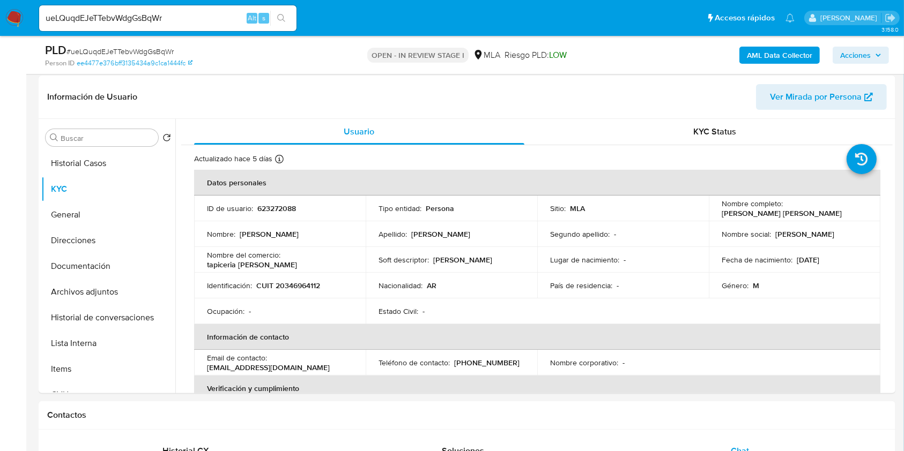
click at [292, 286] on p "CUIT 20346964112" at bounding box center [288, 286] width 64 height 10
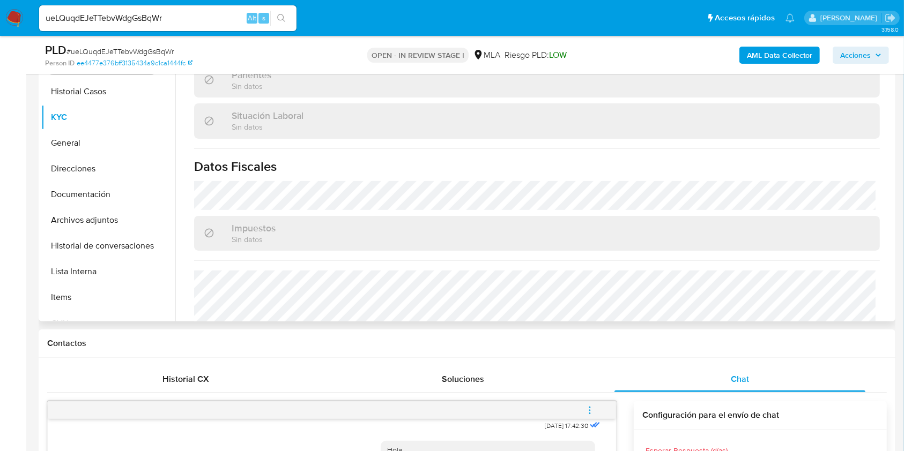
scroll to position [574, 0]
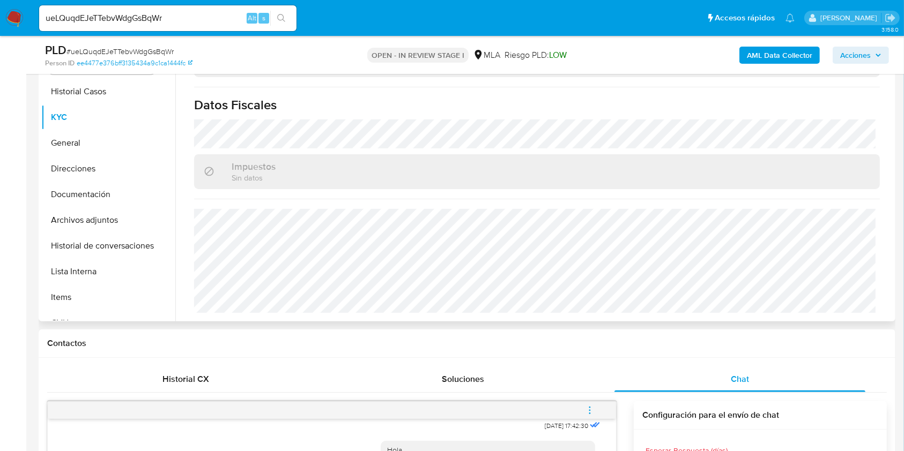
drag, startPoint x: 69, startPoint y: 170, endPoint x: 229, endPoint y: 196, distance: 162.3
click at [69, 170] on button "Direcciones" at bounding box center [108, 169] width 134 height 26
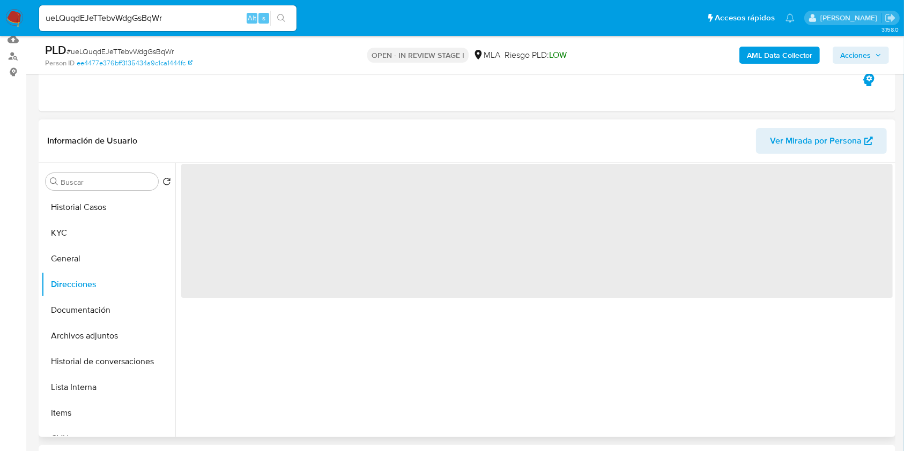
scroll to position [88, 0]
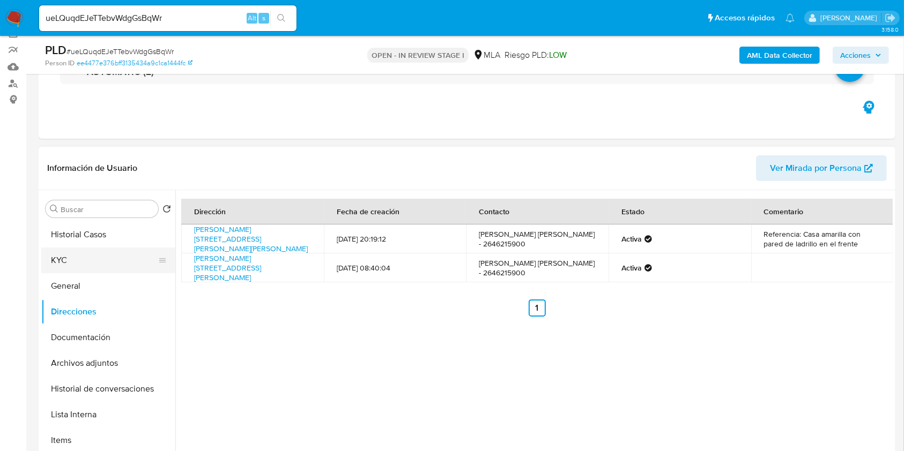
click at [65, 257] on button "KYC" at bounding box center [103, 261] width 125 height 26
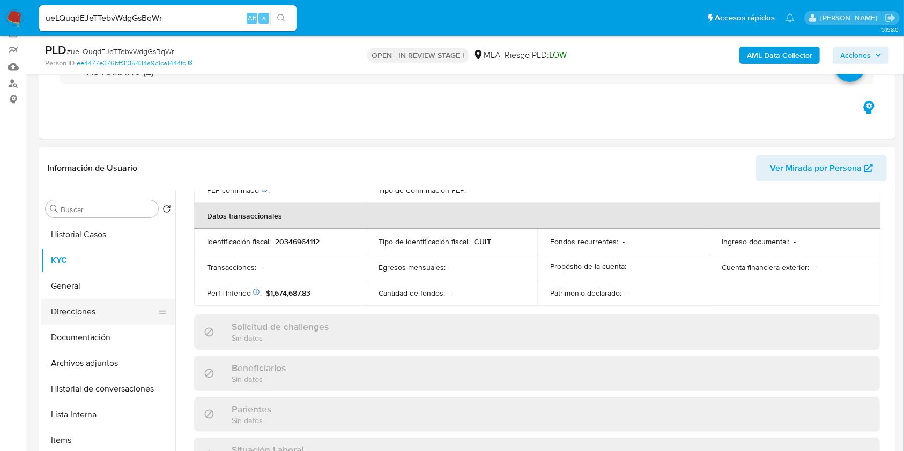
scroll to position [574, 0]
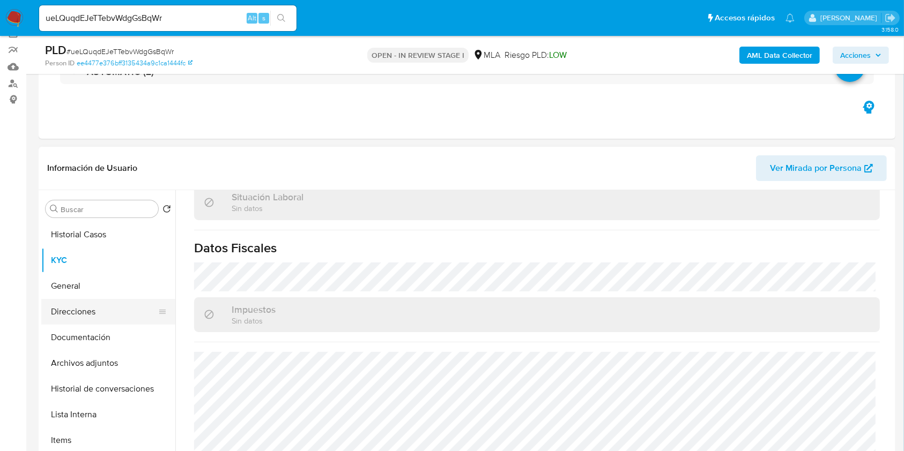
click at [81, 323] on button "Direcciones" at bounding box center [103, 312] width 125 height 26
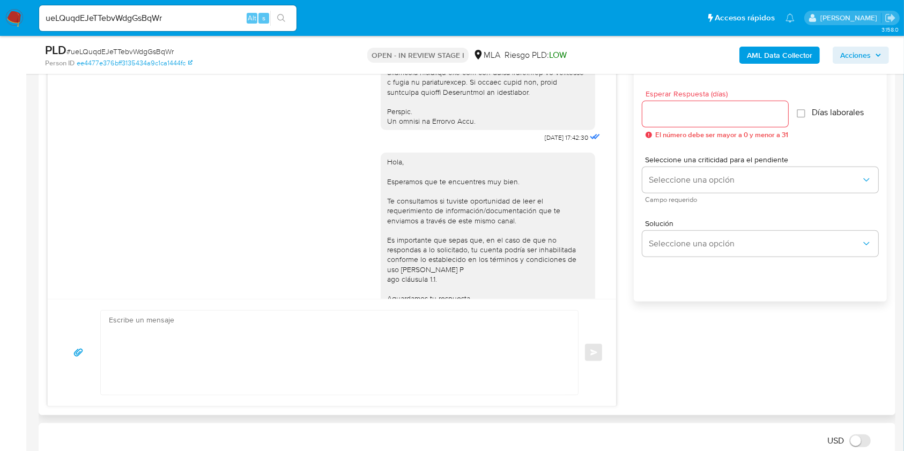
scroll to position [463, 0]
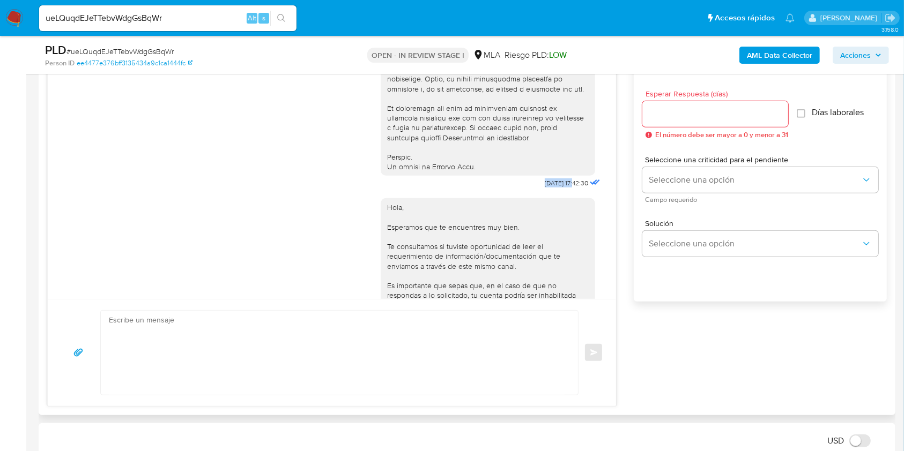
drag, startPoint x: 519, startPoint y: 204, endPoint x: 553, endPoint y: 205, distance: 33.8
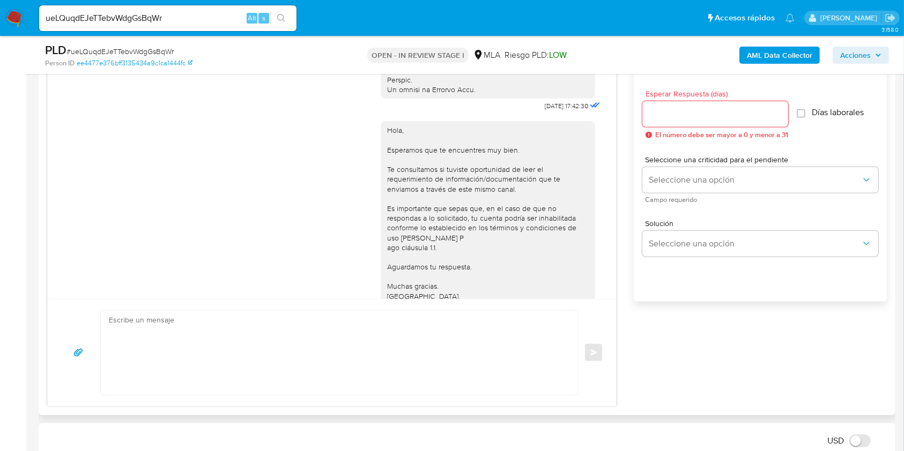
scroll to position [606, 0]
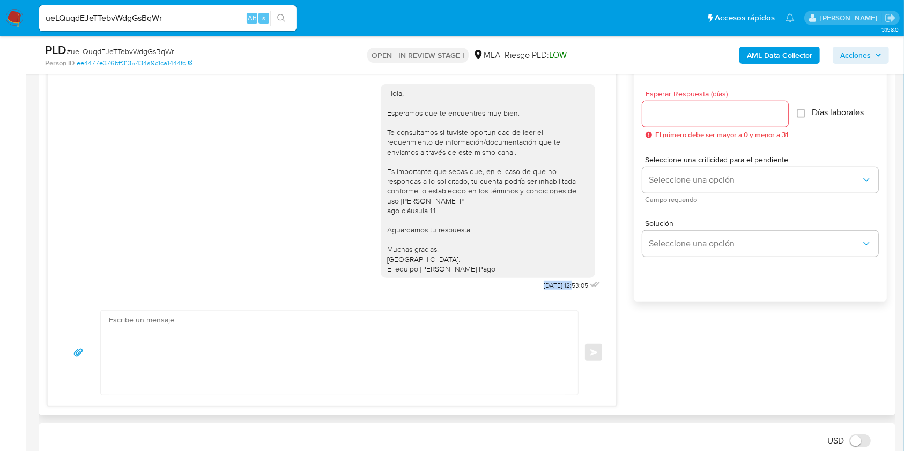
drag, startPoint x: 523, startPoint y: 285, endPoint x: 550, endPoint y: 285, distance: 27.3
click at [550, 285] on span "22/08/2025 12:53:05" at bounding box center [565, 285] width 44 height 9
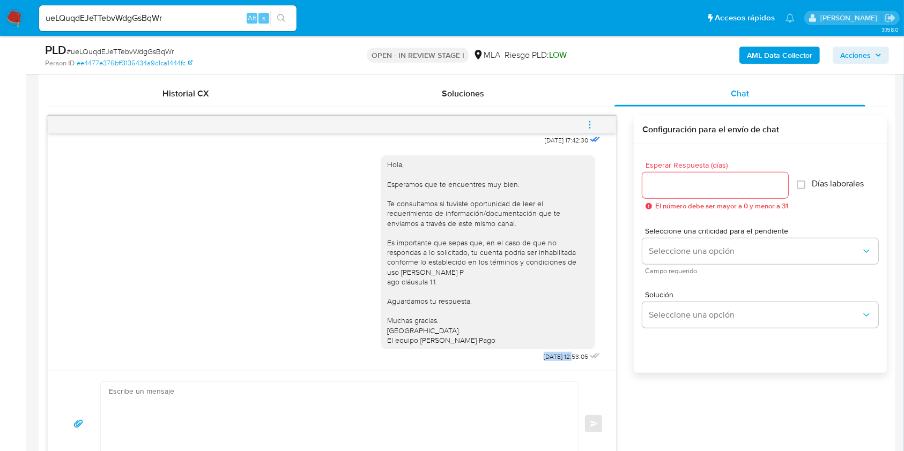
click at [589, 124] on icon "menu-action" at bounding box center [589, 124] width 1 height 1
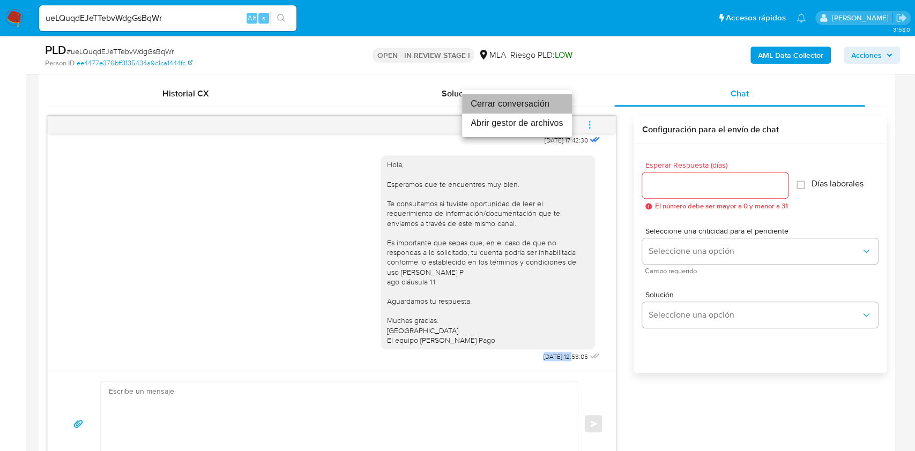
click at [493, 109] on li "Cerrar conversación" at bounding box center [517, 103] width 110 height 19
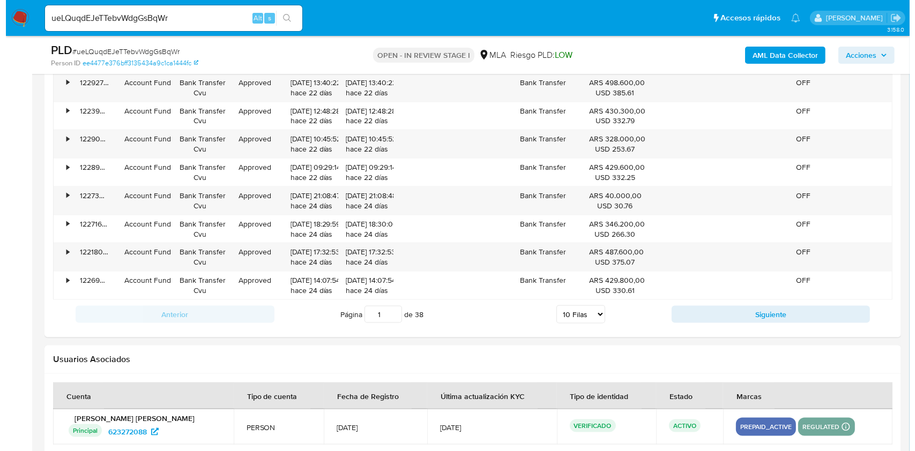
scroll to position [1895, 0]
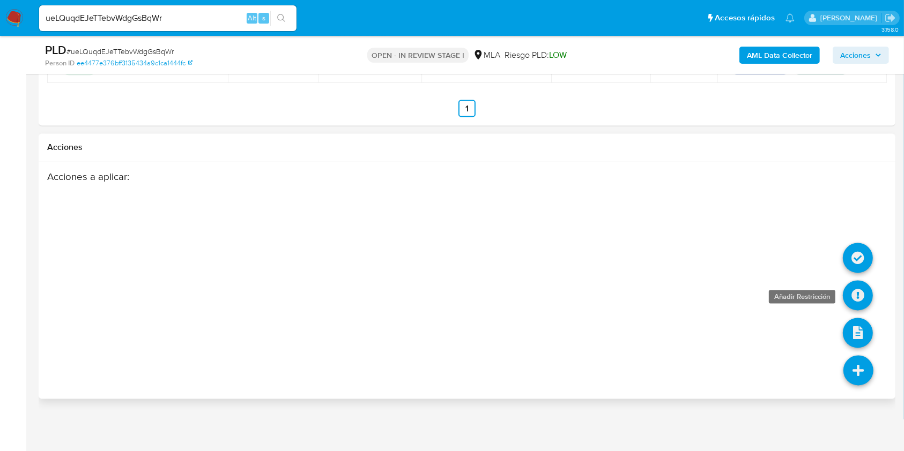
click at [854, 290] on icon at bounding box center [858, 296] width 30 height 30
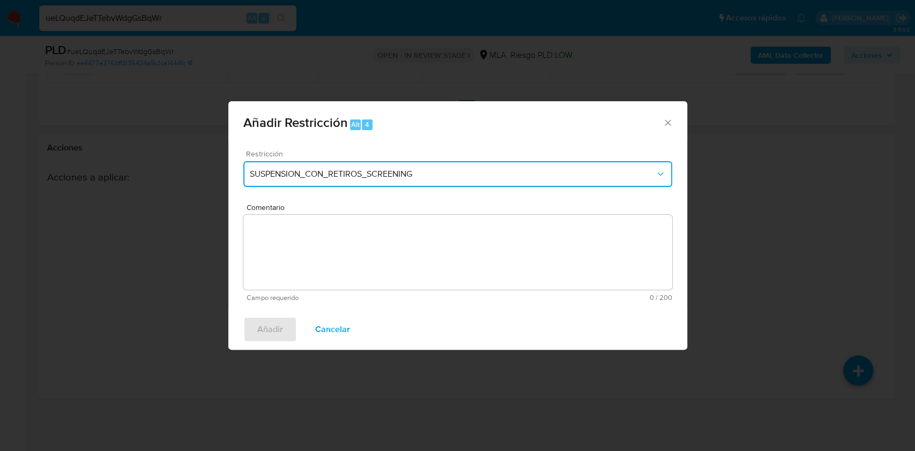
click at [252, 165] on button "SUSPENSION_CON_RETIROS_SCREENING" at bounding box center [457, 174] width 429 height 26
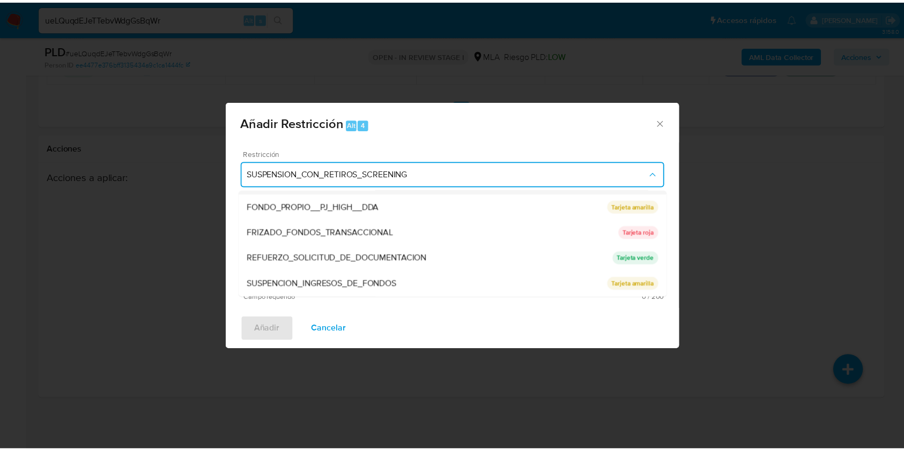
scroll to position [227, 0]
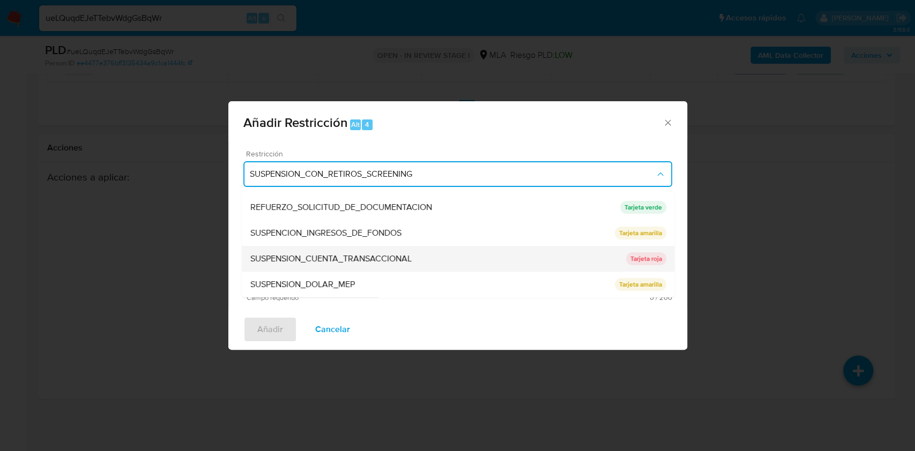
click at [339, 254] on span "SUSPENSION_CUENTA_TRANSACCIONAL" at bounding box center [330, 259] width 161 height 11
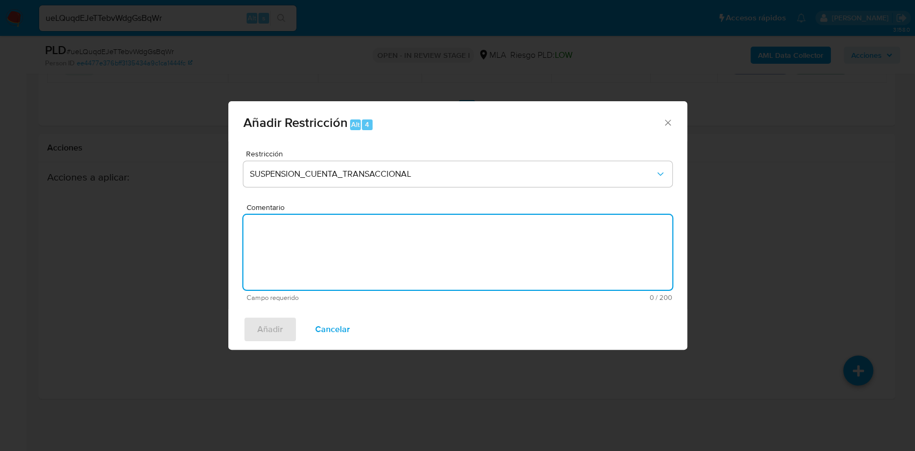
click at [369, 245] on textarea "Comentario" at bounding box center [457, 252] width 429 height 75
type textarea "AML"
click at [289, 322] on button "Añadir" at bounding box center [270, 330] width 54 height 26
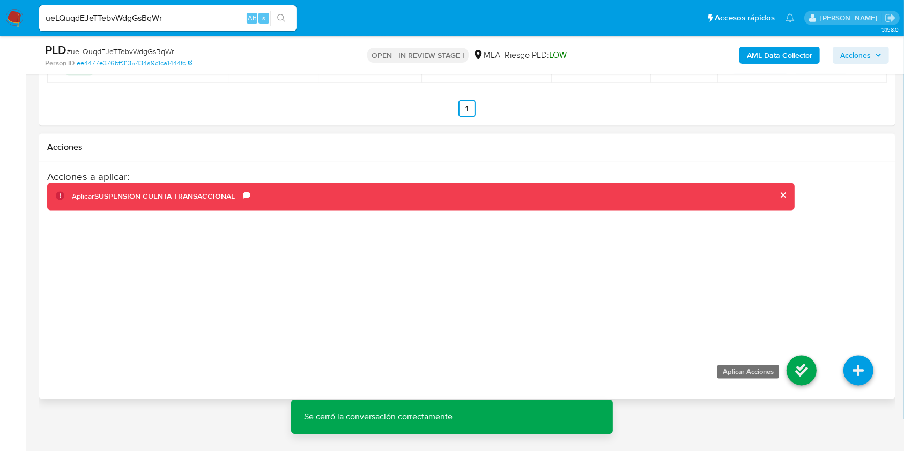
click at [796, 367] on icon at bounding box center [801, 371] width 30 height 30
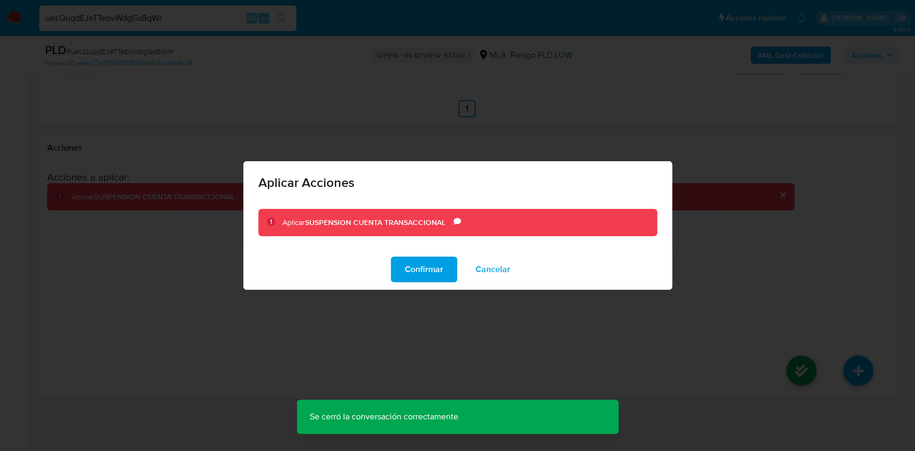
click at [425, 265] on span "Confirmar" at bounding box center [424, 270] width 39 height 24
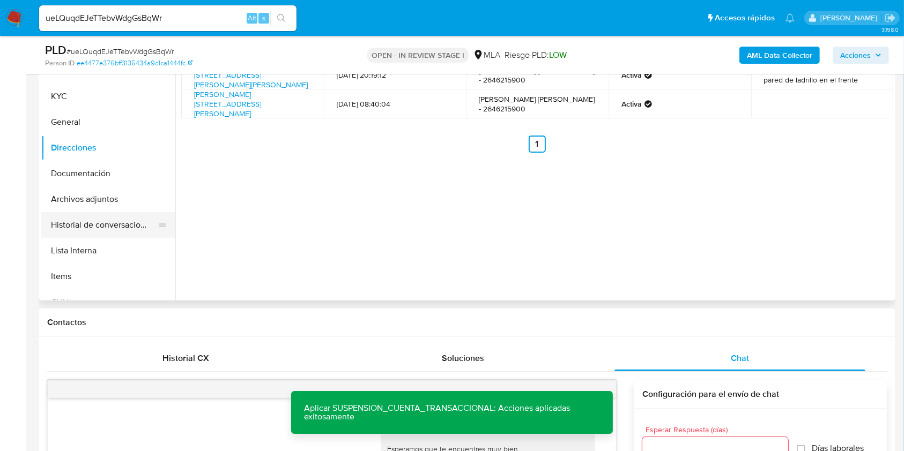
click at [98, 220] on button "Historial de conversaciones" at bounding box center [103, 225] width 125 height 26
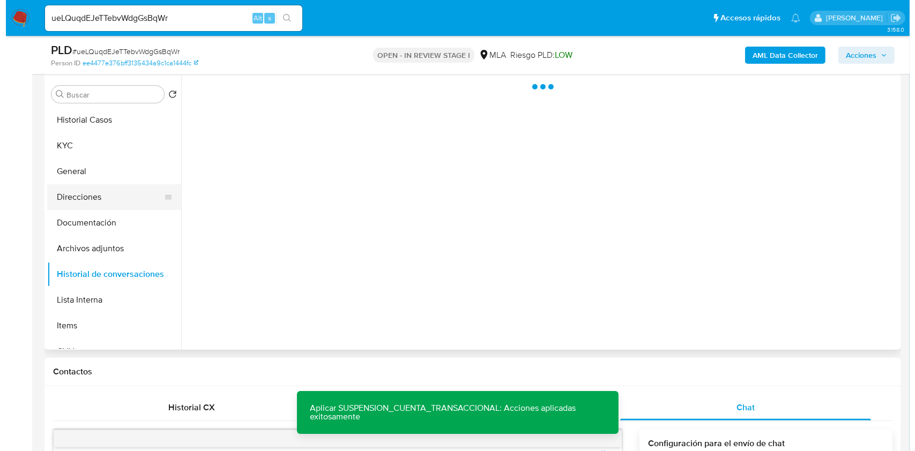
scroll to position [180, 0]
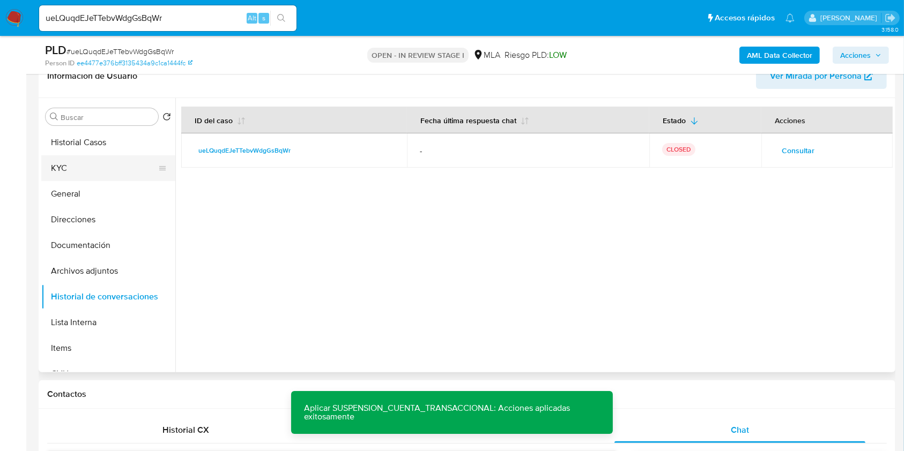
click at [63, 168] on button "KYC" at bounding box center [103, 168] width 125 height 26
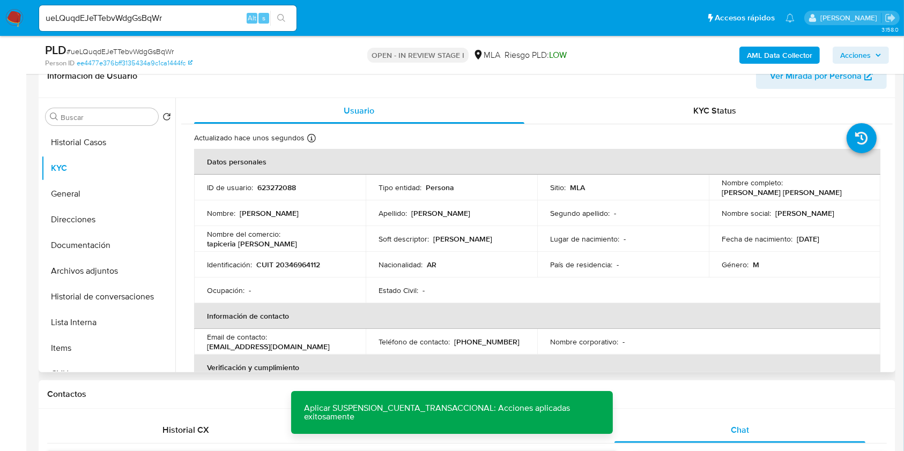
click at [274, 181] on td "ID de usuario : 623272088" at bounding box center [280, 188] width 172 height 26
click at [117, 52] on span "# ueLQuqdEJeTTebvWdgGsBqWr" at bounding box center [119, 51] width 107 height 11
click at [761, 54] on b "AML Data Collector" at bounding box center [779, 55] width 65 height 17
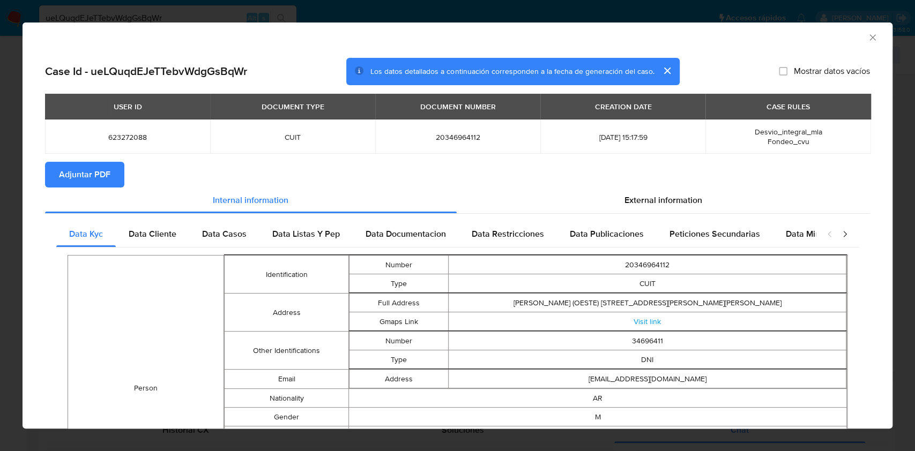
click at [867, 37] on icon "Cerrar ventana" at bounding box center [872, 37] width 11 height 11
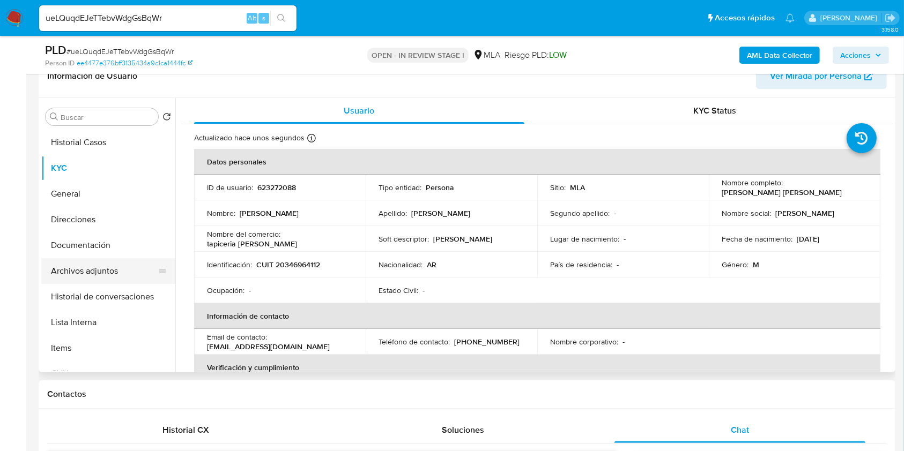
click at [95, 265] on button "Archivos adjuntos" at bounding box center [103, 271] width 125 height 26
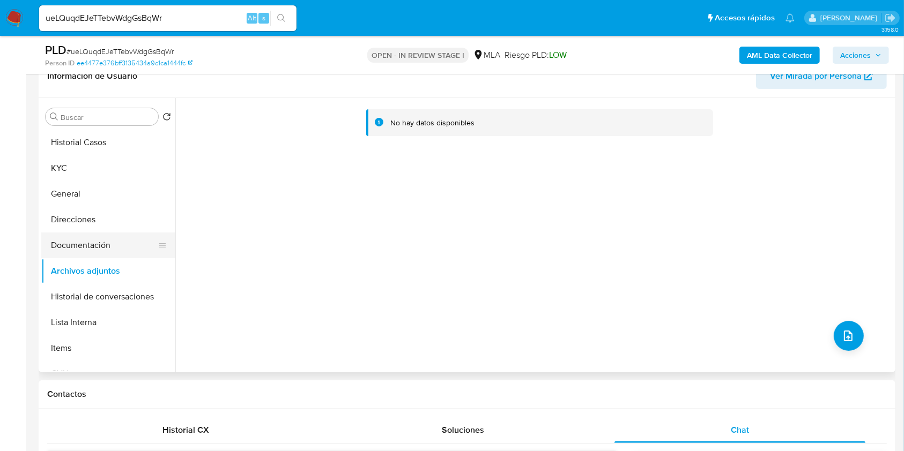
click at [92, 243] on button "Documentación" at bounding box center [103, 246] width 125 height 26
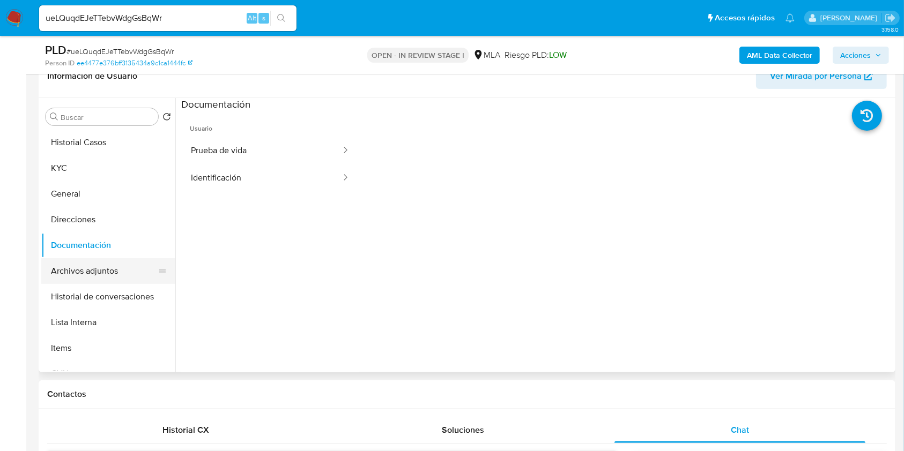
click at [107, 258] on button "Archivos adjuntos" at bounding box center [103, 271] width 125 height 26
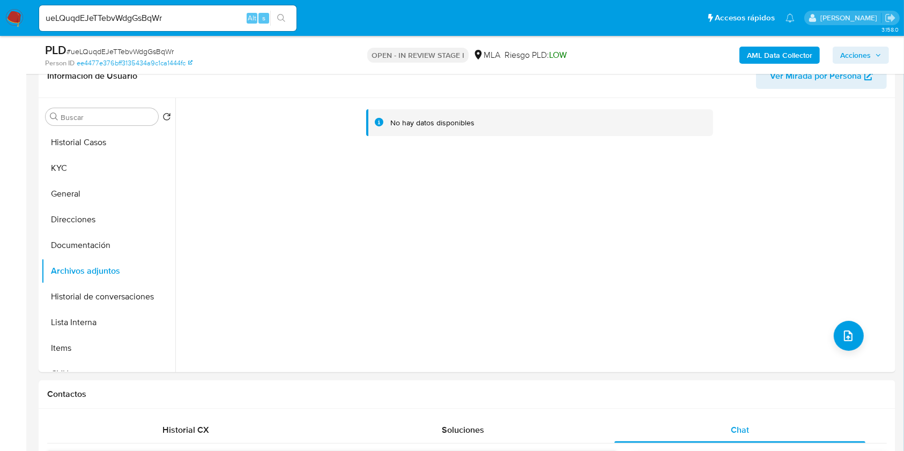
click at [754, 48] on b "AML Data Collector" at bounding box center [779, 55] width 65 height 17
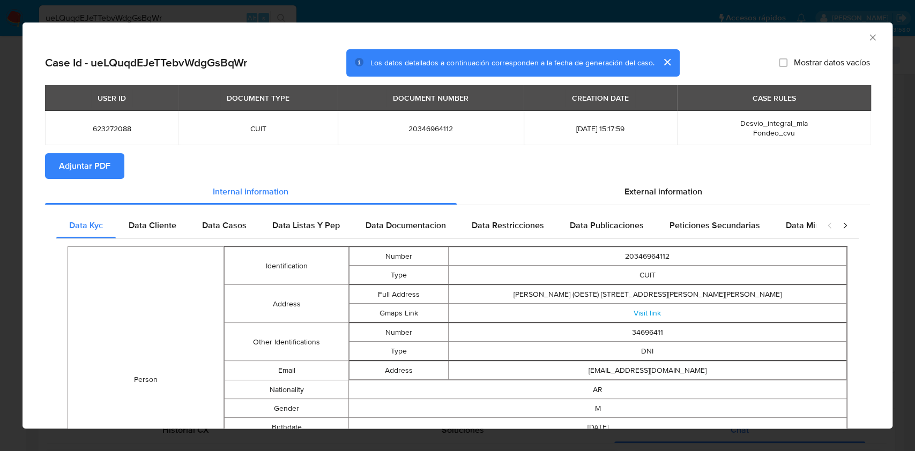
click at [106, 157] on span "Adjuntar PDF" at bounding box center [84, 166] width 51 height 24
click at [867, 35] on icon "Cerrar ventana" at bounding box center [872, 37] width 11 height 11
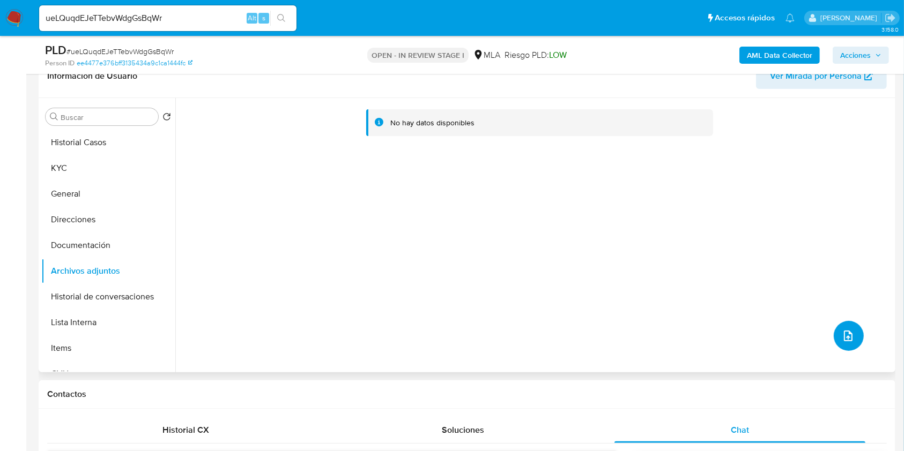
click at [848, 345] on button "upload-file" at bounding box center [848, 336] width 30 height 30
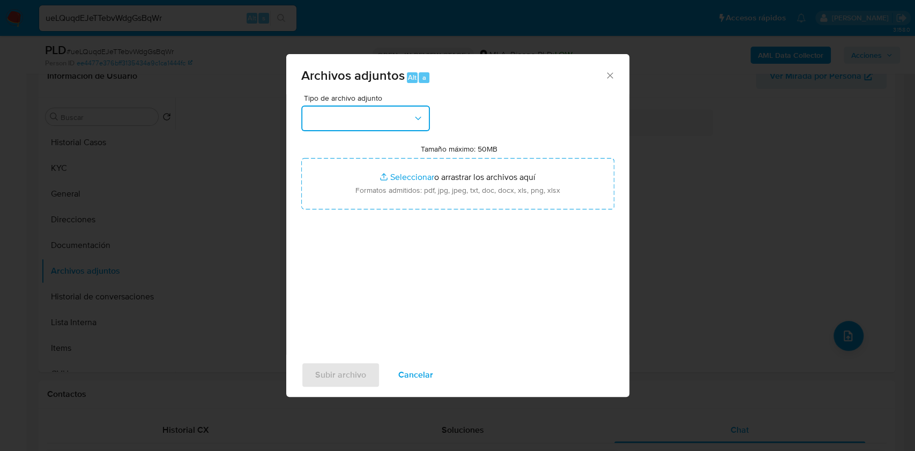
click at [373, 129] on button "button" at bounding box center [365, 119] width 129 height 26
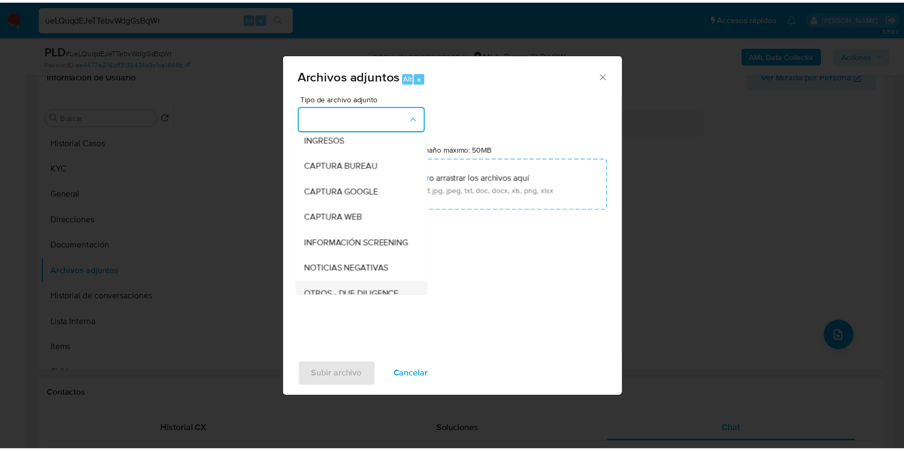
scroll to position [143, 0]
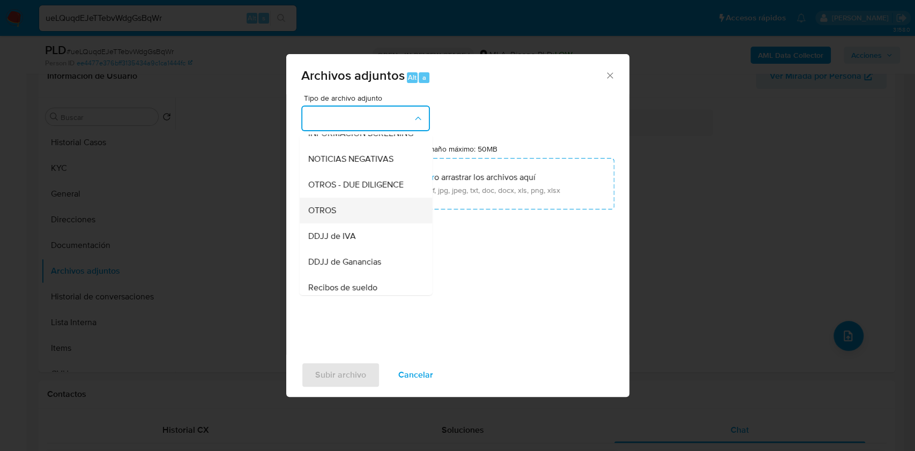
click at [346, 214] on div "OTROS" at bounding box center [362, 211] width 109 height 26
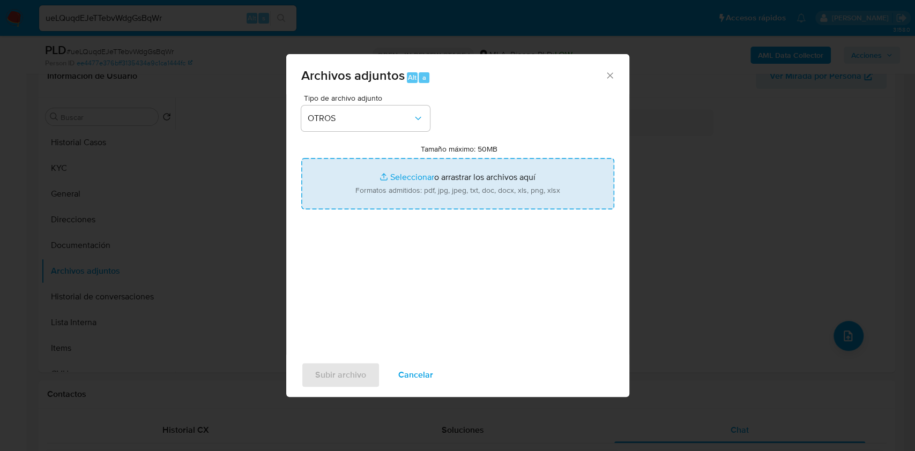
click at [459, 174] on input "Tamaño máximo: 50MB Seleccionar archivos" at bounding box center [457, 183] width 313 height 51
type input "C:\fakepath\Movimientos - 623272088 - ueLQuqdEJeTTebvWdgGsBqWr.xlsx"
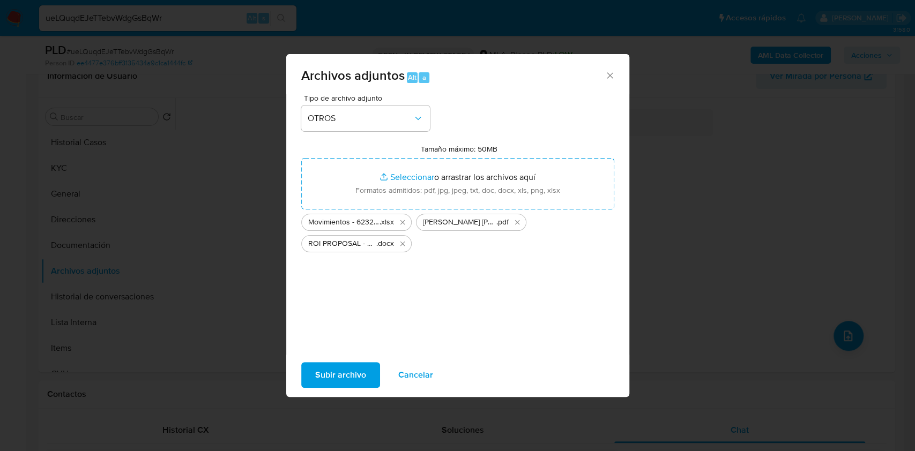
click at [340, 378] on span "Subir archivo" at bounding box center [340, 375] width 51 height 24
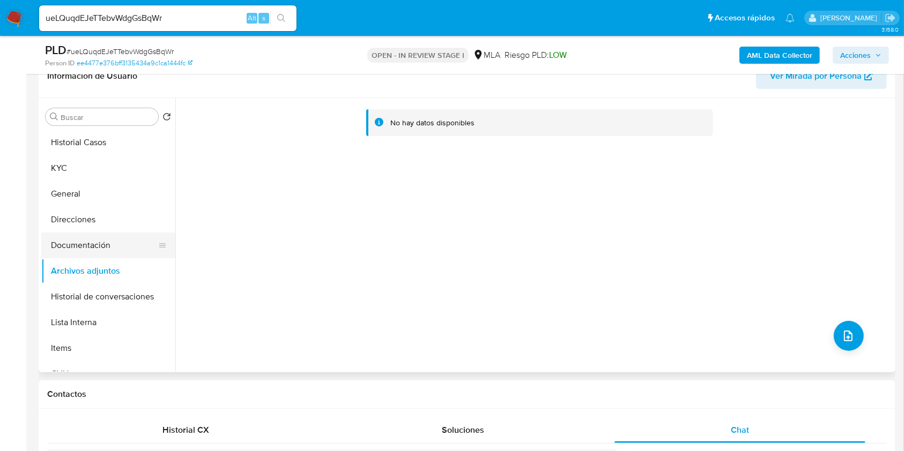
click at [106, 242] on button "Documentación" at bounding box center [103, 246] width 125 height 26
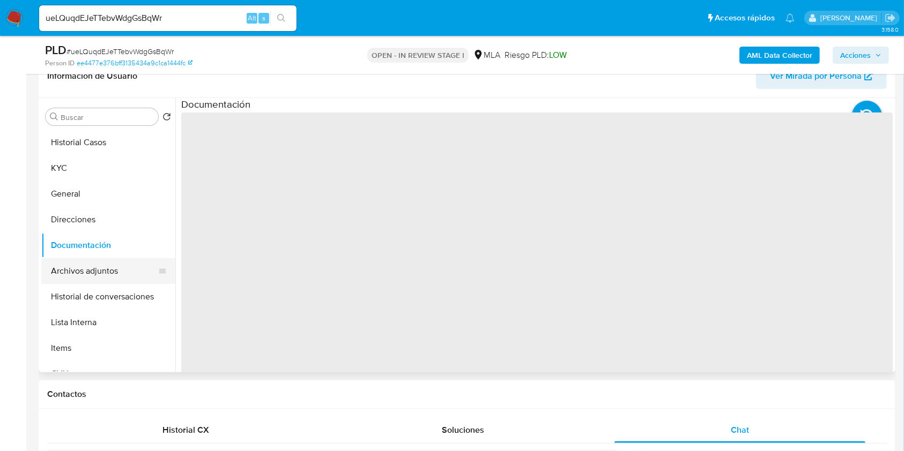
click at [100, 279] on button "Archivos adjuntos" at bounding box center [103, 271] width 125 height 26
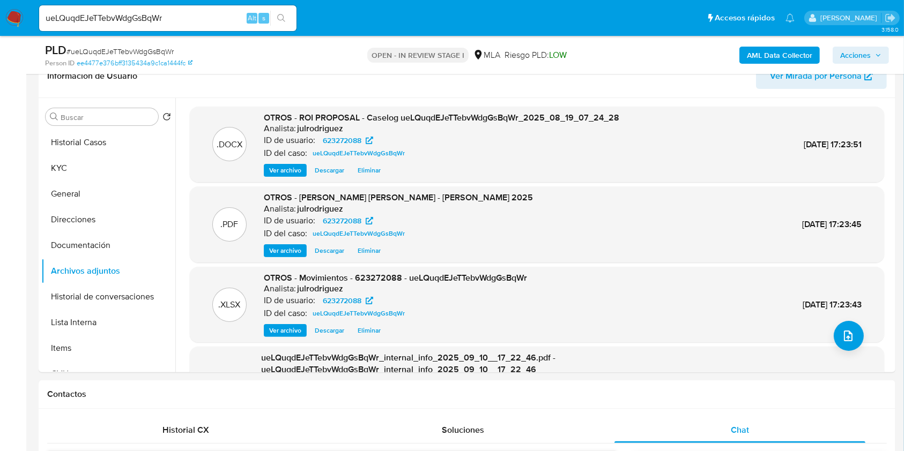
click at [864, 52] on span "Acciones" at bounding box center [855, 55] width 31 height 17
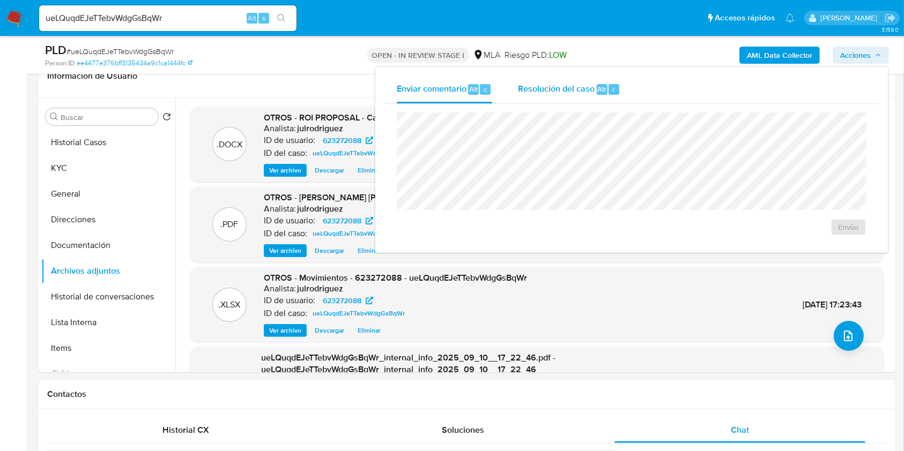
click at [612, 93] on span "r" at bounding box center [613, 89] width 3 height 10
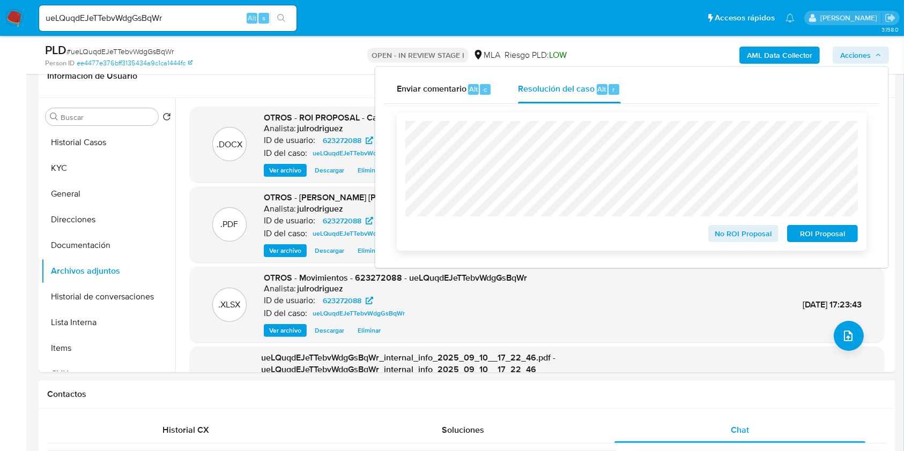
click at [828, 232] on span "ROI Proposal" at bounding box center [822, 233] width 56 height 15
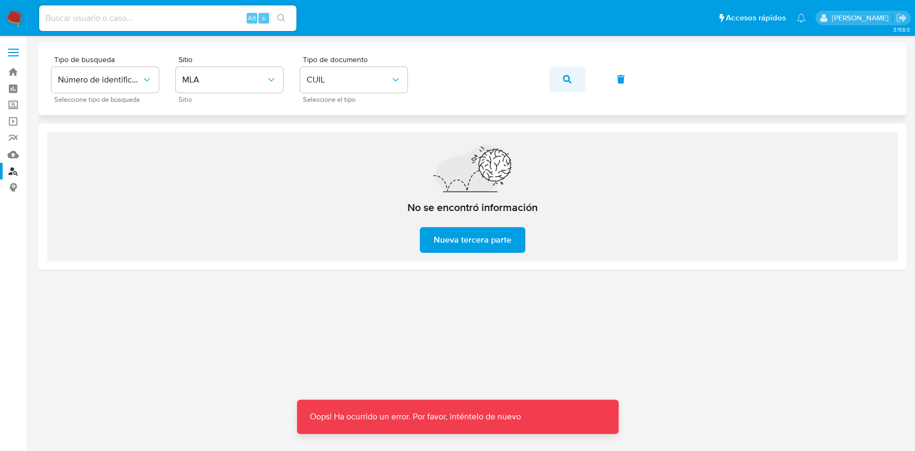
click at [577, 72] on button "button" at bounding box center [567, 79] width 36 height 26
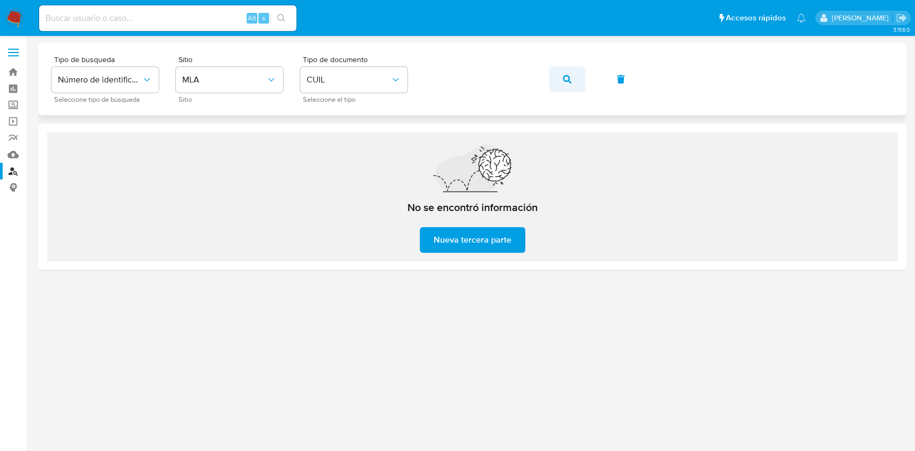
click at [579, 79] on button "button" at bounding box center [567, 79] width 36 height 26
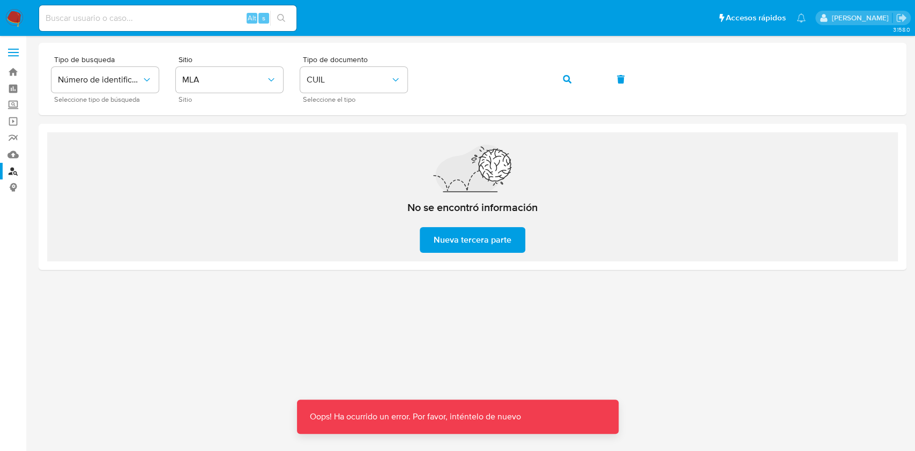
click at [443, 252] on span "Nueva tercera parte" at bounding box center [473, 240] width 78 height 24
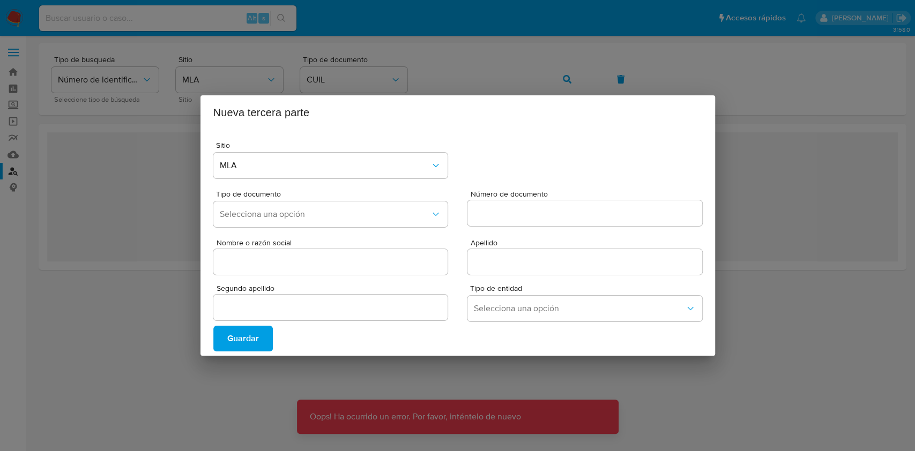
click at [448, 239] on span "Nombre o razón social" at bounding box center [334, 243] width 235 height 8
click at [448, 255] on input "Nombre o razón social" at bounding box center [330, 262] width 235 height 14
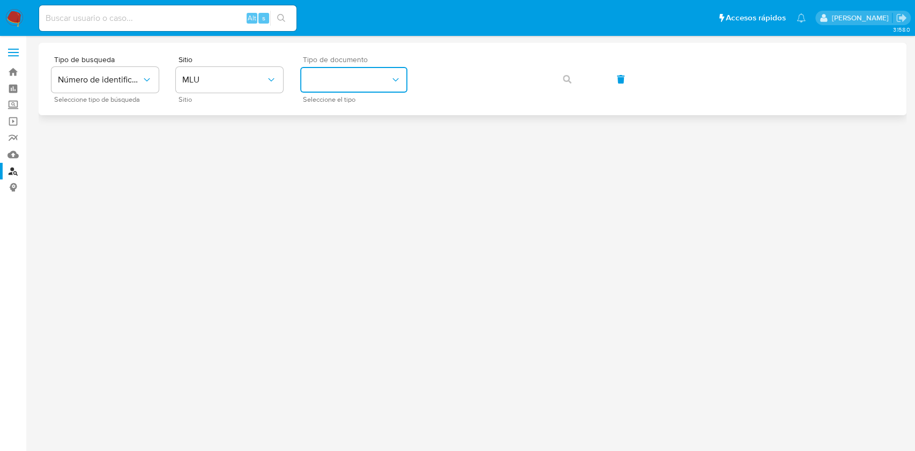
click at [382, 81] on button "identificationType" at bounding box center [353, 80] width 107 height 26
click at [249, 86] on button "MLU" at bounding box center [229, 80] width 107 height 26
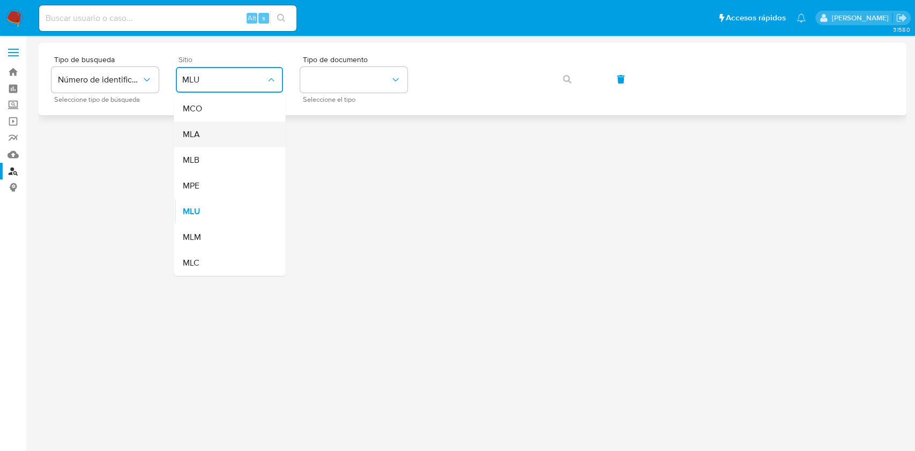
click at [214, 124] on div "MLA" at bounding box center [226, 135] width 88 height 26
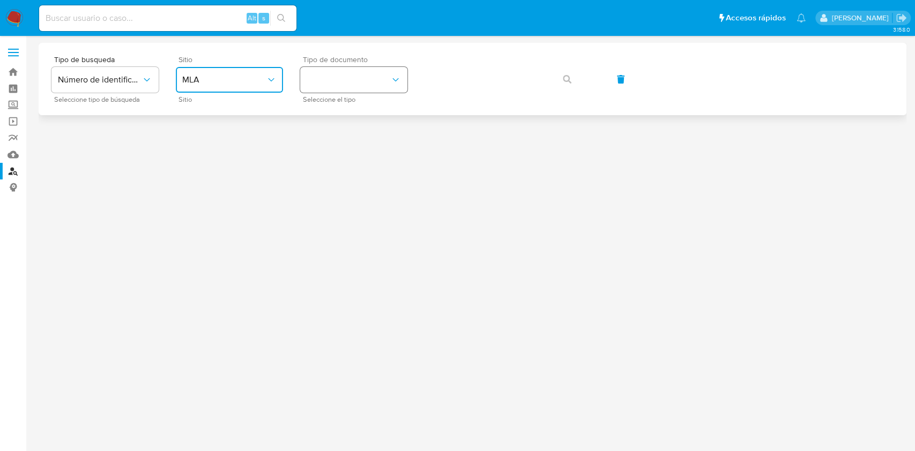
click at [365, 68] on button "identificationType" at bounding box center [353, 80] width 107 height 26
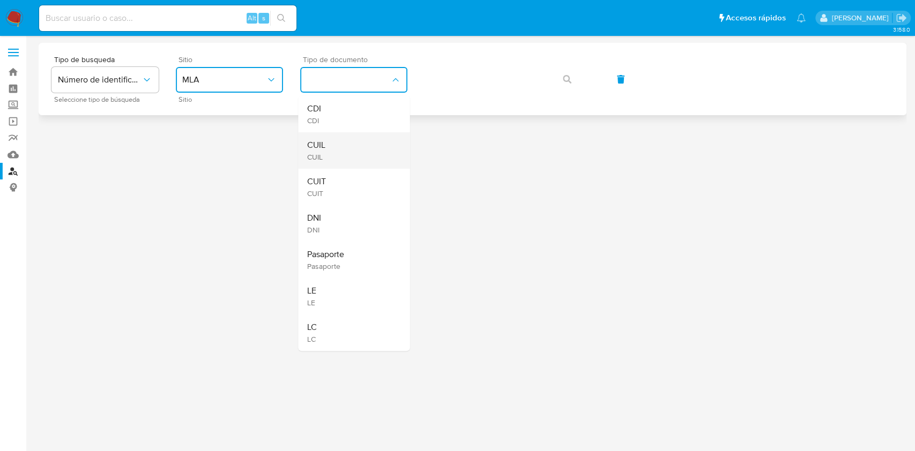
click at [326, 141] on div "CUIL CUIL" at bounding box center [351, 150] width 88 height 36
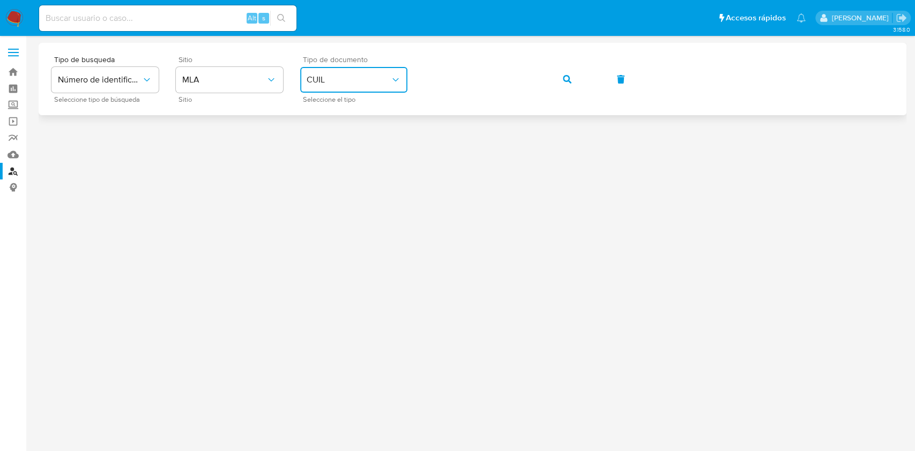
click at [562, 81] on button "button" at bounding box center [567, 79] width 36 height 26
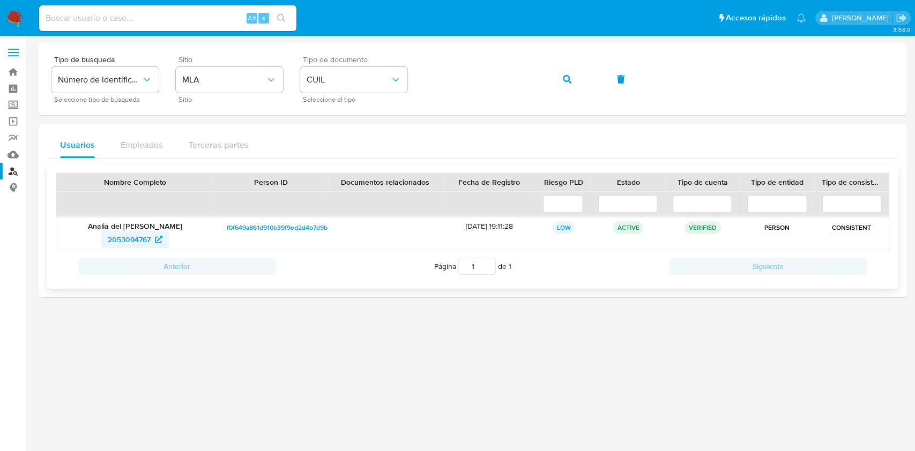
click at [138, 234] on span "2053094767" at bounding box center [129, 239] width 43 height 17
click at [569, 77] on icon "button" at bounding box center [567, 79] width 9 height 9
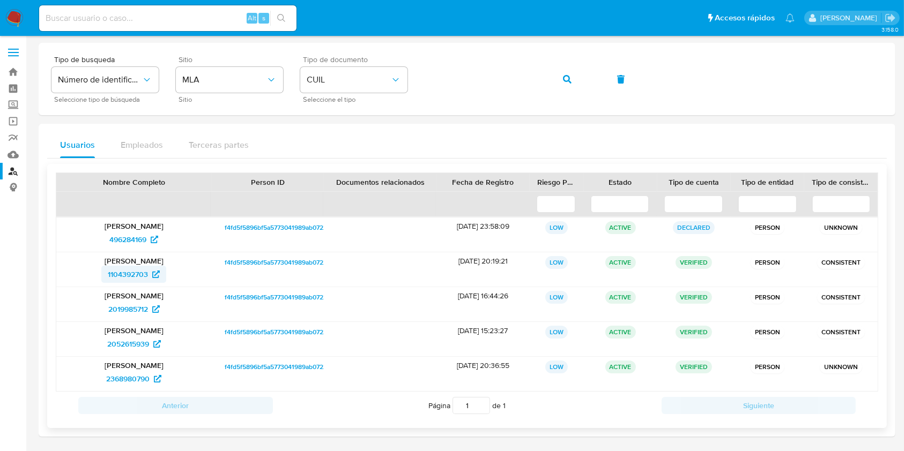
click at [139, 271] on span "1104392703" at bounding box center [128, 274] width 40 height 17
click at [568, 78] on icon "button" at bounding box center [567, 79] width 9 height 9
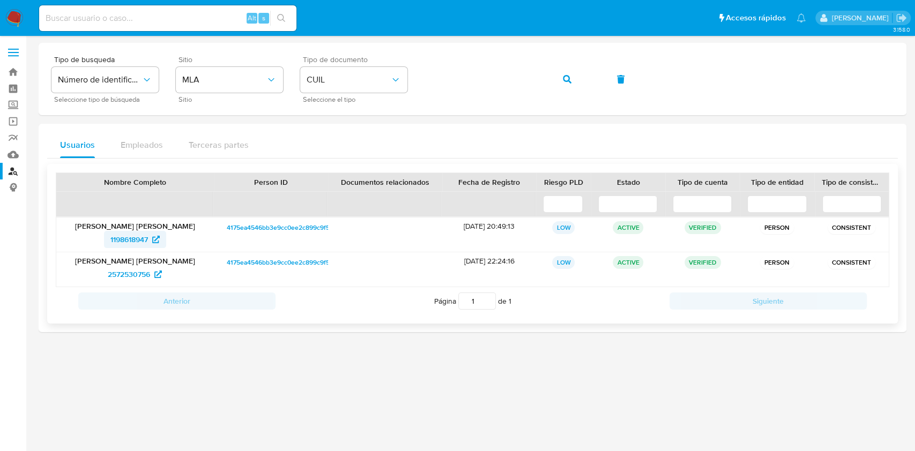
click at [133, 236] on span "1198618947" at bounding box center [129, 239] width 38 height 17
click at [564, 82] on icon "button" at bounding box center [567, 79] width 9 height 9
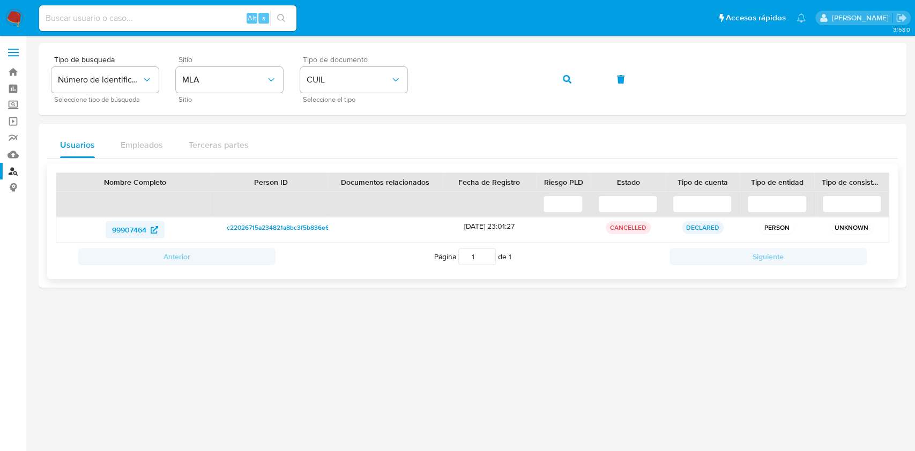
click at [129, 227] on span "99907464" at bounding box center [129, 229] width 34 height 17
click at [538, 79] on div "Tipo de busqueda Número de identificación Seleccione tipo de búsqueda Sitio MLA…" at bounding box center [472, 79] width 842 height 47
click at [568, 78] on icon "button" at bounding box center [567, 79] width 9 height 9
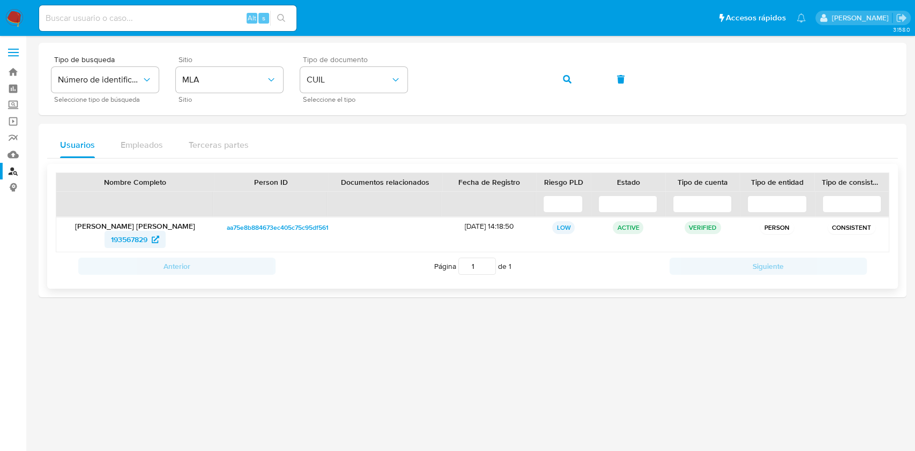
click at [132, 240] on span "193567829" at bounding box center [129, 239] width 36 height 17
click at [577, 77] on button "button" at bounding box center [567, 79] width 36 height 26
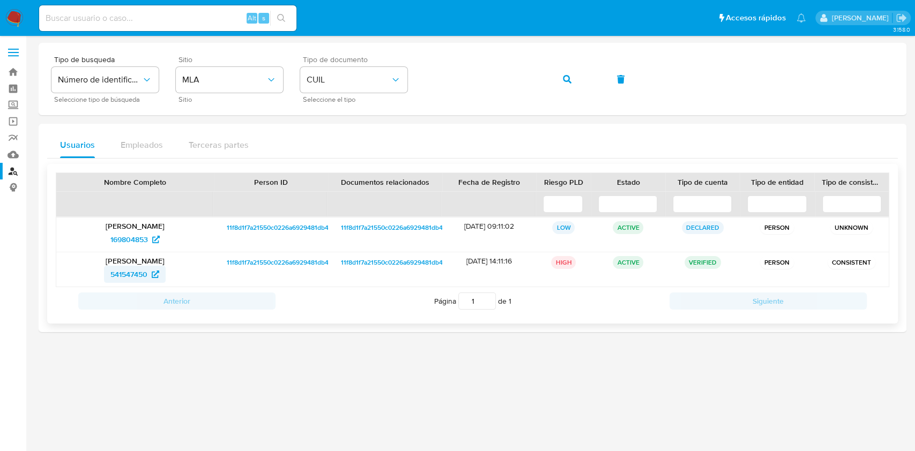
click at [129, 272] on span "541547450" at bounding box center [128, 274] width 37 height 17
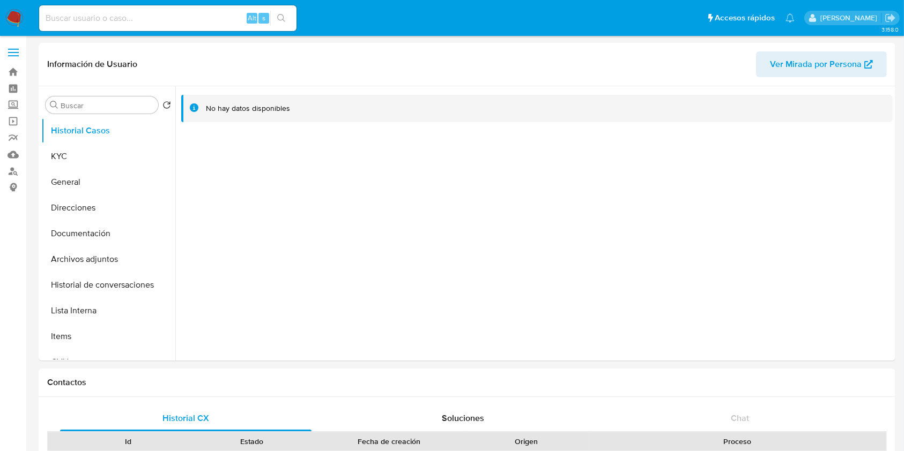
select select "10"
click at [118, 154] on button "KYC" at bounding box center [103, 157] width 125 height 26
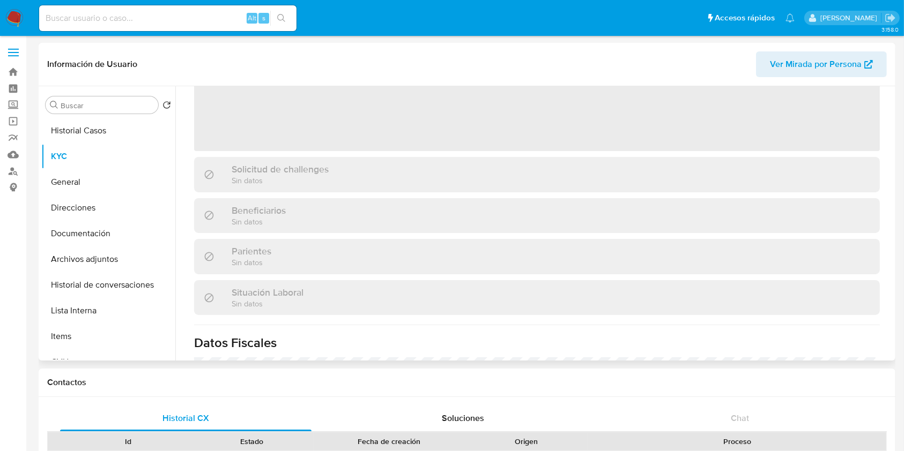
scroll to position [286, 0]
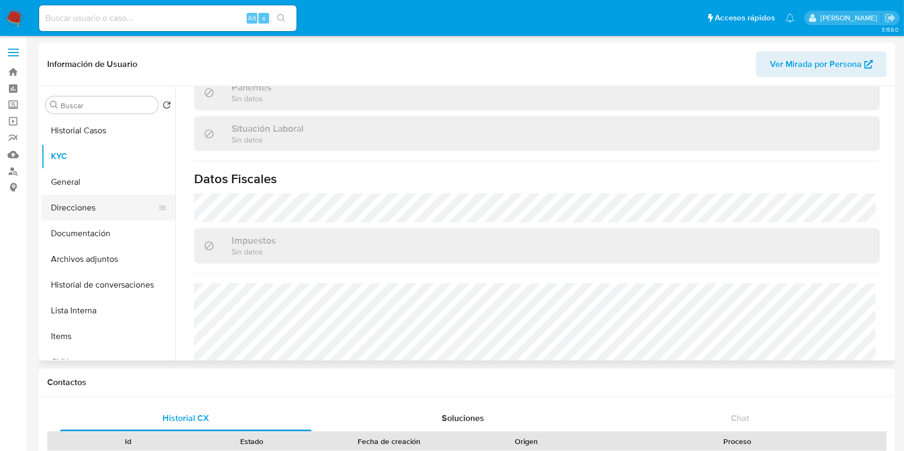
click at [106, 218] on button "Direcciones" at bounding box center [103, 208] width 125 height 26
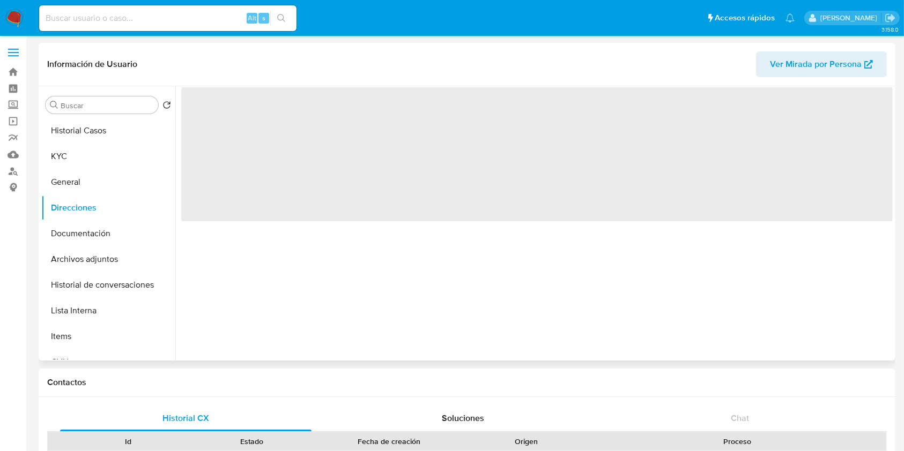
scroll to position [0, 0]
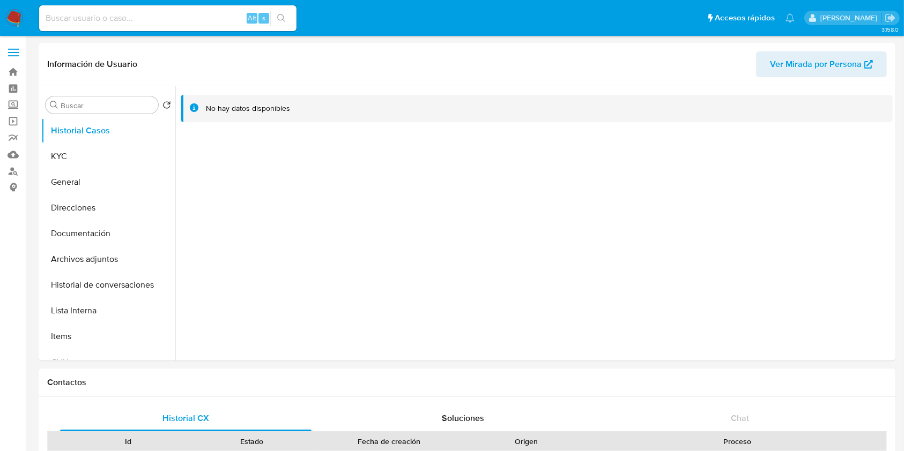
select select "10"
click at [84, 157] on button "KYC" at bounding box center [103, 157] width 125 height 26
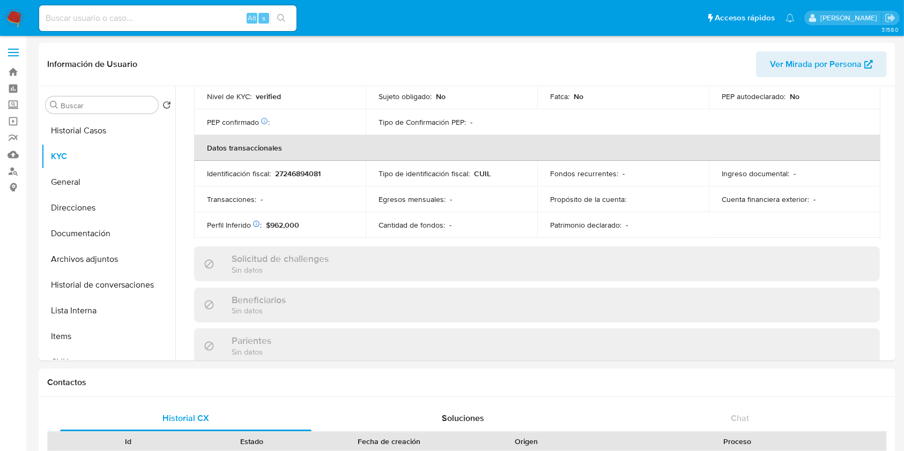
scroll to position [539, 0]
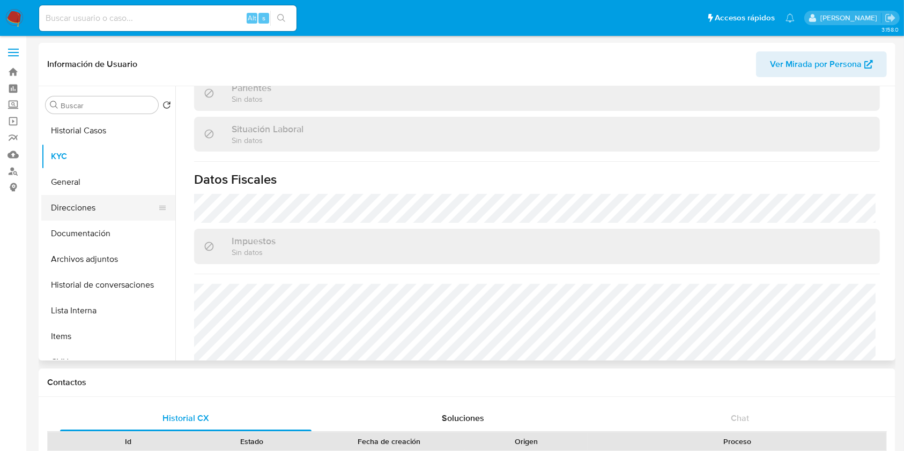
click at [103, 212] on button "Direcciones" at bounding box center [103, 208] width 125 height 26
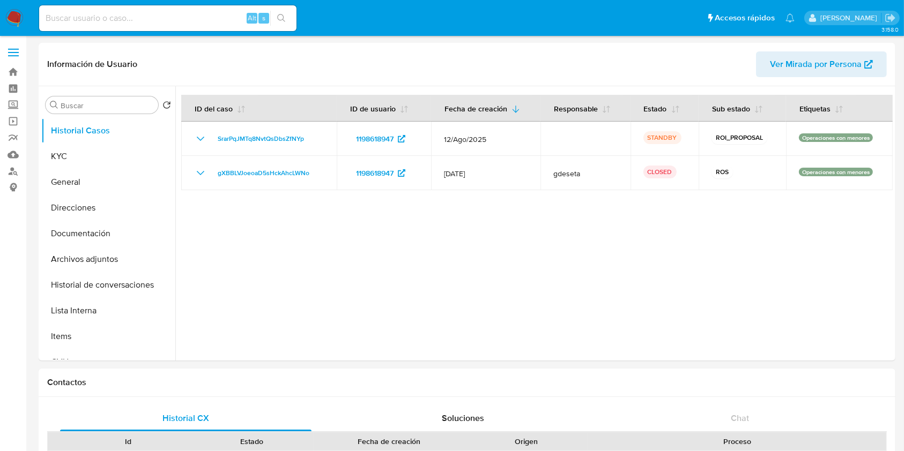
select select "10"
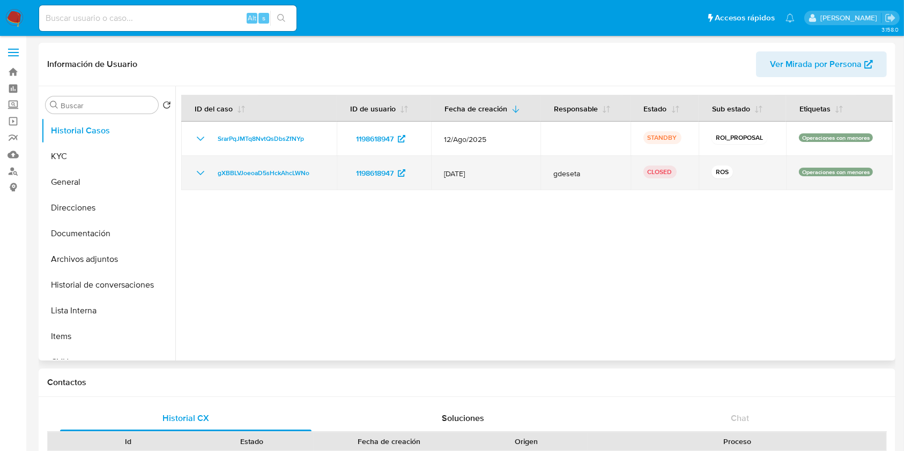
click at [205, 168] on icon "Mostrar/Ocultar" at bounding box center [200, 173] width 13 height 13
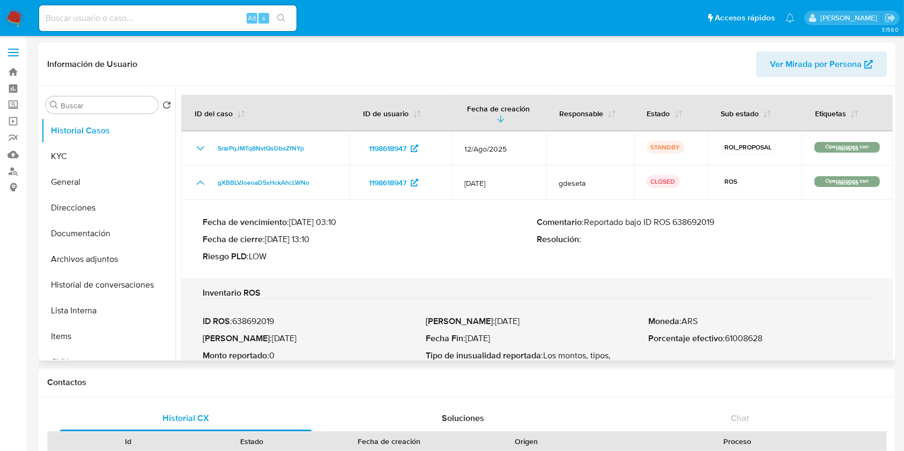
click at [688, 221] on p "Comentario : Reportado bajo ID ROS 638692019" at bounding box center [704, 222] width 334 height 11
click at [77, 150] on button "KYC" at bounding box center [103, 157] width 125 height 26
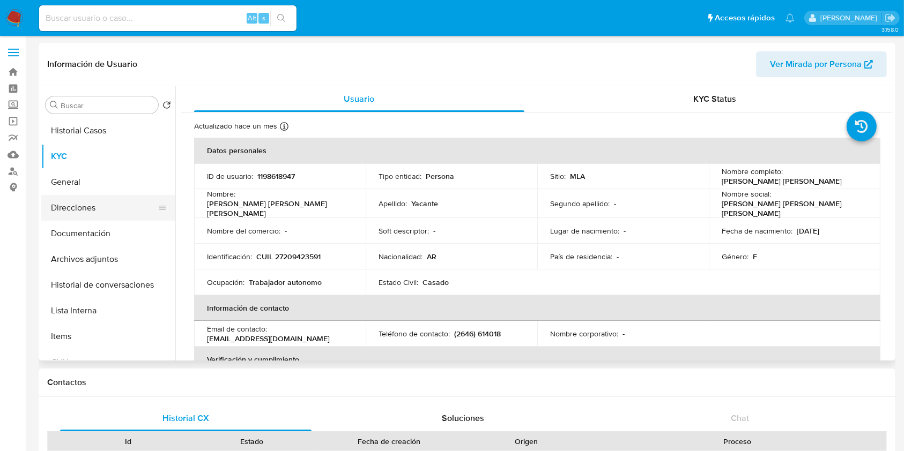
click at [135, 204] on button "Direcciones" at bounding box center [103, 208] width 125 height 26
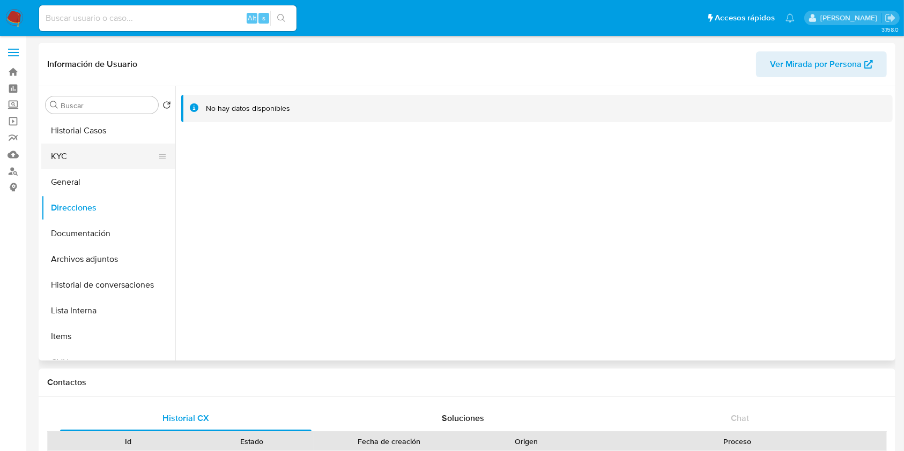
click at [102, 155] on button "KYC" at bounding box center [103, 157] width 125 height 26
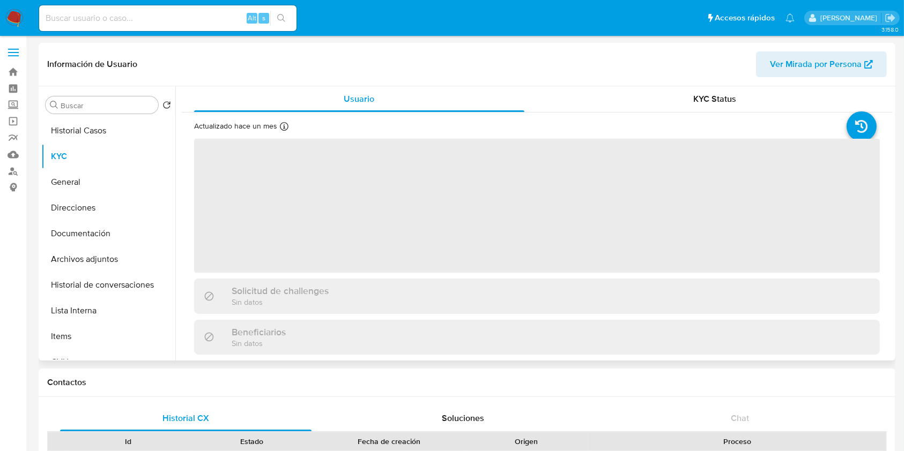
scroll to position [321, 0]
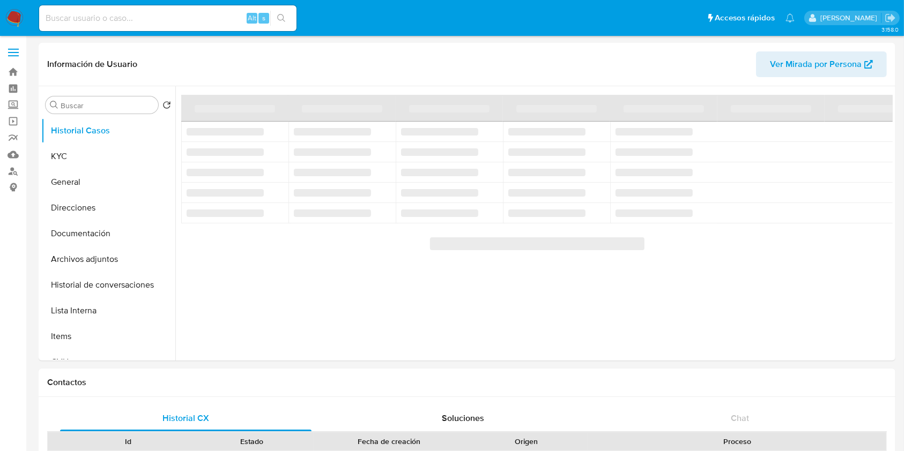
select select "10"
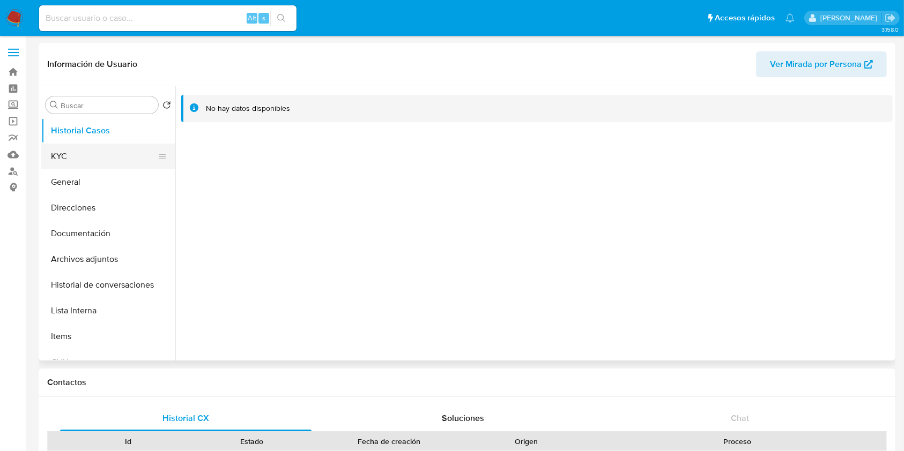
click at [83, 160] on button "KYC" at bounding box center [103, 157] width 125 height 26
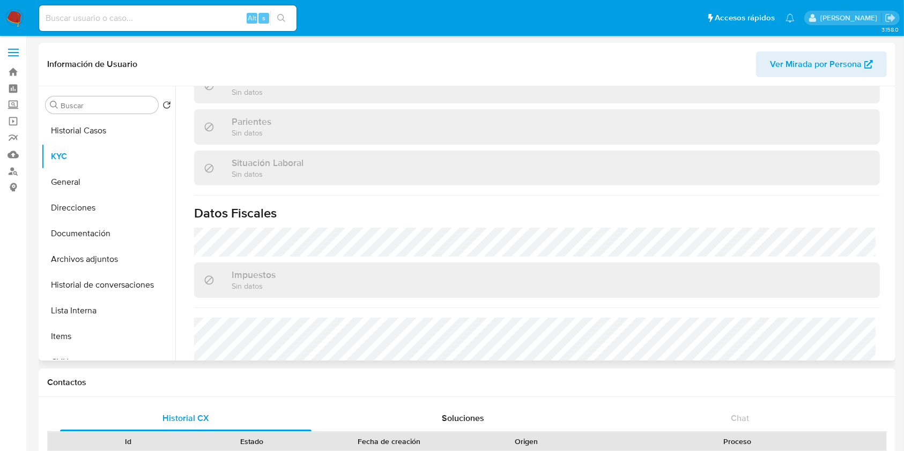
scroll to position [274, 0]
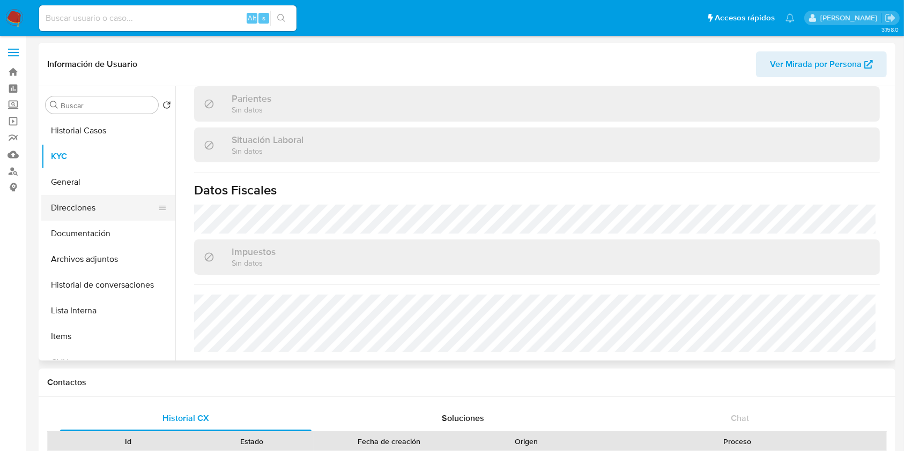
click at [69, 201] on button "Direcciones" at bounding box center [103, 208] width 125 height 26
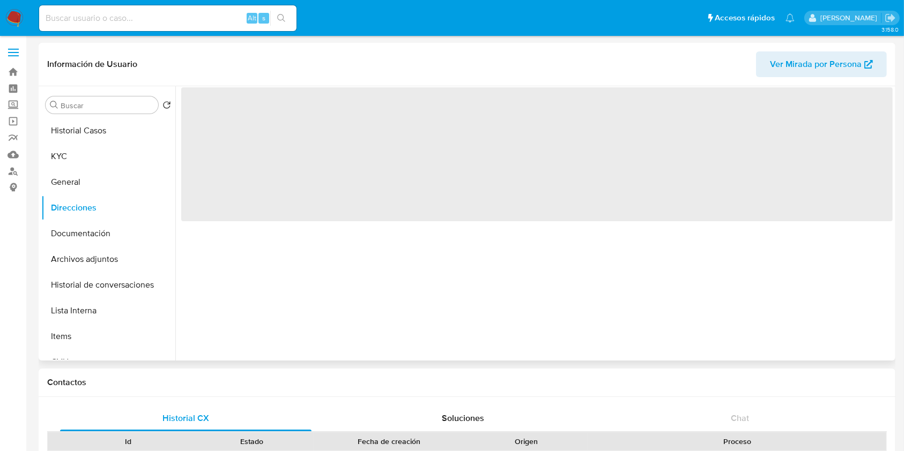
scroll to position [0, 0]
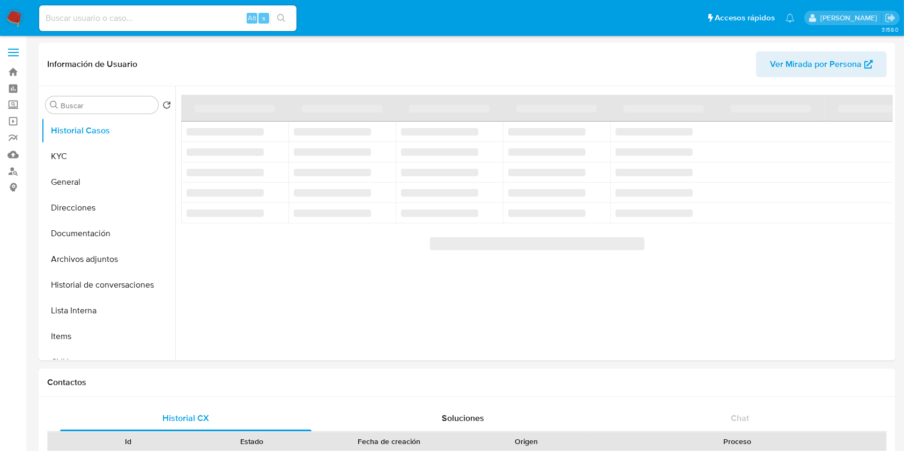
select select "10"
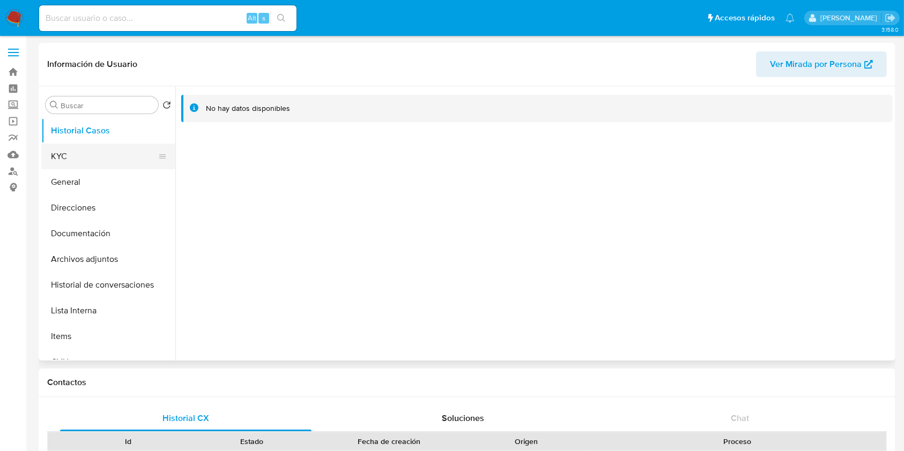
click at [96, 153] on button "KYC" at bounding box center [103, 157] width 125 height 26
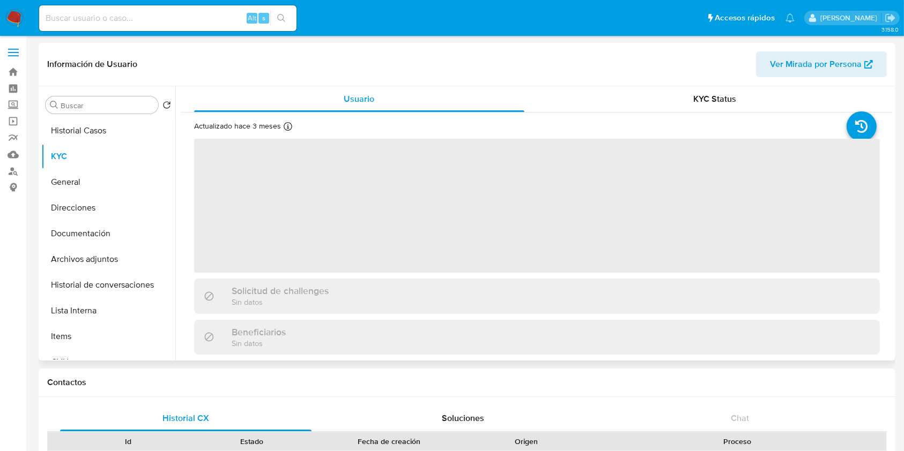
scroll to position [286, 0]
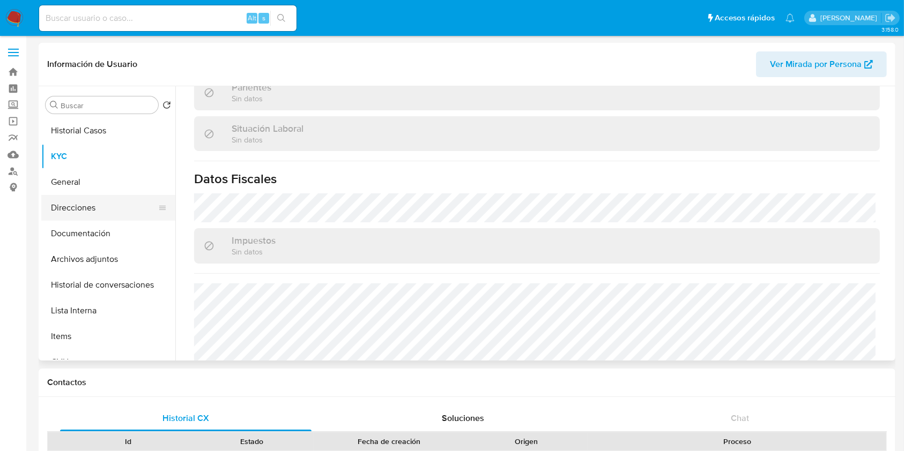
click at [114, 203] on button "Direcciones" at bounding box center [103, 208] width 125 height 26
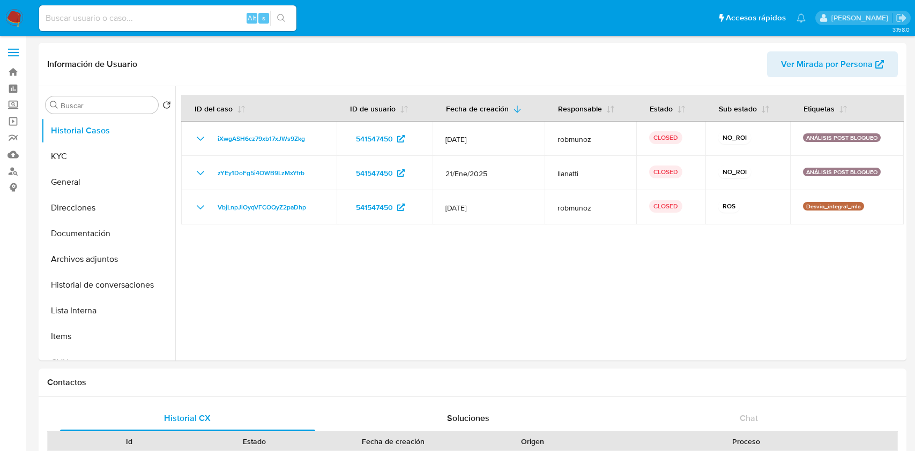
select select "10"
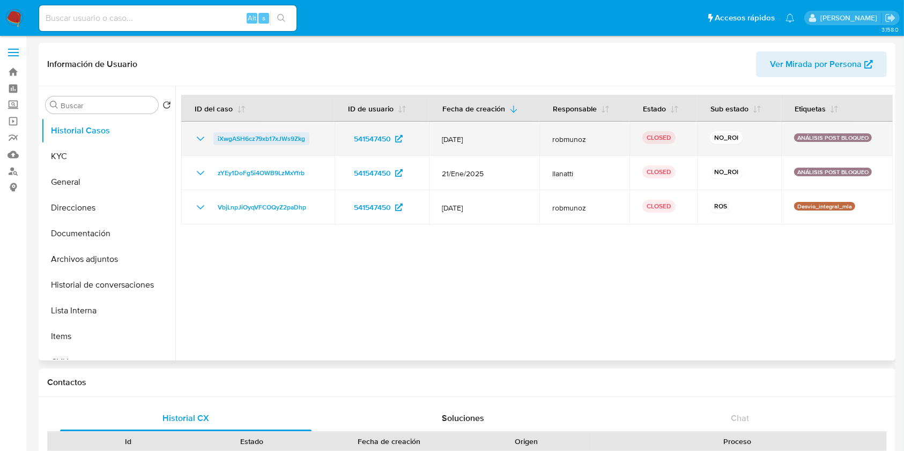
click at [264, 139] on span "iXwgASH6cz79xb17xJWs9Zkg" at bounding box center [261, 138] width 87 height 13
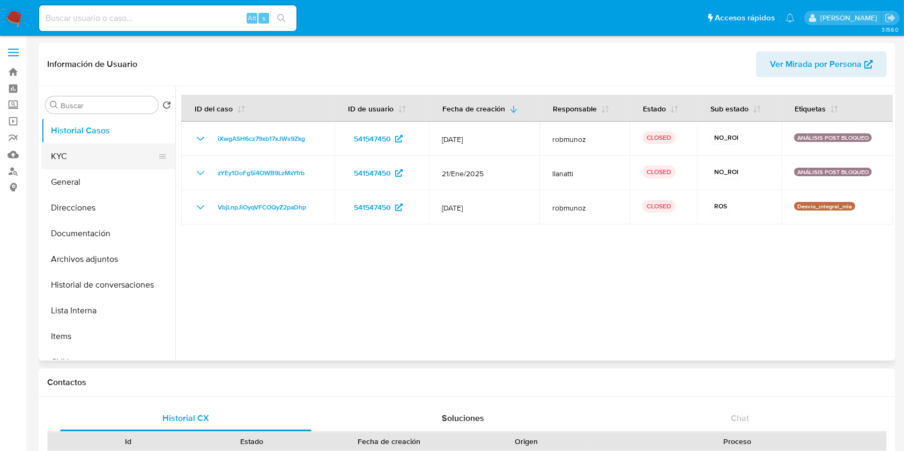
click at [80, 169] on button "KYC" at bounding box center [103, 157] width 125 height 26
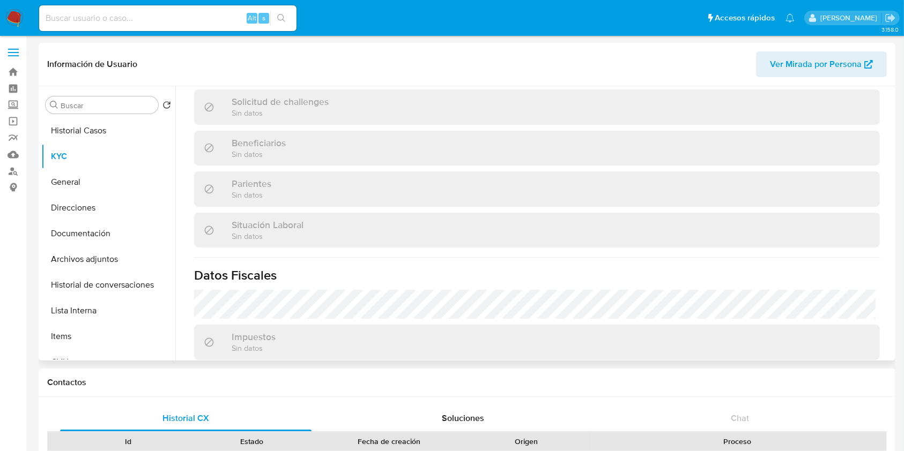
scroll to position [286, 0]
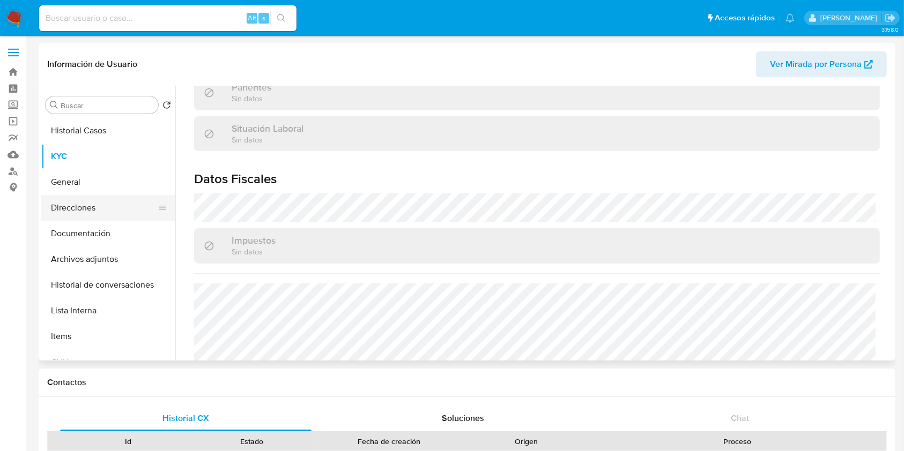
click at [80, 212] on button "Direcciones" at bounding box center [103, 208] width 125 height 26
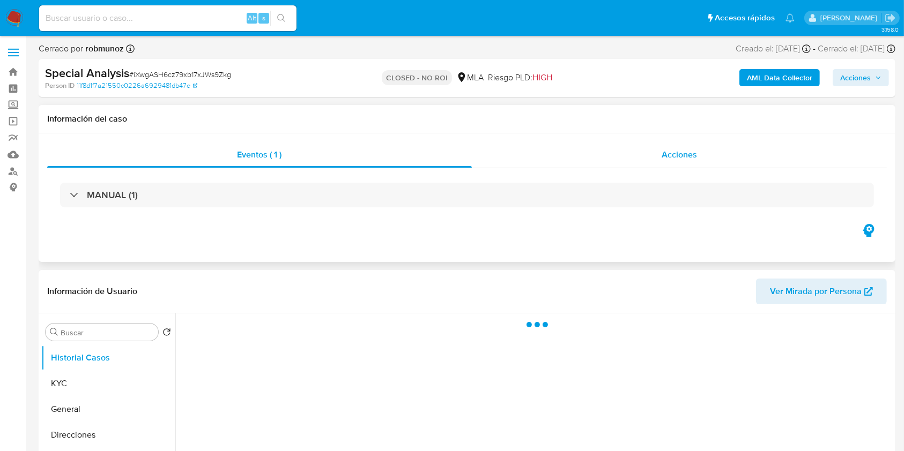
click at [685, 160] on span "Acciones" at bounding box center [678, 154] width 35 height 12
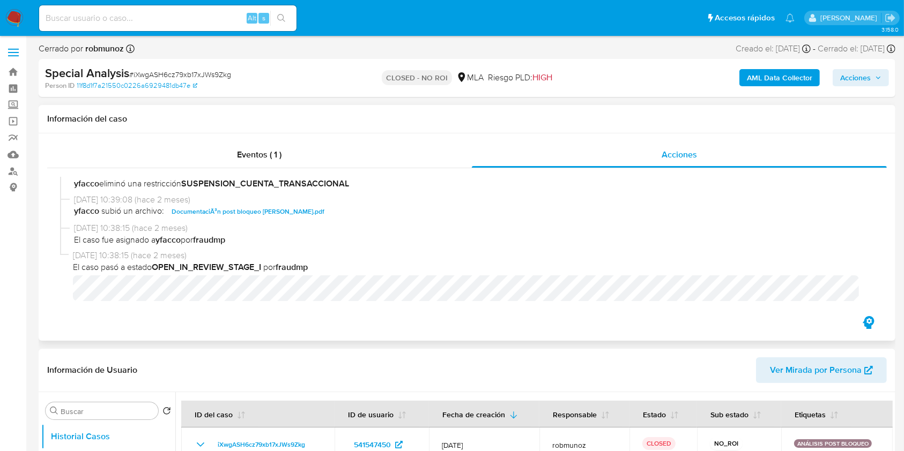
select select "10"
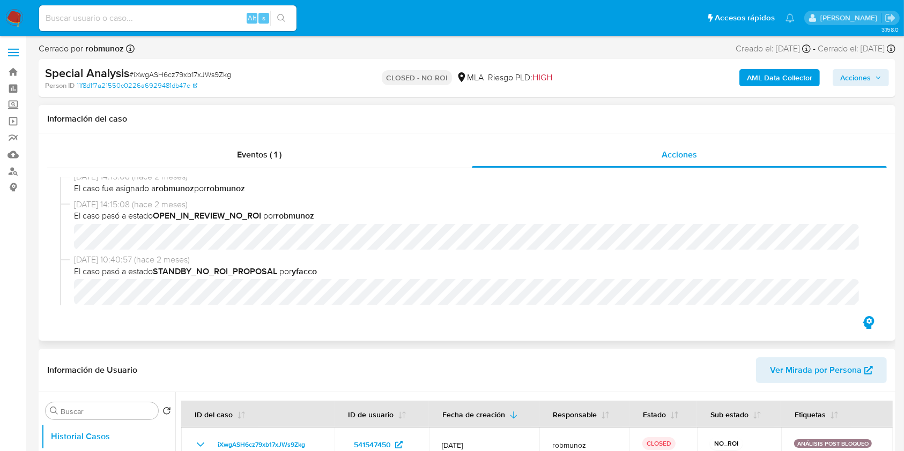
scroll to position [133, 0]
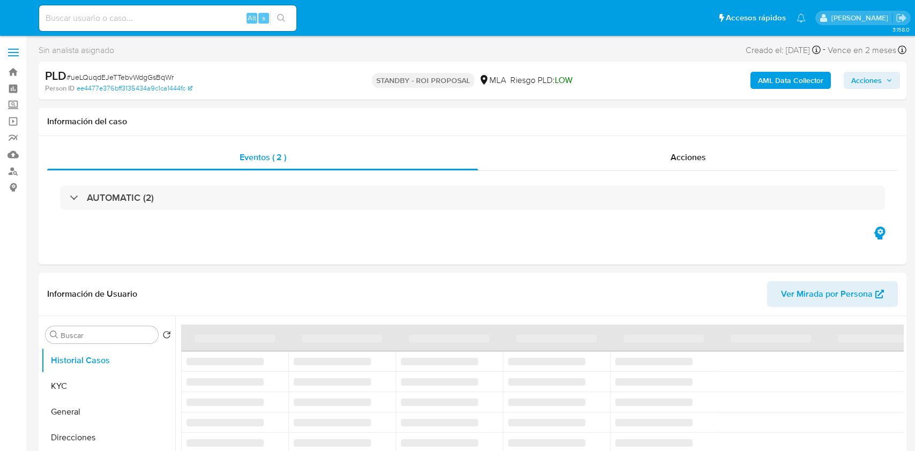
select select "10"
